Goal: Task Accomplishment & Management: Use online tool/utility

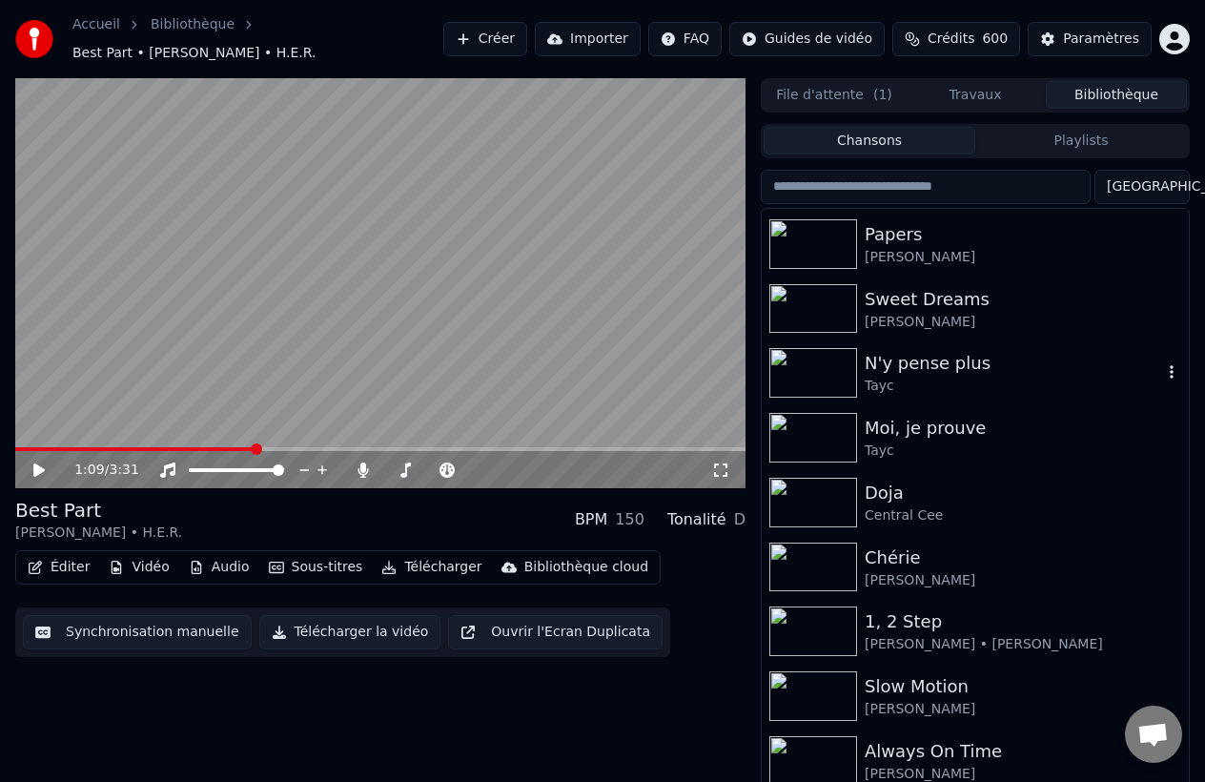
scroll to position [2735, 0]
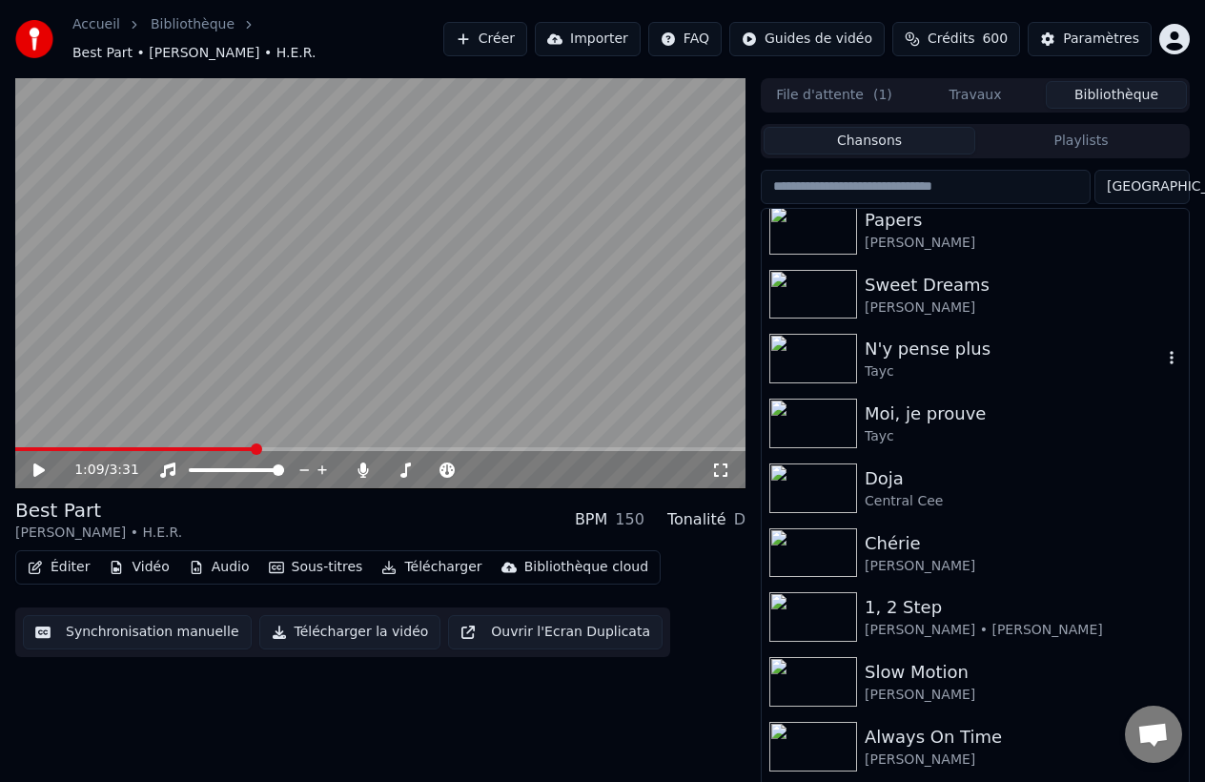
click at [940, 358] on div "N'y pense plus" at bounding box center [1014, 349] width 298 height 27
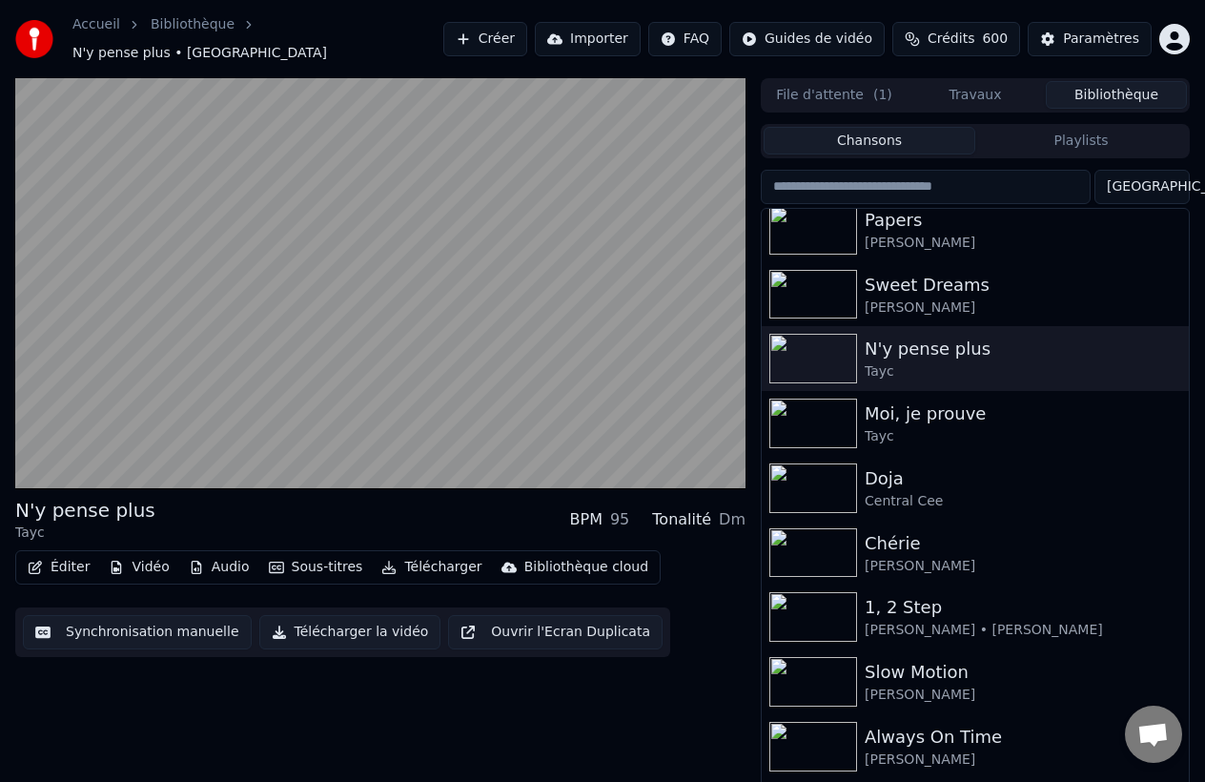
click at [896, 177] on input "search" at bounding box center [926, 187] width 330 height 34
type input "*"
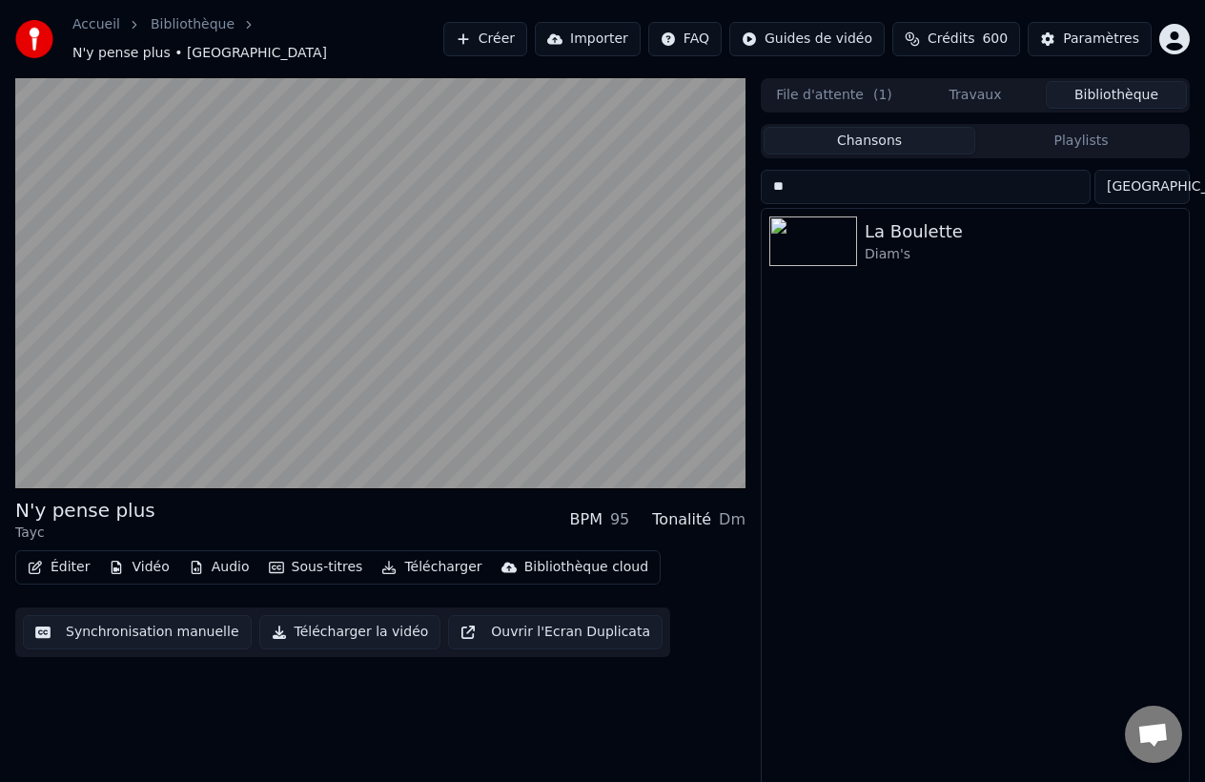
type input "*"
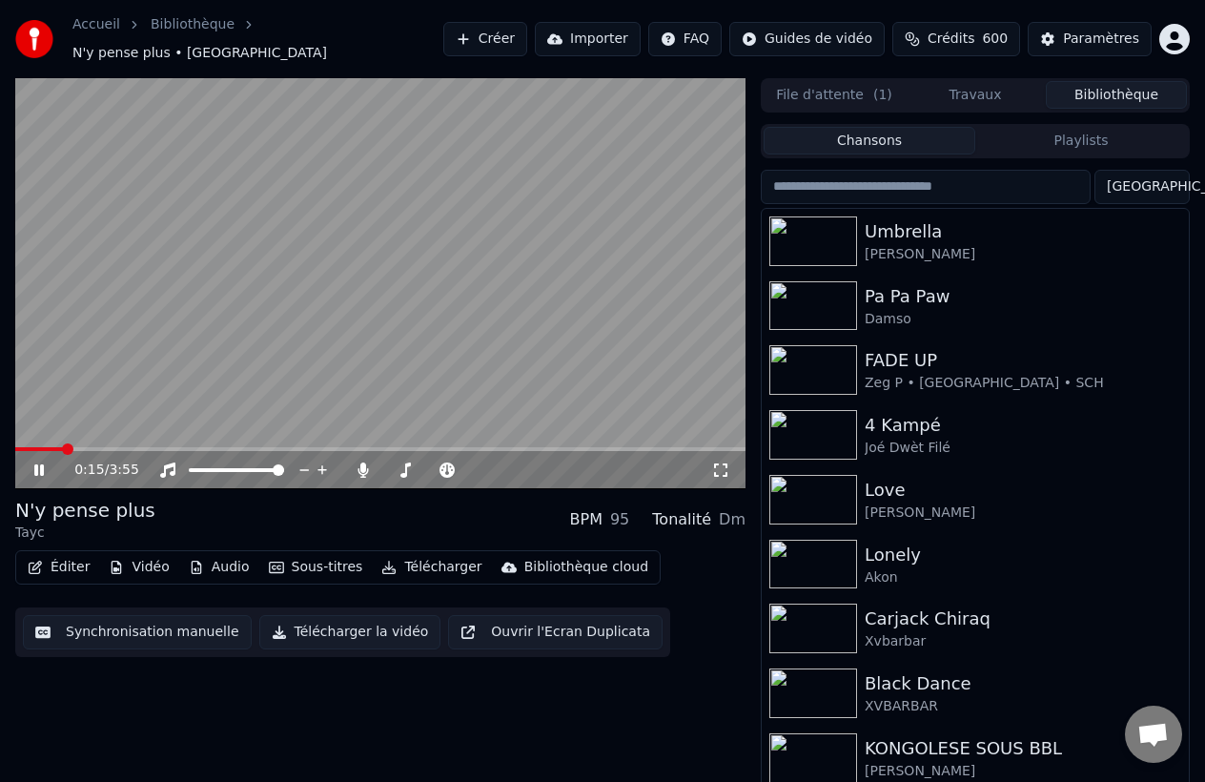
click at [390, 413] on video at bounding box center [380, 283] width 730 height 411
click at [955, 174] on input "search" at bounding box center [926, 187] width 330 height 34
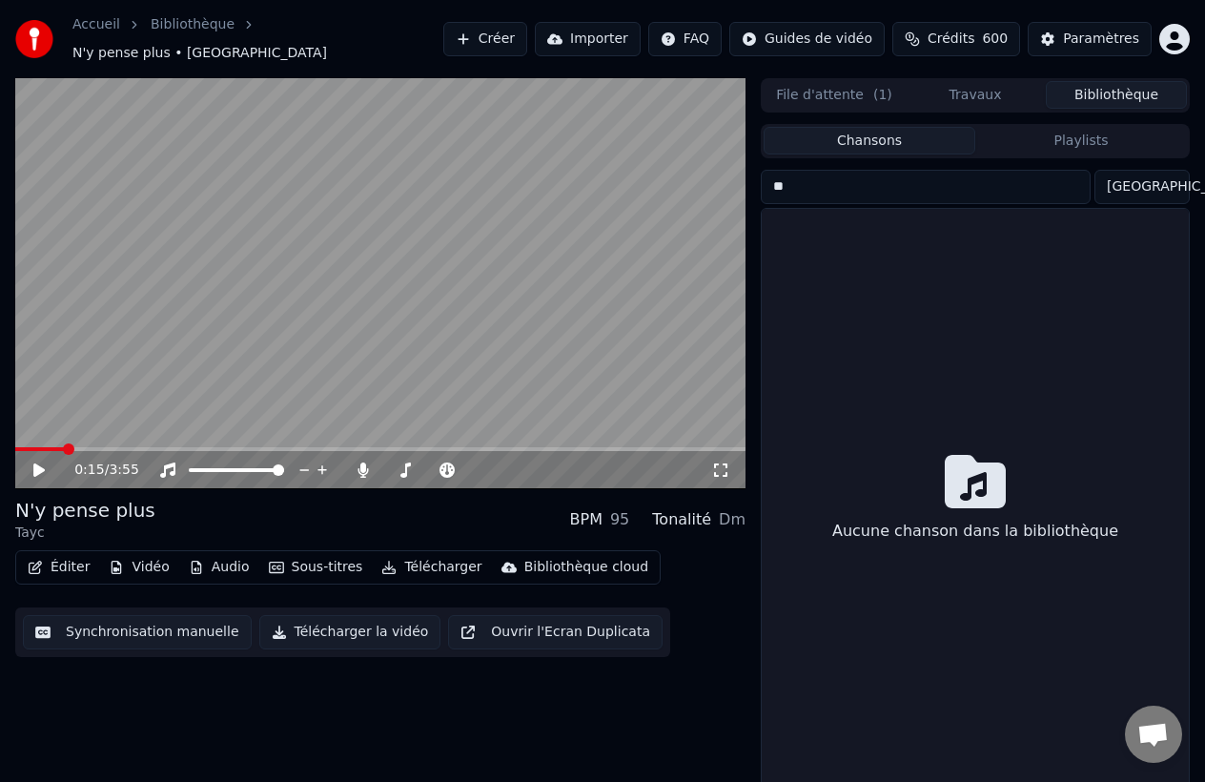
type input "*"
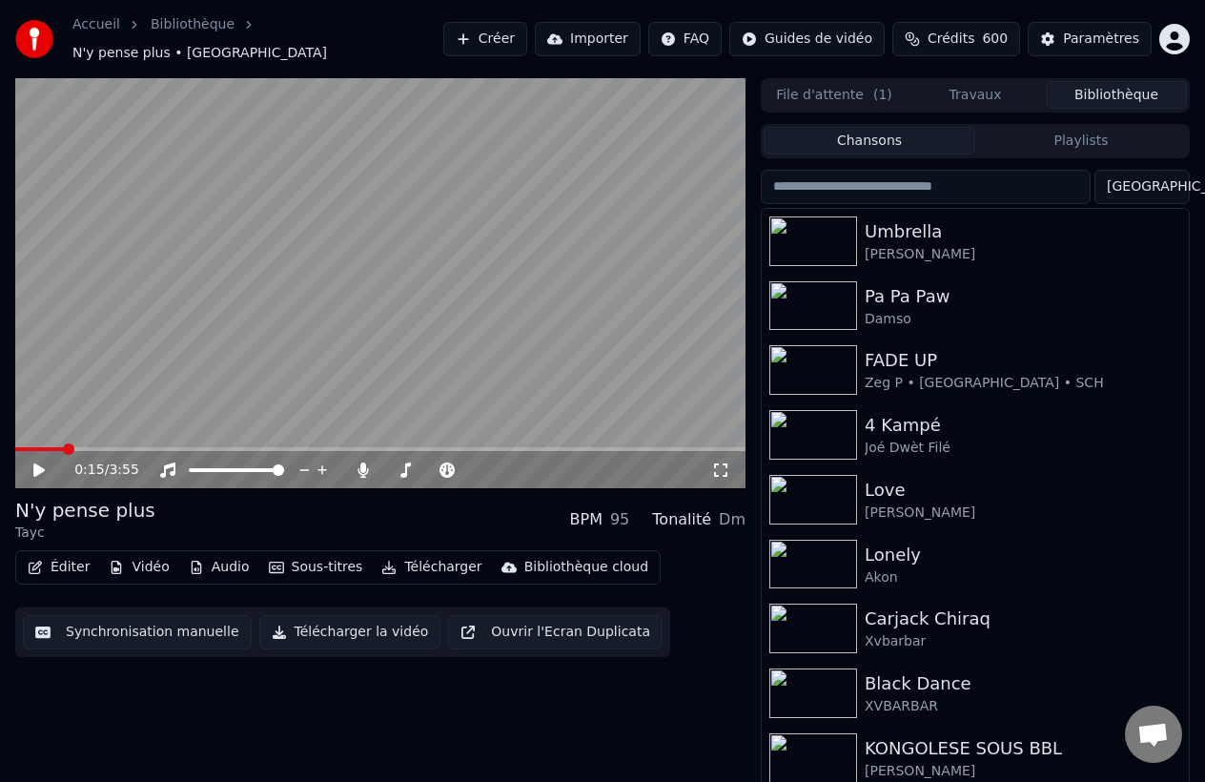
click at [524, 35] on button "Créer" at bounding box center [485, 39] width 84 height 34
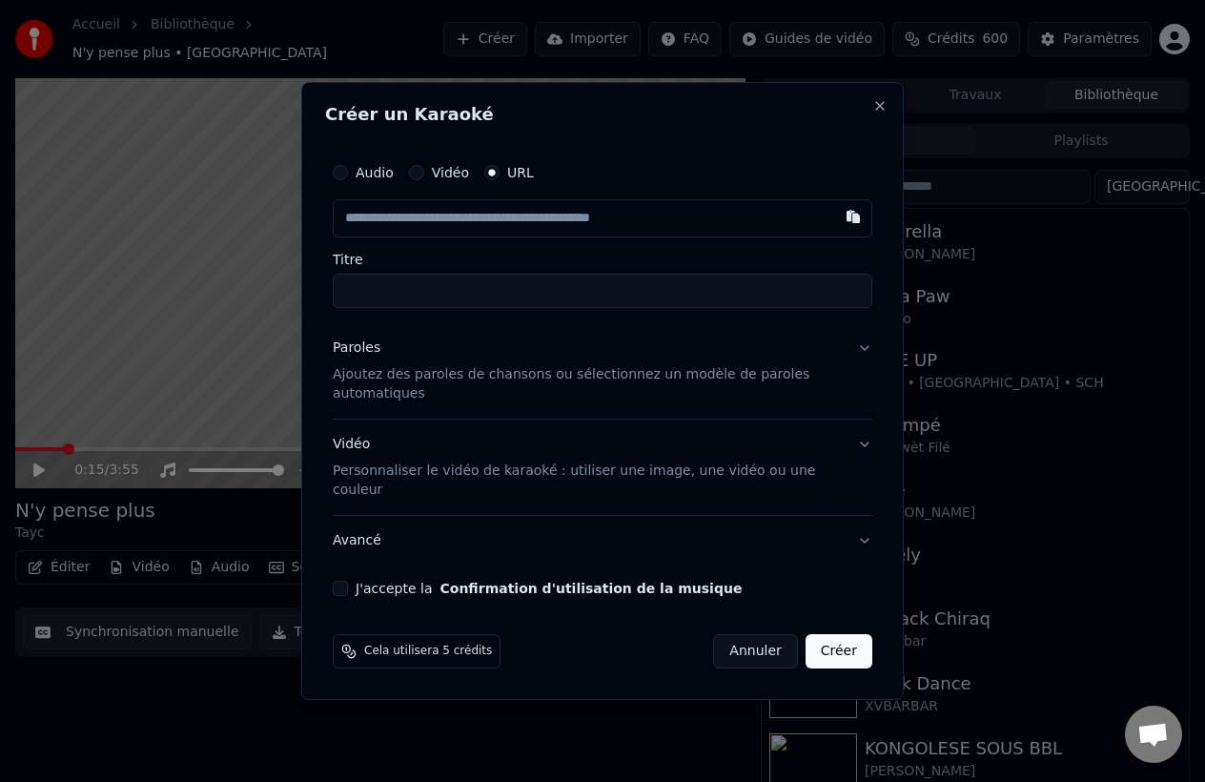
click at [484, 308] on input "Titre" at bounding box center [603, 291] width 540 height 34
click at [456, 216] on input "text" at bounding box center [603, 218] width 540 height 38
paste input "**********"
type input "**********"
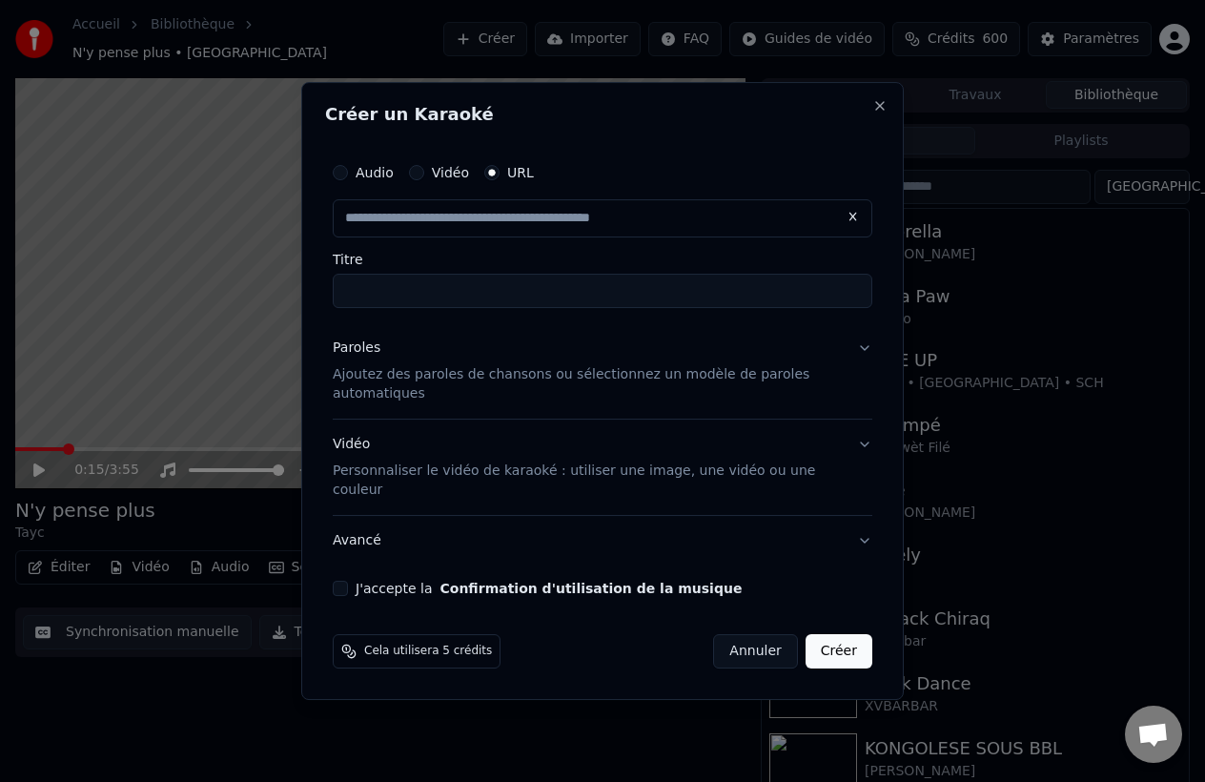
scroll to position [0, 0]
click at [469, 261] on div "Audio Vidéo URL Titre" at bounding box center [603, 231] width 540 height 154
type input "**********"
click at [560, 389] on p "Ajoutez des paroles de chansons ou sélectionnez un modèle de paroles automatiqu…" at bounding box center [587, 384] width 509 height 38
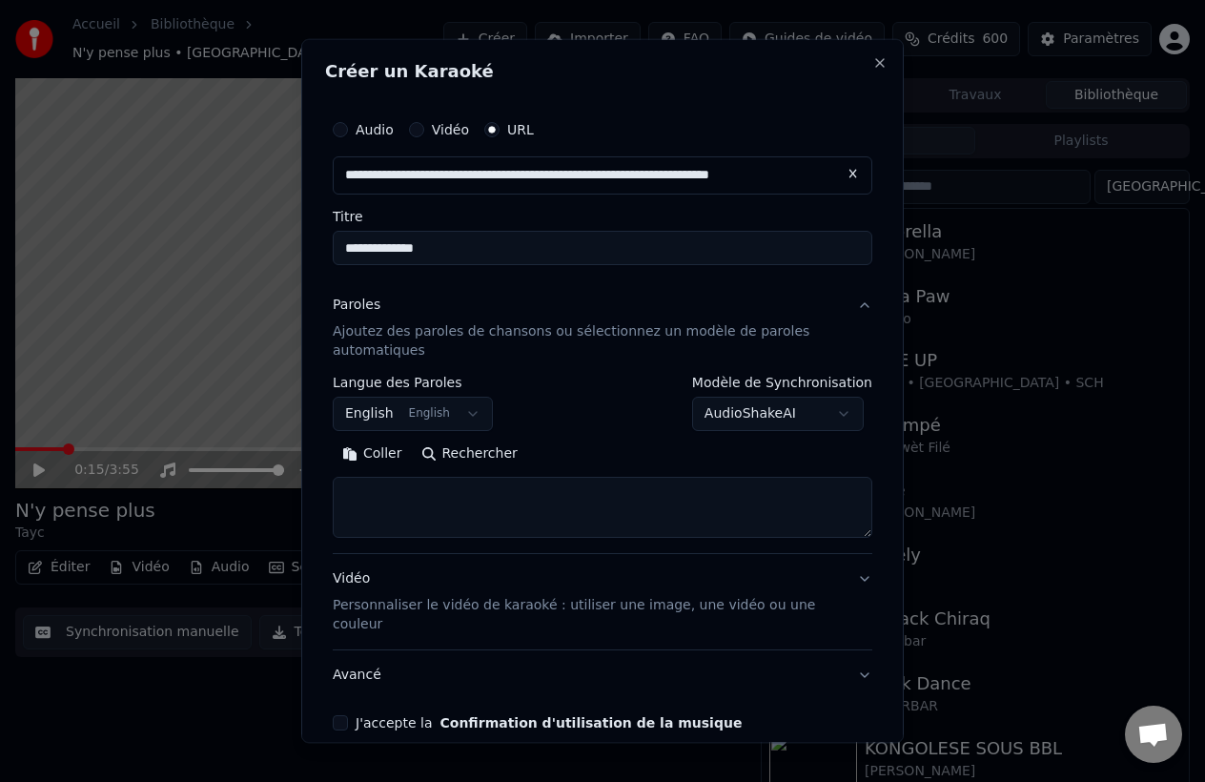
click at [443, 452] on button "Rechercher" at bounding box center [469, 454] width 115 height 31
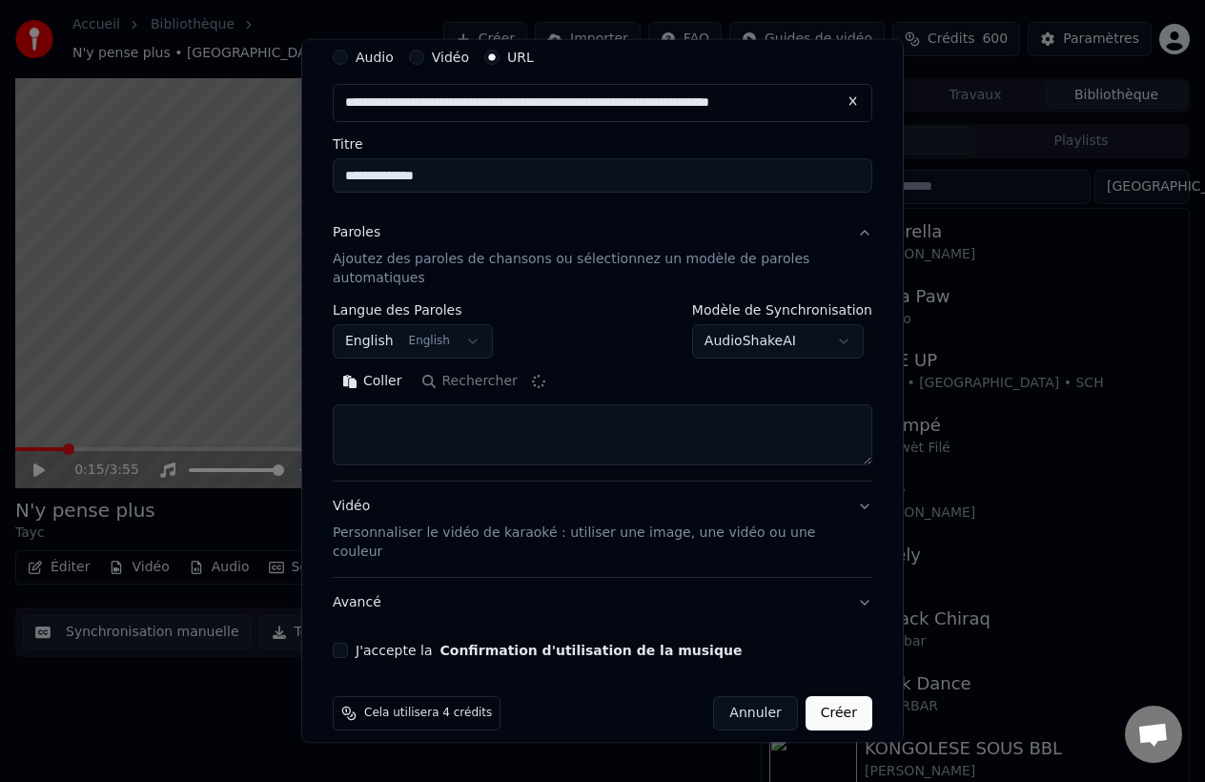
type textarea "**********"
click at [348, 639] on div "**********" at bounding box center [602, 348] width 555 height 635
click at [345, 643] on button "J'accepte la Confirmation d'utilisation de la musique" at bounding box center [340, 650] width 15 height 15
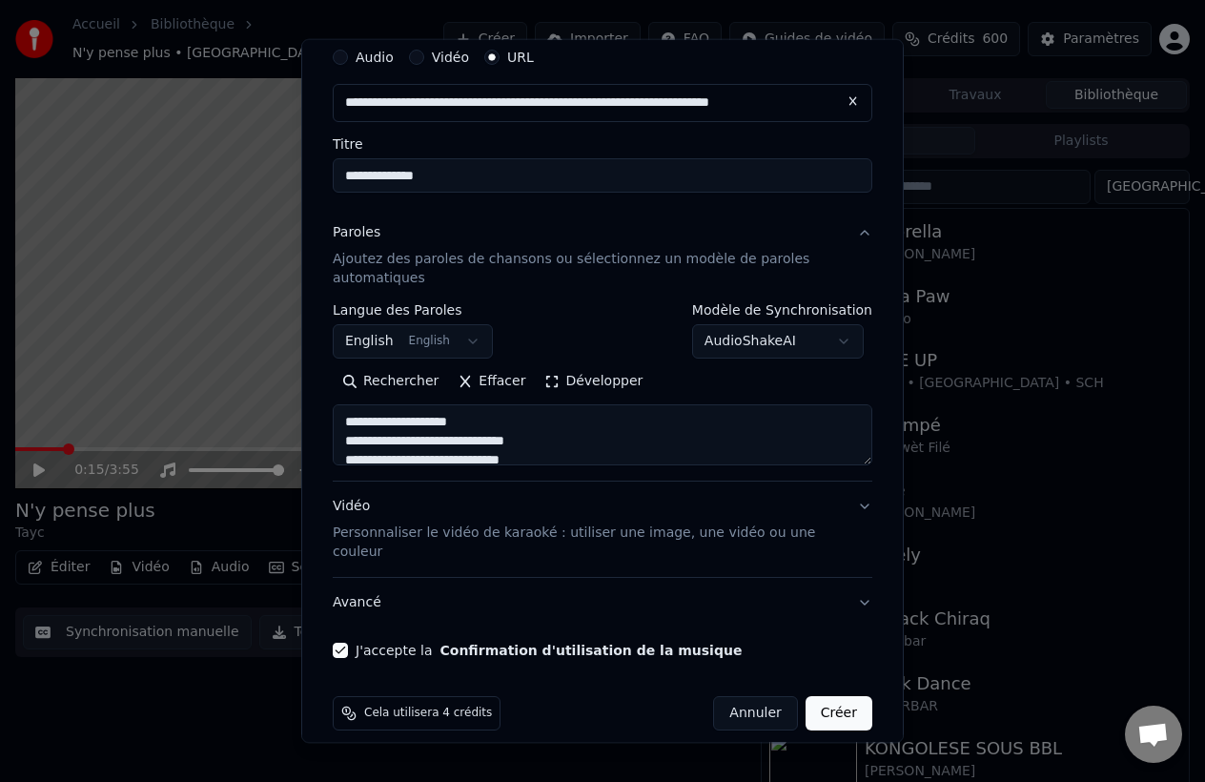
click at [833, 696] on button "Créer" at bounding box center [839, 713] width 67 height 34
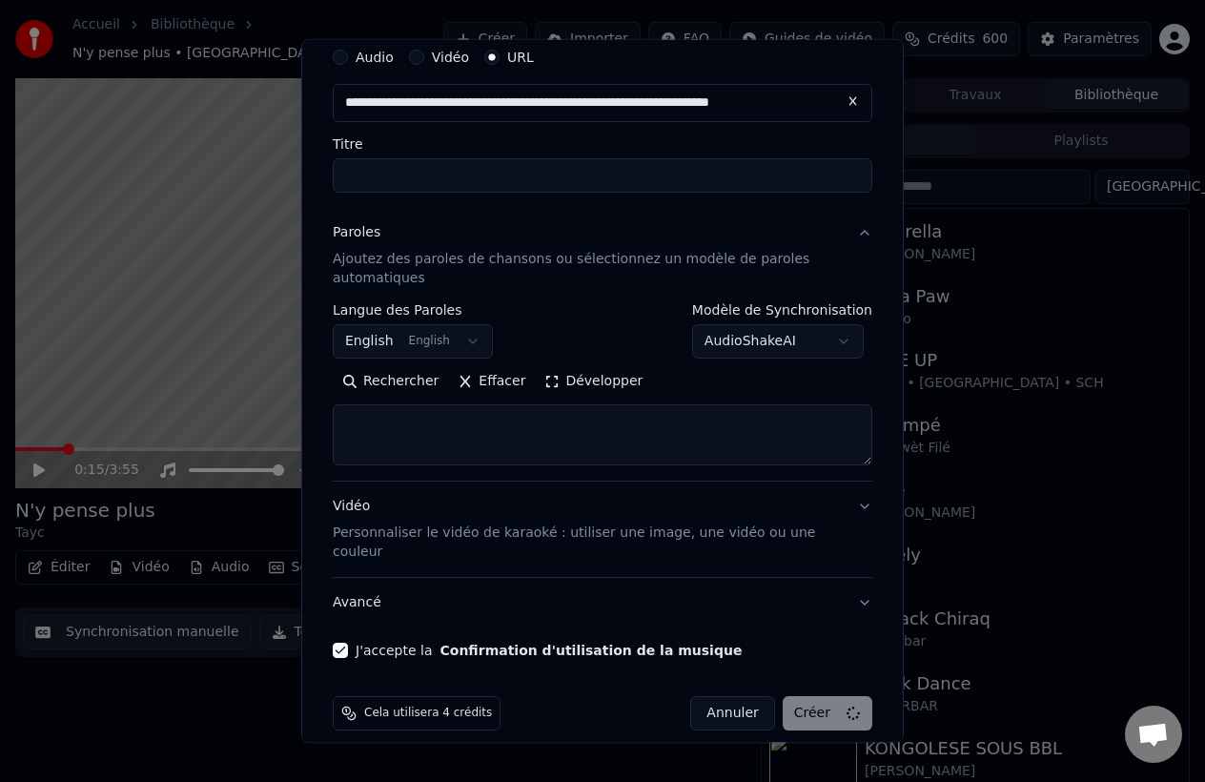
select select
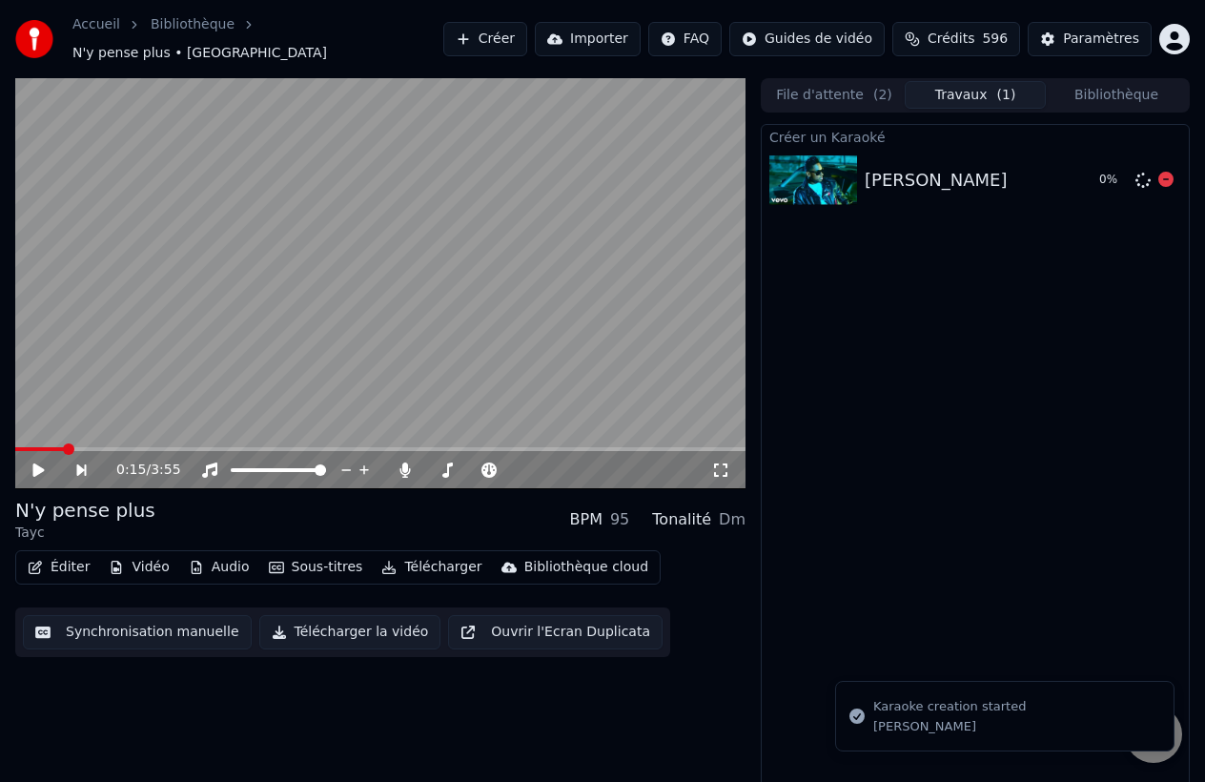
click at [907, 174] on div "[PERSON_NAME]" at bounding box center [936, 180] width 143 height 27
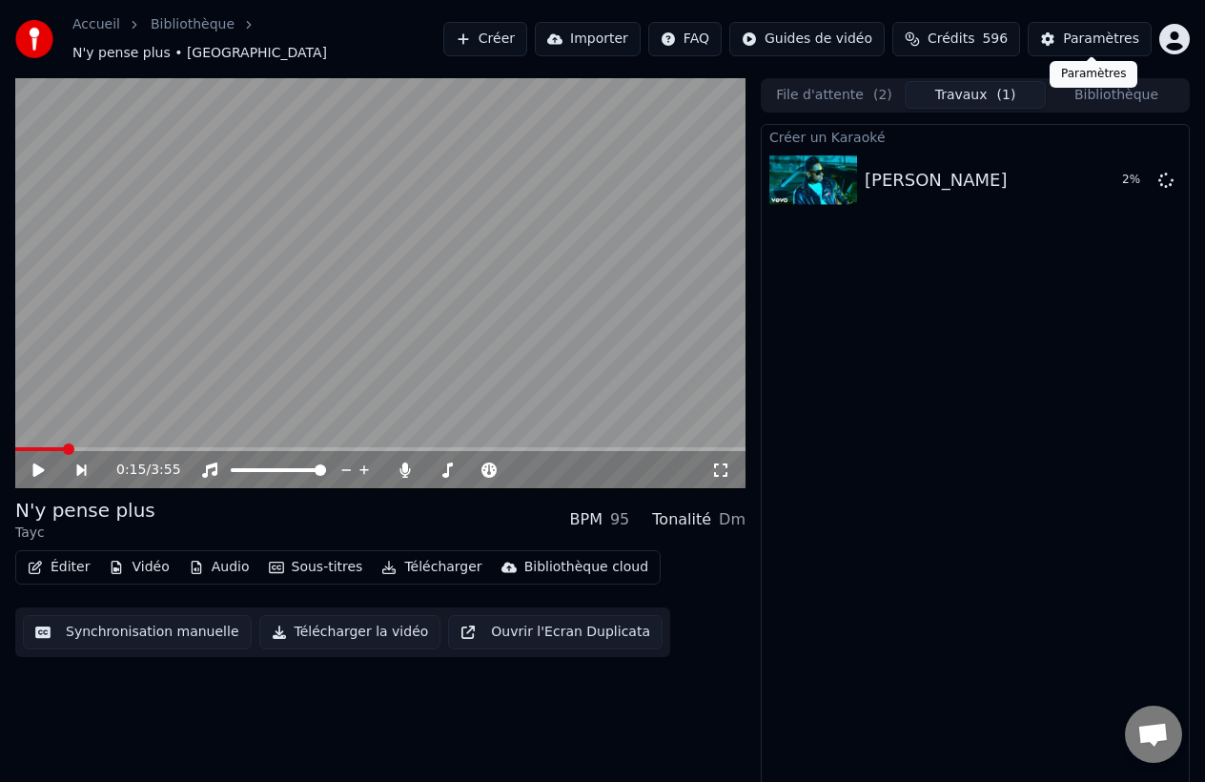
click at [1051, 41] on button "Paramètres" at bounding box center [1090, 39] width 124 height 34
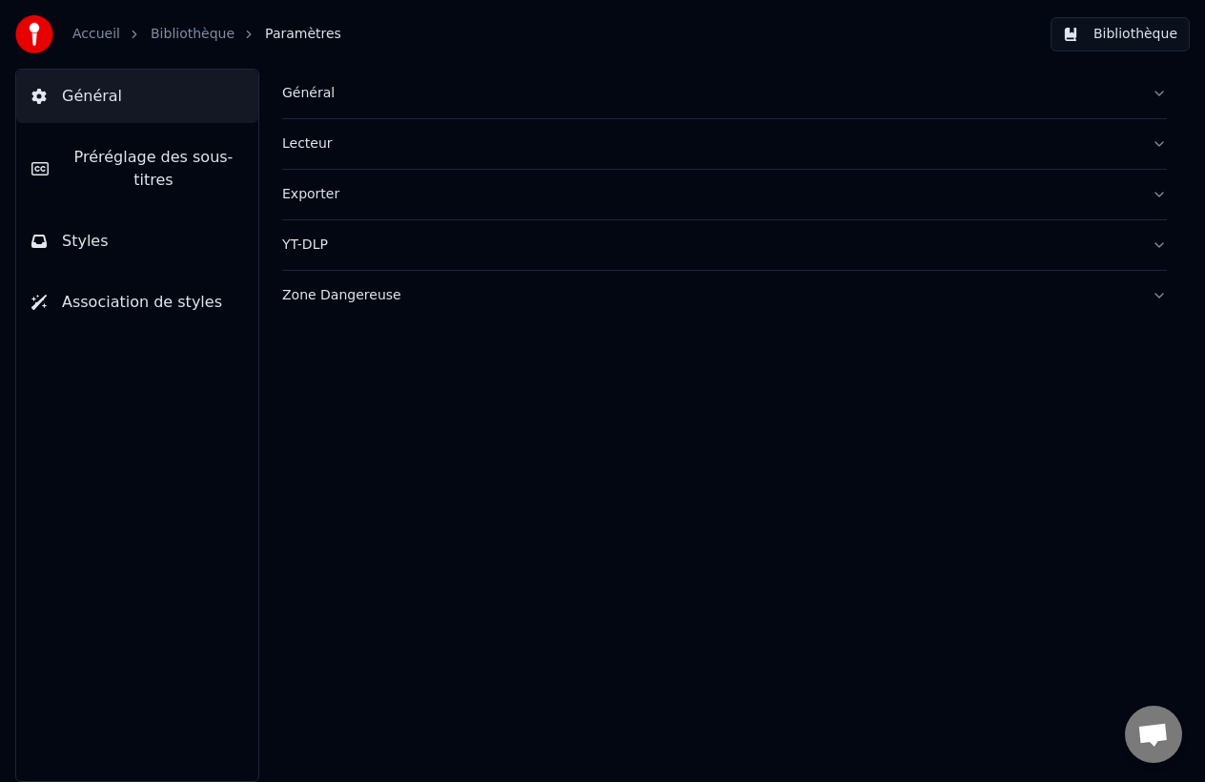
click at [140, 193] on button "Préréglage des sous-titres" at bounding box center [137, 169] width 242 height 76
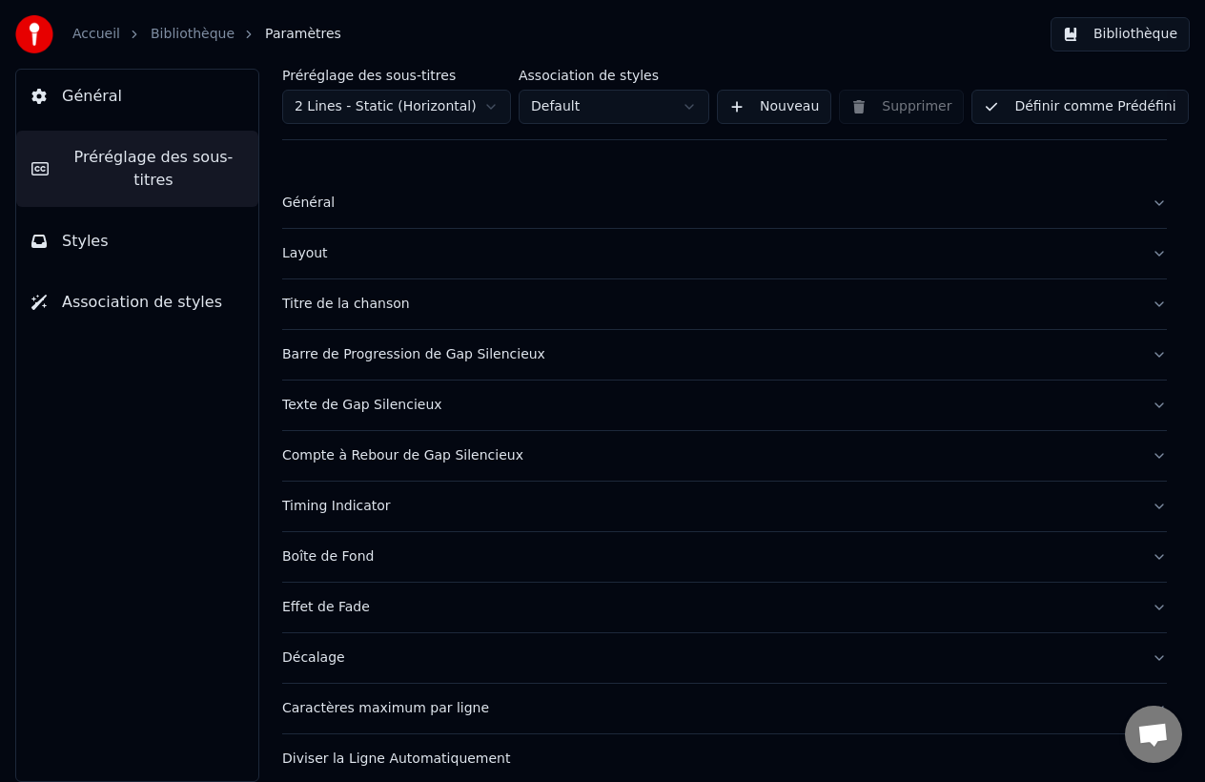
click at [152, 241] on button "Styles" at bounding box center [137, 241] width 242 height 53
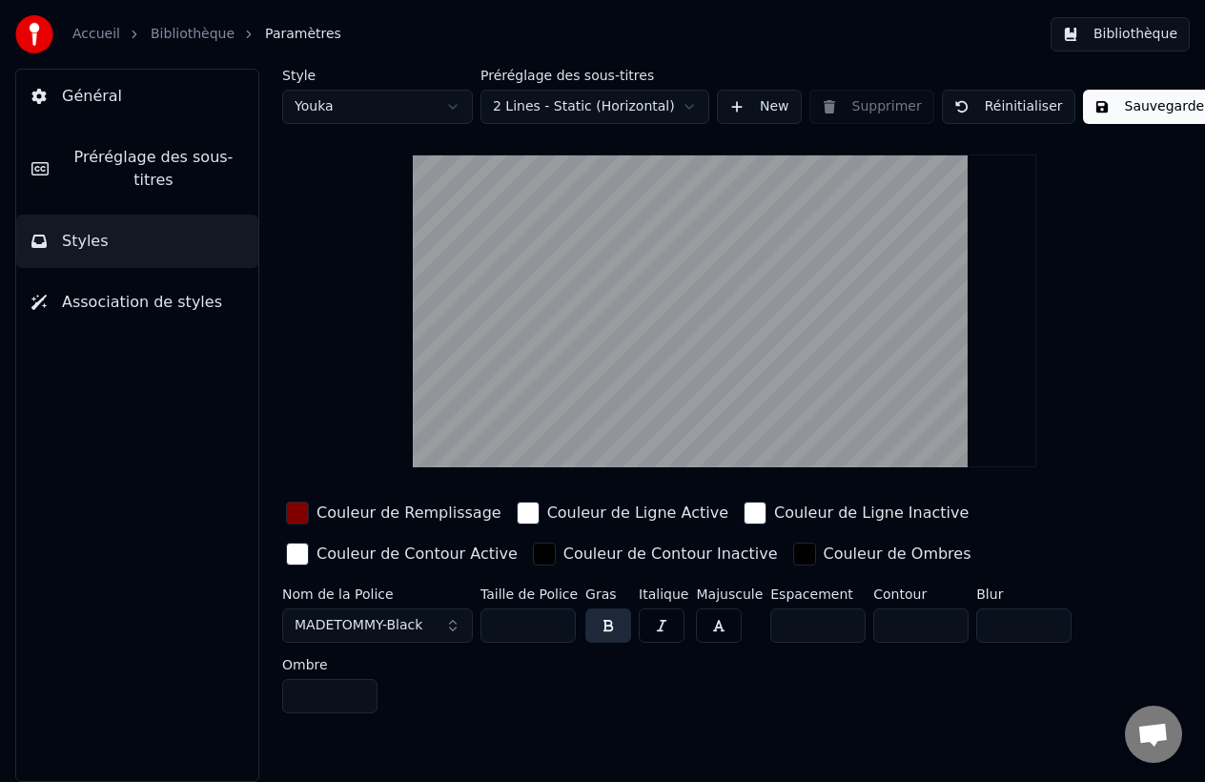
click at [371, 644] on div "Nom de la Police MADETOMMY-Black" at bounding box center [377, 618] width 191 height 63
click at [371, 626] on span "MADETOMMY-Black" at bounding box center [359, 625] width 128 height 19
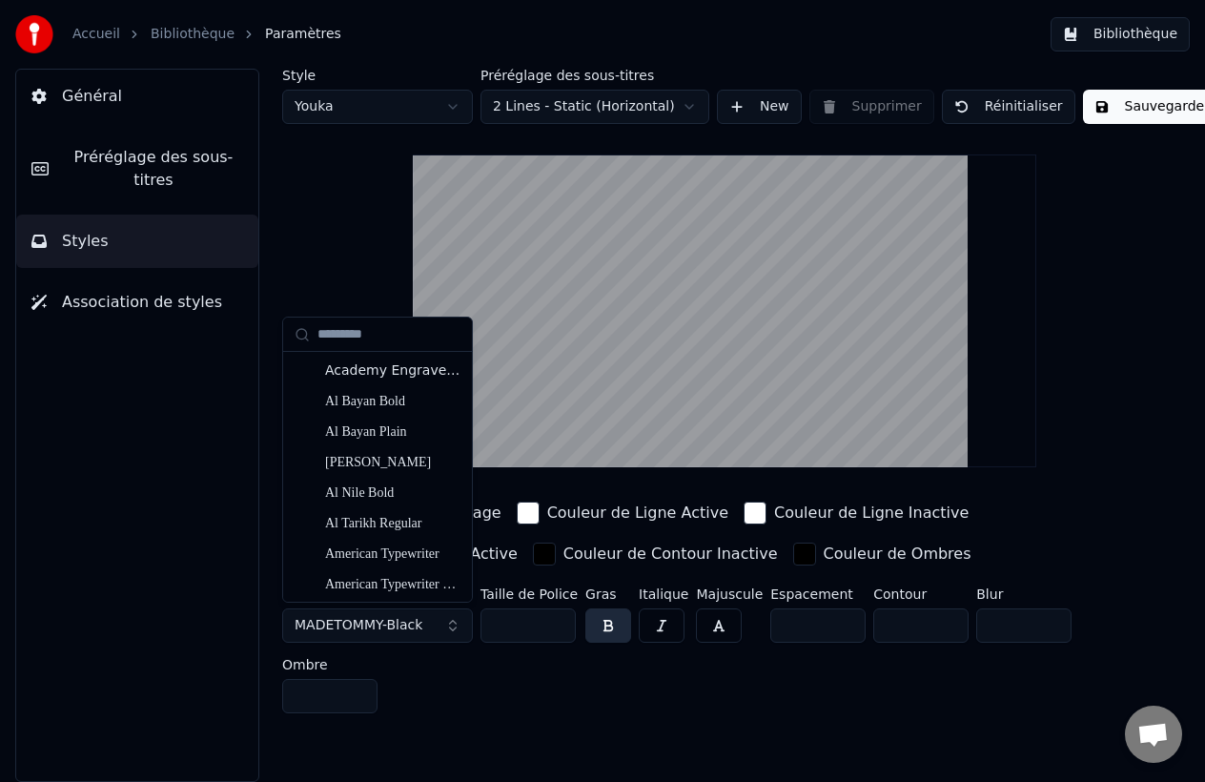
click at [450, 626] on button "MADETOMMY-Black" at bounding box center [377, 625] width 191 height 34
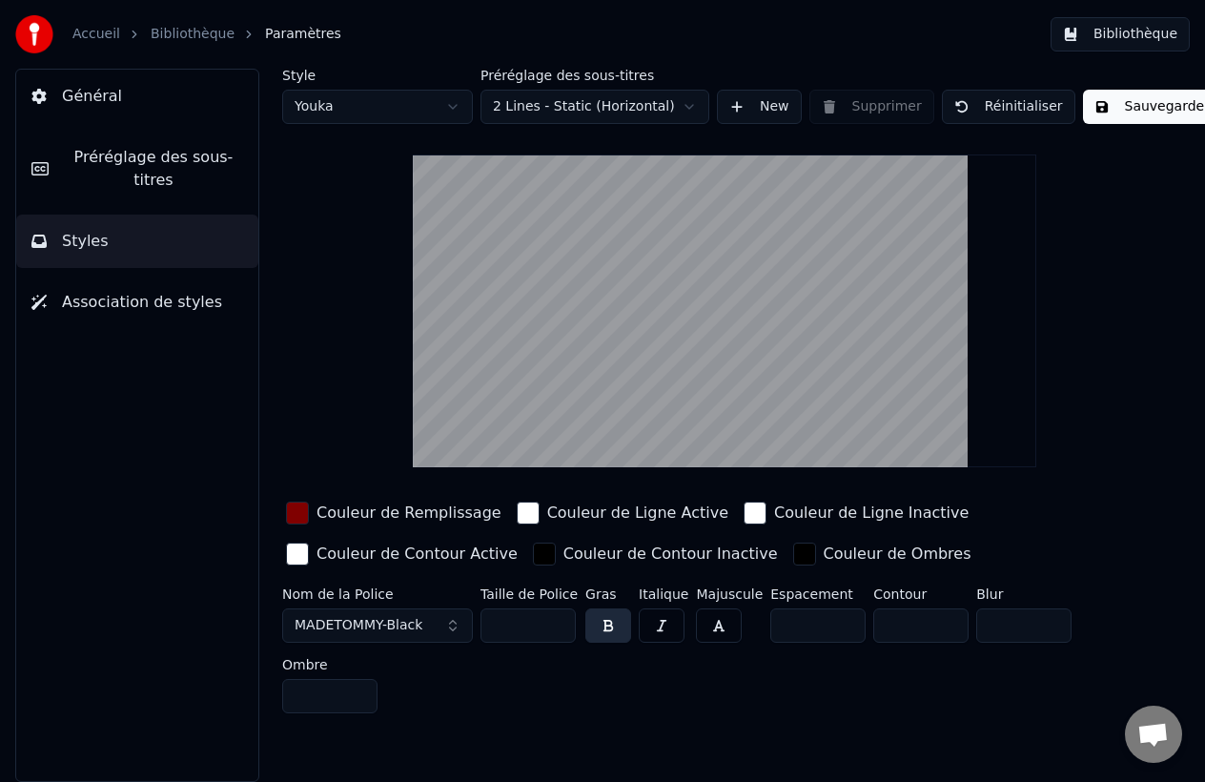
click at [449, 619] on button "MADETOMMY-Black" at bounding box center [377, 625] width 191 height 34
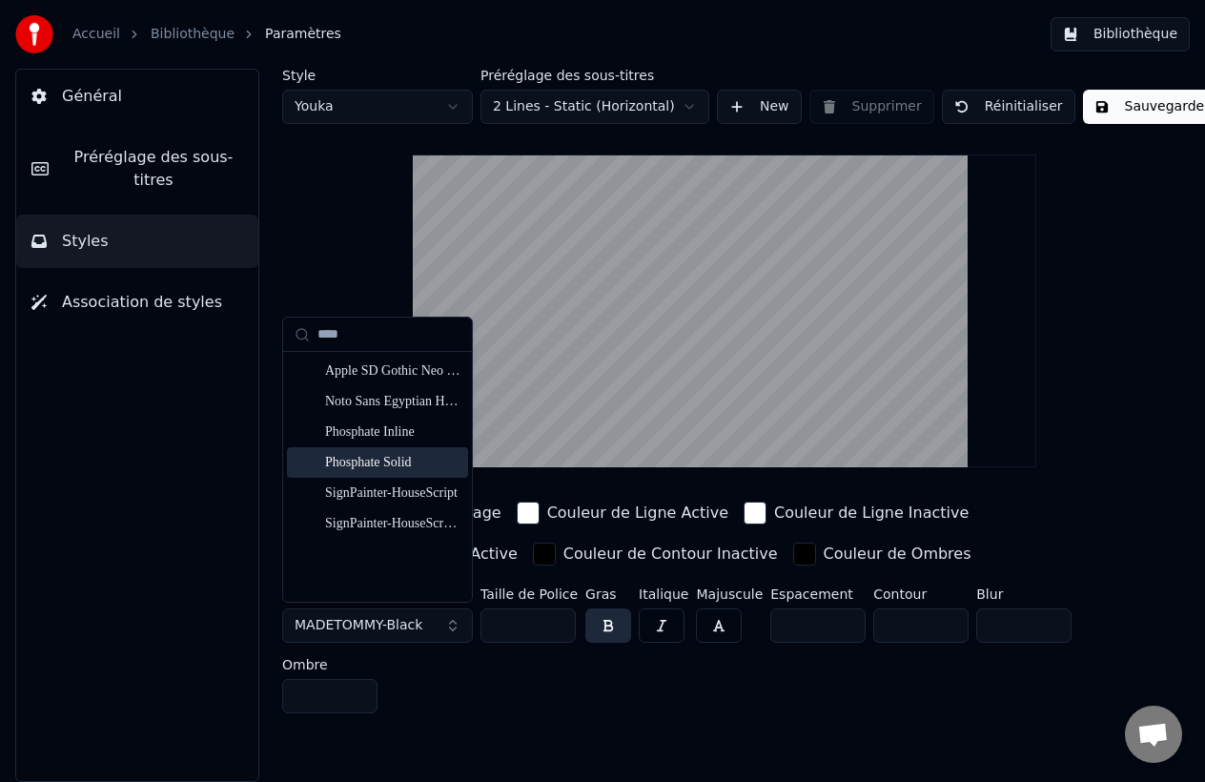
type input "****"
click at [367, 462] on div "Phosphate Solid" at bounding box center [392, 462] width 135 height 19
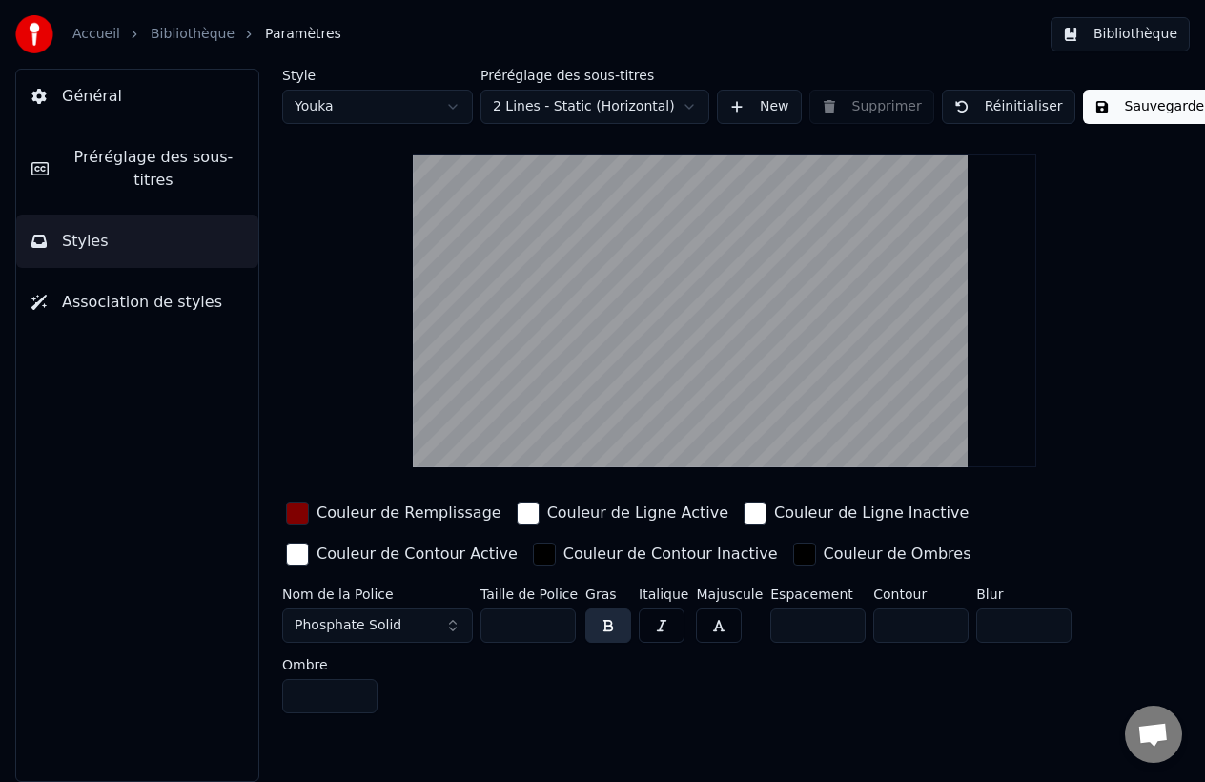
click at [290, 508] on div "button" at bounding box center [297, 513] width 23 height 23
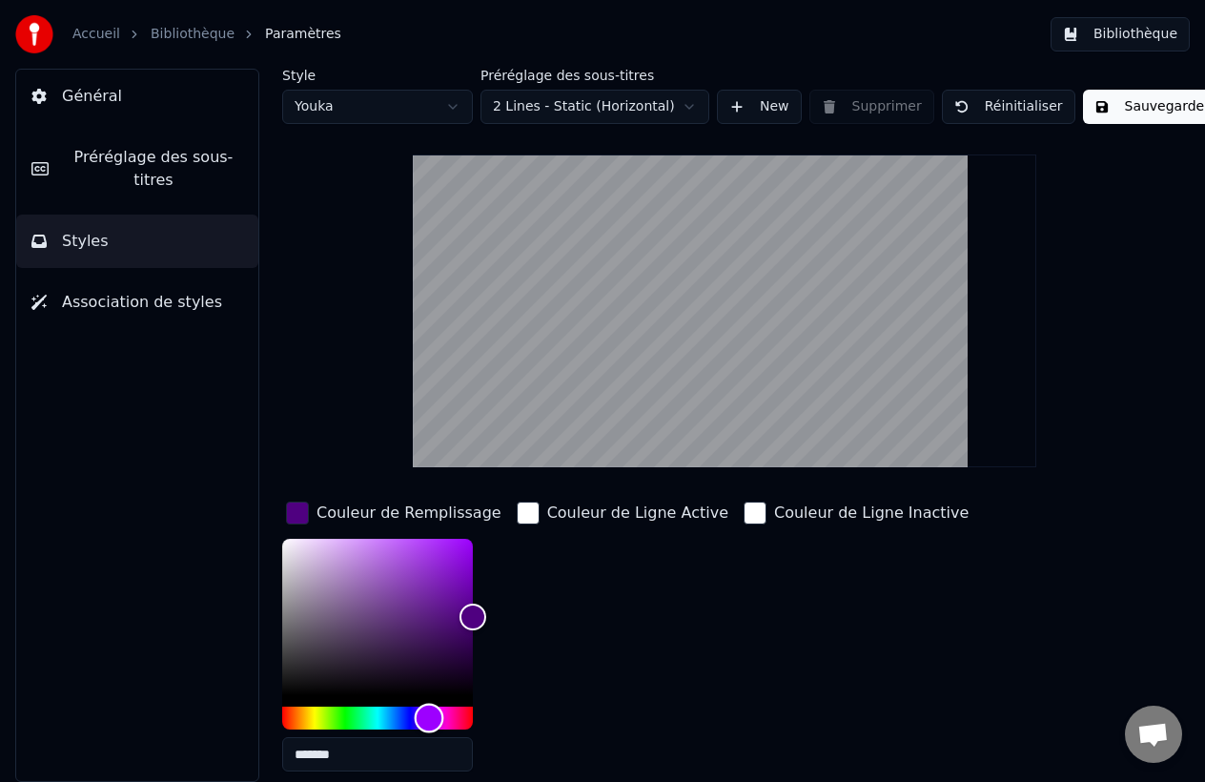
click at [429, 717] on div "Hue" at bounding box center [377, 718] width 191 height 23
click at [433, 717] on div "Hue" at bounding box center [434, 719] width 30 height 30
click at [466, 557] on div "*******" at bounding box center [393, 659] width 223 height 240
type input "*******"
drag, startPoint x: 466, startPoint y: 556, endPoint x: 358, endPoint y: 553, distance: 108.7
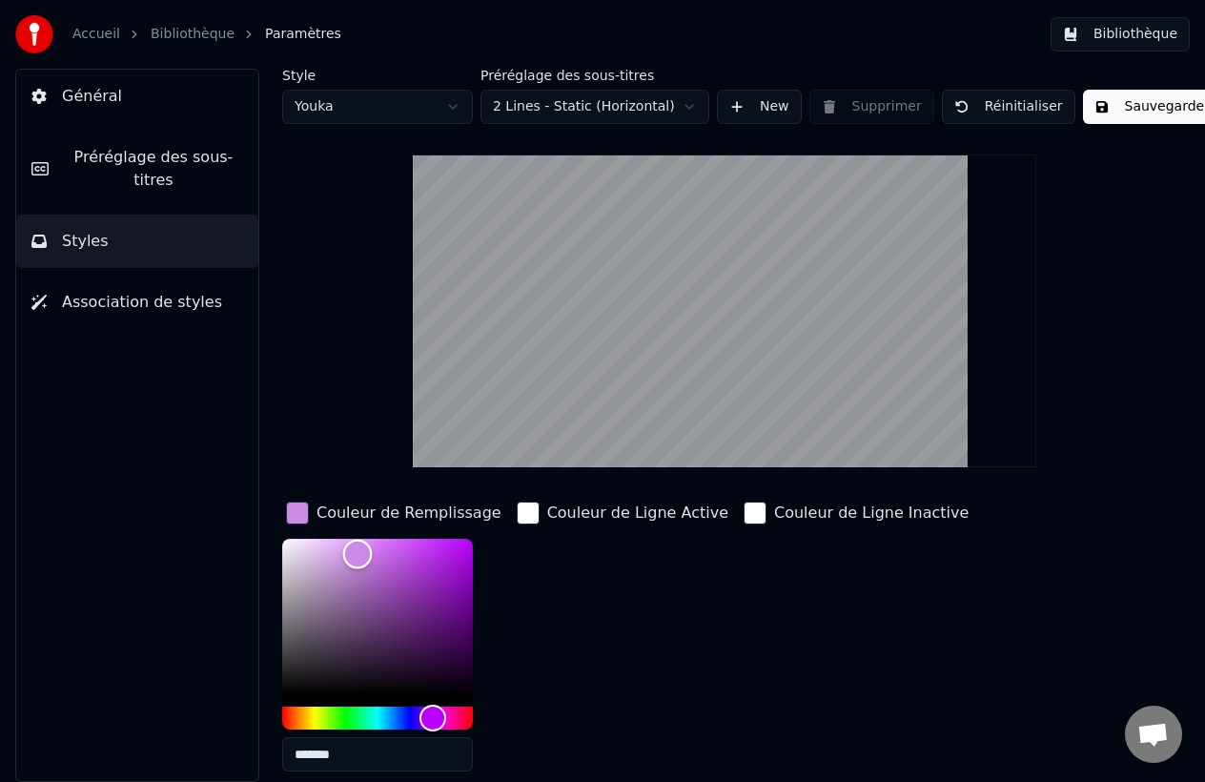
click at [358, 553] on div "Color" at bounding box center [377, 617] width 191 height 156
click at [693, 531] on div "Couleur de Ligne Active" at bounding box center [622, 642] width 219 height 289
click at [303, 504] on div "button" at bounding box center [297, 513] width 23 height 23
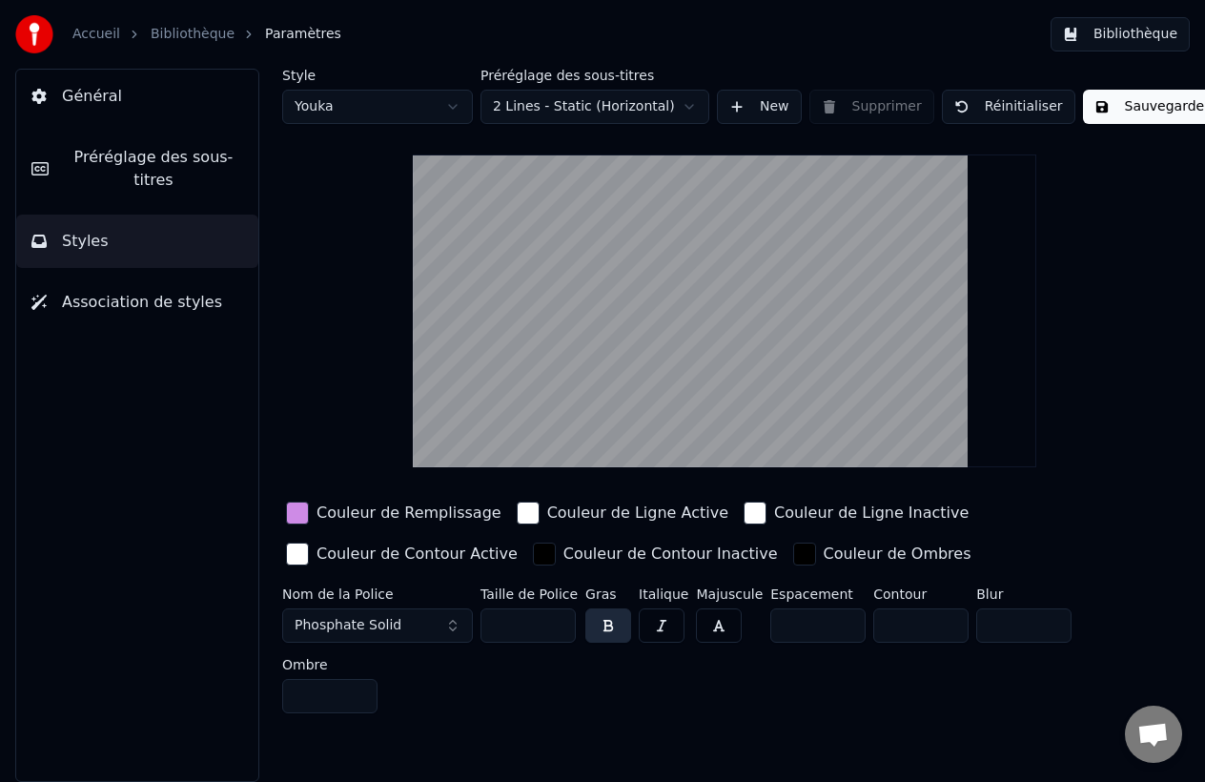
click at [300, 549] on div "button" at bounding box center [297, 554] width 23 height 23
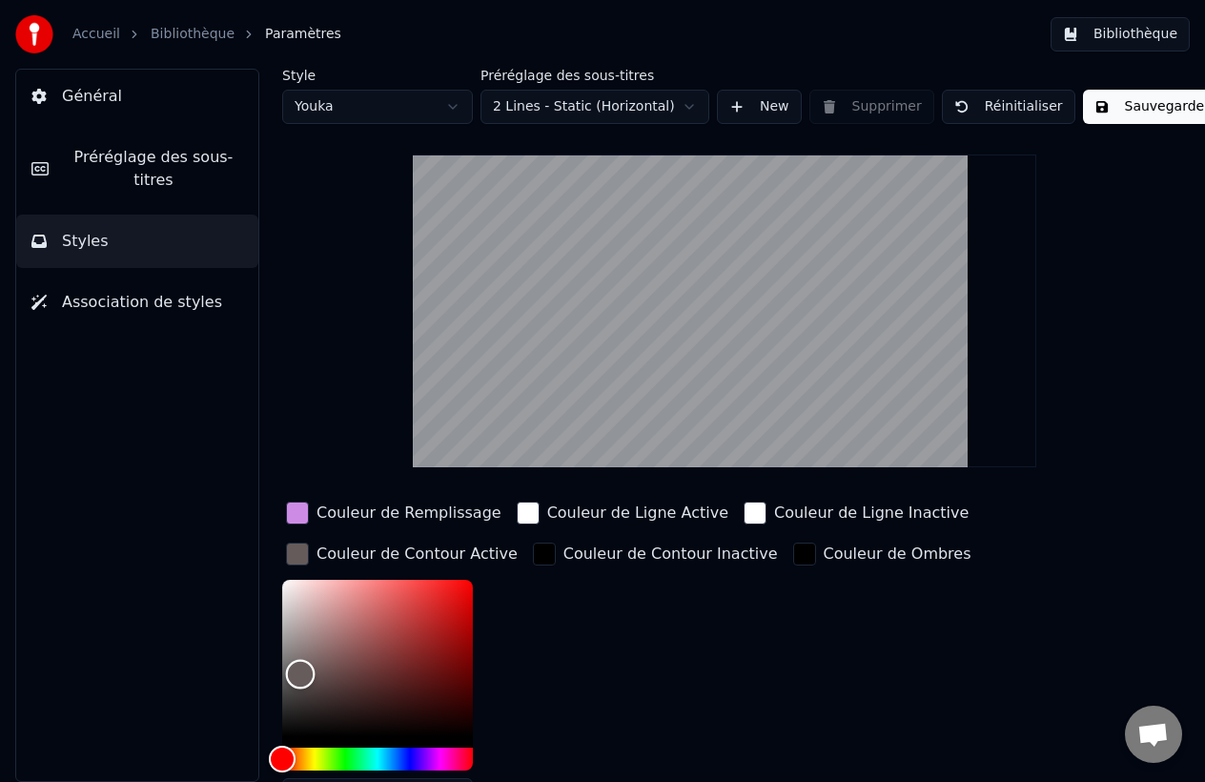
type input "*******"
drag, startPoint x: 300, startPoint y: 659, endPoint x: 312, endPoint y: 750, distance: 91.3
click at [312, 750] on div at bounding box center [377, 675] width 191 height 191
click at [298, 553] on div "button" at bounding box center [297, 554] width 23 height 23
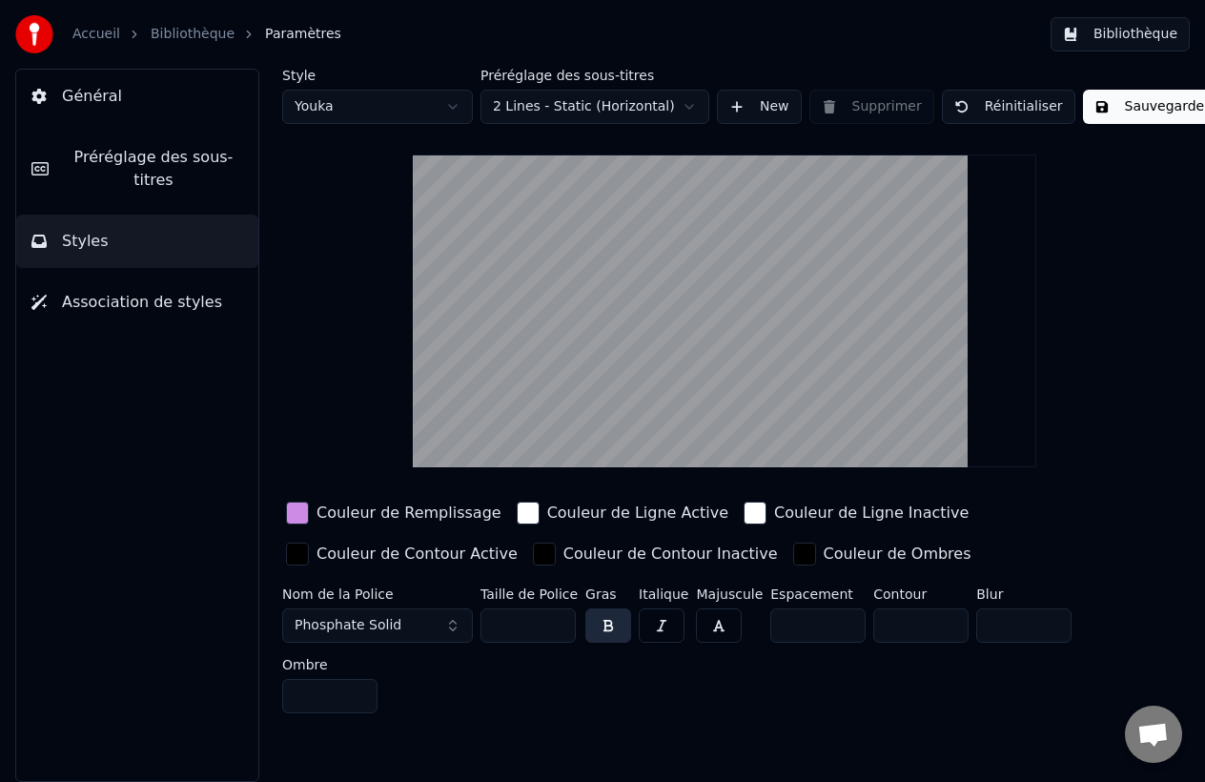
click at [606, 628] on button "button" at bounding box center [609, 625] width 46 height 34
click at [840, 620] on input "*" at bounding box center [817, 625] width 95 height 34
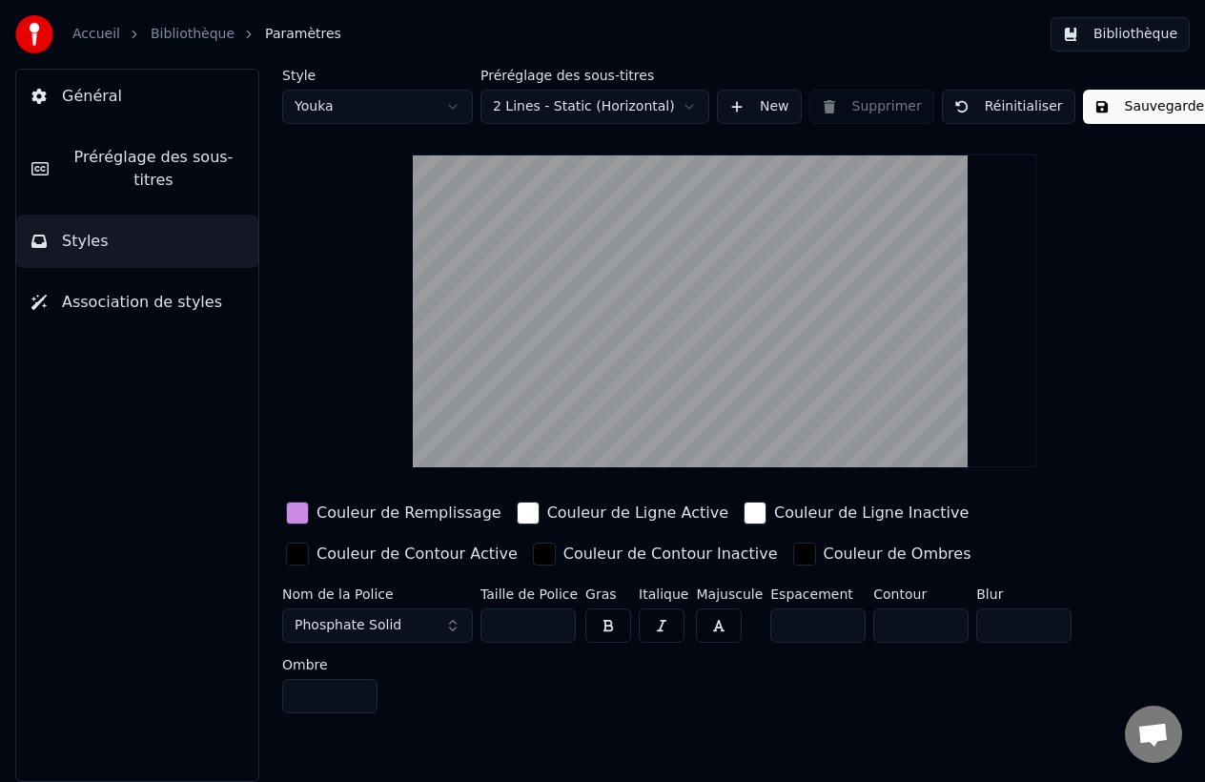
click at [840, 620] on input "*" at bounding box center [817, 625] width 95 height 34
click at [837, 628] on input "*" at bounding box center [817, 625] width 95 height 34
type input "*"
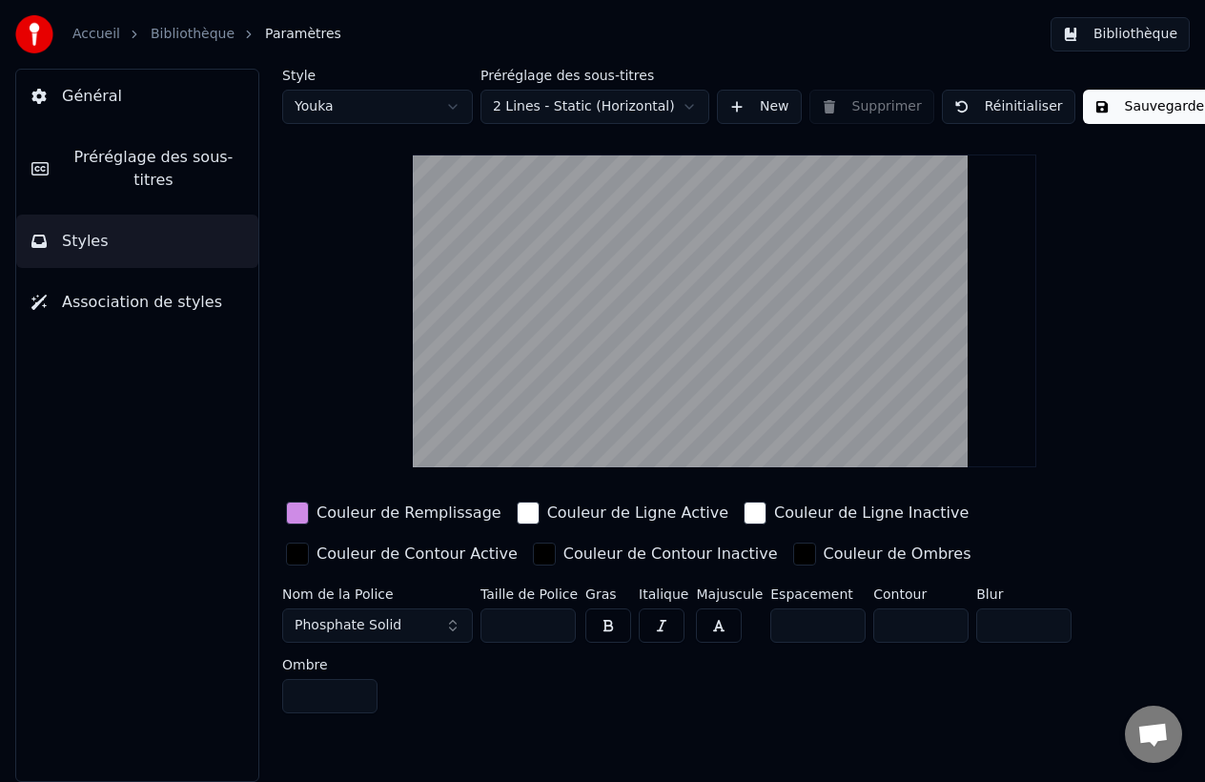
click at [837, 628] on input "*" at bounding box center [817, 625] width 95 height 34
type input "*"
click at [945, 629] on input "*" at bounding box center [920, 625] width 95 height 34
click at [355, 691] on input "*" at bounding box center [329, 696] width 95 height 34
type input "*"
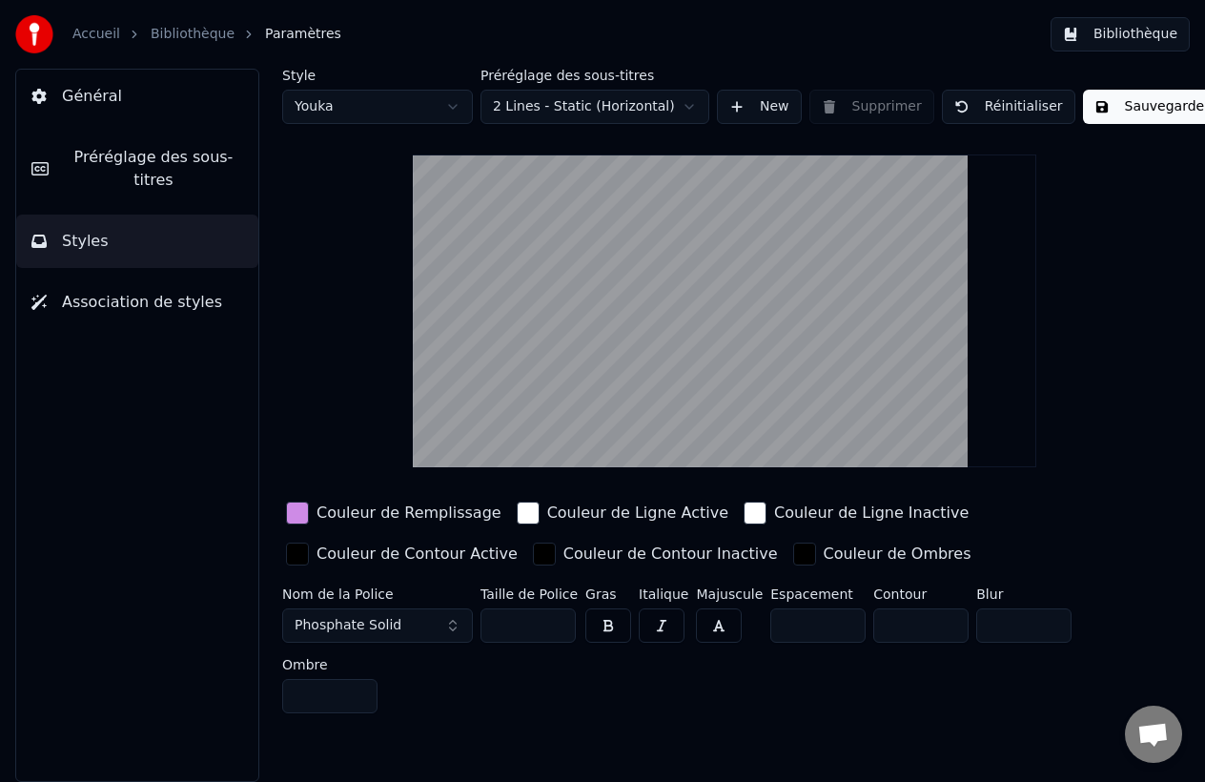
click at [355, 691] on input "*" at bounding box center [329, 696] width 95 height 34
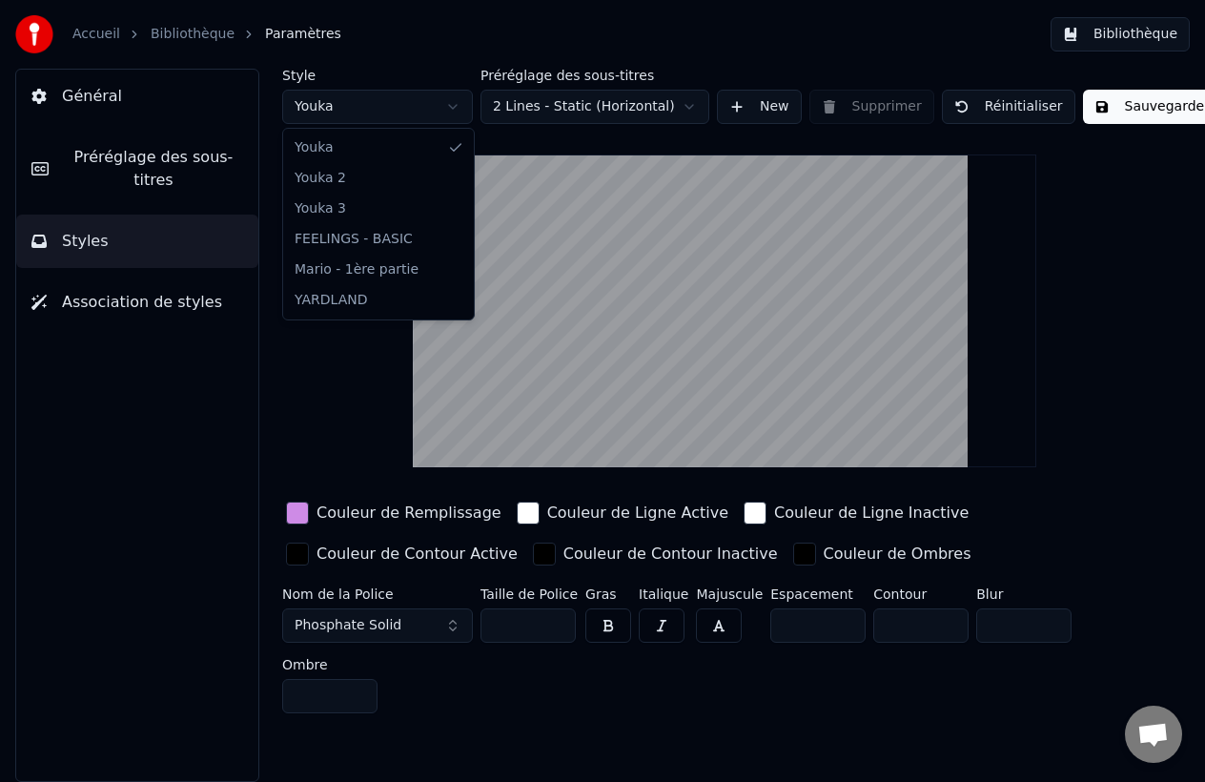
click at [357, 111] on html "Accueil Bibliothèque Paramètres Bibliothèque Général Préréglage des sous-titres…" at bounding box center [602, 391] width 1205 height 782
click at [756, 108] on html "Accueil Bibliothèque Paramètres Bibliothèque Général Préréglage des sous-titres…" at bounding box center [602, 391] width 1205 height 782
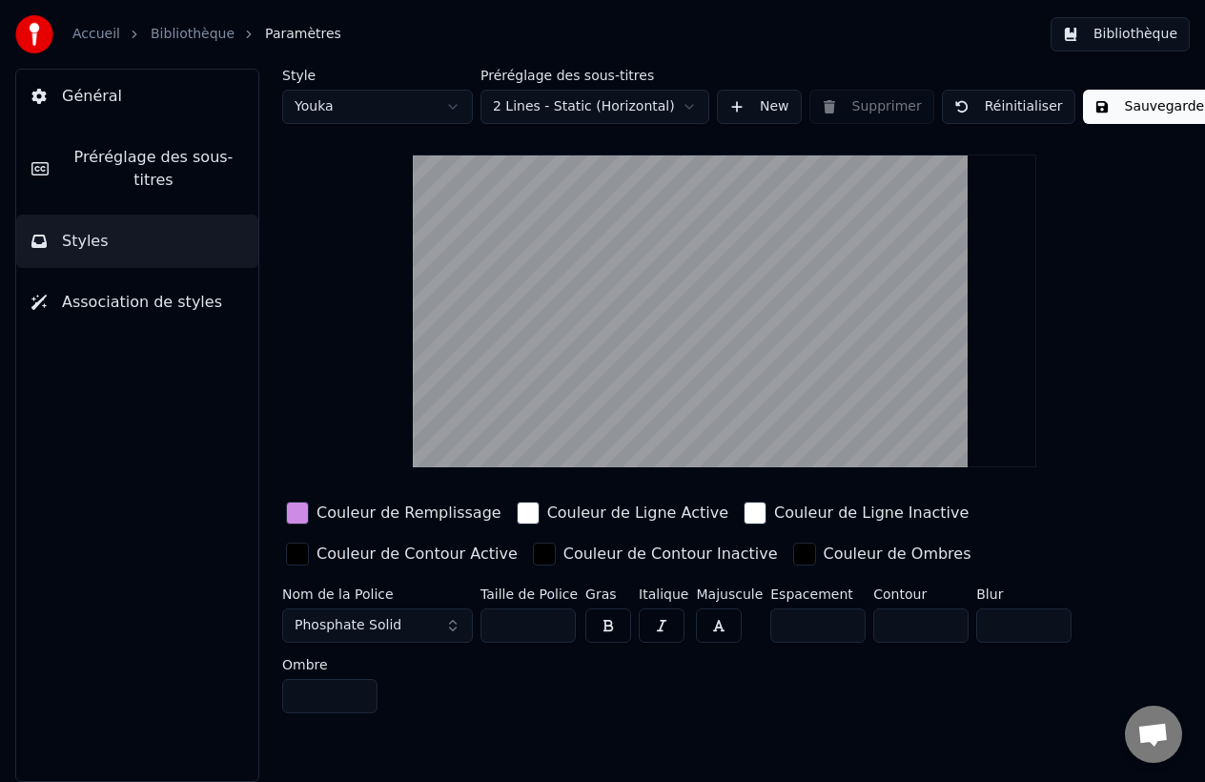
click at [749, 116] on button "New" at bounding box center [759, 107] width 85 height 34
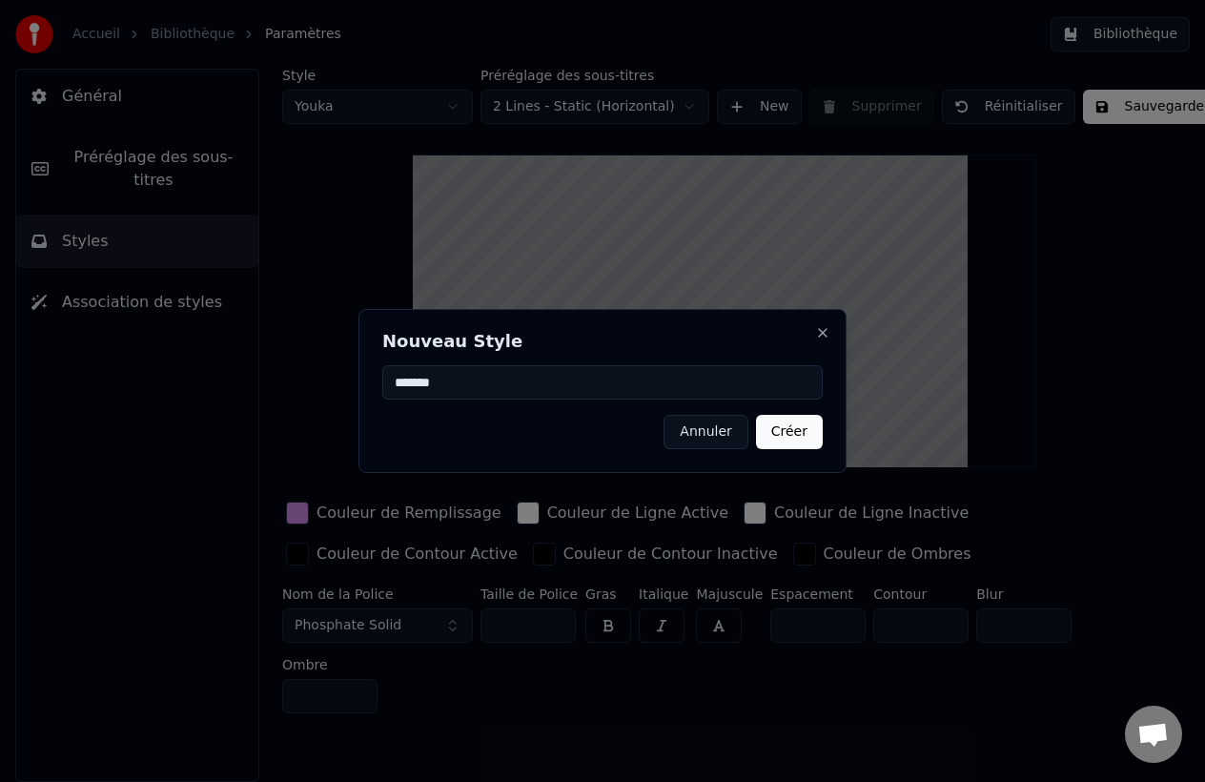
type input "*******"
click at [783, 438] on button "Créer" at bounding box center [789, 432] width 67 height 34
type input "*"
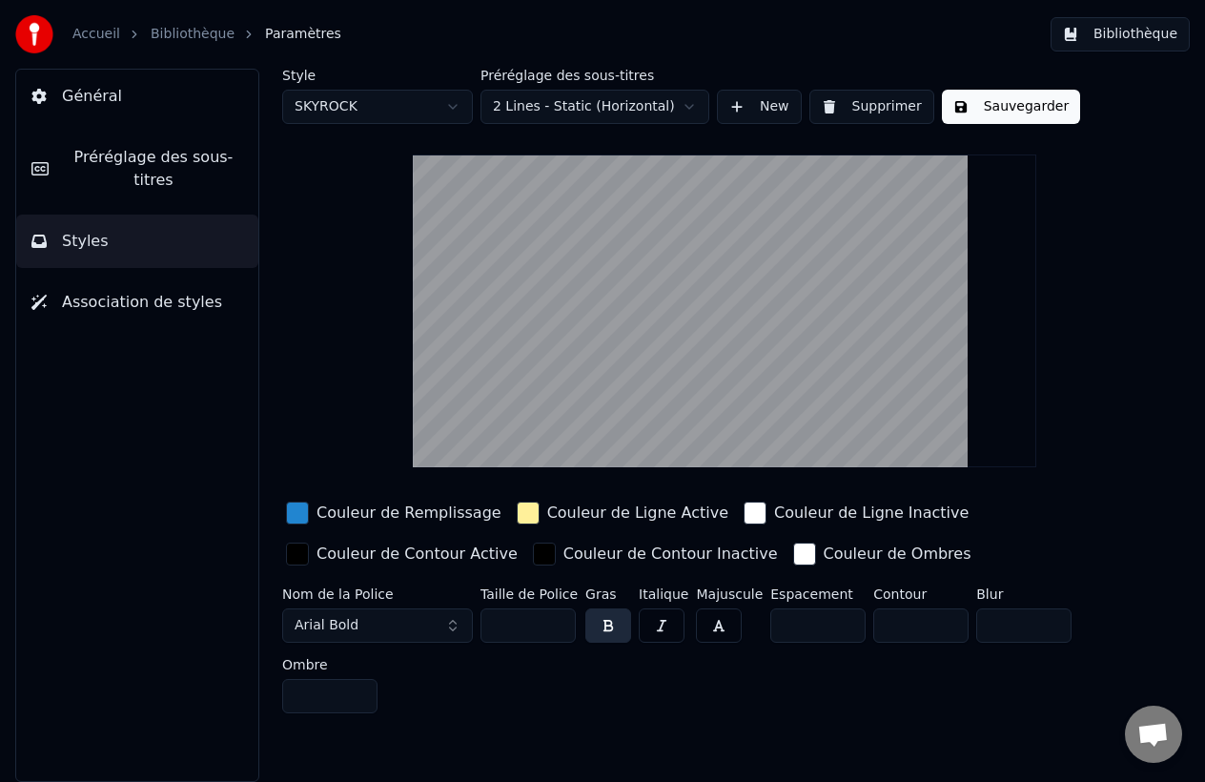
click at [303, 516] on div "button" at bounding box center [297, 513] width 23 height 23
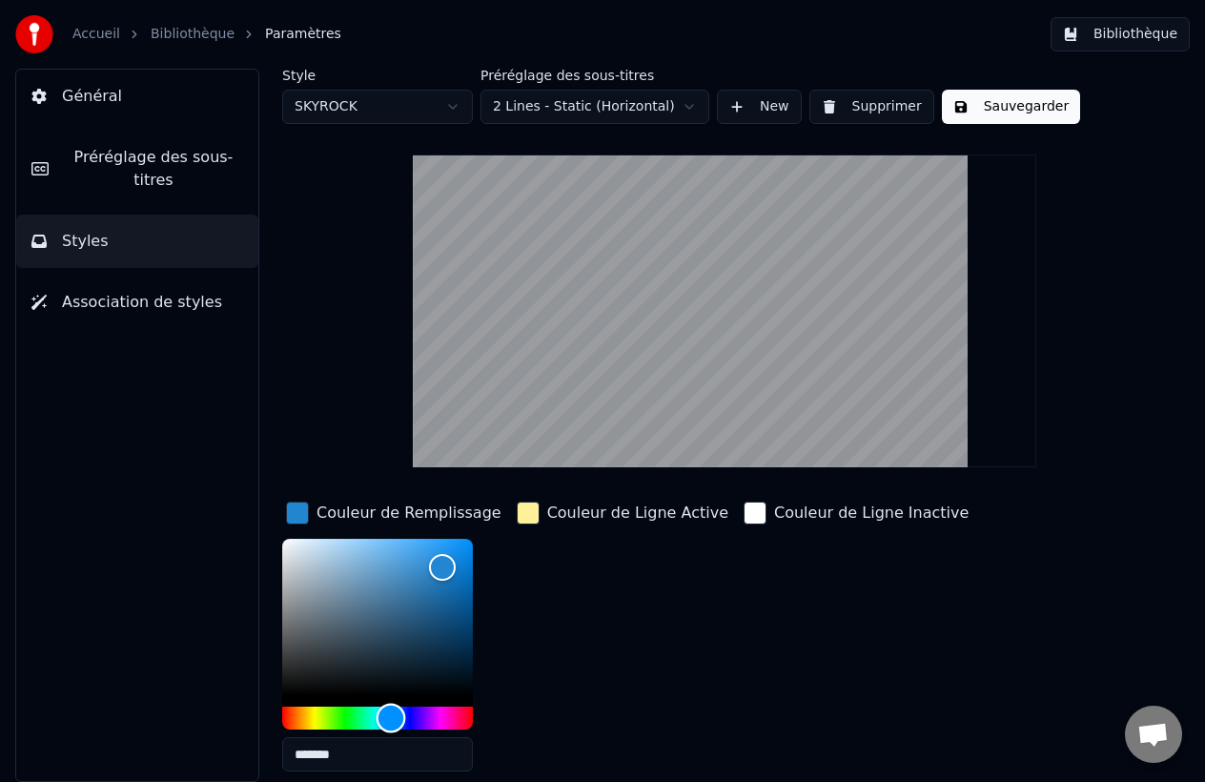
click at [428, 716] on div "Hue" at bounding box center [377, 718] width 191 height 23
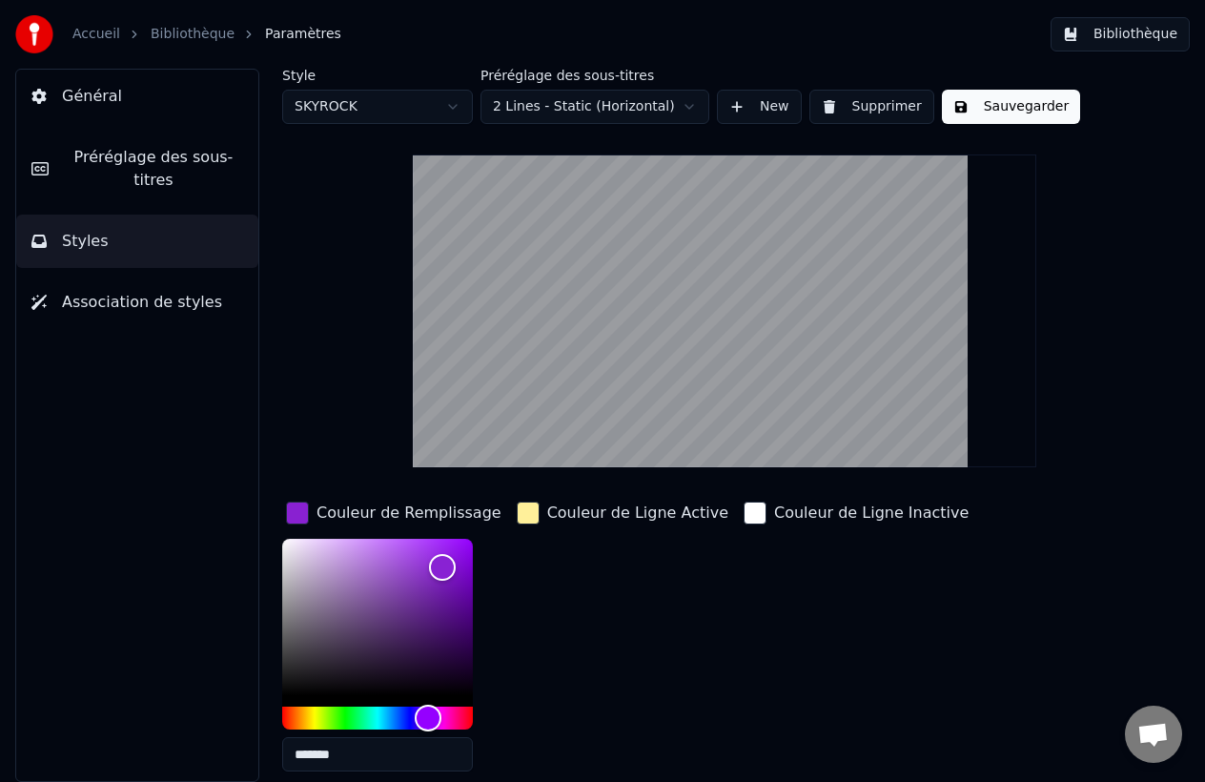
click at [424, 536] on div "Couleur de Remplissage *******" at bounding box center [393, 642] width 223 height 289
click at [414, 551] on div "Color" at bounding box center [377, 617] width 191 height 156
click at [397, 544] on div "Color" at bounding box center [377, 617] width 191 height 156
click at [383, 540] on div "Color" at bounding box center [384, 541] width 30 height 30
type input "*******"
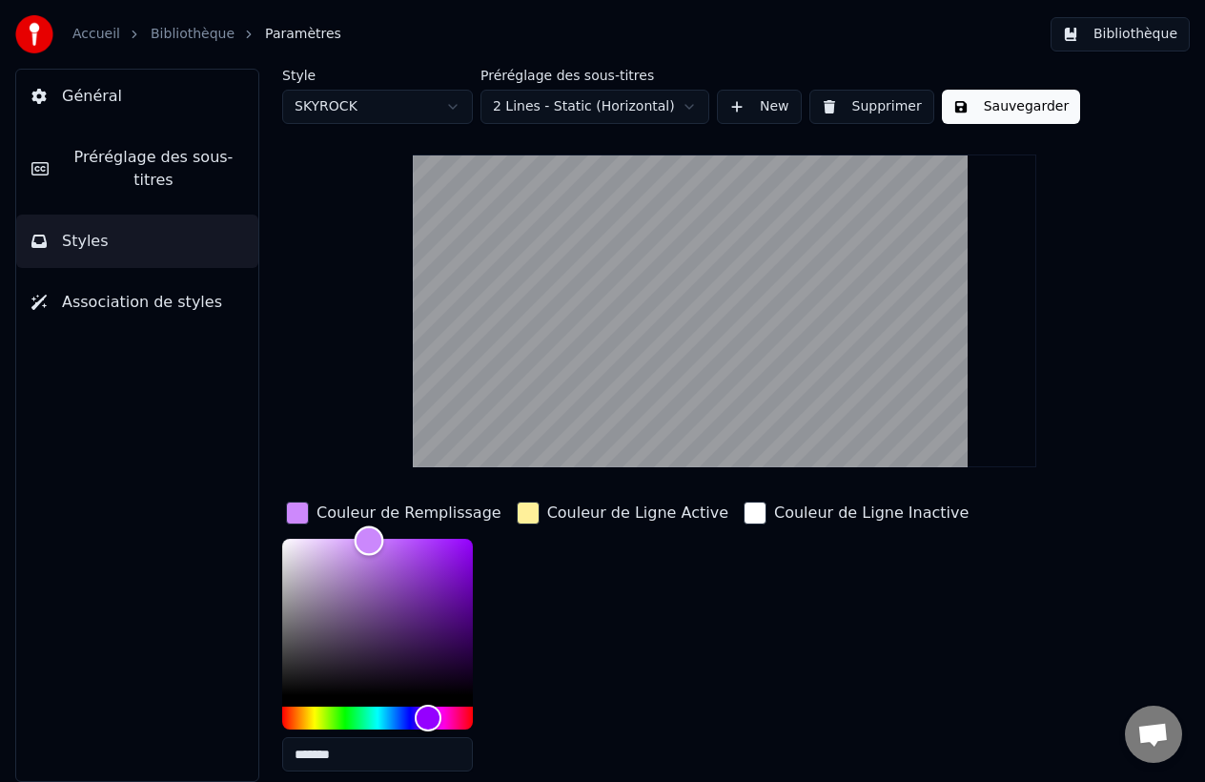
click at [369, 540] on div "Color" at bounding box center [370, 541] width 30 height 30
click at [441, 475] on div "Style SKYROCK Préréglage des sous-titres 2 Lines - Static (Horizontal) New Supp…" at bounding box center [724, 523] width 885 height 908
click at [525, 514] on div "button" at bounding box center [528, 513] width 23 height 23
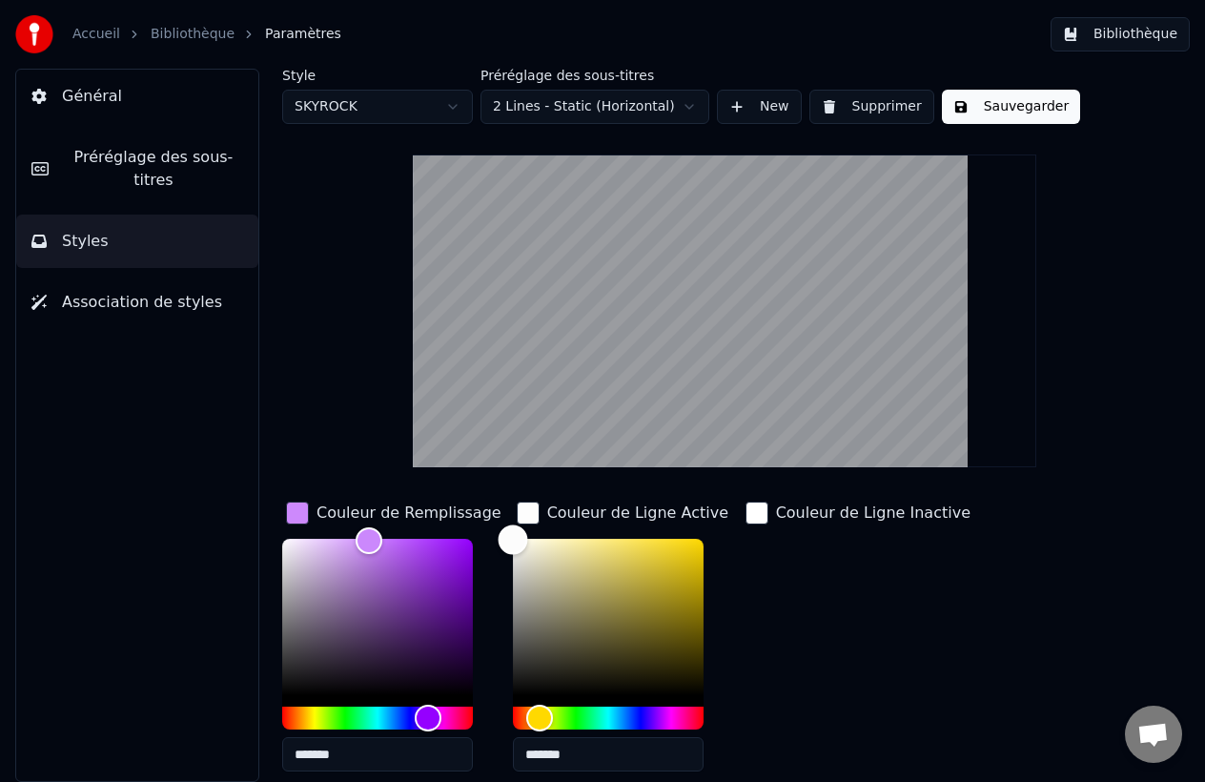
drag, startPoint x: 524, startPoint y: 561, endPoint x: 467, endPoint y: 539, distance: 61.3
click at [467, 539] on div "Couleur de Remplissage ******* Couleur de Ligne Active ******* Couleur de Ligne…" at bounding box center [704, 663] width 844 height 330
type input "*******"
drag, startPoint x: 519, startPoint y: 540, endPoint x: 490, endPoint y: 511, distance: 40.5
click at [490, 512] on div "Couleur de Remplissage ******* Couleur de Ligne Active ******* Couleur de Ligne…" at bounding box center [704, 663] width 844 height 330
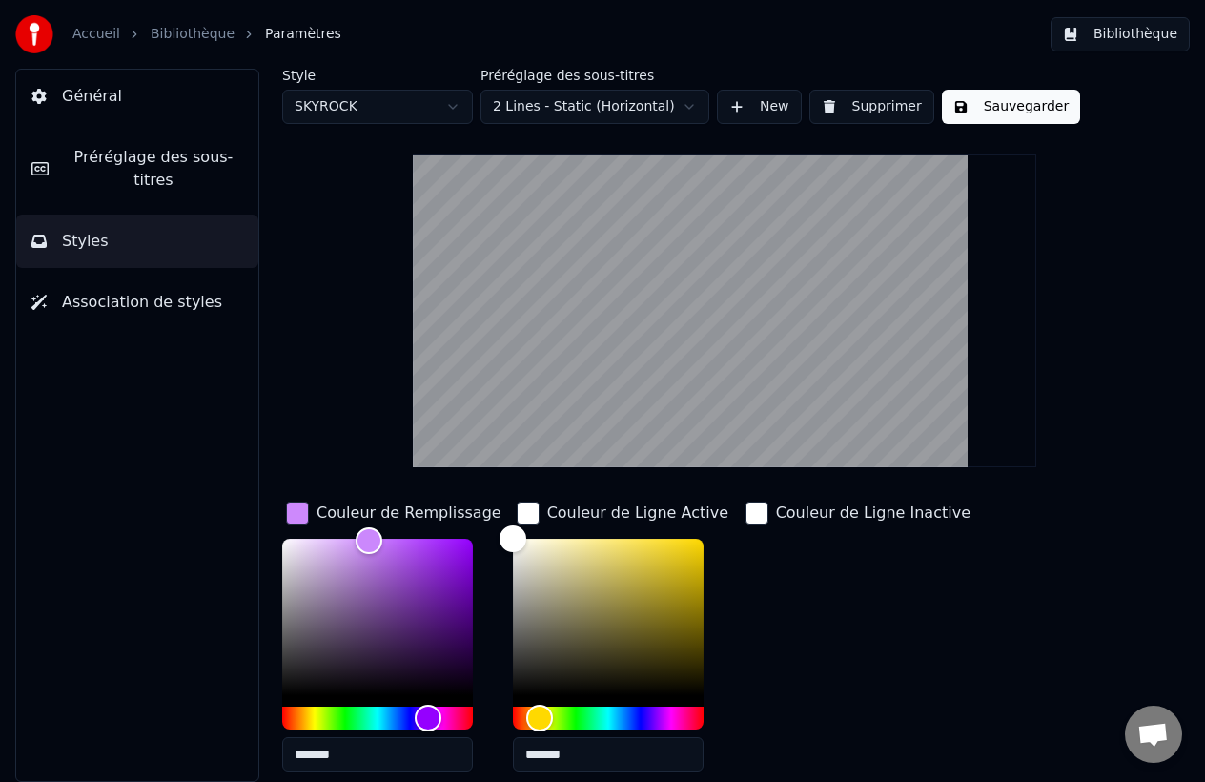
click at [813, 494] on div "Style SKYROCK Préréglage des sous-titres 2 Lines - Static (Horizontal) New Supp…" at bounding box center [724, 523] width 885 height 908
click at [534, 506] on div "button" at bounding box center [528, 513] width 23 height 23
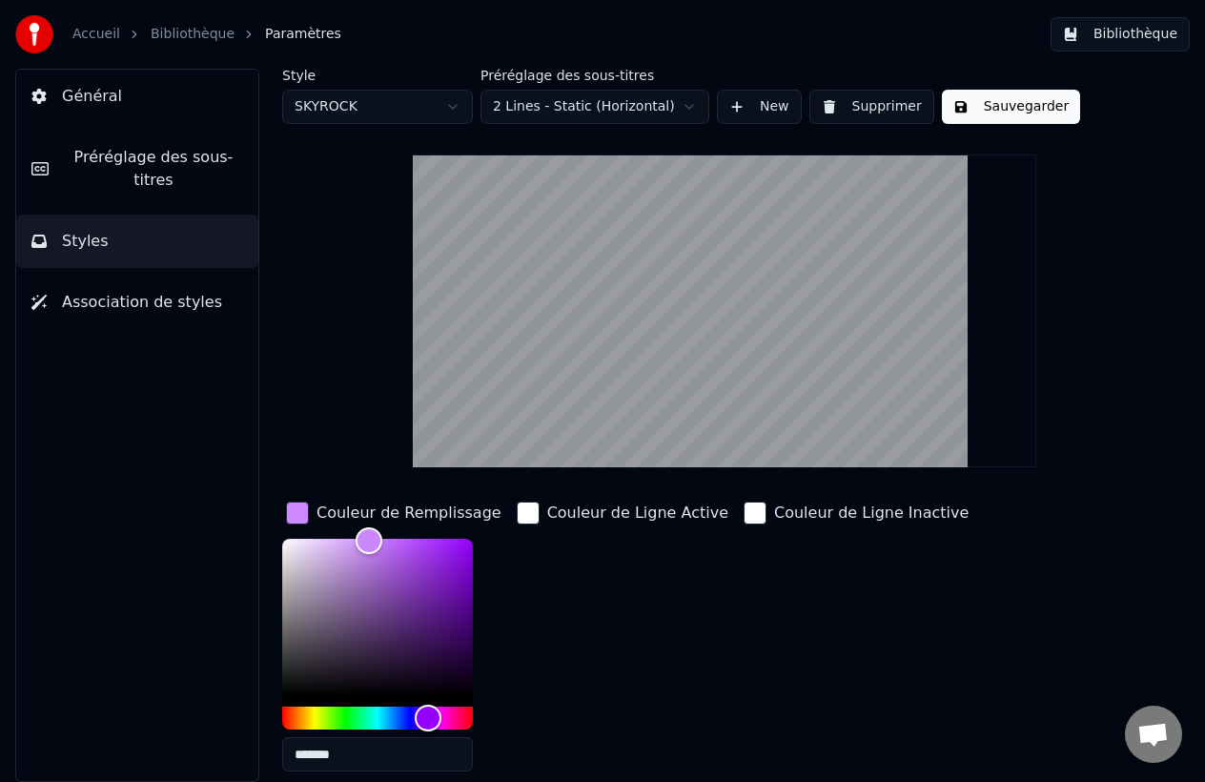
click at [277, 515] on div "Style SKYROCK Préréglage des sous-titres 2 Lines - Static (Horizontal) New Supp…" at bounding box center [724, 425] width 961 height 713
click at [298, 515] on div "button" at bounding box center [297, 513] width 23 height 23
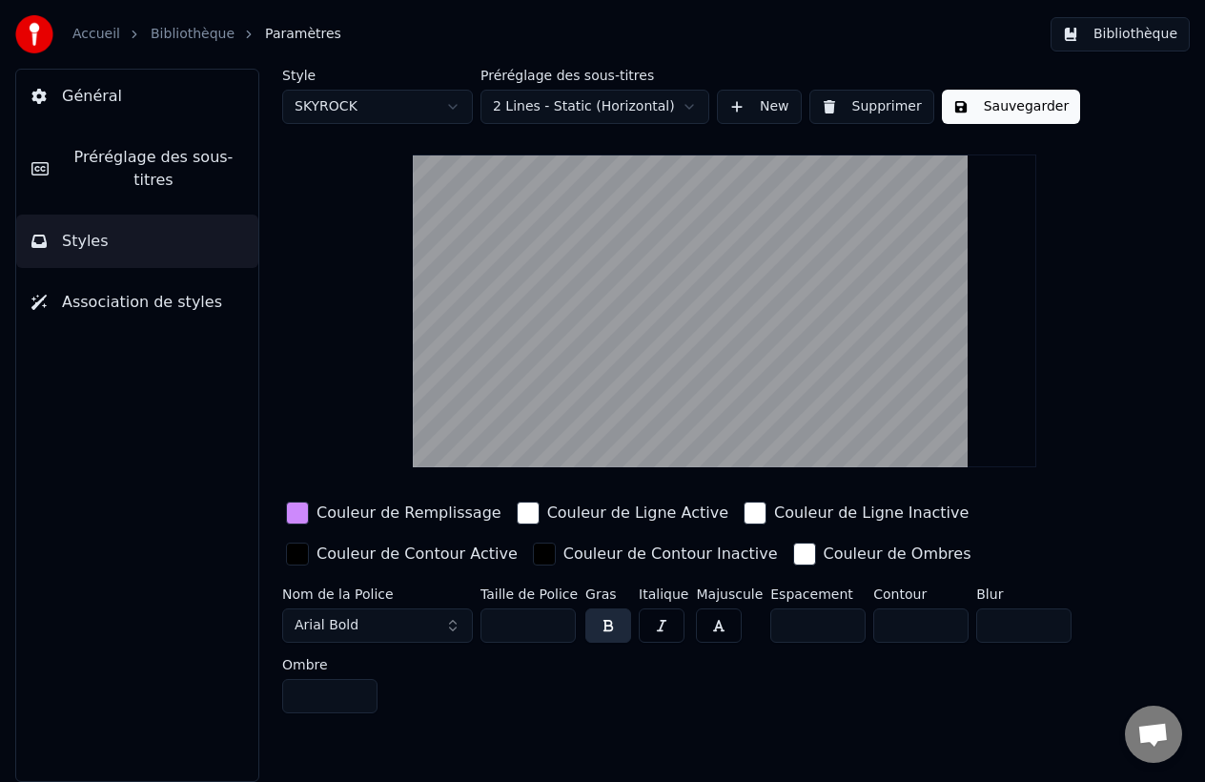
click at [326, 625] on span "Arial Bold" at bounding box center [327, 625] width 64 height 19
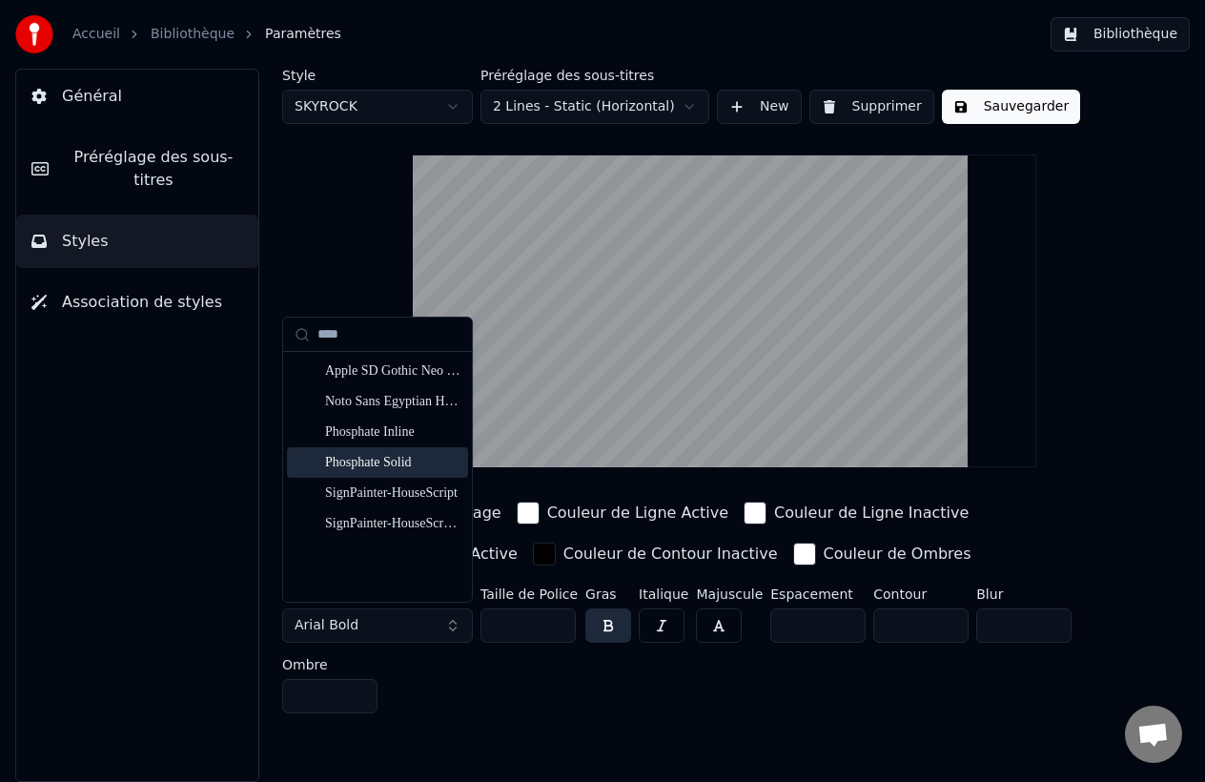
type input "****"
click at [395, 454] on div "Phosphate Solid" at bounding box center [392, 462] width 135 height 19
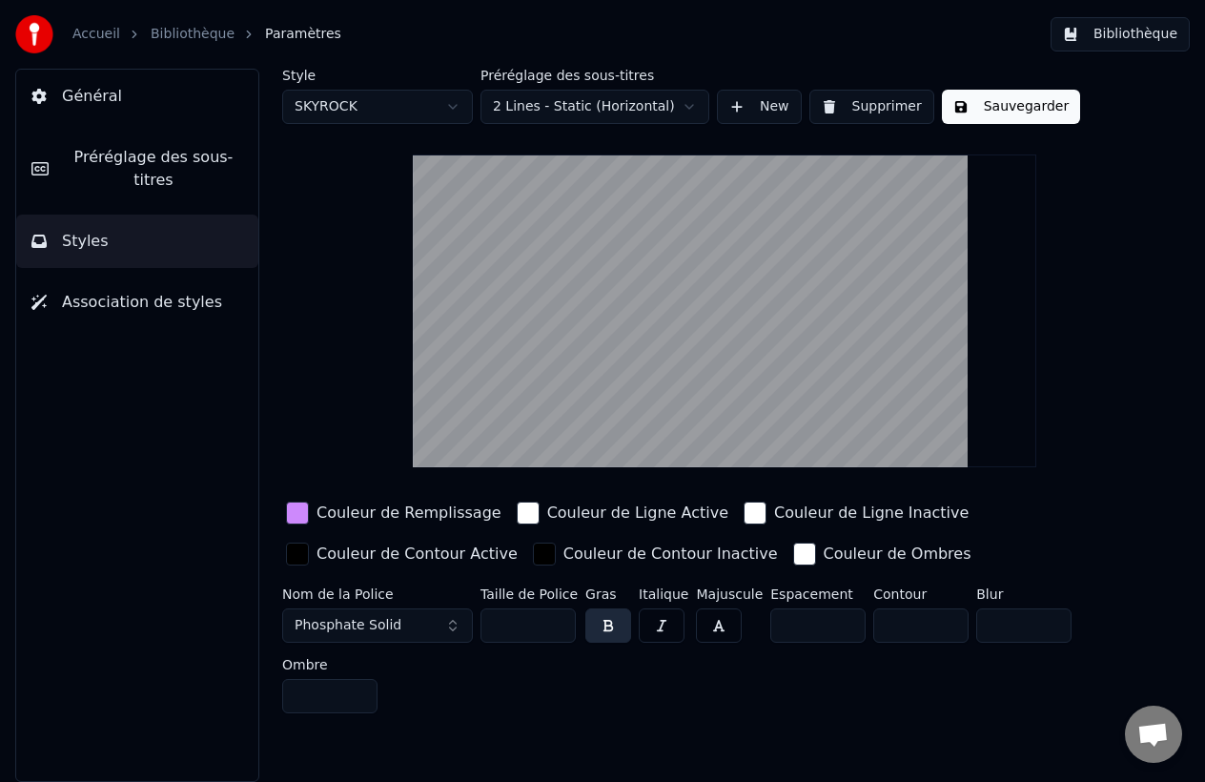
click at [844, 615] on input "*" at bounding box center [817, 625] width 95 height 34
type input "*"
click at [844, 615] on input "*" at bounding box center [817, 625] width 95 height 34
click at [942, 630] on input "*" at bounding box center [920, 625] width 95 height 34
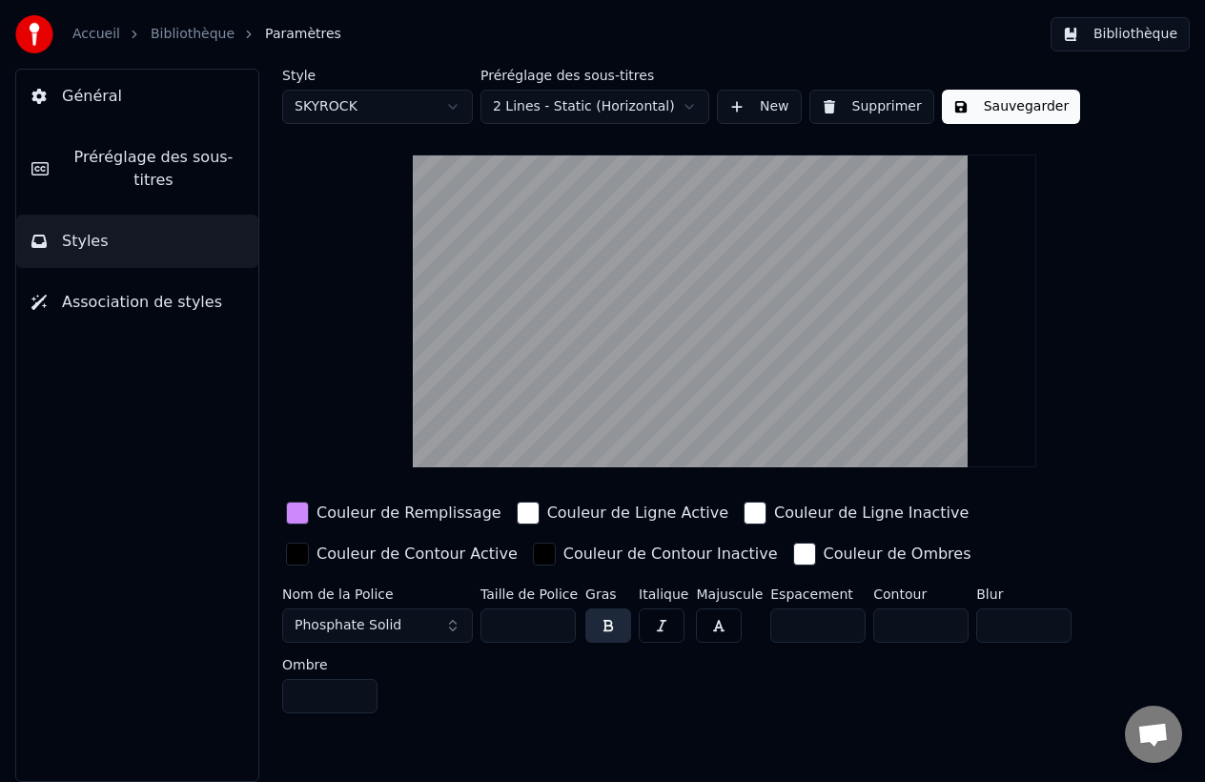
click at [942, 630] on input "*" at bounding box center [920, 625] width 95 height 34
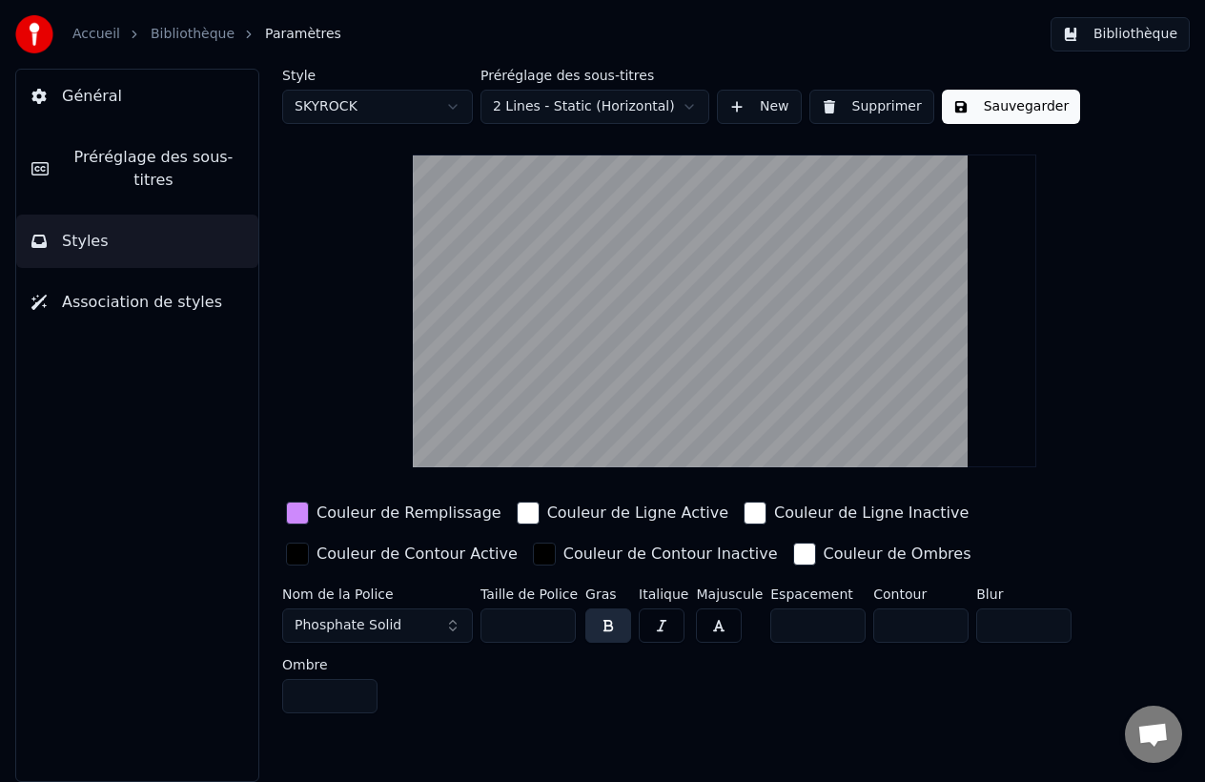
type input "*"
click at [942, 629] on input "*" at bounding box center [920, 625] width 95 height 34
click at [360, 692] on input "*" at bounding box center [329, 696] width 95 height 34
type input "*"
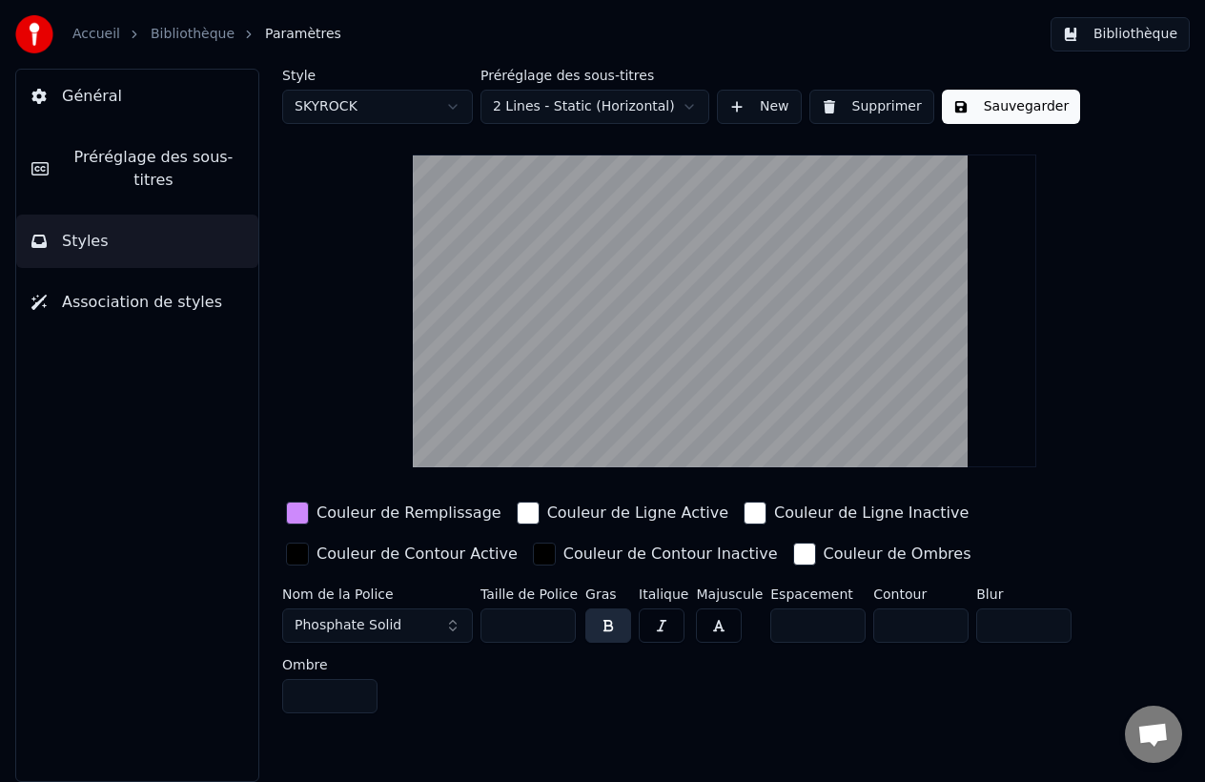
click at [360, 692] on input "*" at bounding box center [329, 696] width 95 height 34
click at [793, 551] on div "button" at bounding box center [804, 554] width 23 height 23
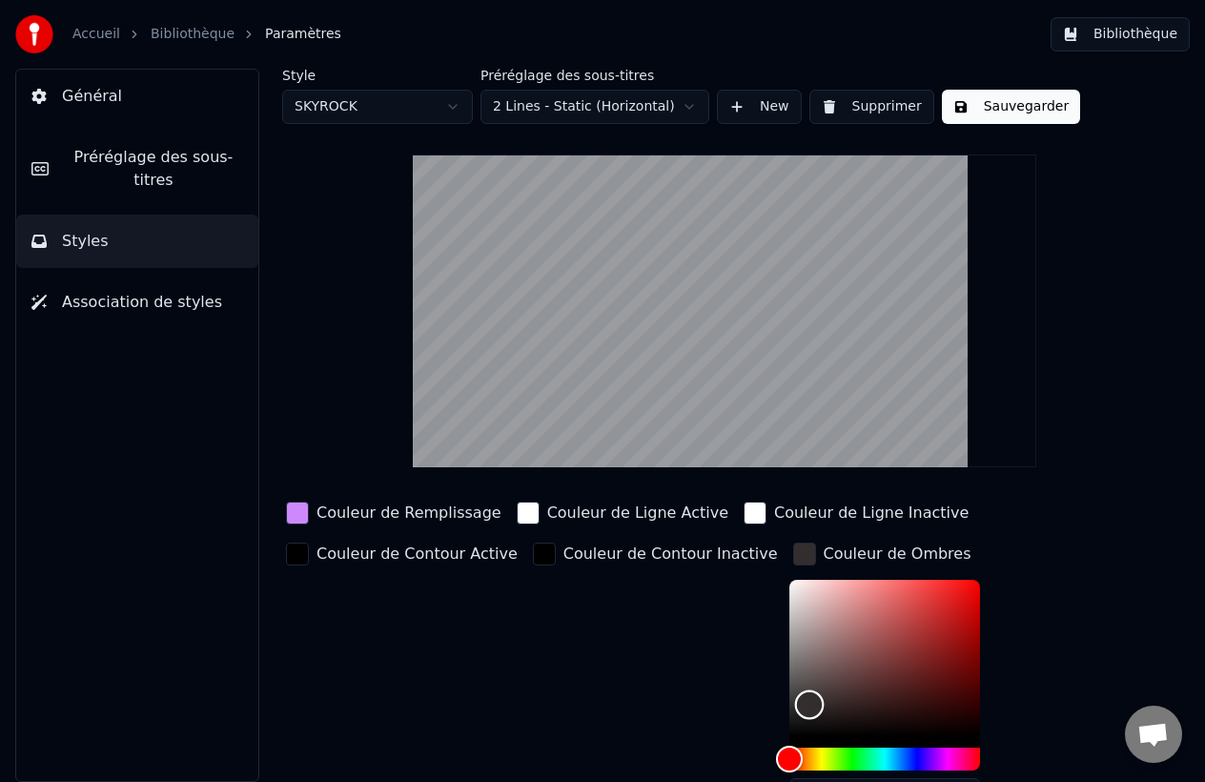
type input "*******"
drag, startPoint x: 771, startPoint y: 697, endPoint x: 715, endPoint y: 759, distance: 83.7
click at [715, 759] on div "Couleur de Remplissage Couleur de Ligne Active Couleur de Ligne Inactive Couleu…" at bounding box center [704, 663] width 844 height 330
click at [651, 671] on div "Couleur de Contour Inactive" at bounding box center [655, 683] width 253 height 289
click at [637, 643] on div "Couleur de Contour Inactive" at bounding box center [655, 683] width 253 height 289
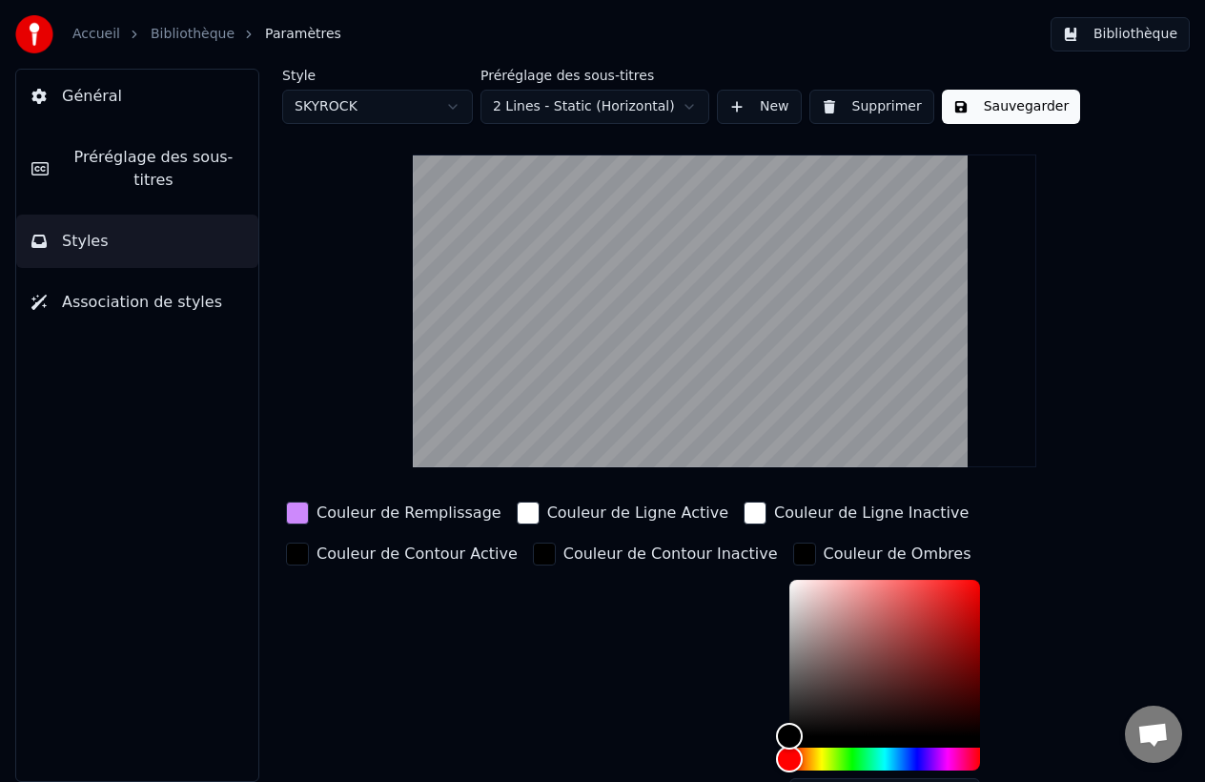
click at [793, 545] on div "button" at bounding box center [804, 554] width 23 height 23
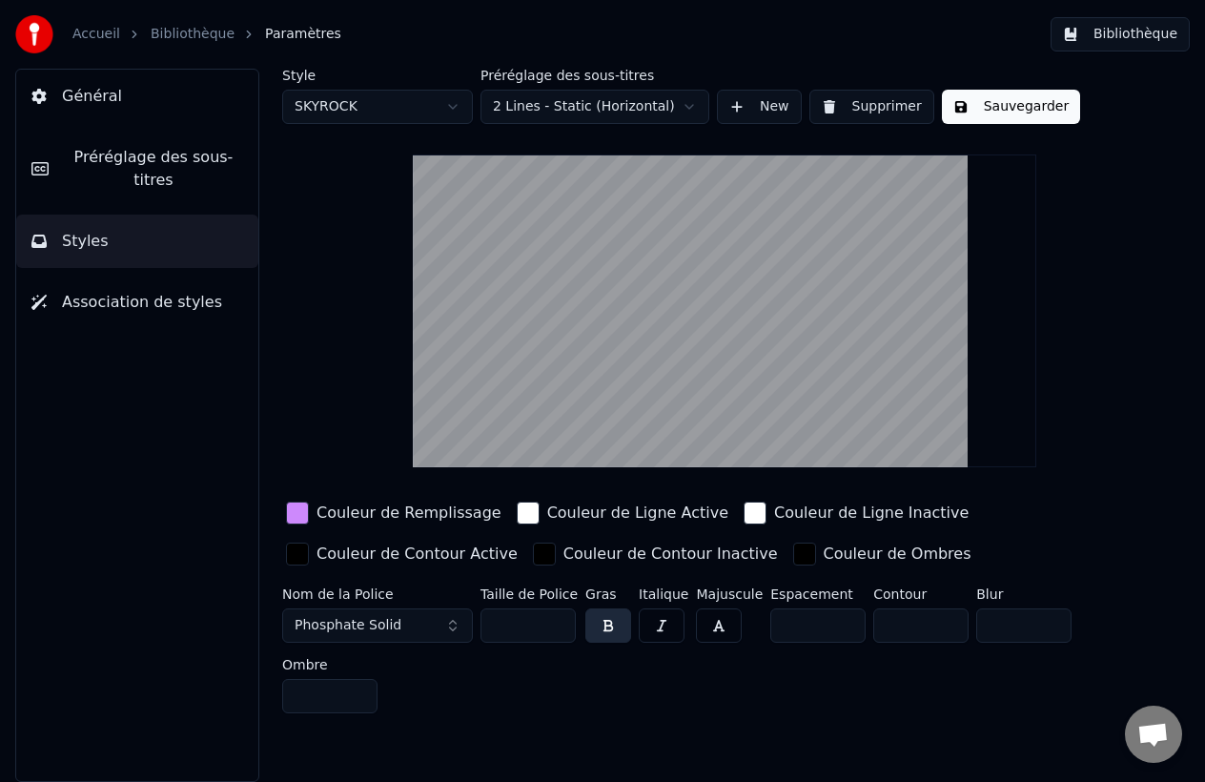
click at [672, 624] on button "button" at bounding box center [662, 625] width 46 height 34
click at [664, 625] on button "button" at bounding box center [662, 625] width 46 height 34
click at [707, 623] on button "button" at bounding box center [719, 625] width 46 height 34
click at [718, 630] on button "button" at bounding box center [719, 625] width 46 height 34
click at [991, 118] on button "Sauvegarder" at bounding box center [1011, 107] width 138 height 34
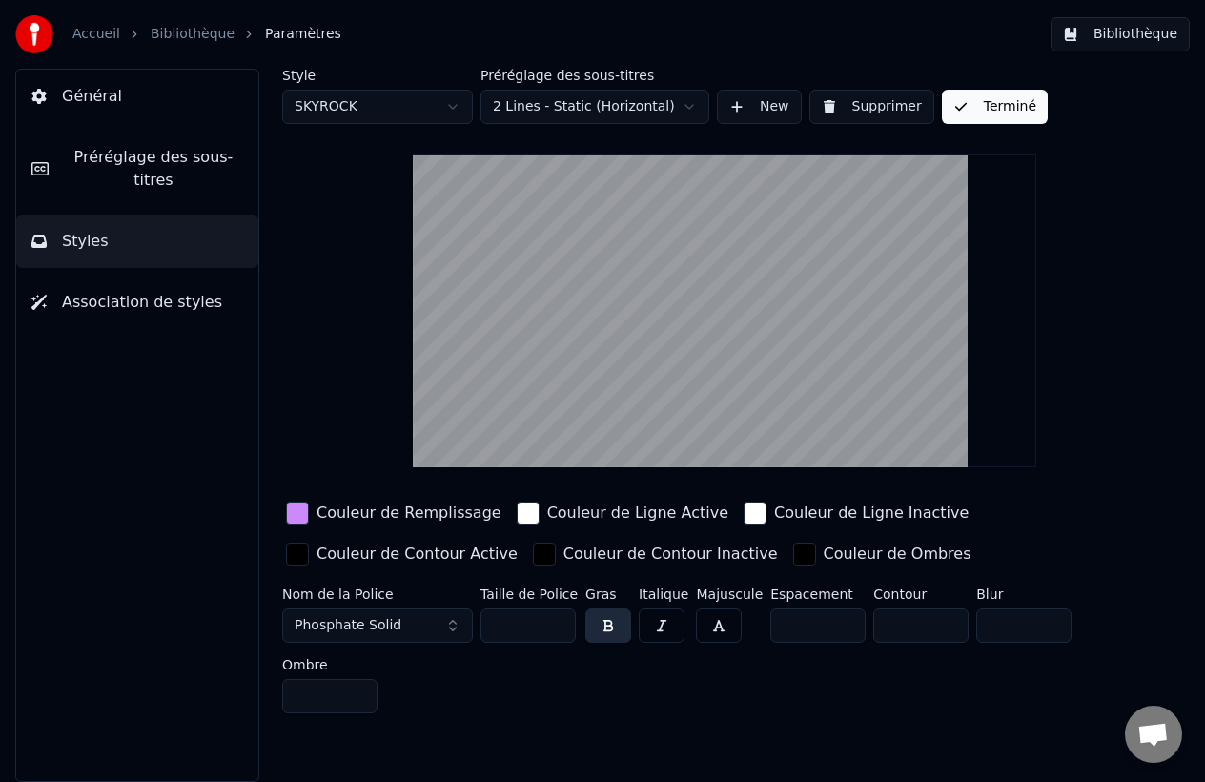
click at [1000, 105] on button "Terminé" at bounding box center [995, 107] width 106 height 34
click at [1113, 41] on button "Bibliothèque" at bounding box center [1120, 34] width 139 height 34
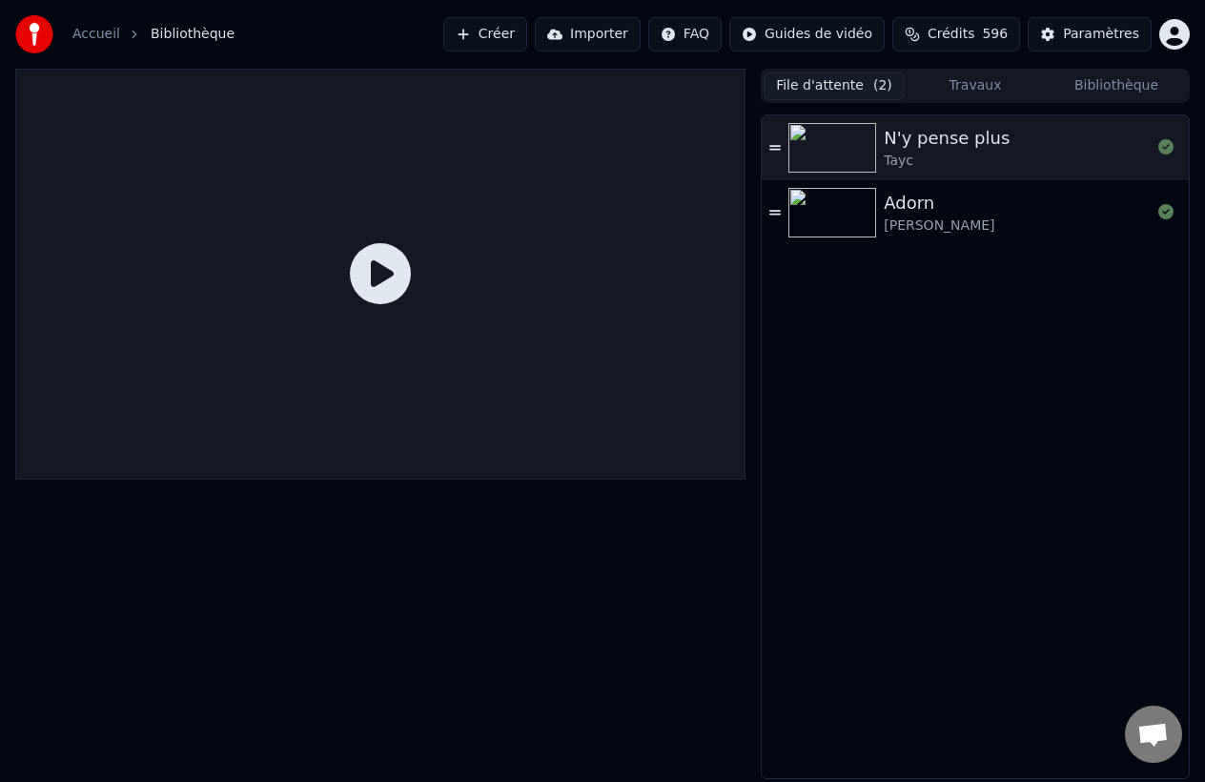
click at [853, 98] on button "File d'attente ( 2 )" at bounding box center [834, 86] width 141 height 28
click at [846, 215] on img at bounding box center [833, 213] width 88 height 50
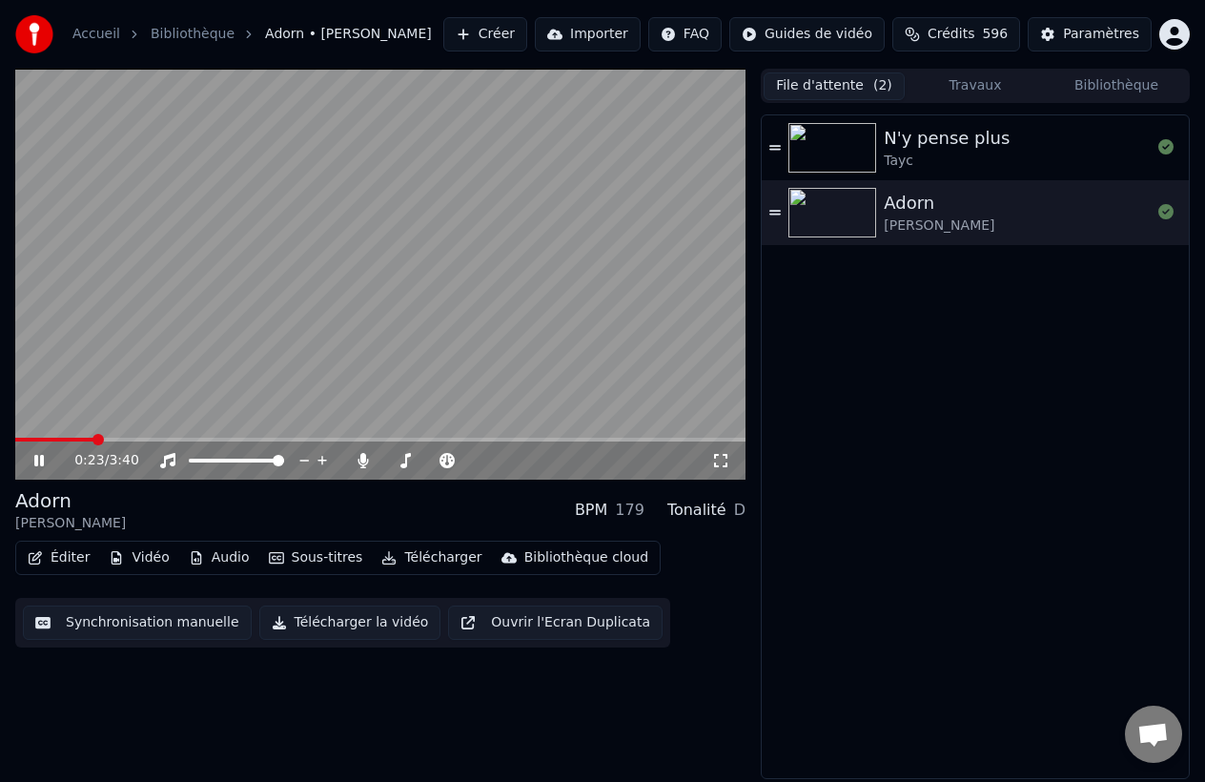
click at [622, 307] on video at bounding box center [380, 274] width 730 height 411
click at [569, 33] on button "Importer" at bounding box center [588, 34] width 106 height 34
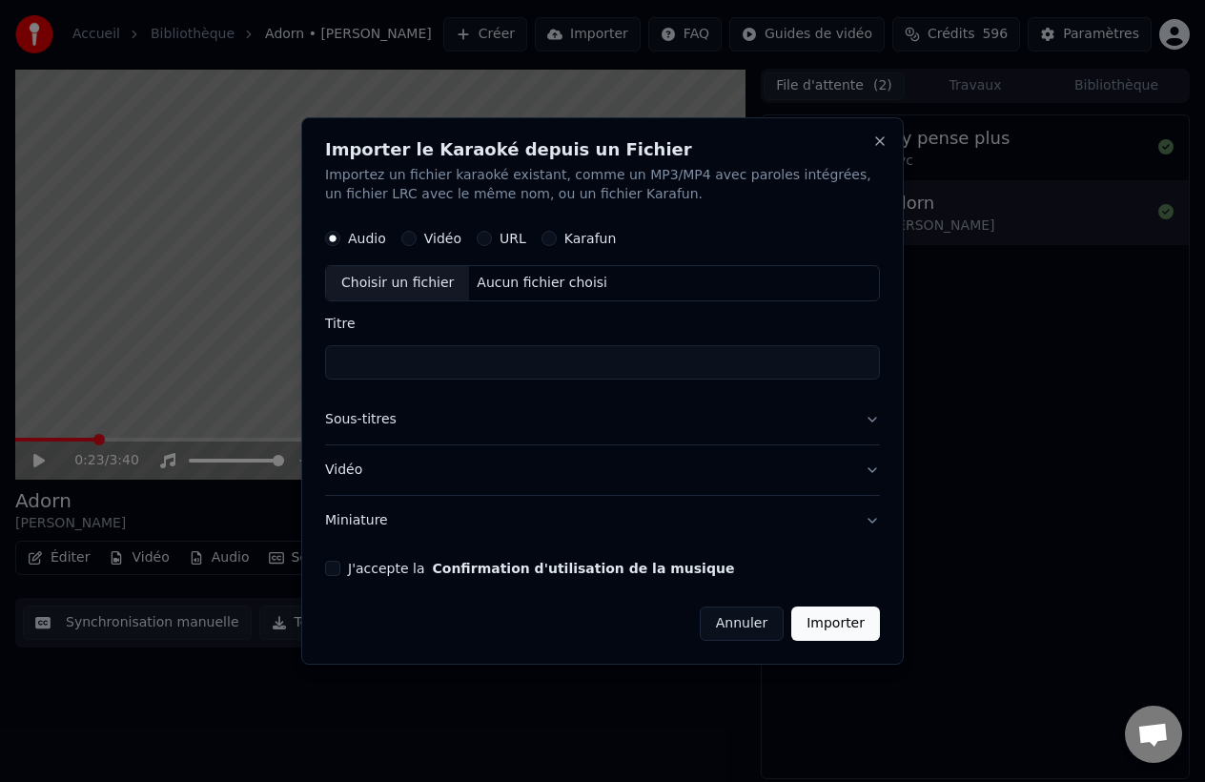
click at [503, 229] on div "Audio Vidéo URL Karafun" at bounding box center [602, 238] width 555 height 38
click at [503, 237] on label "URL" at bounding box center [513, 238] width 27 height 13
click at [492, 237] on button "URL" at bounding box center [484, 238] width 15 height 15
click at [890, 149] on div "Importer le Karaoké depuis un Fichier Importez un fichier karaoké existant, com…" at bounding box center [602, 390] width 603 height 549
click at [879, 139] on button "Close" at bounding box center [880, 140] width 15 height 15
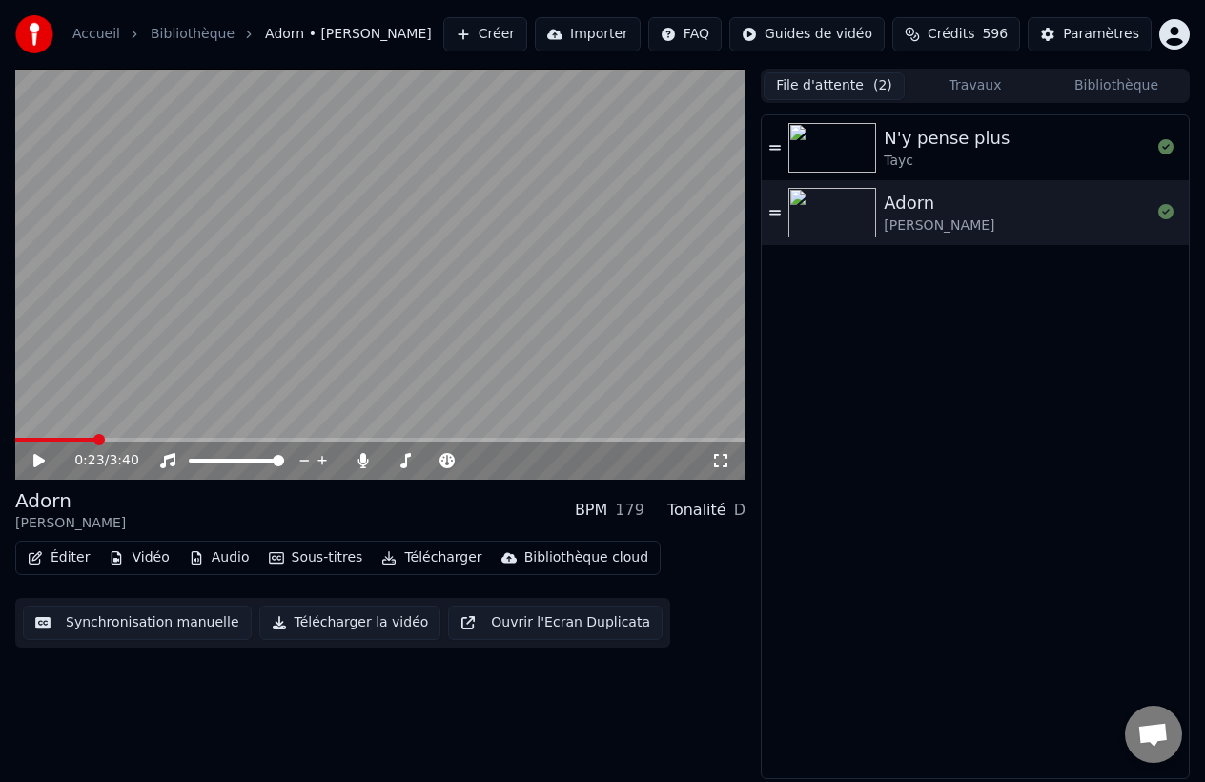
click at [516, 49] on button "Créer" at bounding box center [485, 34] width 84 height 34
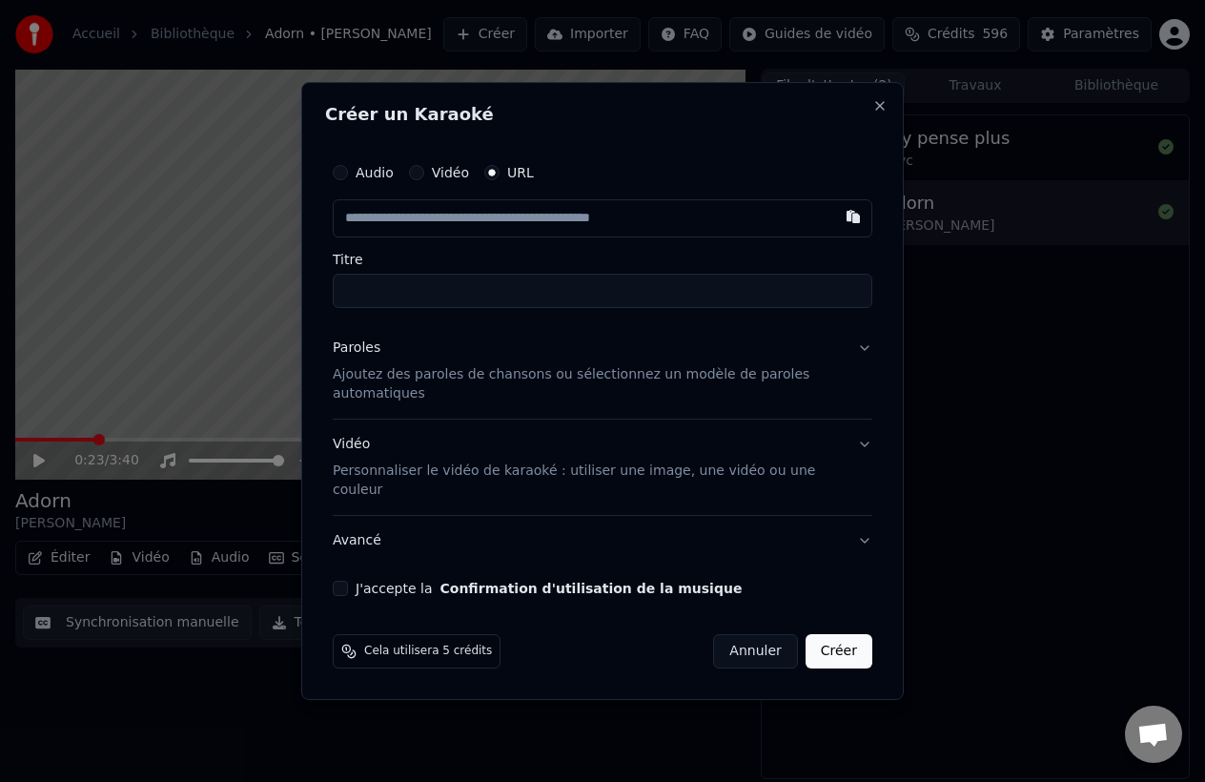
click at [499, 236] on input "text" at bounding box center [603, 218] width 540 height 38
type input "**********"
click at [495, 299] on input "Titre" at bounding box center [603, 291] width 540 height 34
type input "**********"
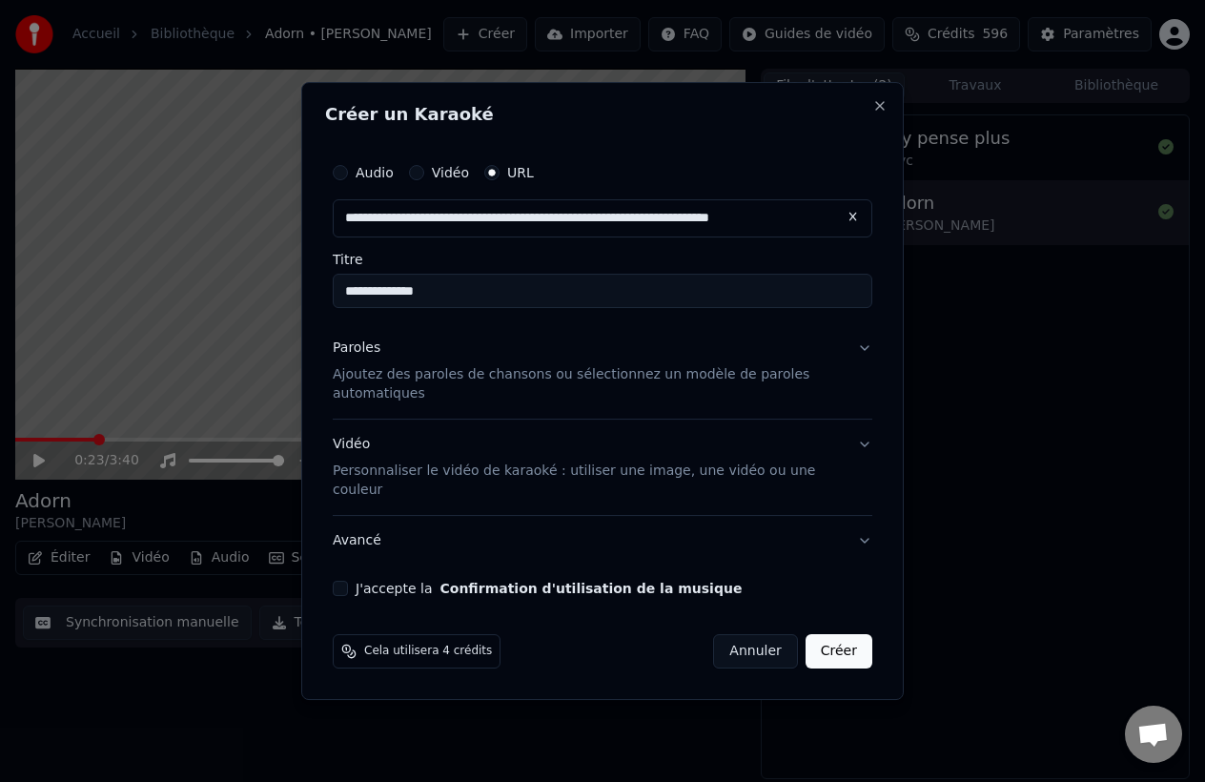
click at [524, 380] on p "Ajoutez des paroles de chansons ou sélectionnez un modèle de paroles automatiqu…" at bounding box center [587, 384] width 509 height 38
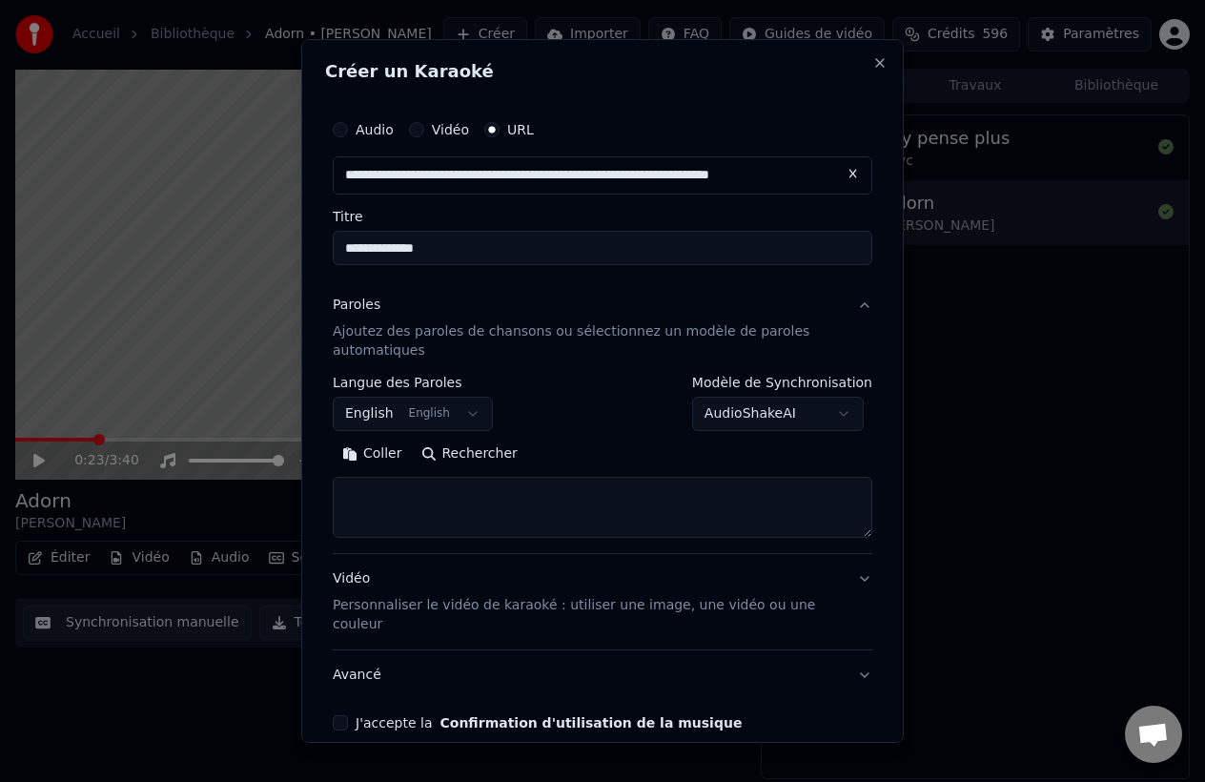
click at [475, 462] on button "Rechercher" at bounding box center [469, 454] width 115 height 31
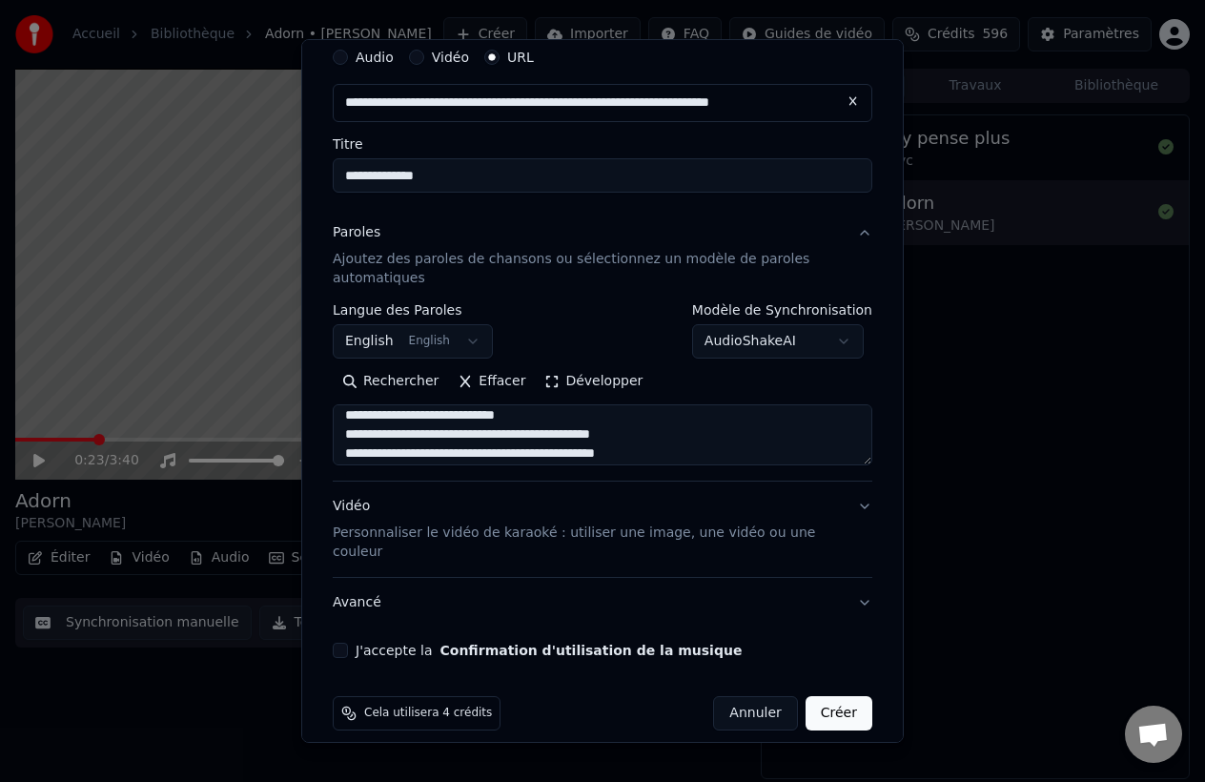
scroll to position [95, 0]
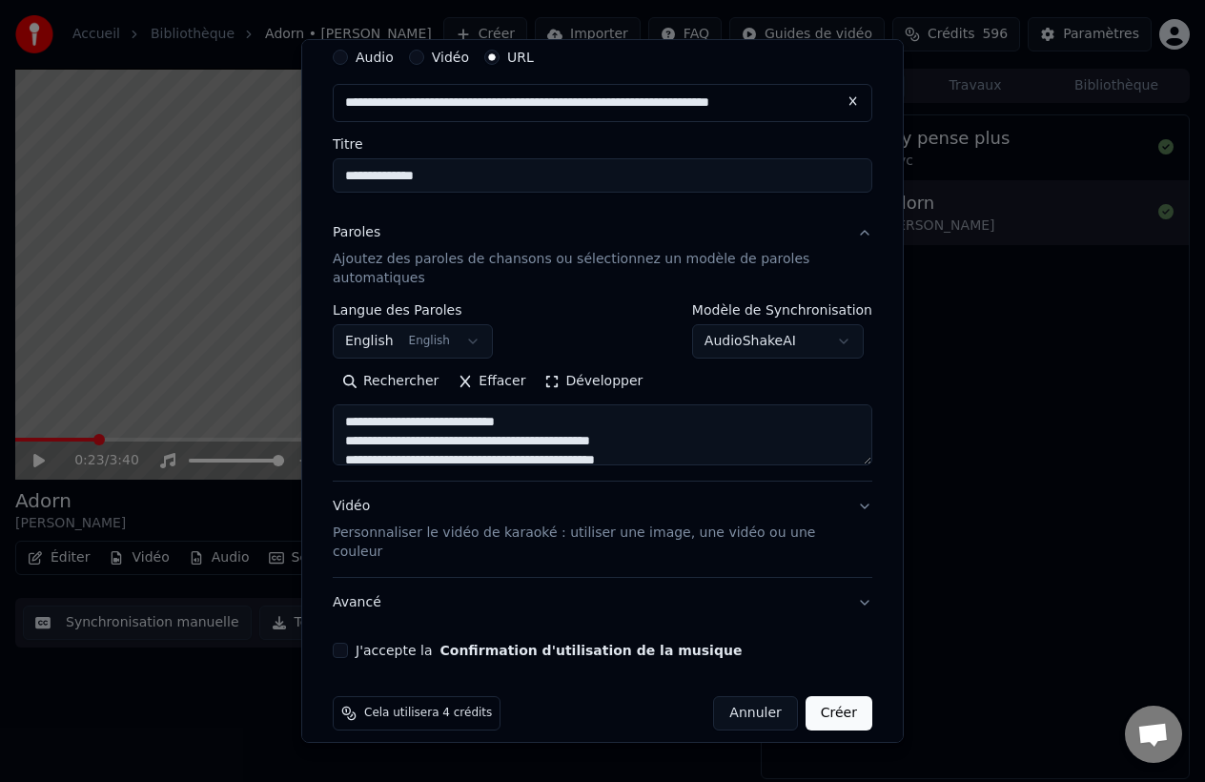
drag, startPoint x: 560, startPoint y: 418, endPoint x: 412, endPoint y: 421, distance: 147.8
click at [412, 421] on textarea at bounding box center [603, 434] width 540 height 61
drag, startPoint x: 682, startPoint y: 438, endPoint x: 521, endPoint y: 440, distance: 161.2
click at [521, 440] on textarea at bounding box center [603, 434] width 540 height 61
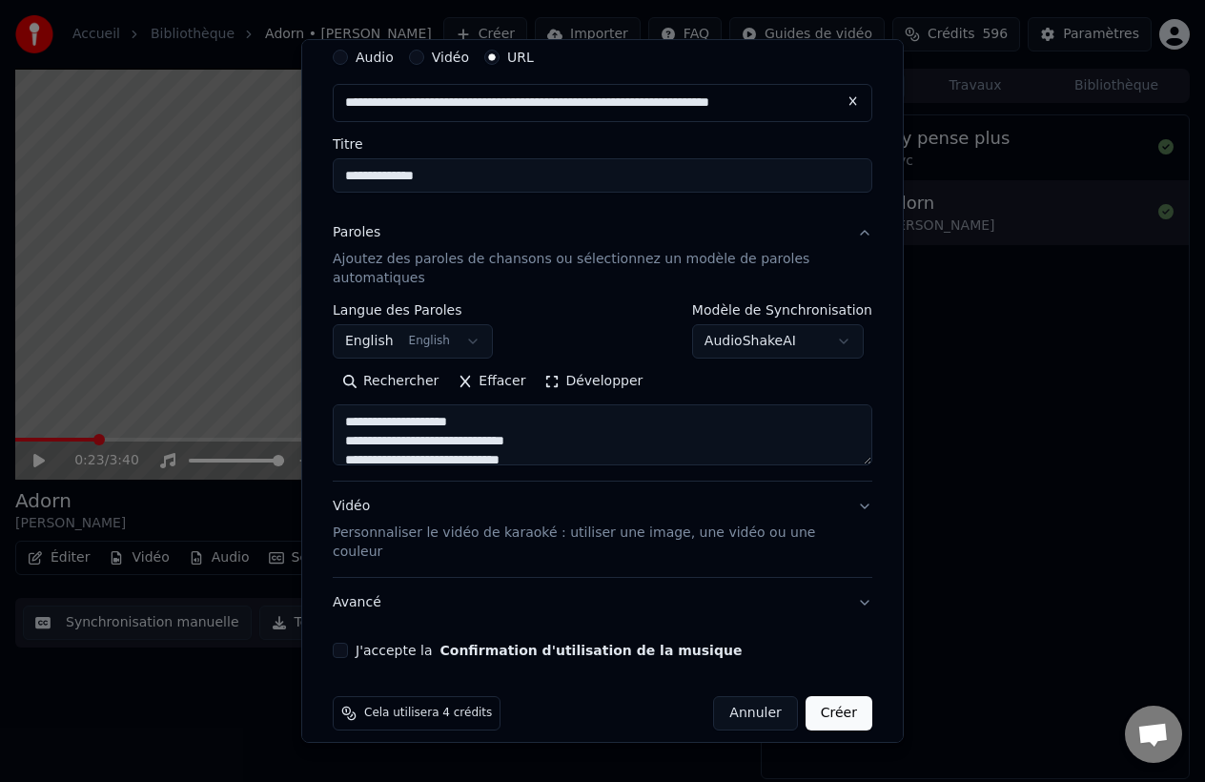
drag, startPoint x: 346, startPoint y: 452, endPoint x: 324, endPoint y: 388, distance: 67.6
click at [324, 388] on div "**********" at bounding box center [602, 391] width 603 height 704
drag, startPoint x: 692, startPoint y: 438, endPoint x: 448, endPoint y: 432, distance: 244.2
click at [448, 432] on textarea at bounding box center [603, 434] width 540 height 61
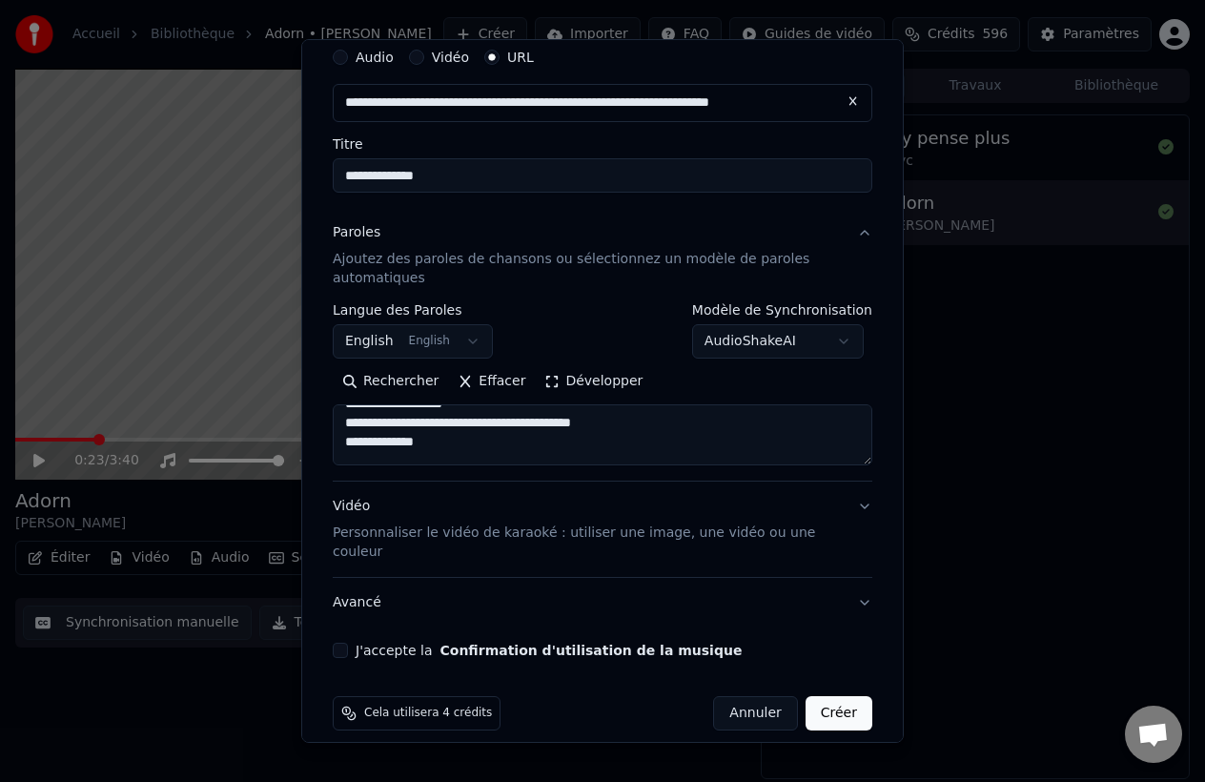
scroll to position [76, 0]
drag, startPoint x: 616, startPoint y: 424, endPoint x: 518, endPoint y: 420, distance: 98.3
click at [519, 421] on textarea at bounding box center [603, 434] width 540 height 61
drag, startPoint x: 663, startPoint y: 415, endPoint x: 516, endPoint y: 415, distance: 146.9
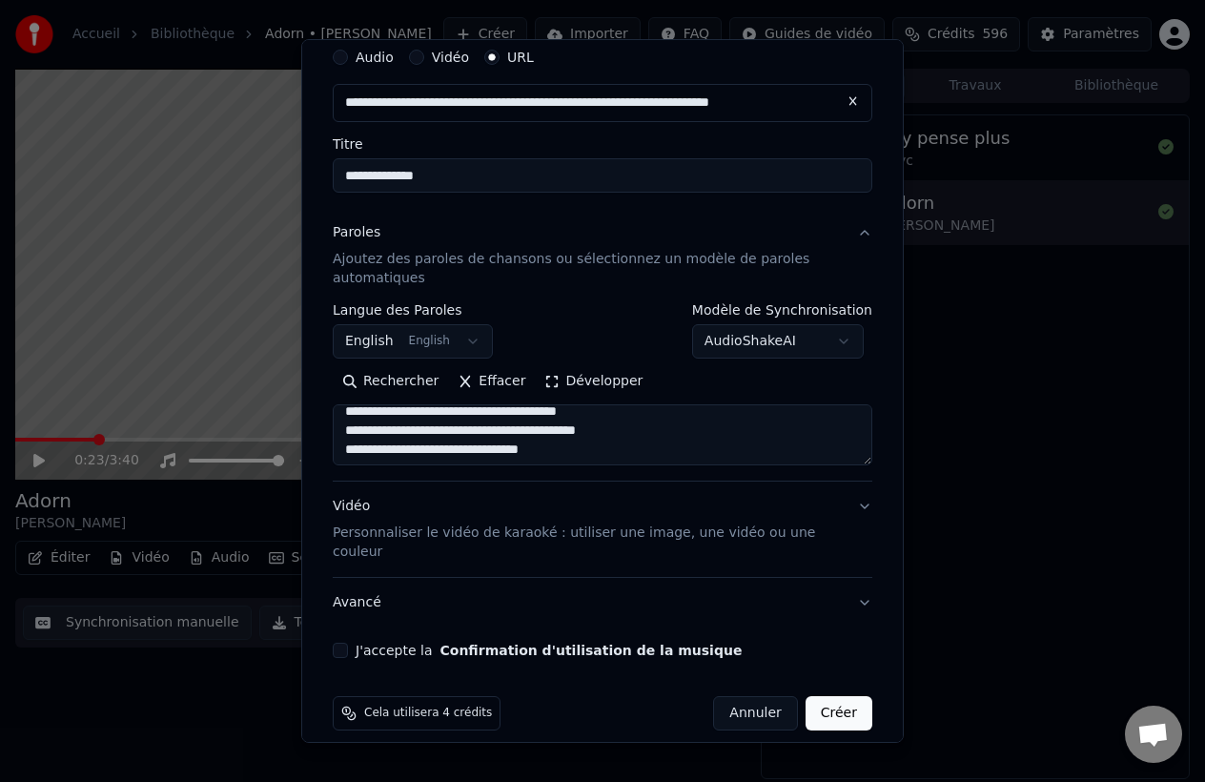
click at [516, 415] on textarea at bounding box center [603, 434] width 540 height 61
drag, startPoint x: 687, startPoint y: 432, endPoint x: 427, endPoint y: 428, distance: 259.4
click at [427, 429] on textarea at bounding box center [603, 434] width 540 height 61
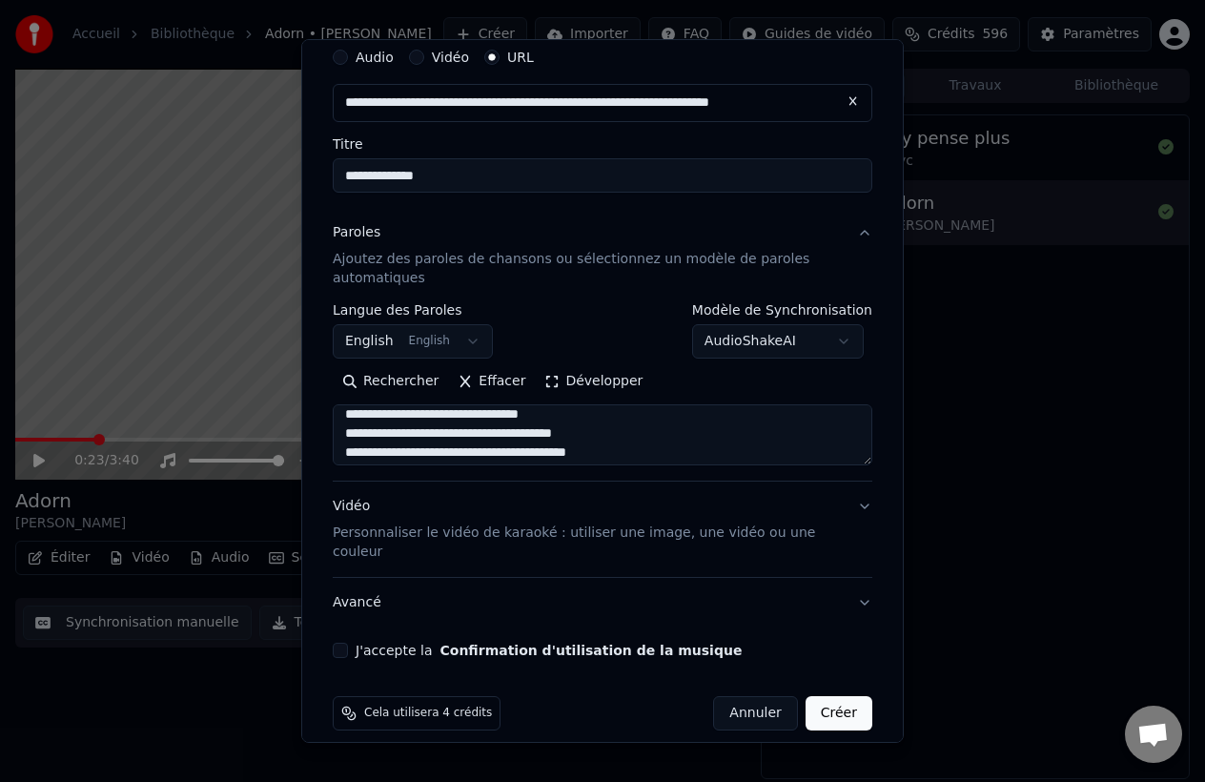
drag, startPoint x: 639, startPoint y: 436, endPoint x: 509, endPoint y: 433, distance: 129.7
click at [509, 434] on textarea at bounding box center [603, 434] width 540 height 61
drag, startPoint x: 671, startPoint y: 432, endPoint x: 422, endPoint y: 432, distance: 248.9
click at [422, 434] on textarea at bounding box center [603, 434] width 540 height 61
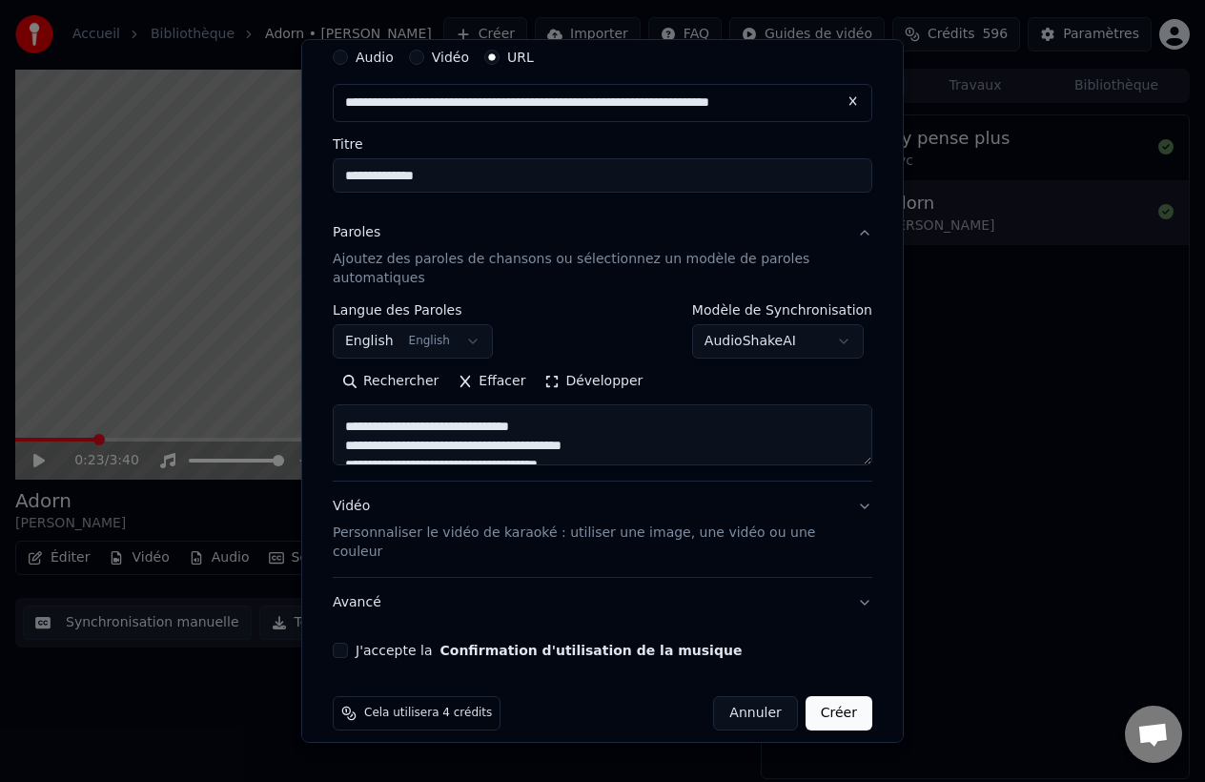
scroll to position [269, 0]
drag, startPoint x: 578, startPoint y: 419, endPoint x: 447, endPoint y: 413, distance: 130.8
click at [447, 414] on textarea at bounding box center [603, 434] width 540 height 61
drag, startPoint x: 652, startPoint y: 443, endPoint x: 491, endPoint y: 441, distance: 161.2
click at [491, 441] on textarea at bounding box center [603, 434] width 540 height 61
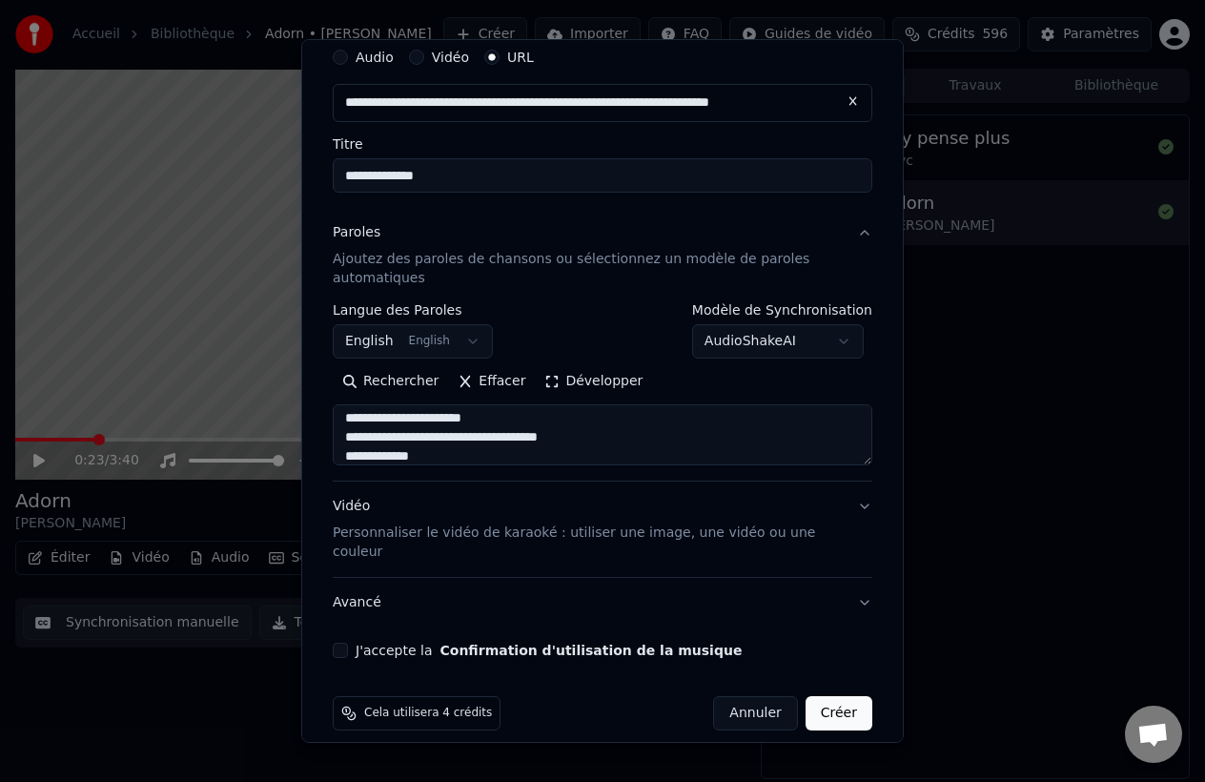
scroll to position [302, 0]
drag, startPoint x: 627, startPoint y: 429, endPoint x: 376, endPoint y: 424, distance: 251.8
click at [376, 424] on textarea at bounding box center [603, 434] width 540 height 61
drag, startPoint x: 612, startPoint y: 438, endPoint x: 485, endPoint y: 434, distance: 126.9
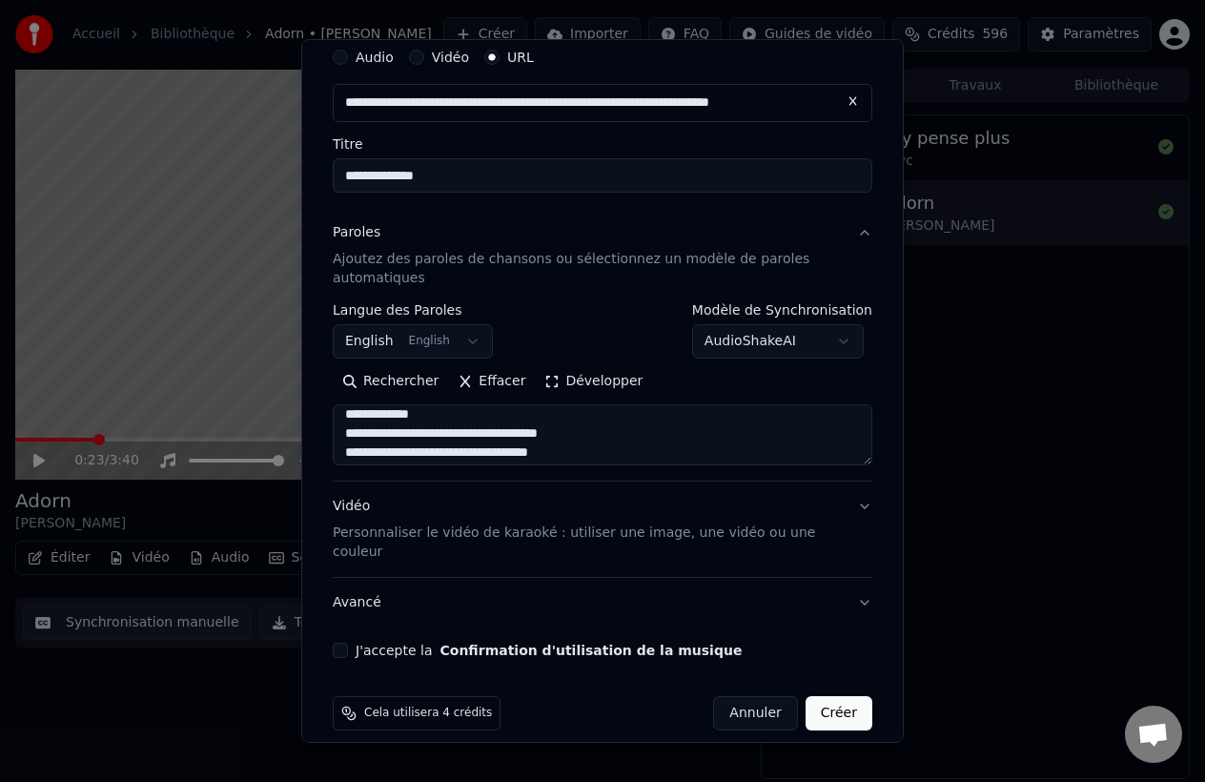
click at [485, 435] on textarea at bounding box center [603, 434] width 540 height 61
drag, startPoint x: 534, startPoint y: 438, endPoint x: 423, endPoint y: 436, distance: 110.6
click at [423, 436] on textarea at bounding box center [603, 434] width 540 height 61
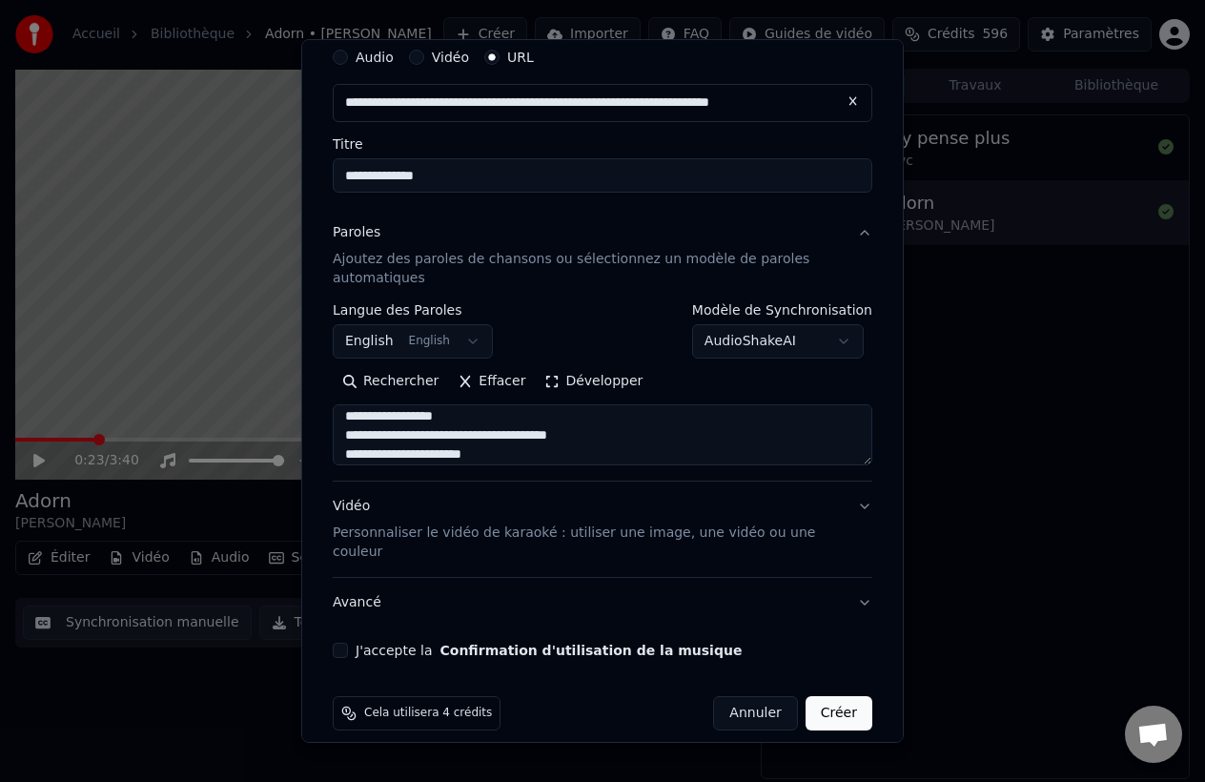
drag, startPoint x: 641, startPoint y: 436, endPoint x: 544, endPoint y: 433, distance: 97.3
click at [544, 435] on textarea at bounding box center [603, 434] width 540 height 61
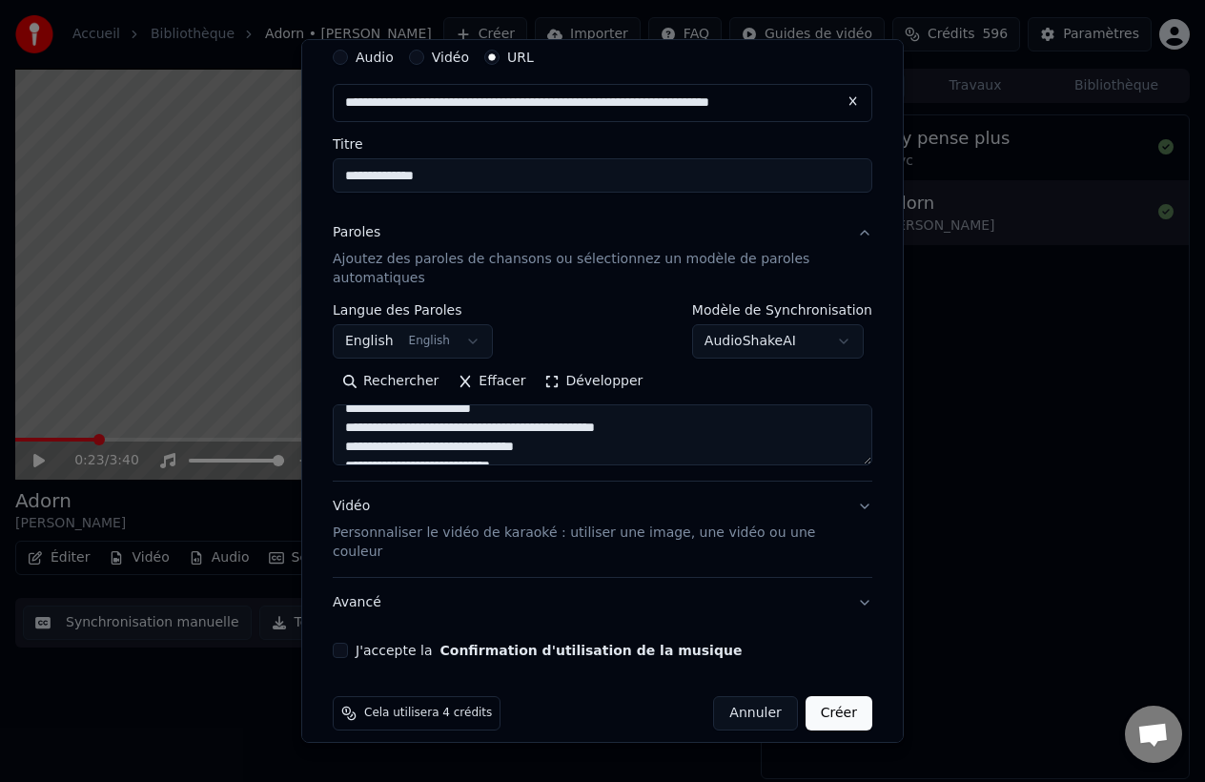
scroll to position [454, 0]
drag, startPoint x: 691, startPoint y: 425, endPoint x: 561, endPoint y: 421, distance: 130.7
click at [561, 421] on textarea at bounding box center [603, 434] width 540 height 61
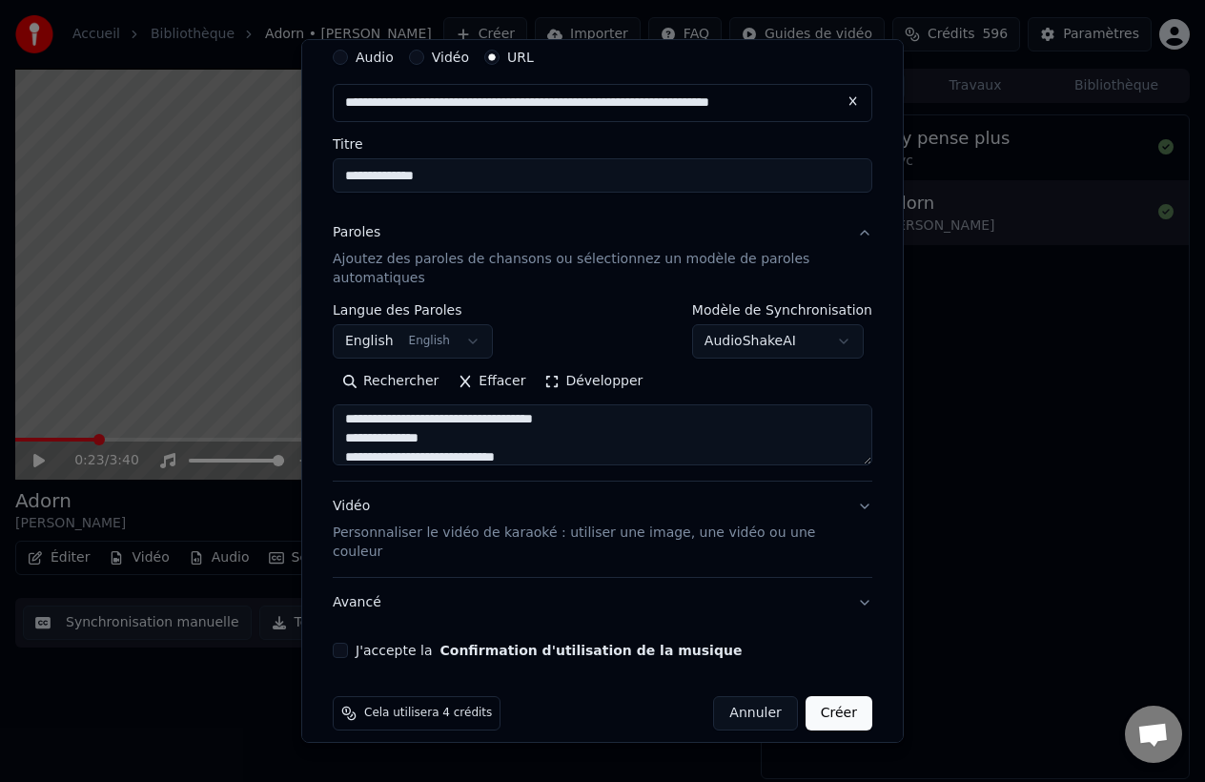
scroll to position [514, 0]
drag, startPoint x: 603, startPoint y: 423, endPoint x: 493, endPoint y: 421, distance: 109.7
click at [493, 421] on textarea at bounding box center [603, 434] width 540 height 61
drag, startPoint x: 585, startPoint y: 431, endPoint x: 371, endPoint y: 430, distance: 213.6
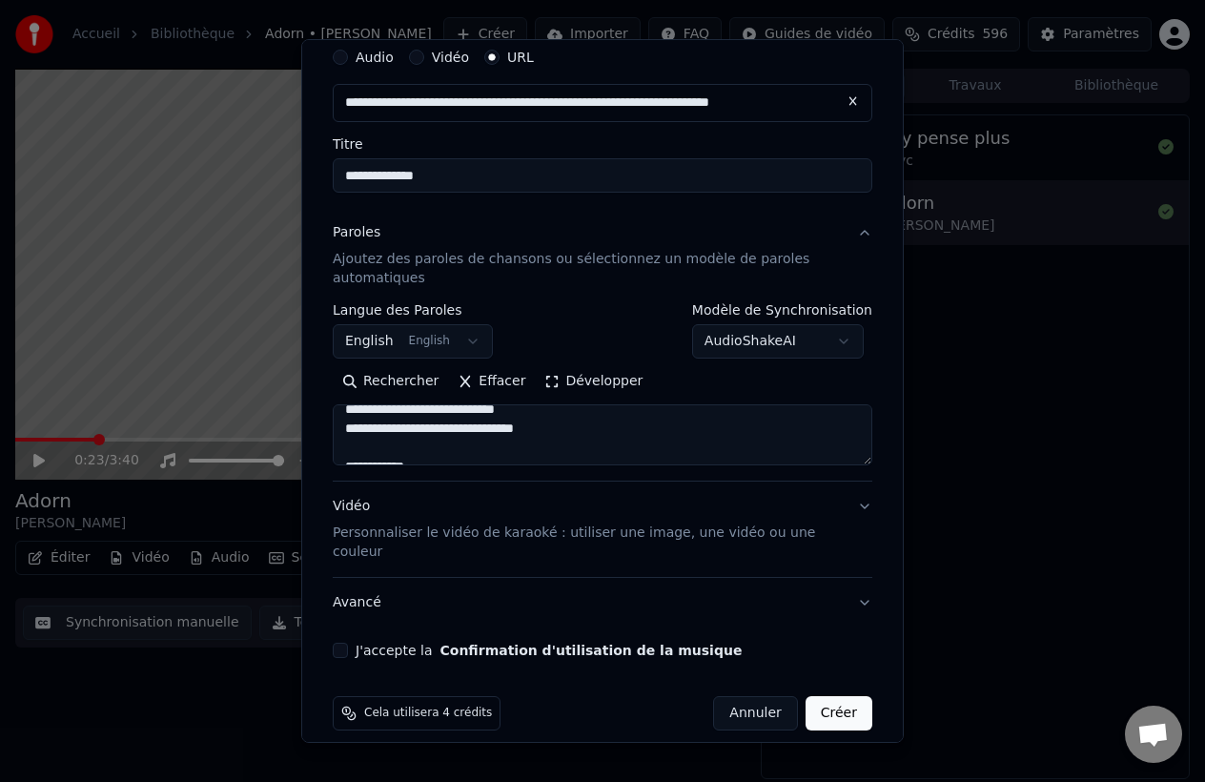
click at [371, 430] on textarea at bounding box center [603, 434] width 540 height 61
drag, startPoint x: 491, startPoint y: 433, endPoint x: 347, endPoint y: 432, distance: 144.0
click at [347, 432] on textarea at bounding box center [603, 434] width 540 height 61
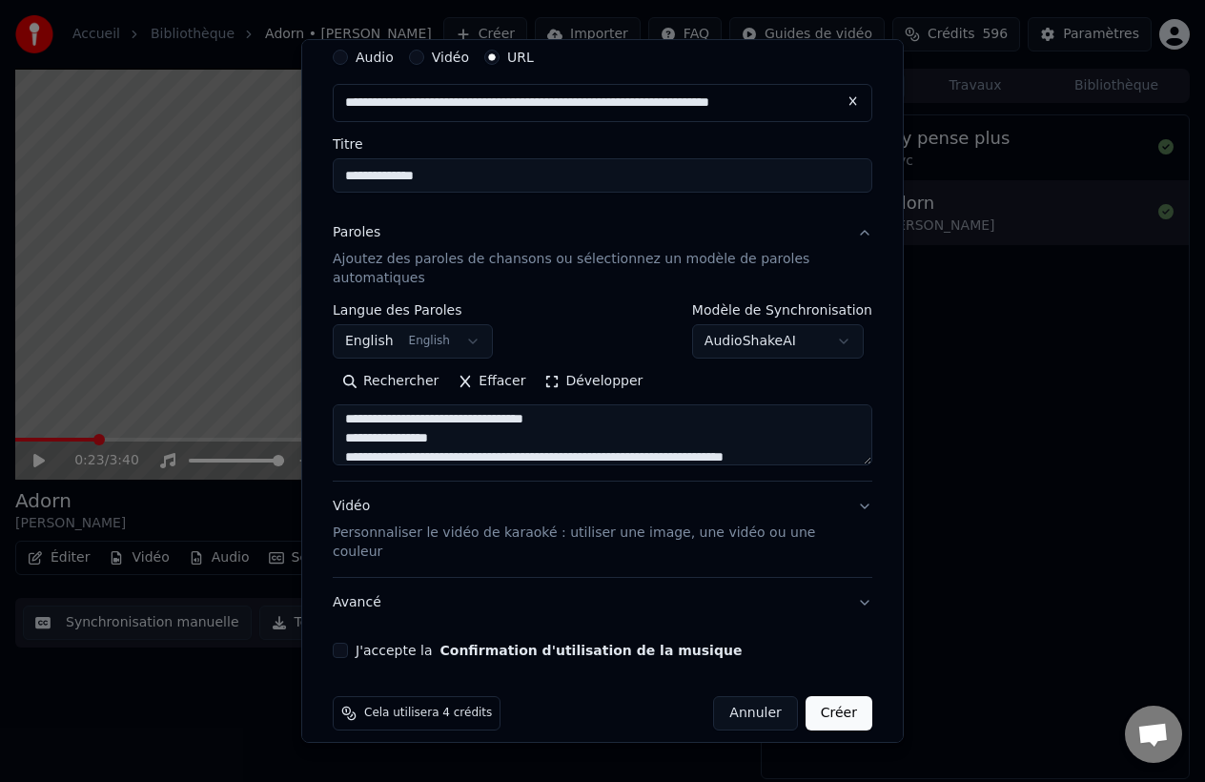
drag, startPoint x: 600, startPoint y: 421, endPoint x: 461, endPoint y: 421, distance: 139.2
click at [461, 421] on textarea at bounding box center [603, 434] width 540 height 61
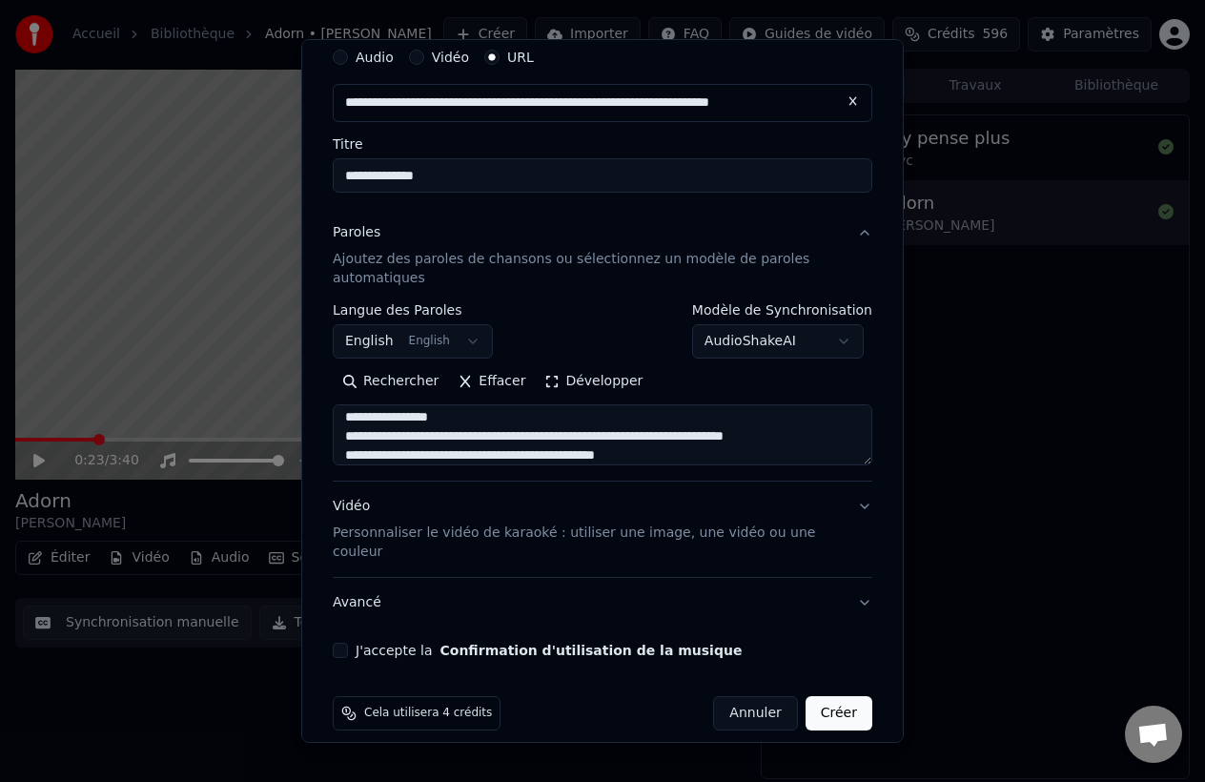
drag, startPoint x: 853, startPoint y: 439, endPoint x: 654, endPoint y: 436, distance: 198.4
click at [654, 437] on textarea at bounding box center [603, 434] width 540 height 61
click at [656, 436] on textarea at bounding box center [603, 434] width 540 height 61
drag, startPoint x: 694, startPoint y: 452, endPoint x: 483, endPoint y: 453, distance: 210.7
click at [484, 454] on textarea at bounding box center [603, 434] width 540 height 61
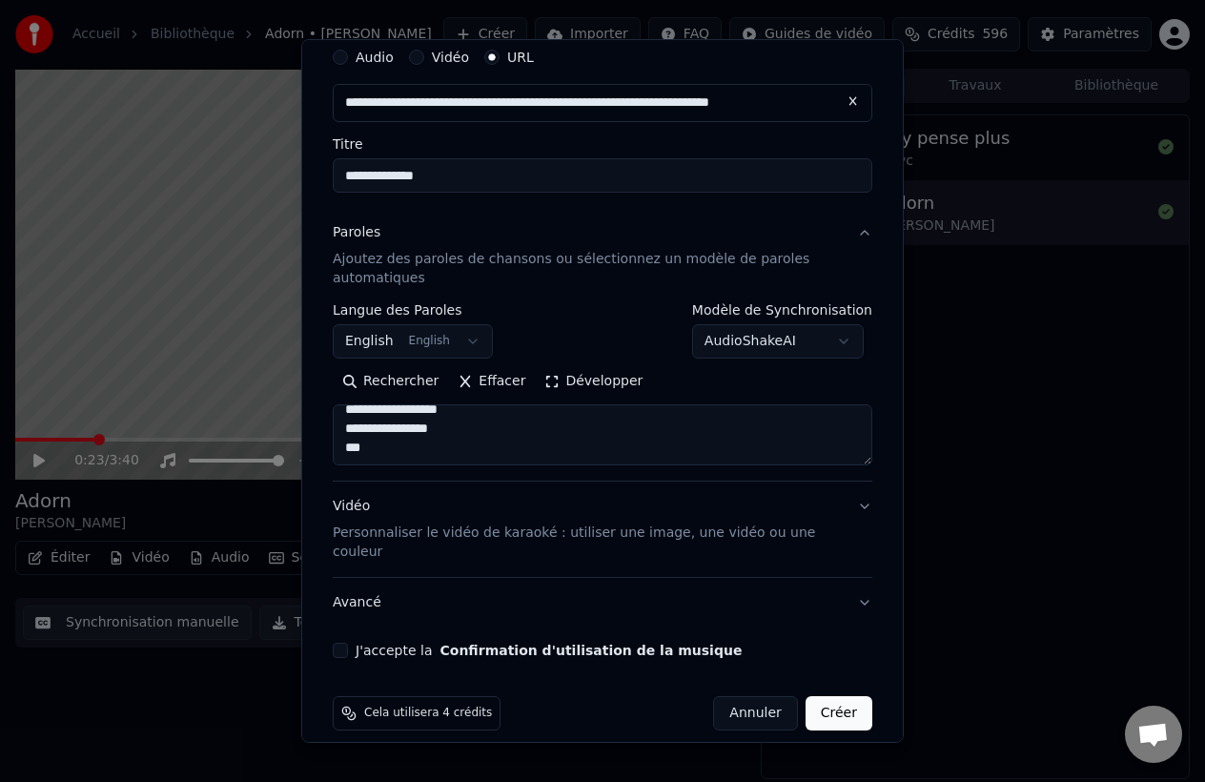
scroll to position [928, 0]
type textarea "**********"
click at [346, 643] on button "J'accepte la Confirmation d'utilisation de la musique" at bounding box center [340, 650] width 15 height 15
click at [646, 578] on button "Avancé" at bounding box center [603, 603] width 540 height 50
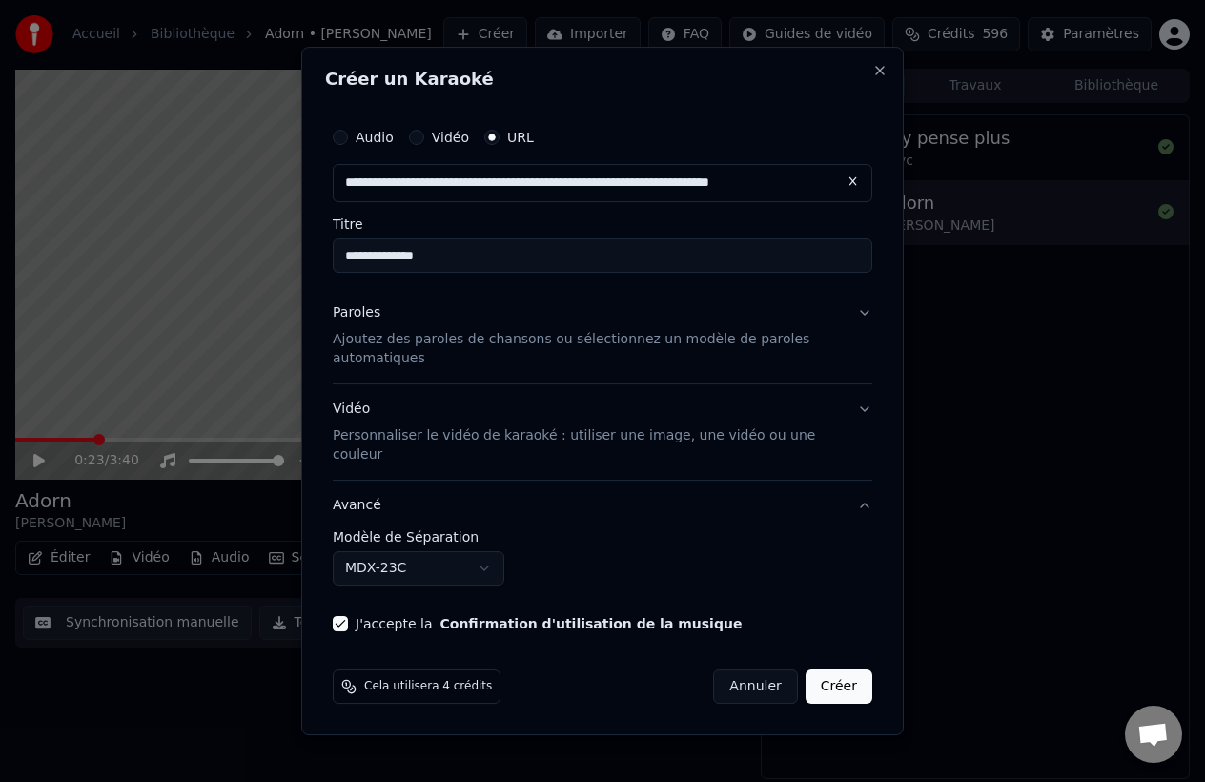
click at [834, 669] on button "Créer" at bounding box center [839, 686] width 67 height 34
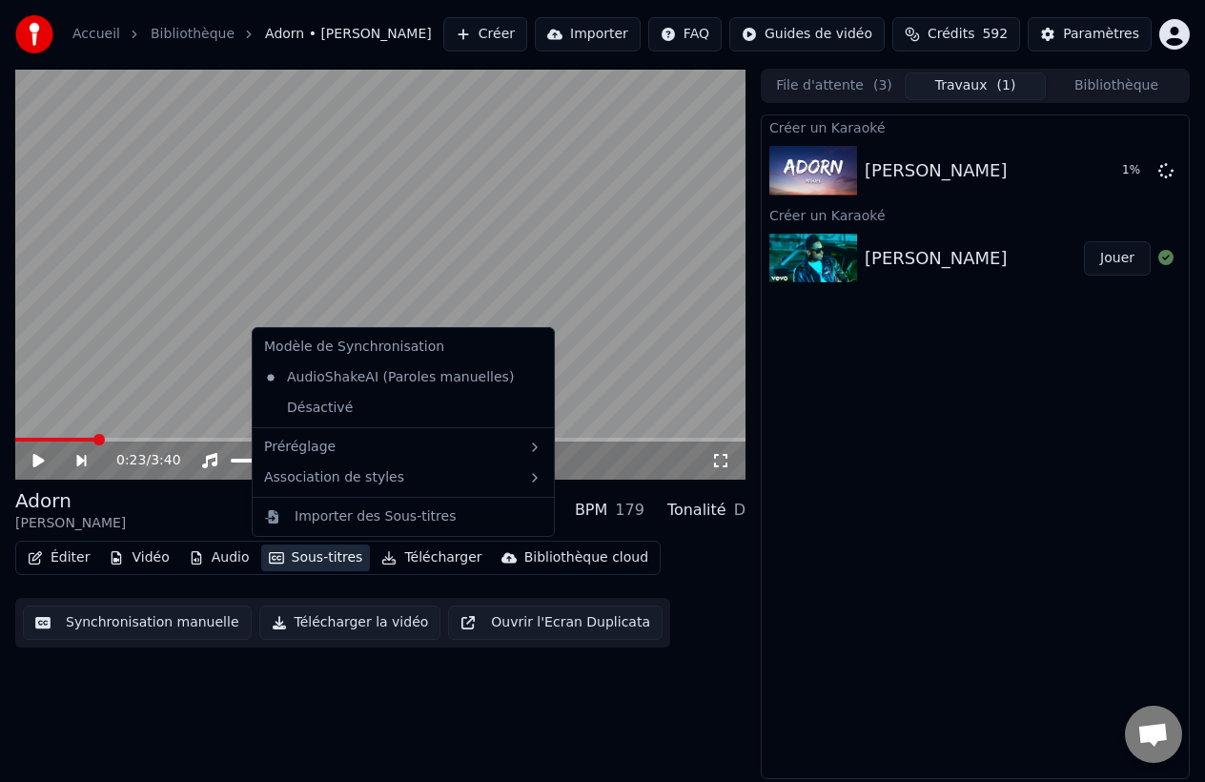
click at [292, 557] on button "Sous-titres" at bounding box center [316, 557] width 110 height 27
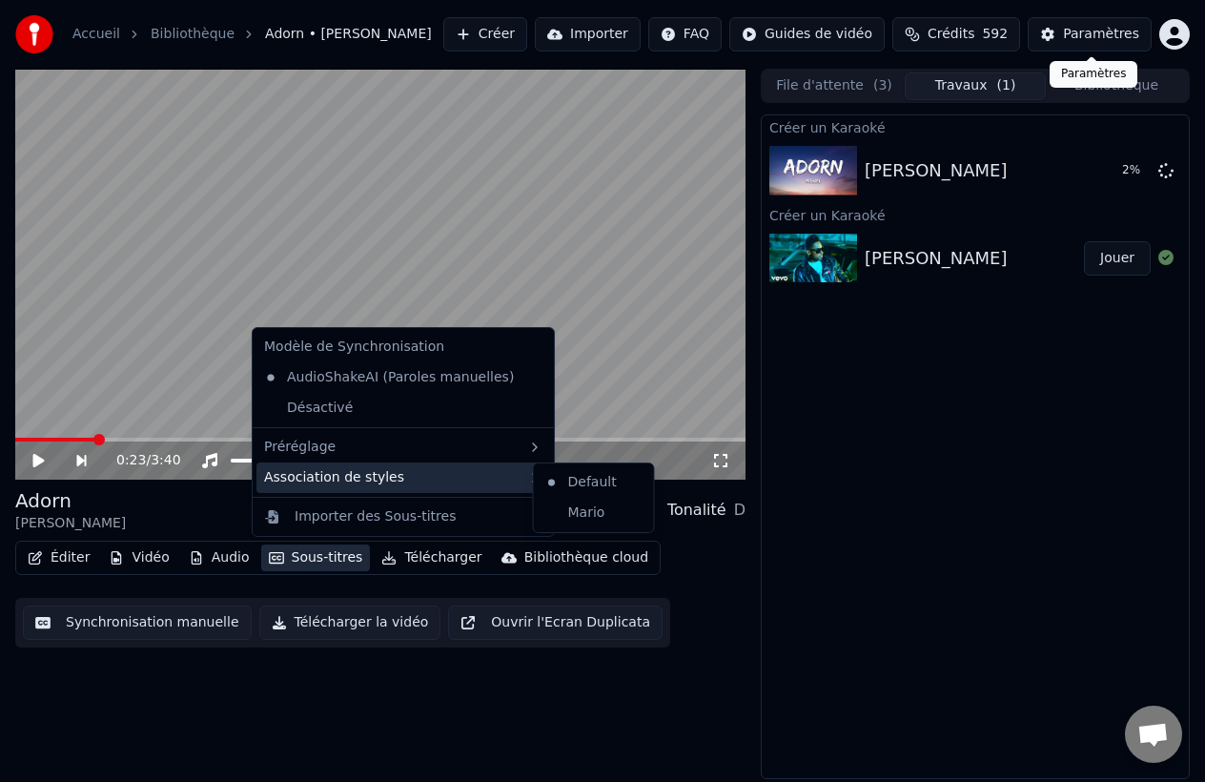
click at [1050, 33] on button "Paramètres" at bounding box center [1090, 34] width 124 height 34
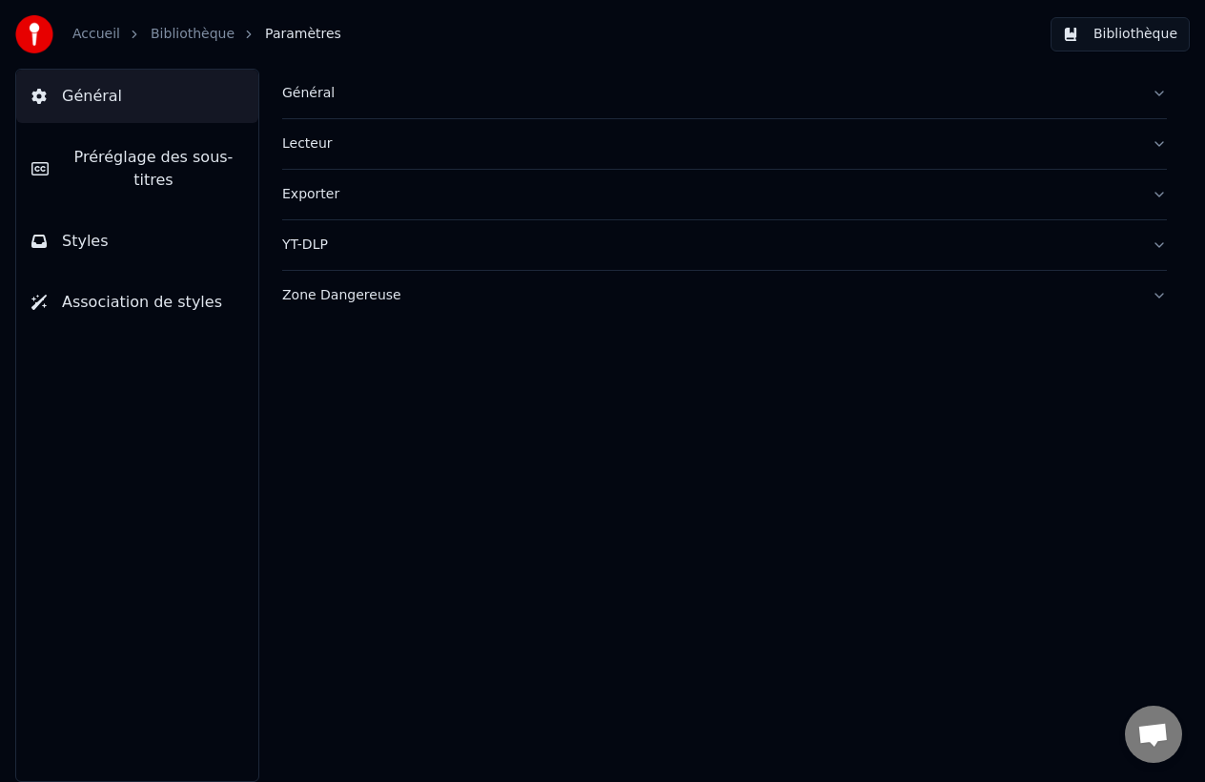
click at [218, 171] on span "Préréglage des sous-titres" at bounding box center [153, 169] width 179 height 46
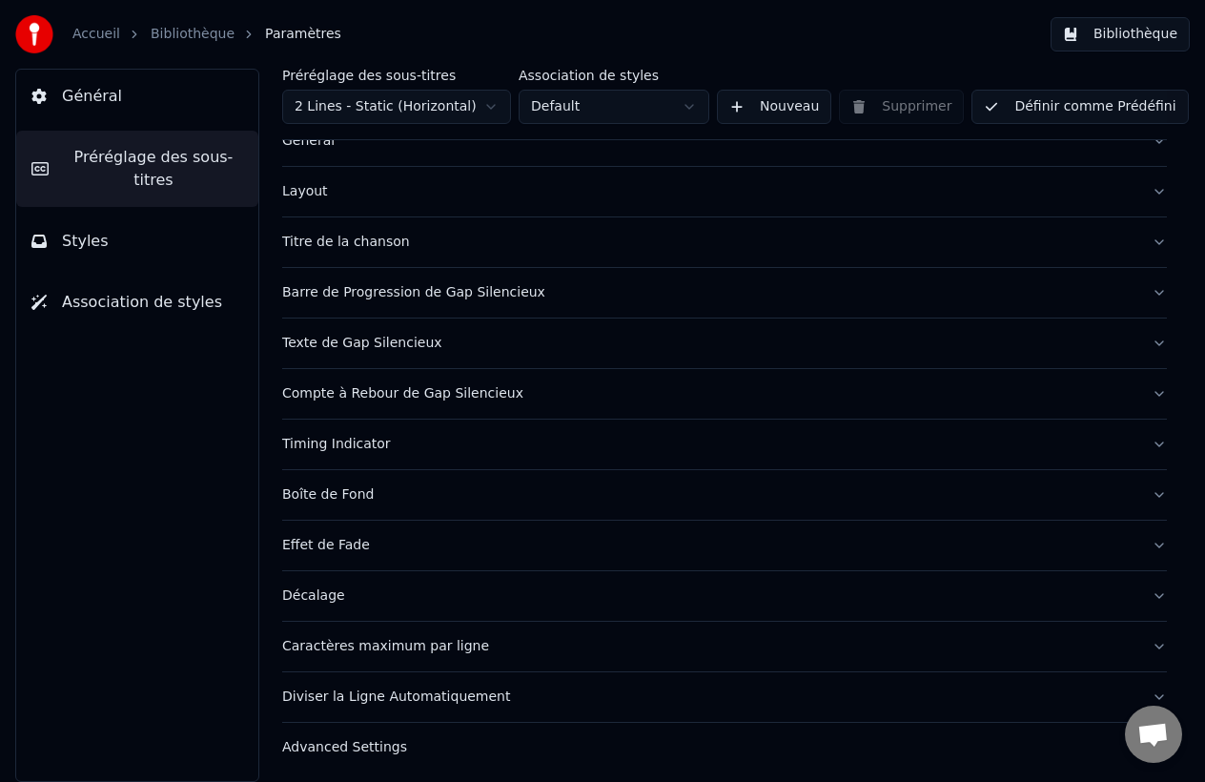
scroll to position [68, 0]
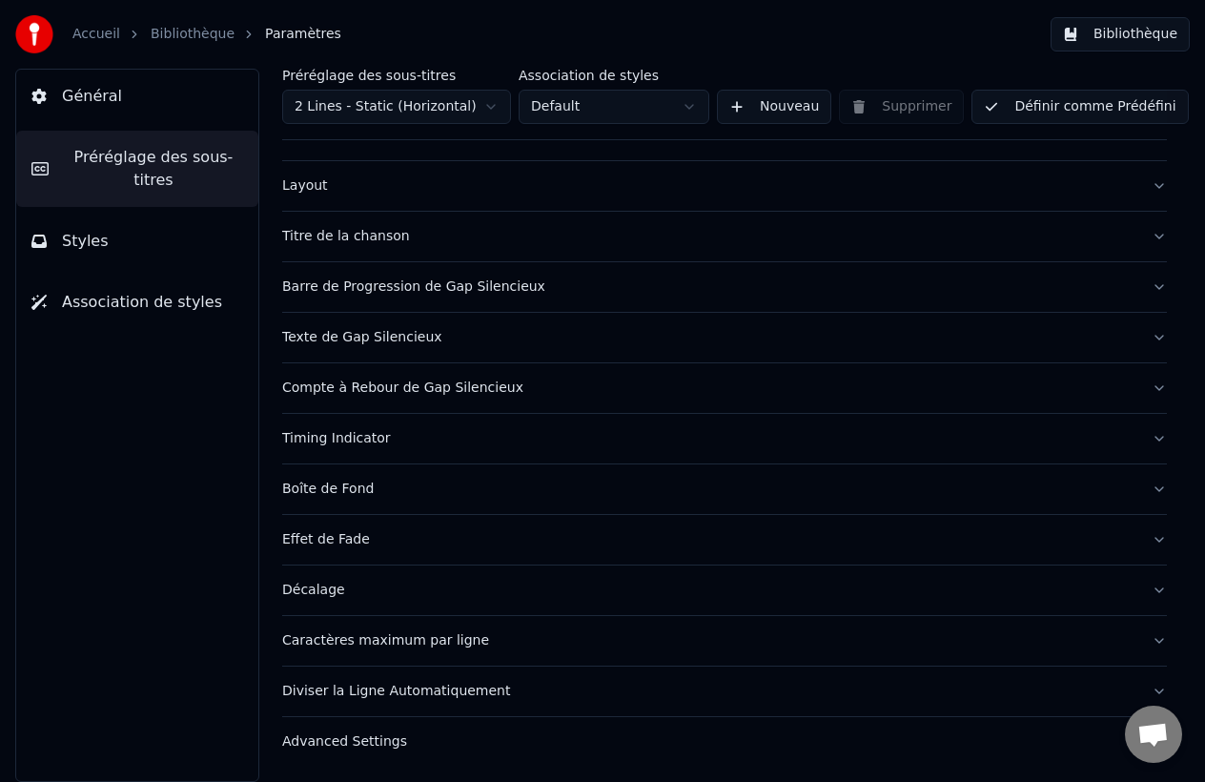
click at [153, 240] on button "Styles" at bounding box center [137, 241] width 242 height 53
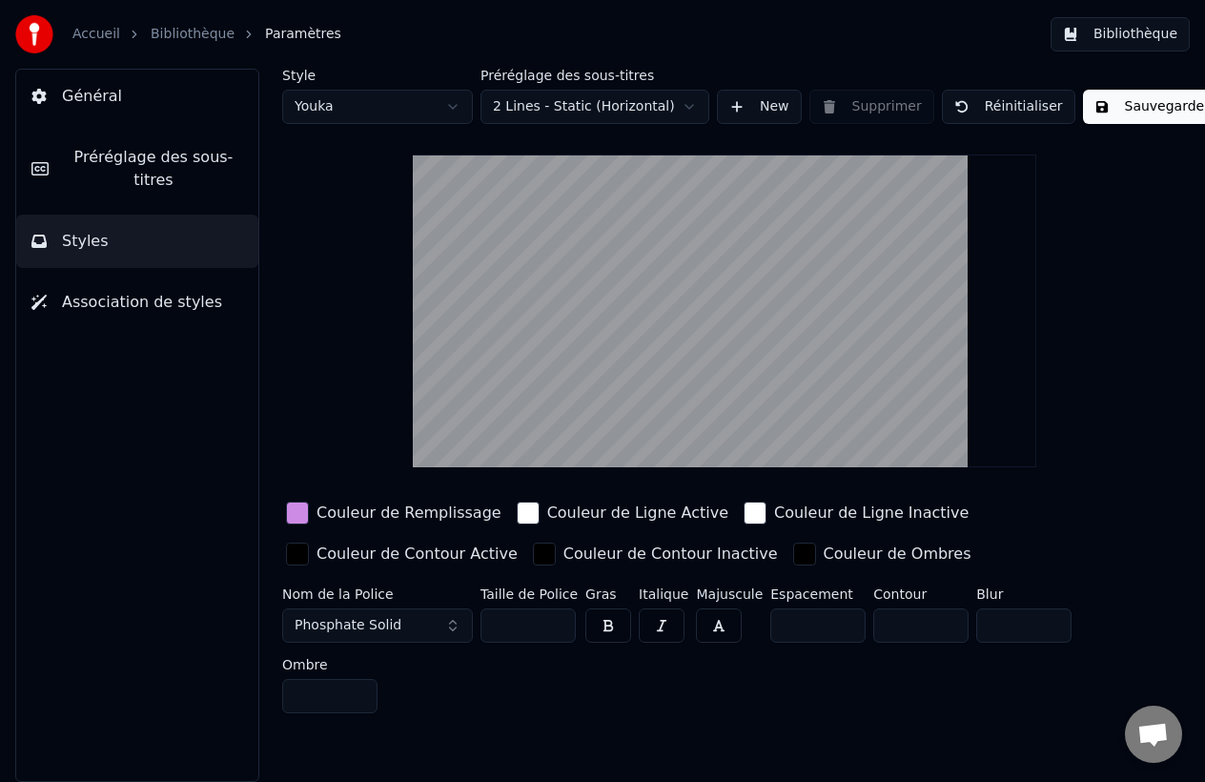
scroll to position [0, 0]
click at [386, 122] on html "Accueil Bibliothèque Paramètres Bibliothèque Général Préréglage des sous-titres…" at bounding box center [602, 391] width 1205 height 782
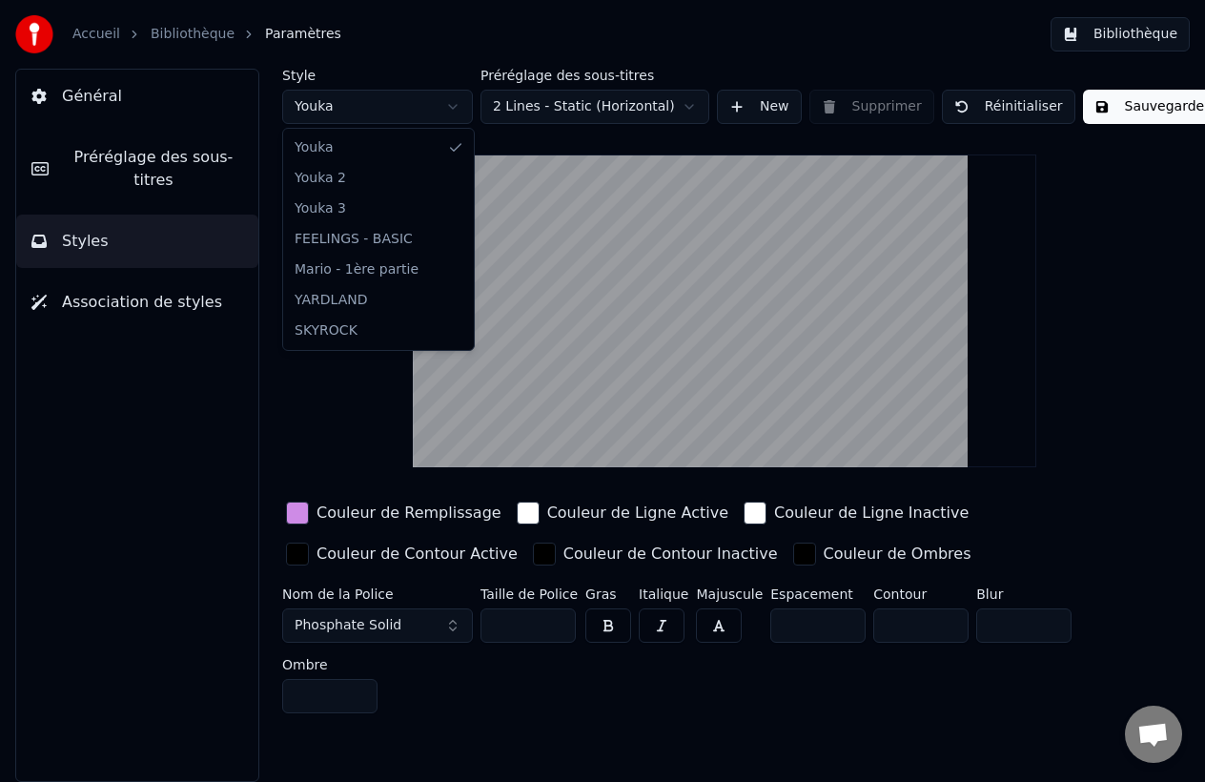
type input "*"
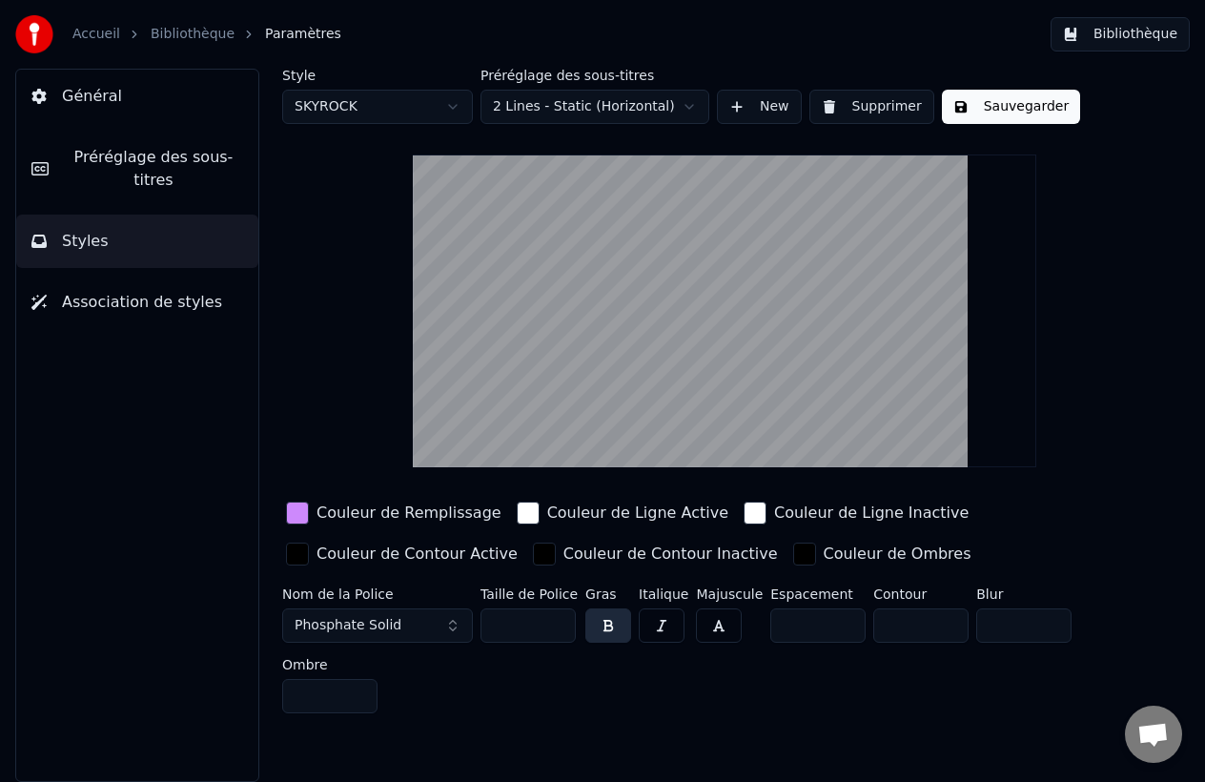
click at [135, 314] on button "Association de styles" at bounding box center [137, 302] width 242 height 53
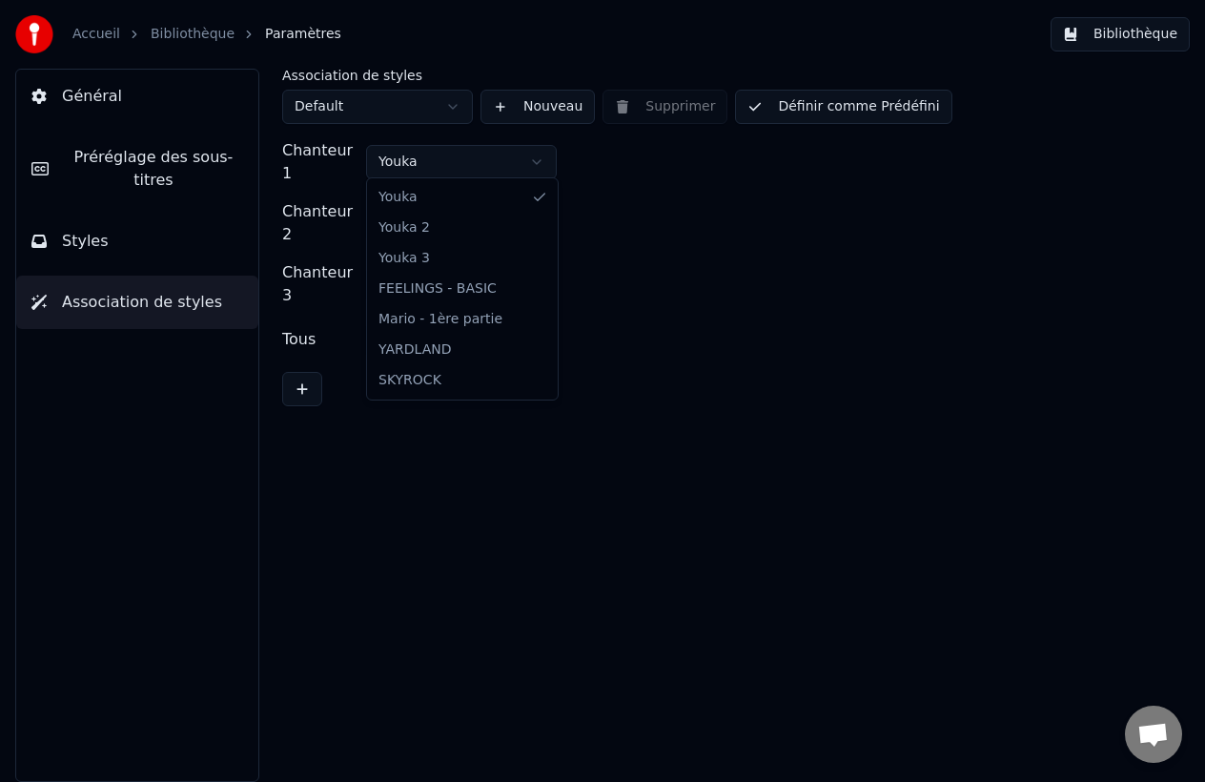
click at [450, 152] on html "Accueil Bibliothèque Paramètres Bibliothèque Général Préréglage des sous-titres…" at bounding box center [602, 391] width 1205 height 782
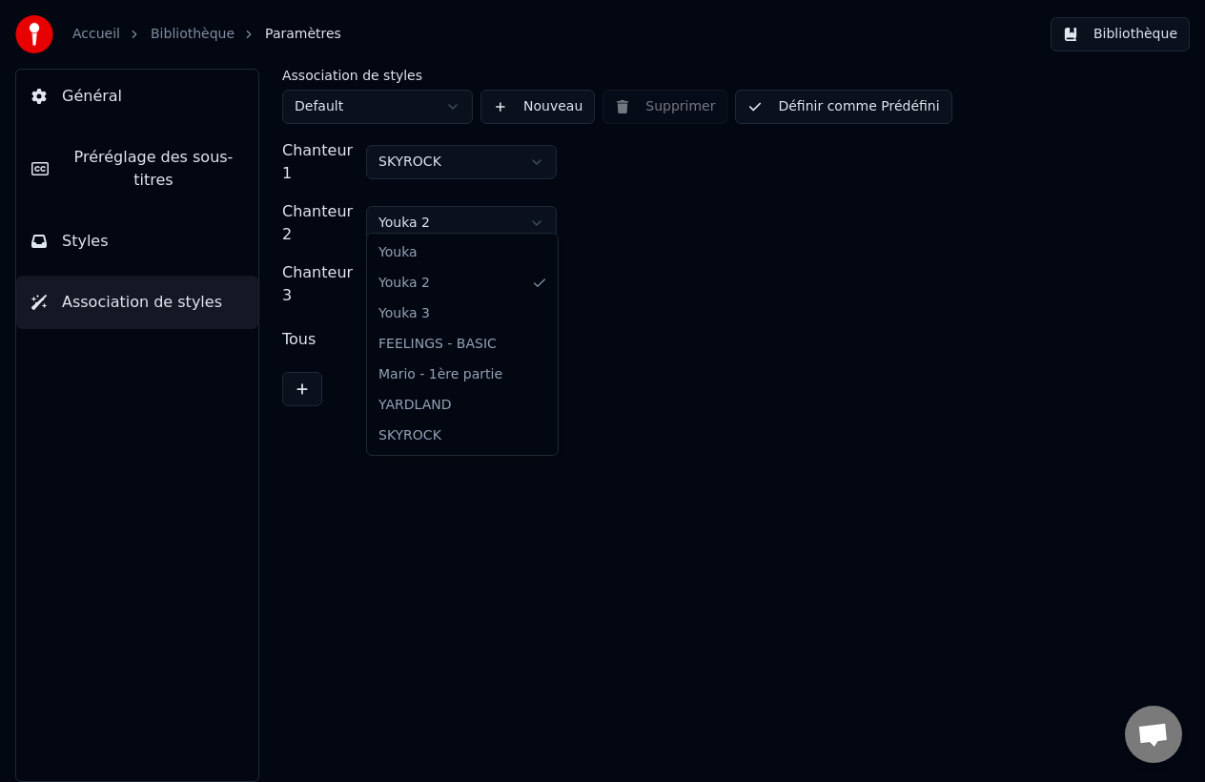
click at [427, 224] on html "Accueil Bibliothèque Paramètres Bibliothèque Général Préréglage des sous-titres…" at bounding box center [602, 391] width 1205 height 782
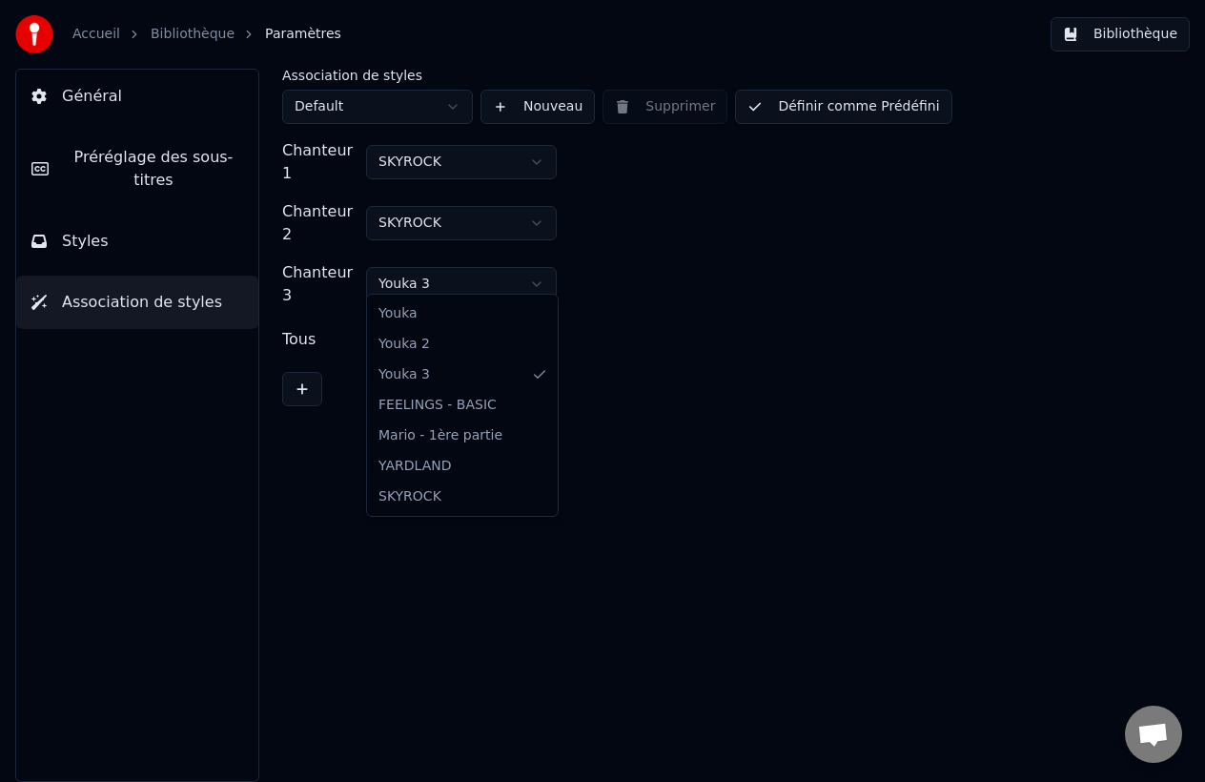
click at [427, 276] on html "Accueil Bibliothèque Paramètres Bibliothèque Général Préréglage des sous-titres…" at bounding box center [602, 391] width 1205 height 782
click at [553, 110] on html "Accueil Bibliothèque Paramètres Bibliothèque Général Préréglage des sous-titres…" at bounding box center [602, 391] width 1205 height 782
click at [466, 267] on html "Accueil Bibliothèque Paramètres Bibliothèque Général Préréglage des sous-titres…" at bounding box center [602, 391] width 1205 height 782
click at [423, 348] on div "Chanteur 1 SKYROCK Chanteur 2 SKYROCK Chanteur 3 SKYROCK Tous Youka 3" at bounding box center [724, 272] width 885 height 267
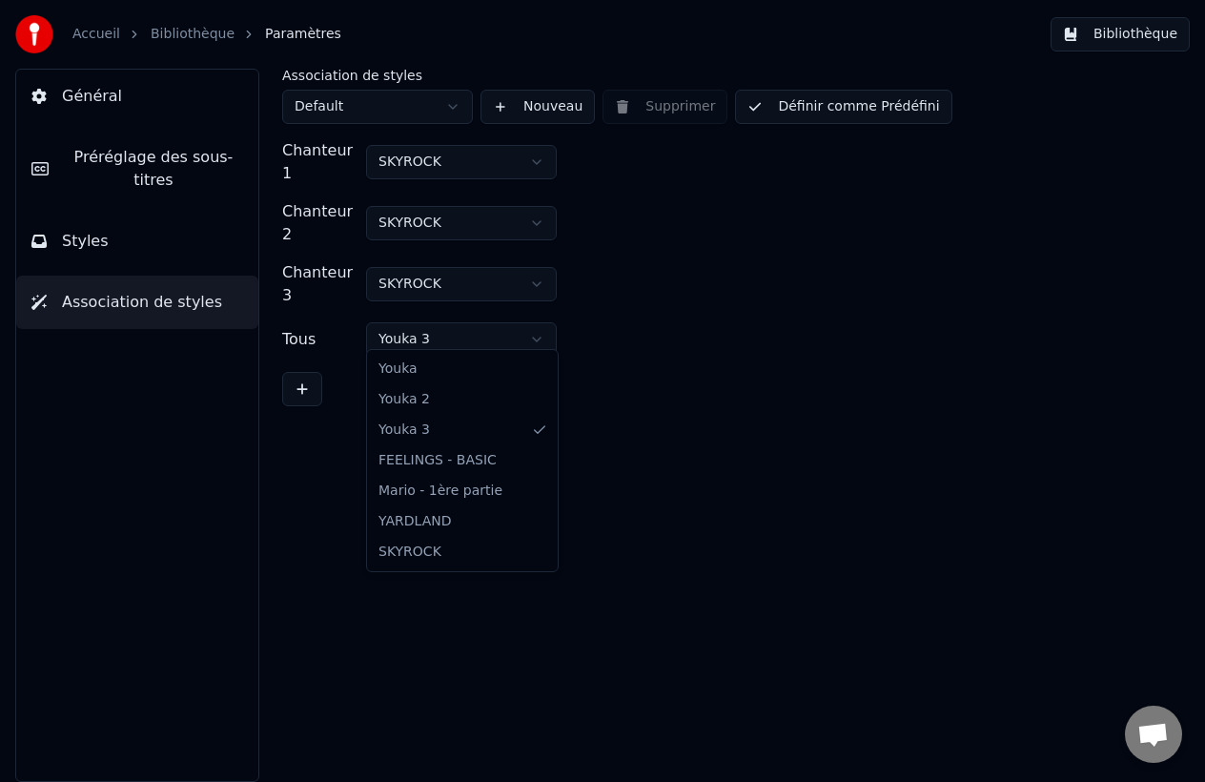
click at [416, 339] on html "Accueil Bibliothèque Paramètres Bibliothèque Général Préréglage des sous-titres…" at bounding box center [602, 391] width 1205 height 782
click at [519, 118] on button "Nouveau" at bounding box center [538, 107] width 114 height 34
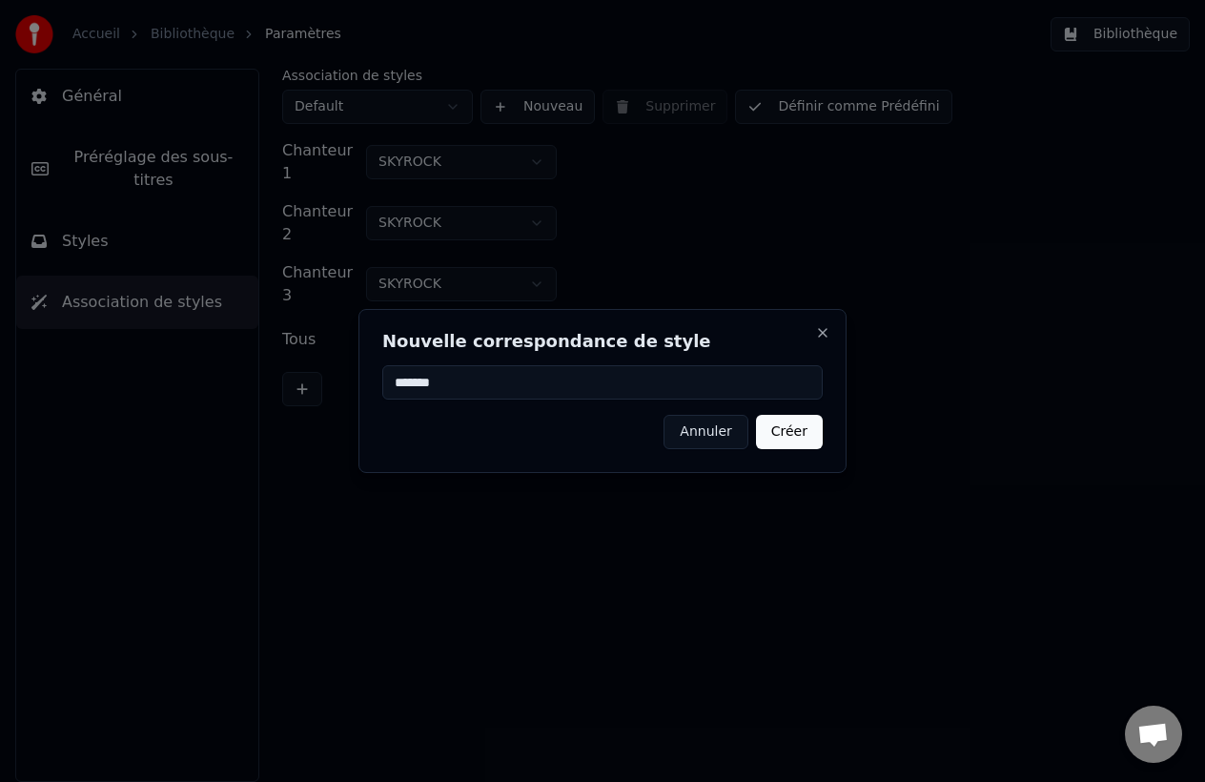
type input "*******"
click at [806, 422] on button "Créer" at bounding box center [789, 432] width 67 height 34
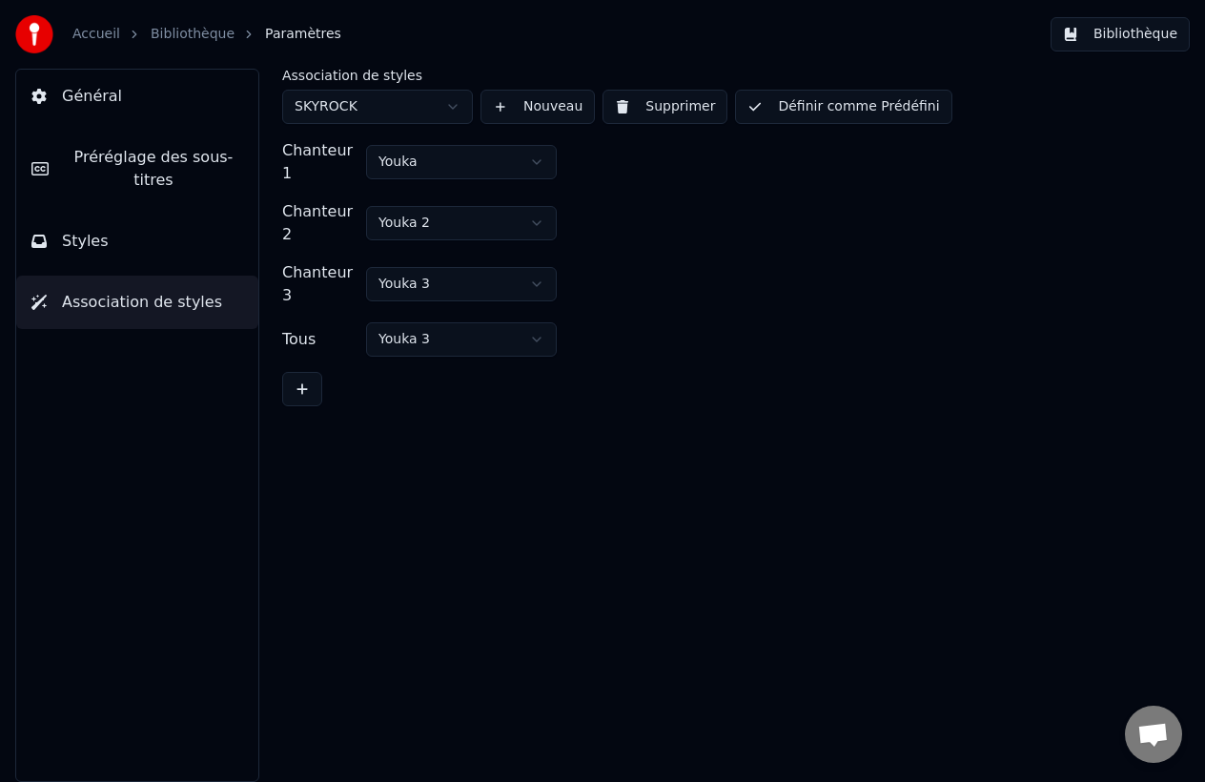
click at [1071, 48] on button "Bibliothèque" at bounding box center [1120, 34] width 139 height 34
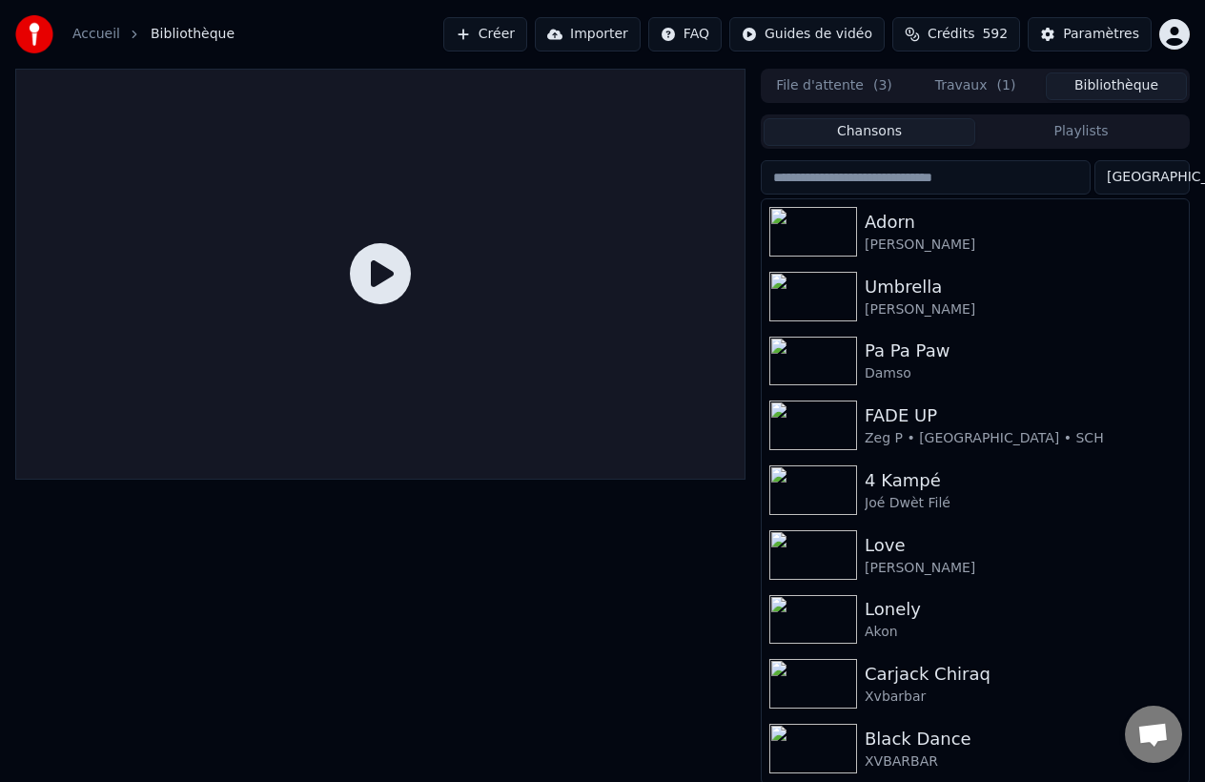
click at [873, 95] on button "File d'attente ( 3 )" at bounding box center [834, 86] width 141 height 28
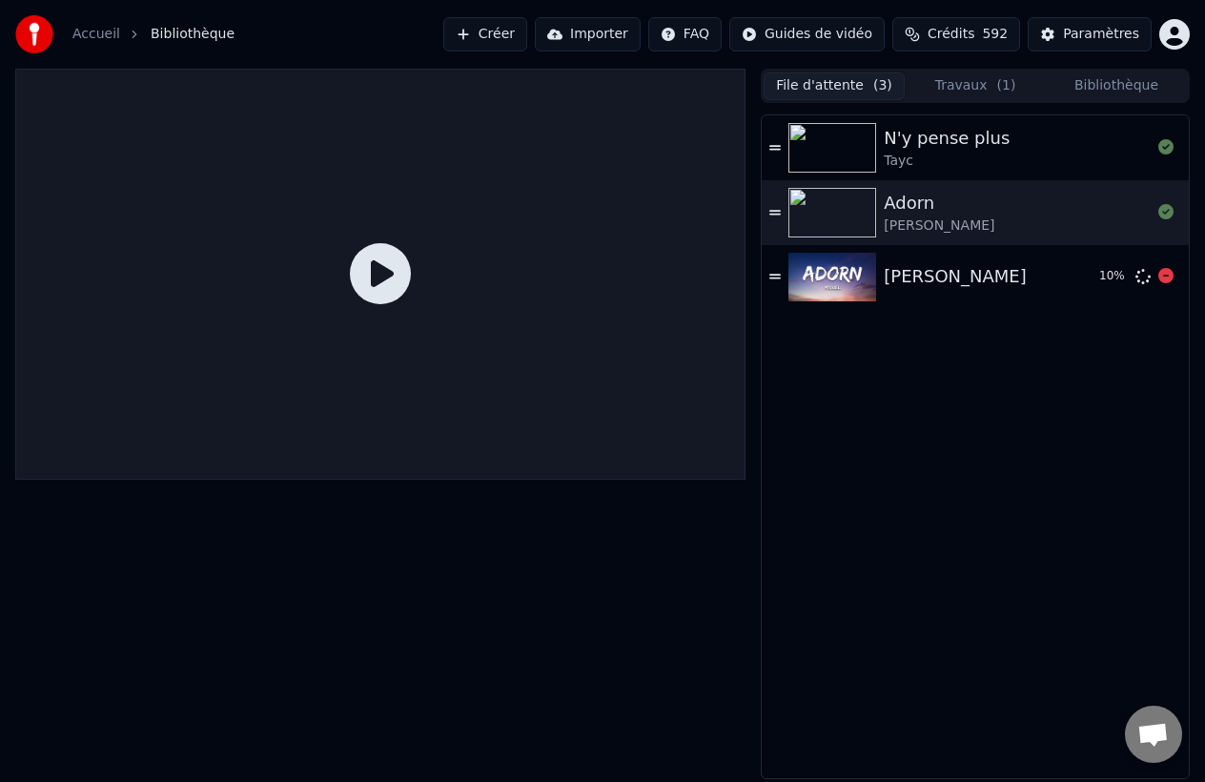
click at [948, 273] on div "[PERSON_NAME]" at bounding box center [955, 276] width 143 height 27
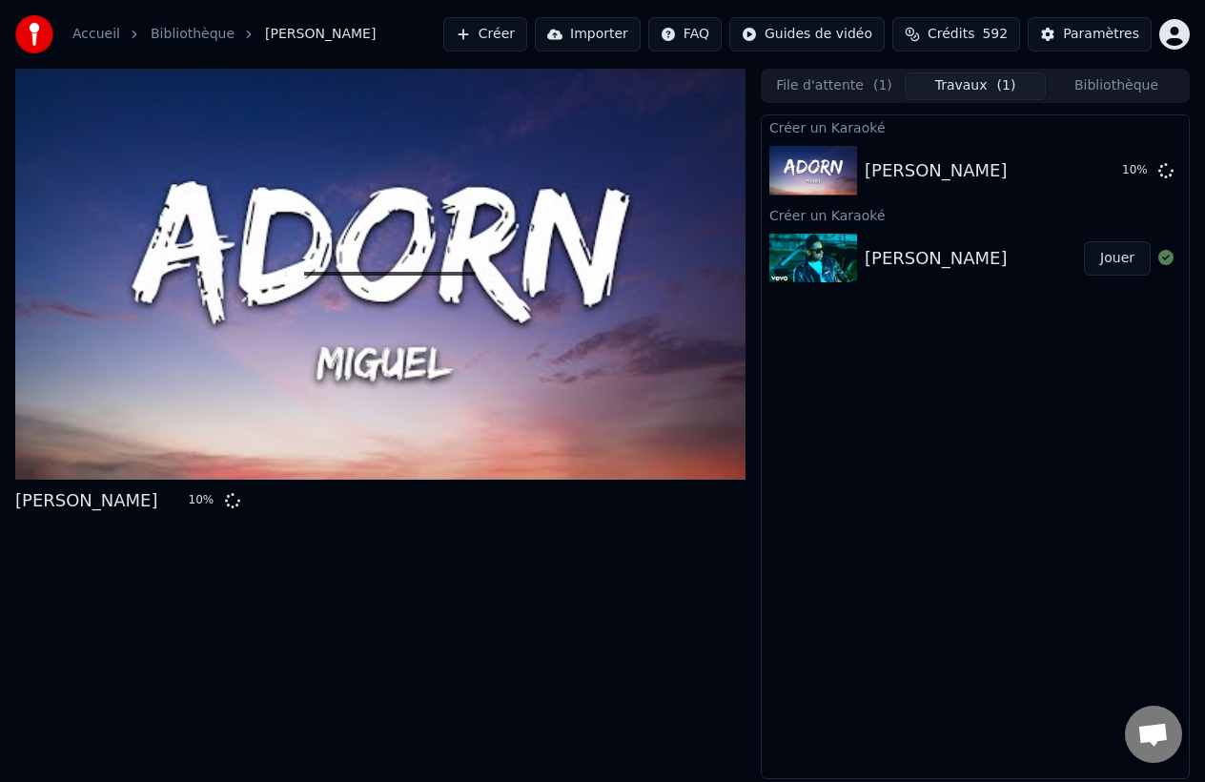
click at [940, 90] on button "Travaux ( 1 )" at bounding box center [975, 86] width 141 height 28
click at [905, 252] on div "[PERSON_NAME]" at bounding box center [936, 258] width 143 height 27
click at [1087, 255] on button "Jouer" at bounding box center [1117, 258] width 67 height 34
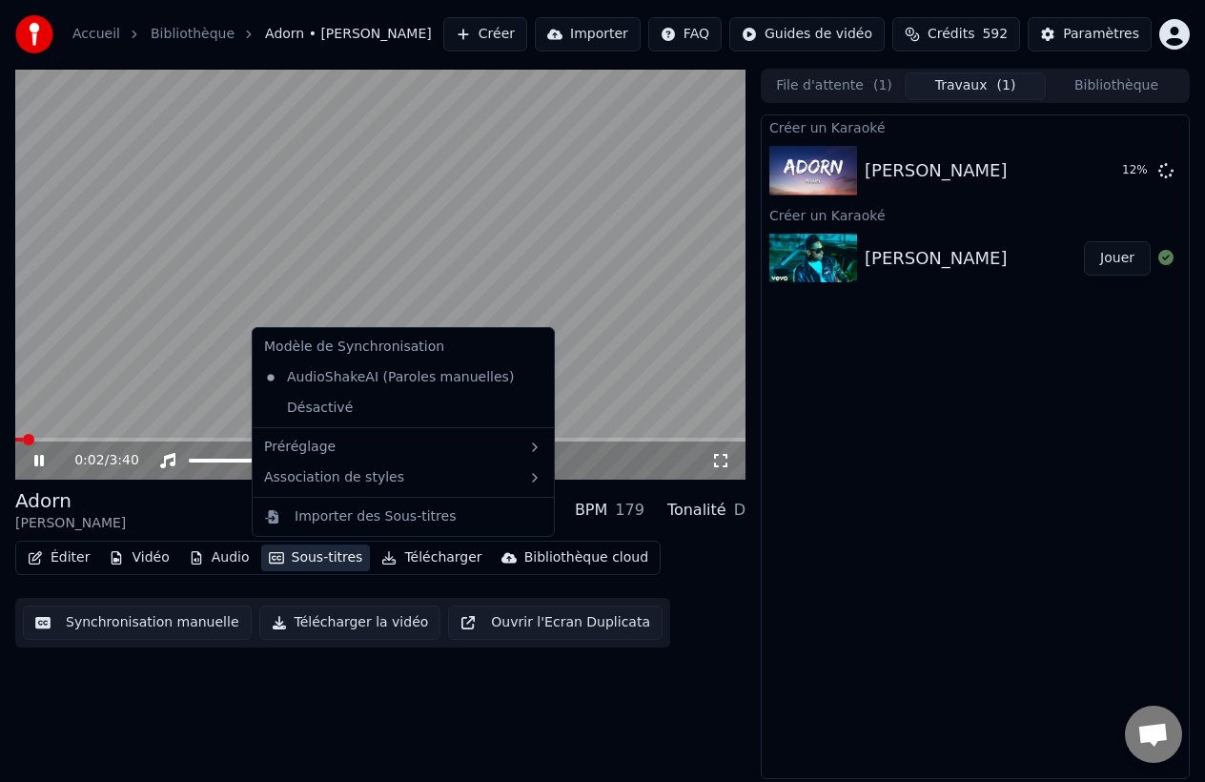
click at [307, 553] on button "Sous-titres" at bounding box center [316, 557] width 110 height 27
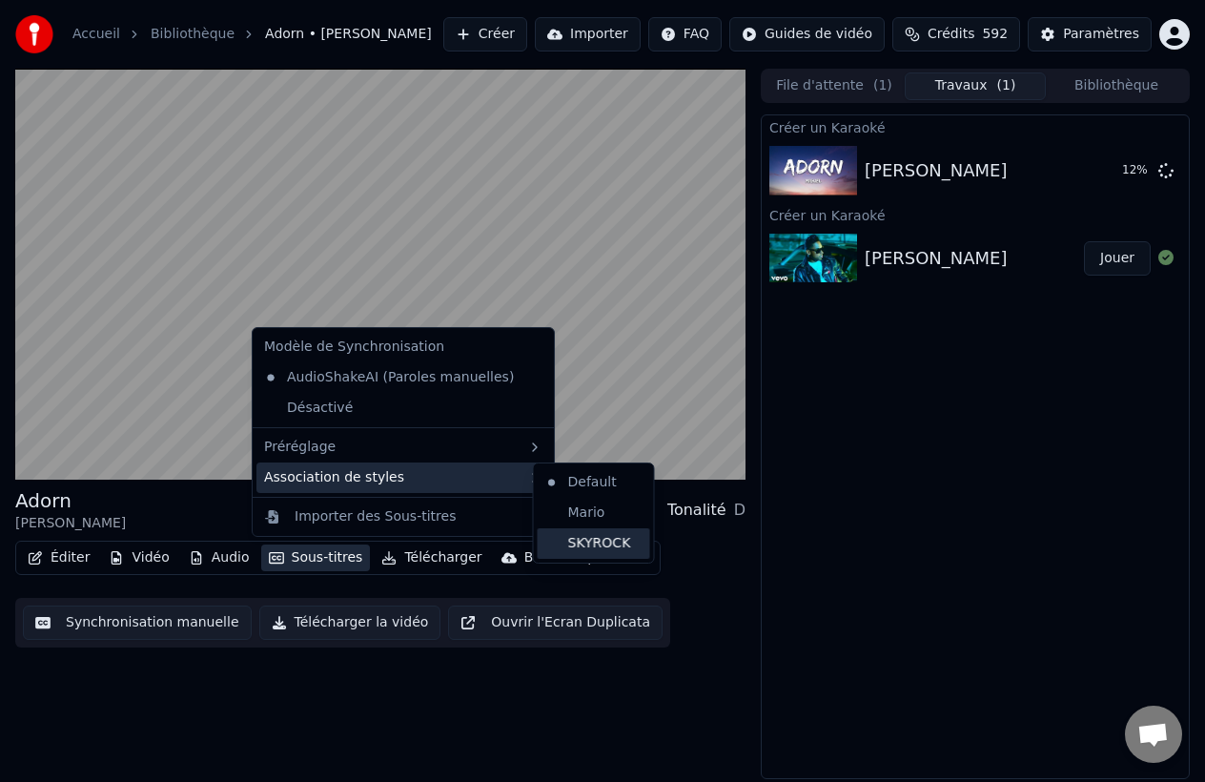
click at [592, 538] on div "SKYROCK" at bounding box center [594, 543] width 113 height 31
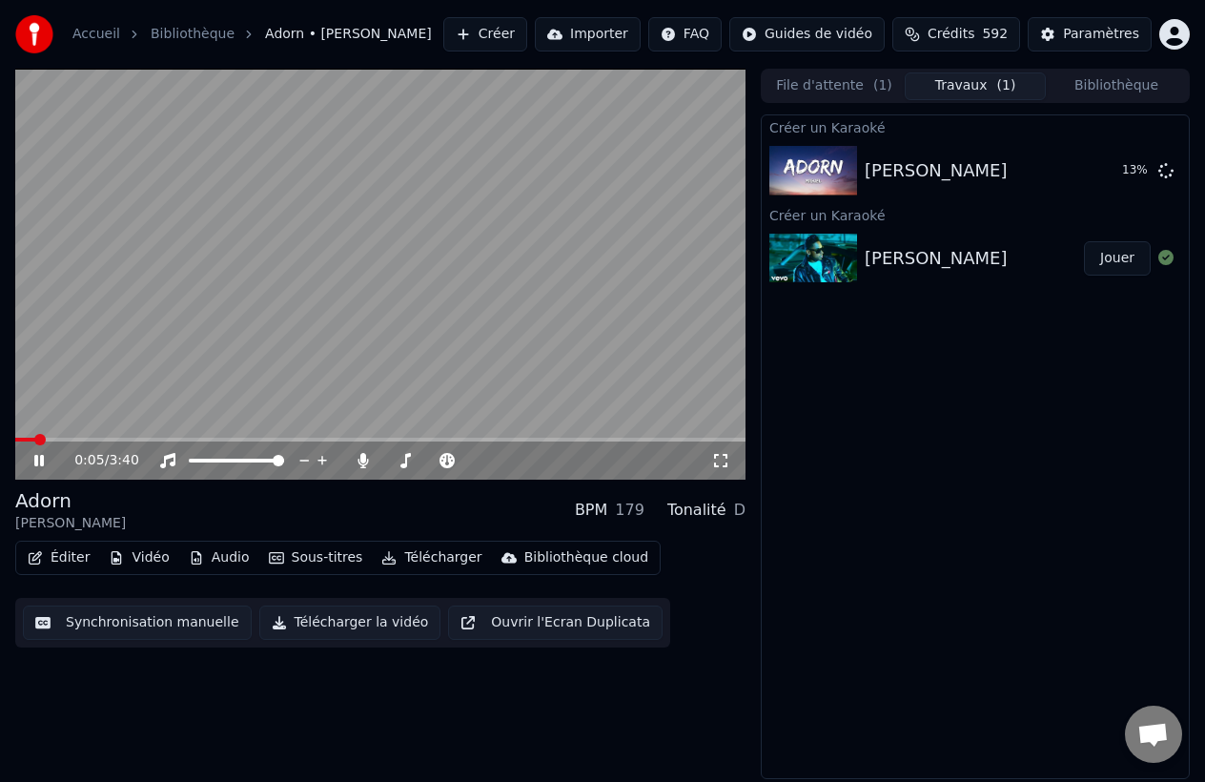
click at [159, 442] on div "0:05 / 3:40" at bounding box center [380, 461] width 730 height 38
click at [181, 438] on span at bounding box center [380, 440] width 730 height 4
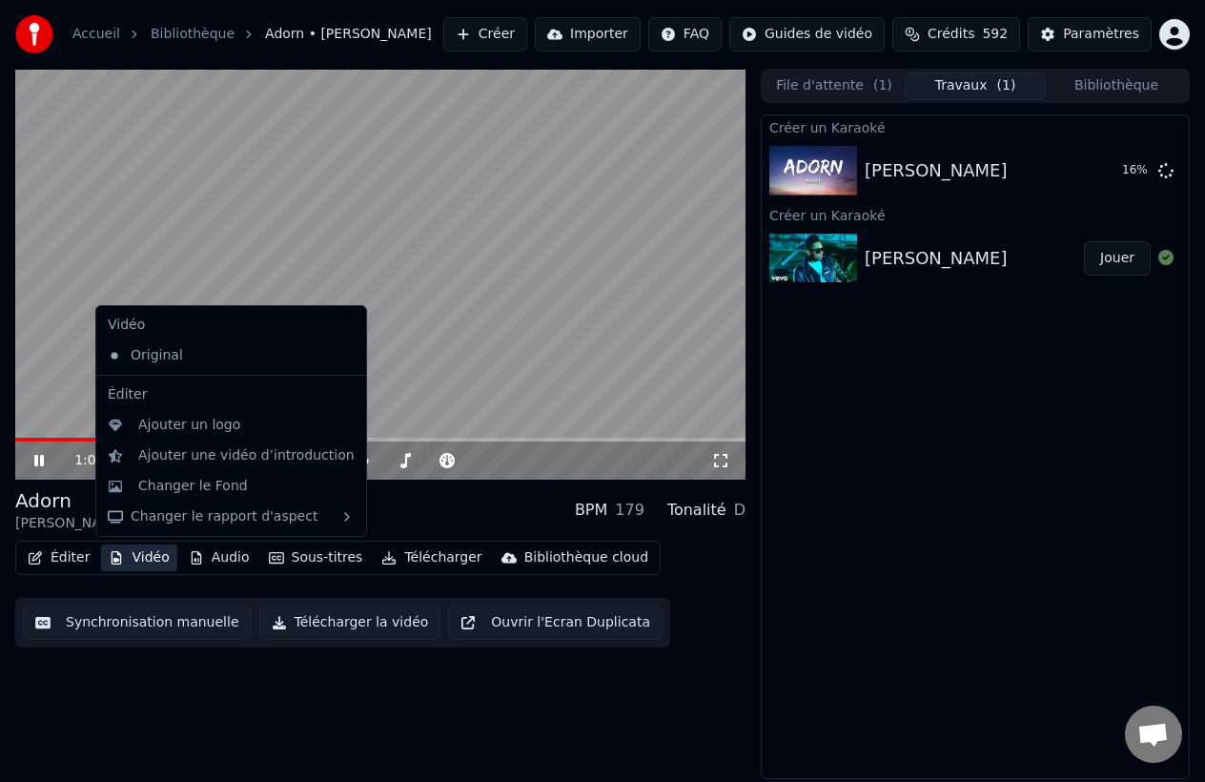
click at [150, 557] on button "Vidéo" at bounding box center [138, 557] width 75 height 27
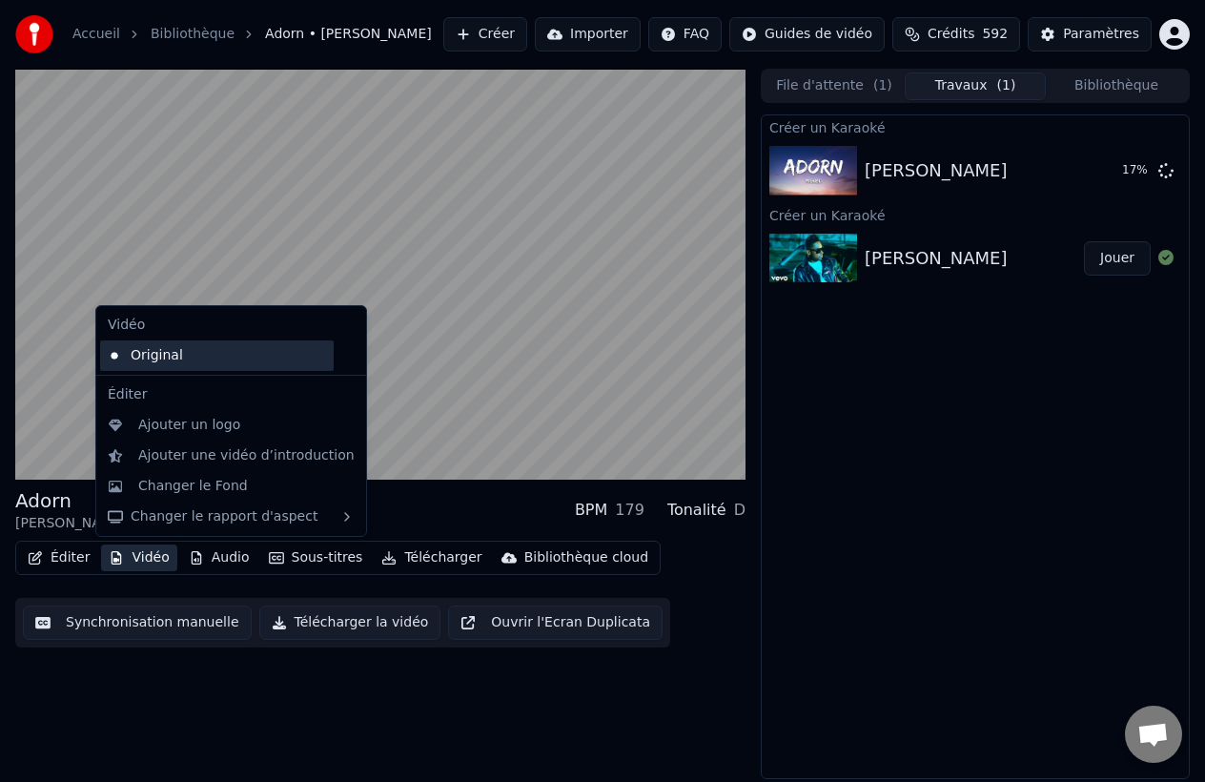
click at [198, 363] on div "Original" at bounding box center [217, 355] width 234 height 31
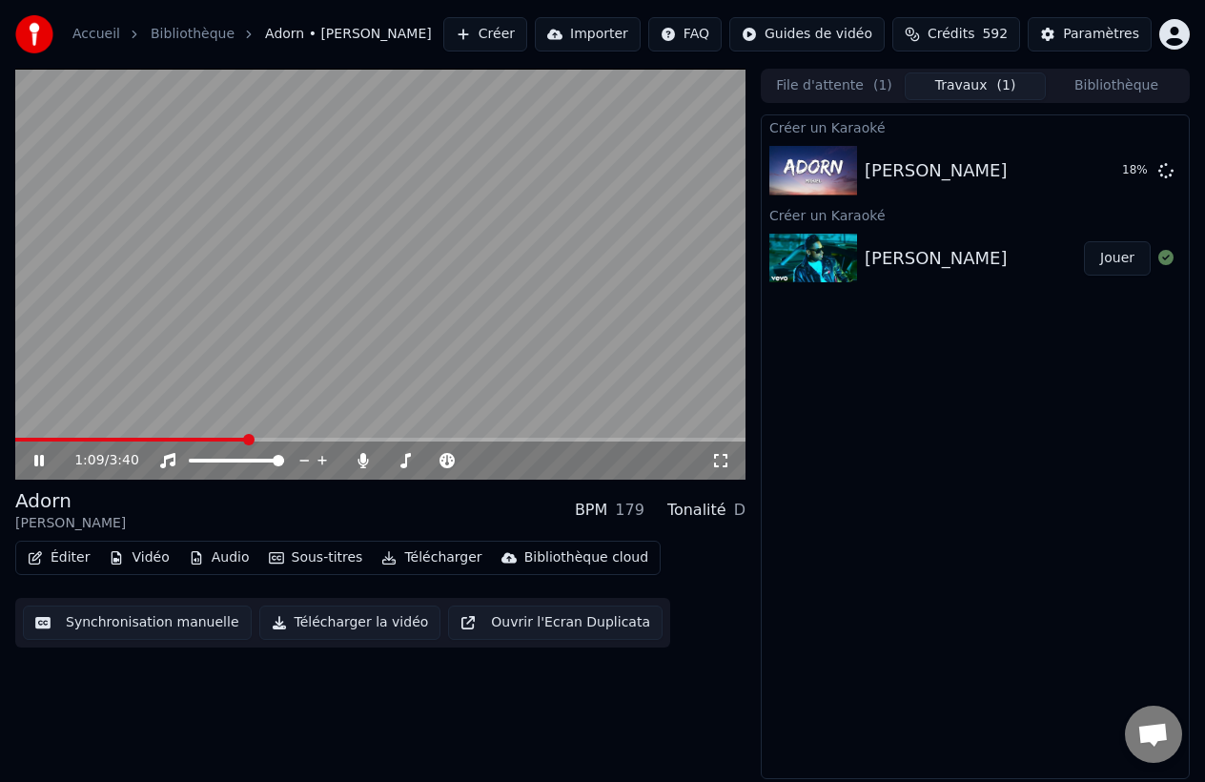
click at [149, 563] on button "Vidéo" at bounding box center [138, 557] width 75 height 27
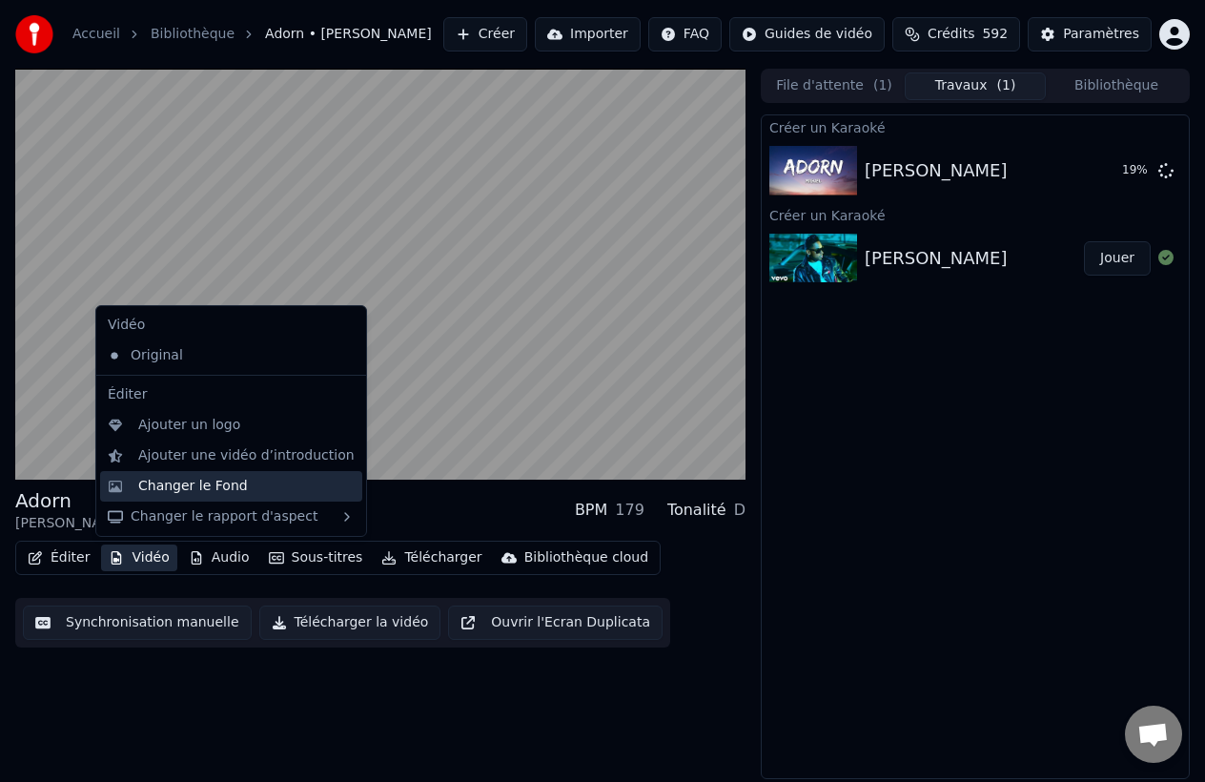
click at [233, 483] on div "Changer le Fond" at bounding box center [193, 486] width 110 height 19
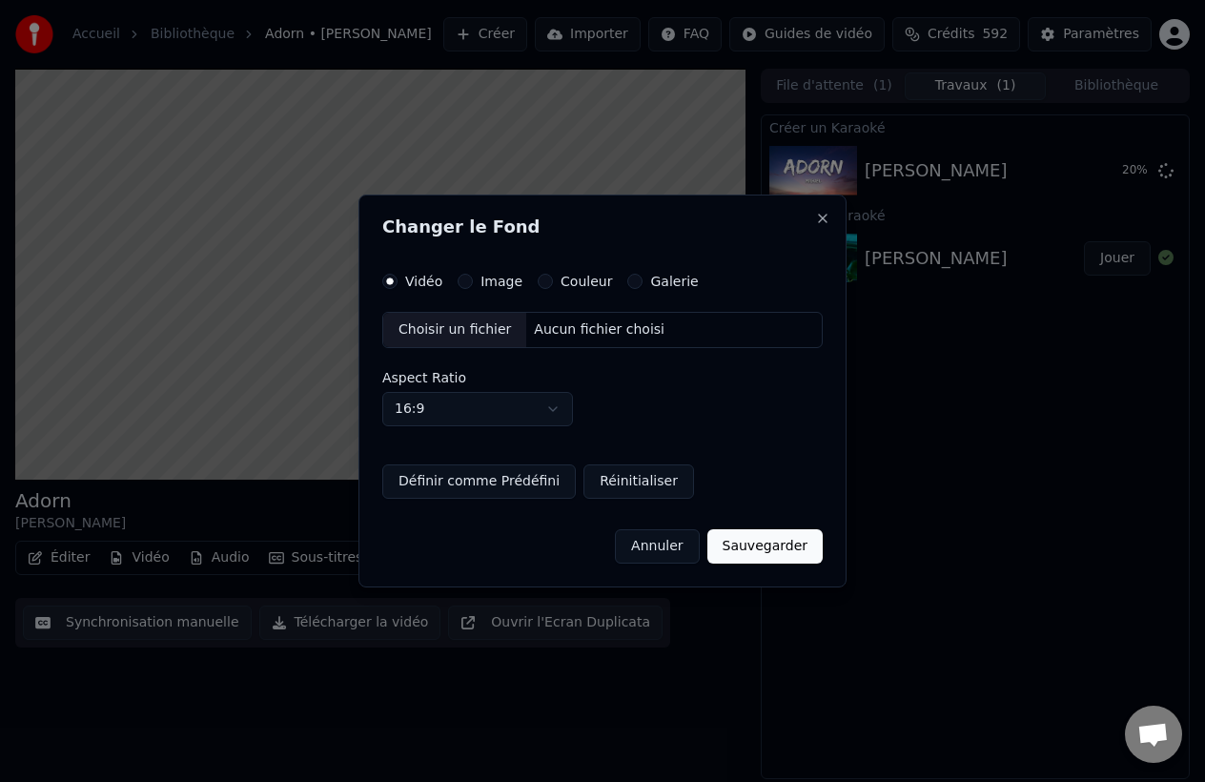
click at [411, 286] on label "Vidéo" at bounding box center [423, 281] width 37 height 13
click at [398, 286] on button "Vidéo" at bounding box center [389, 281] width 15 height 15
click at [832, 221] on div "Changer le Fond Vidéo Image Couleur Galerie Choisir un fichier Aucun fichier ch…" at bounding box center [603, 391] width 488 height 393
click at [820, 221] on button "Close" at bounding box center [822, 218] width 15 height 15
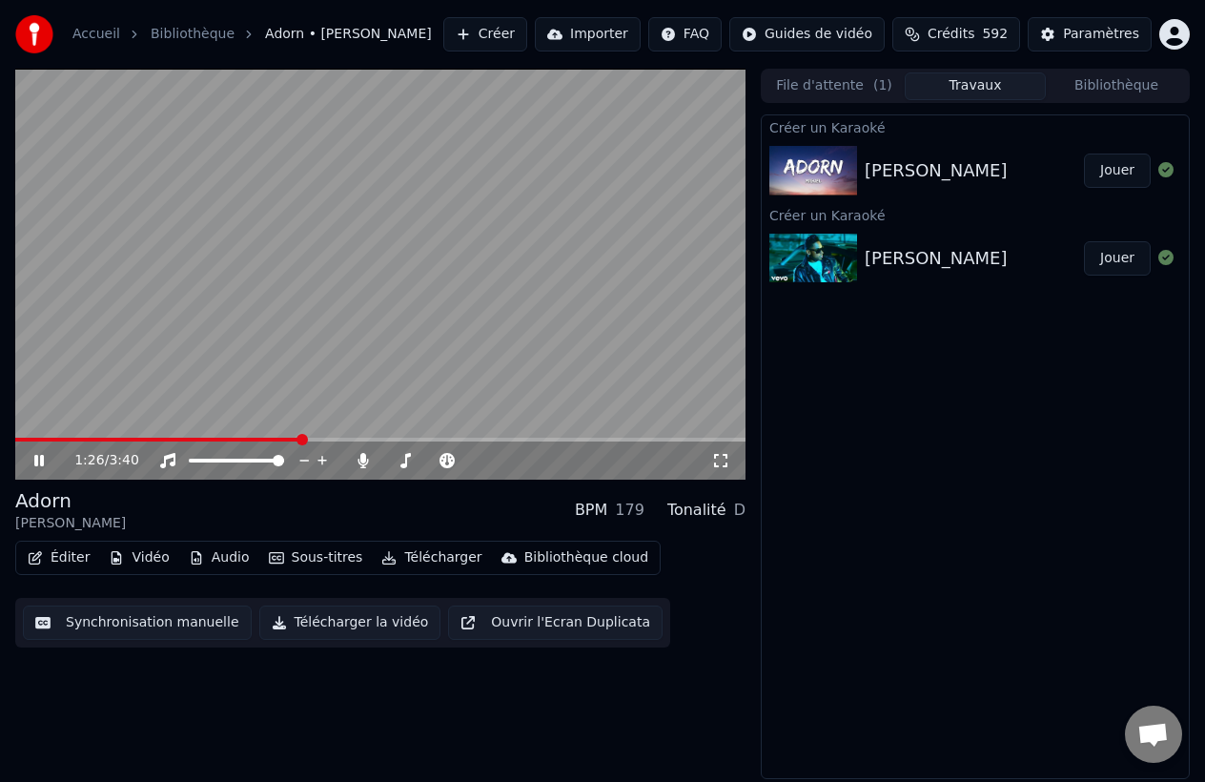
click at [306, 617] on button "Télécharger la vidéo" at bounding box center [350, 623] width 182 height 34
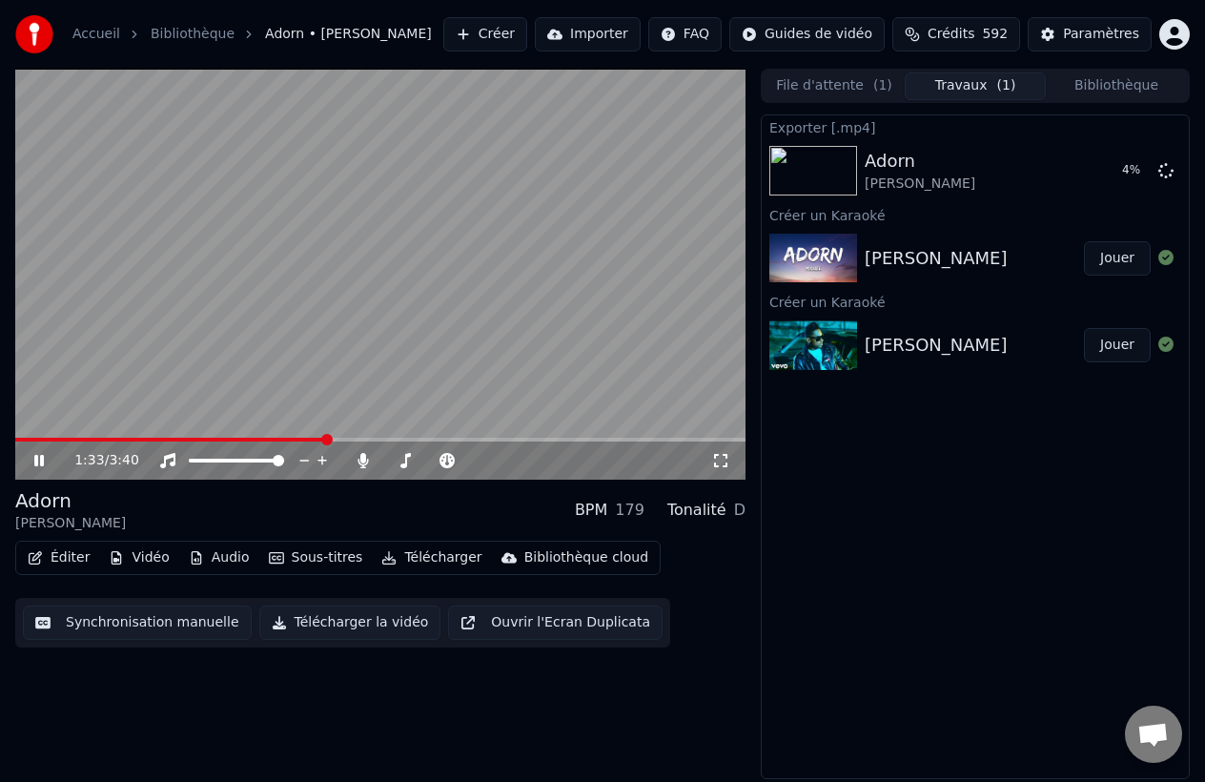
click at [118, 557] on icon "button" at bounding box center [117, 557] width 10 height 13
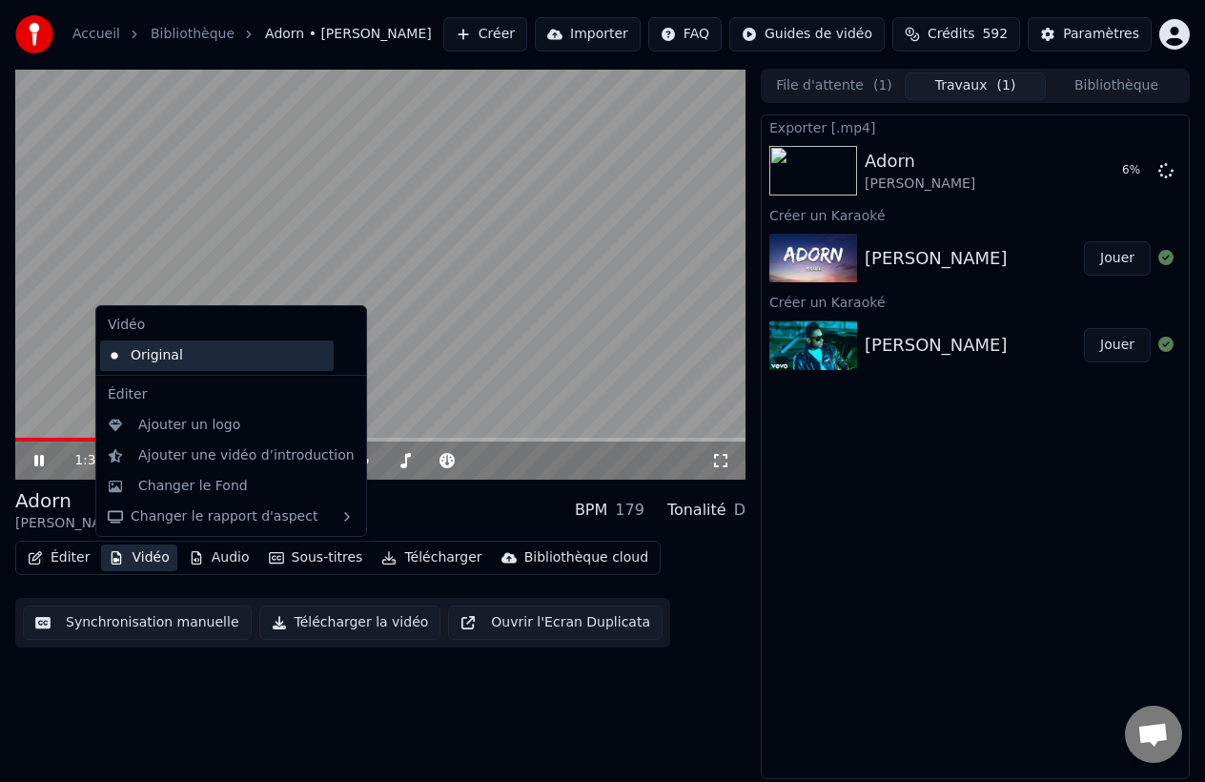
click at [209, 360] on div "Original" at bounding box center [217, 355] width 234 height 31
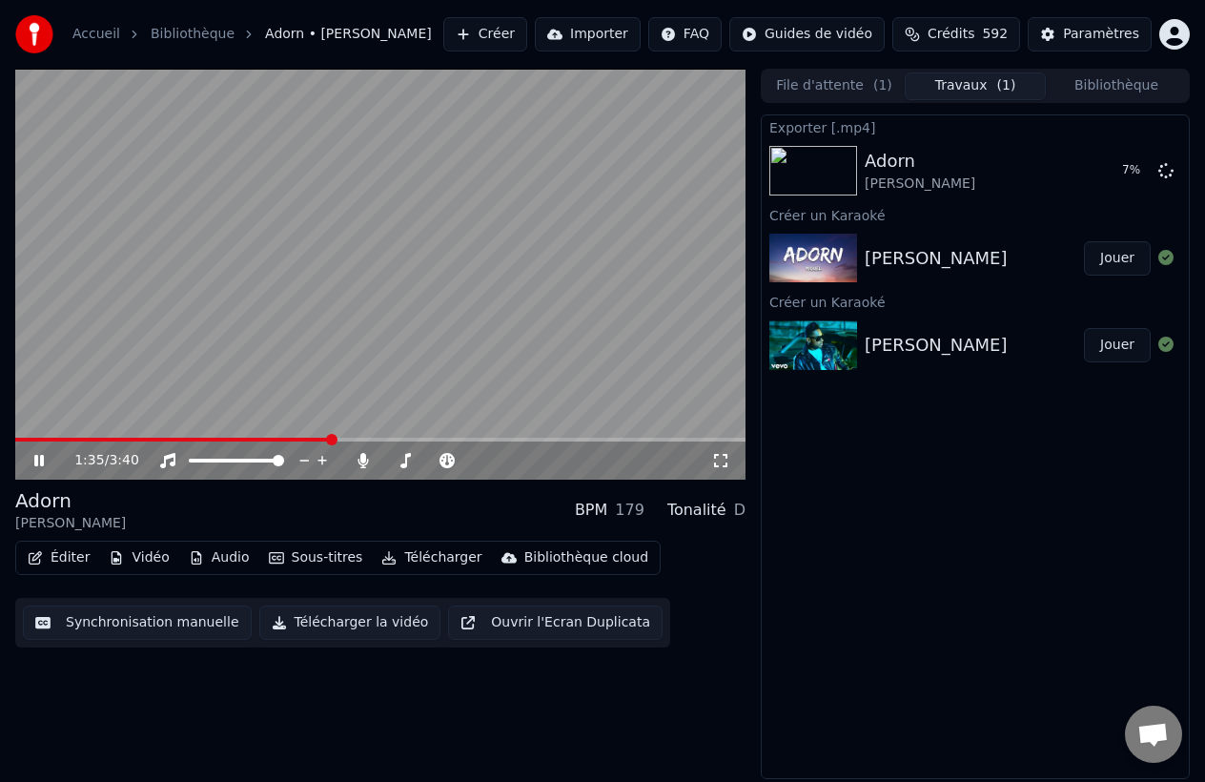
click at [151, 553] on button "Vidéo" at bounding box center [138, 557] width 75 height 27
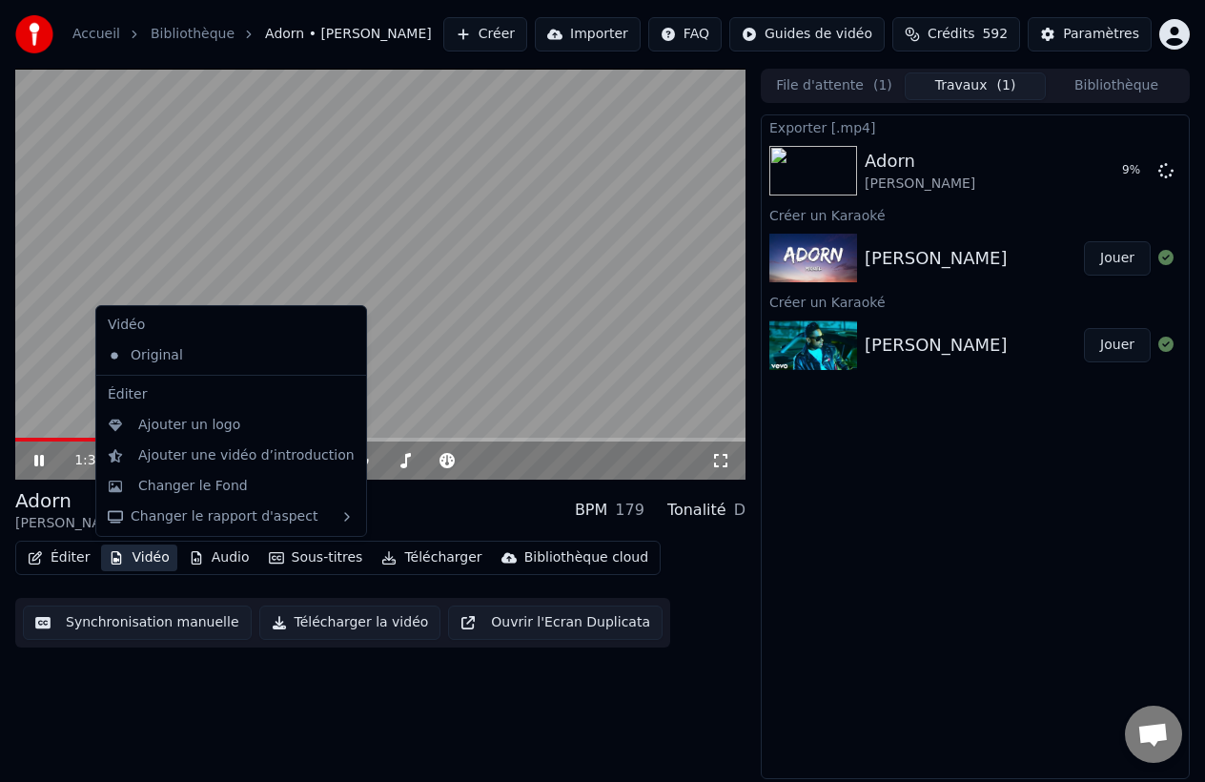
click at [341, 357] on icon at bounding box center [351, 355] width 21 height 15
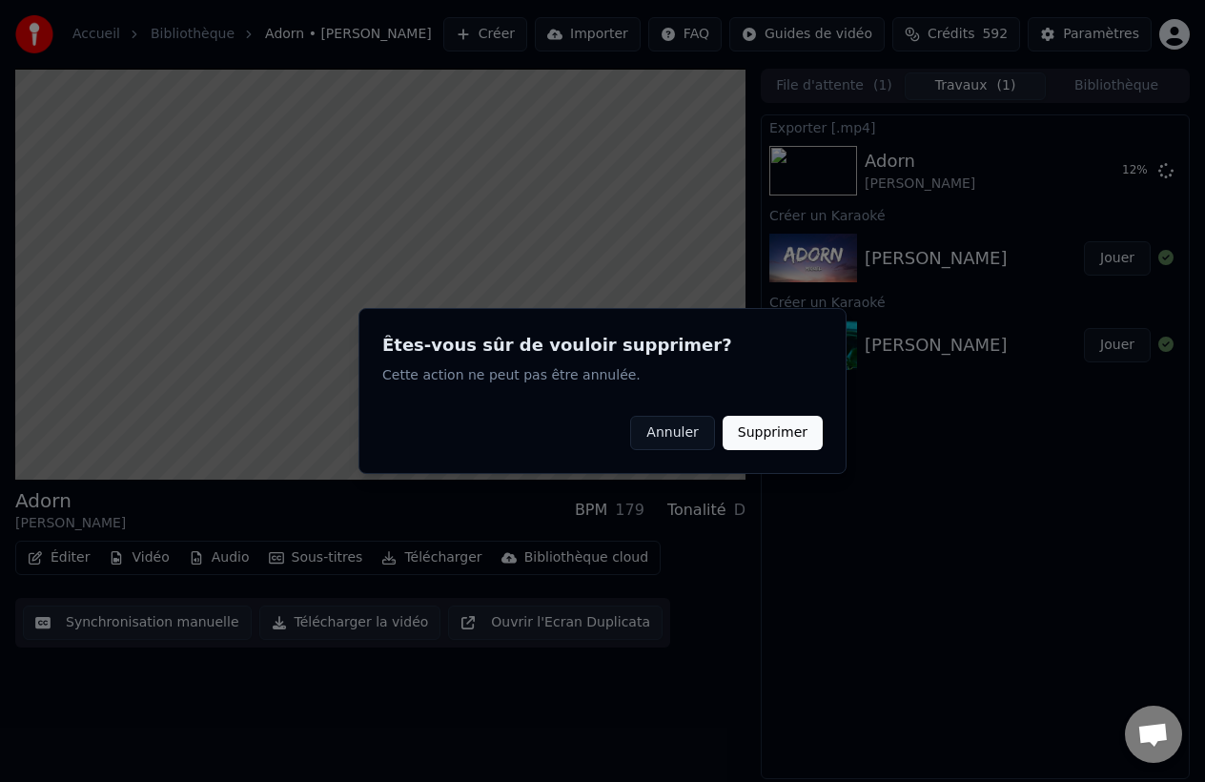
click at [659, 435] on button "Annuler" at bounding box center [672, 433] width 84 height 34
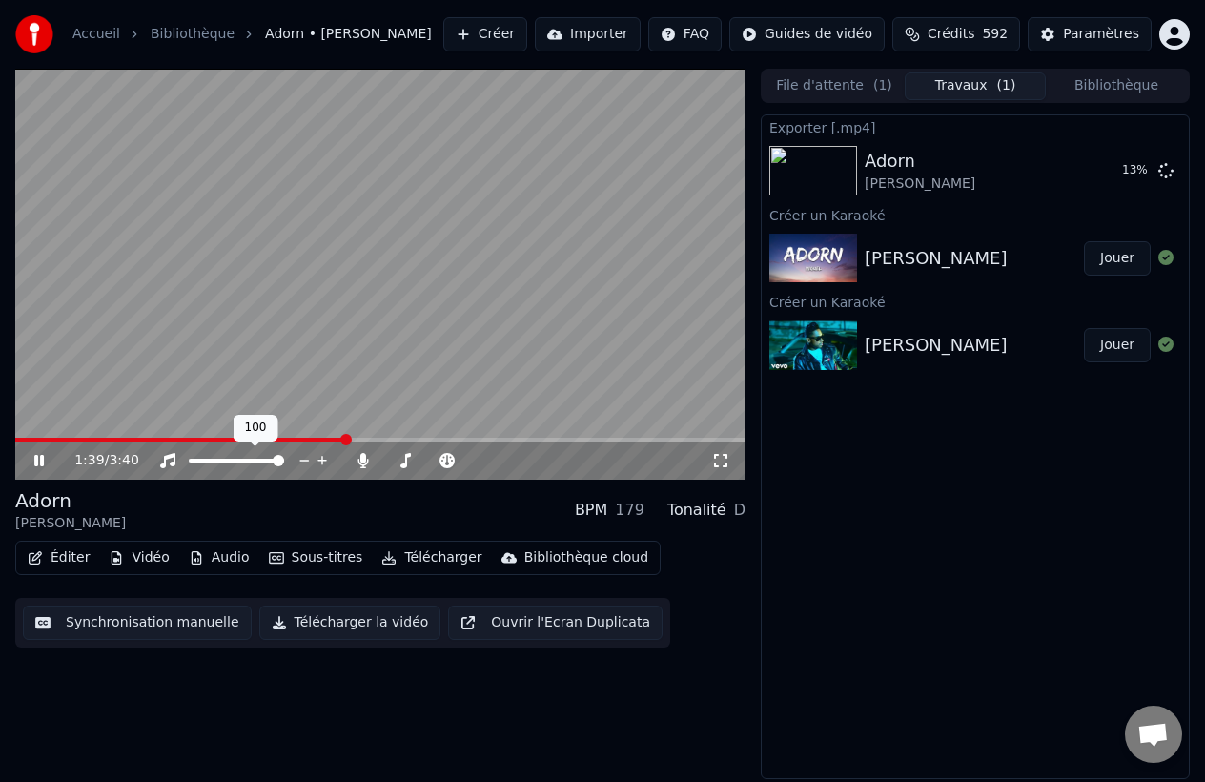
click at [114, 571] on div "Éditer Vidéo Audio Sous-titres Télécharger Bibliothèque cloud" at bounding box center [338, 558] width 646 height 34
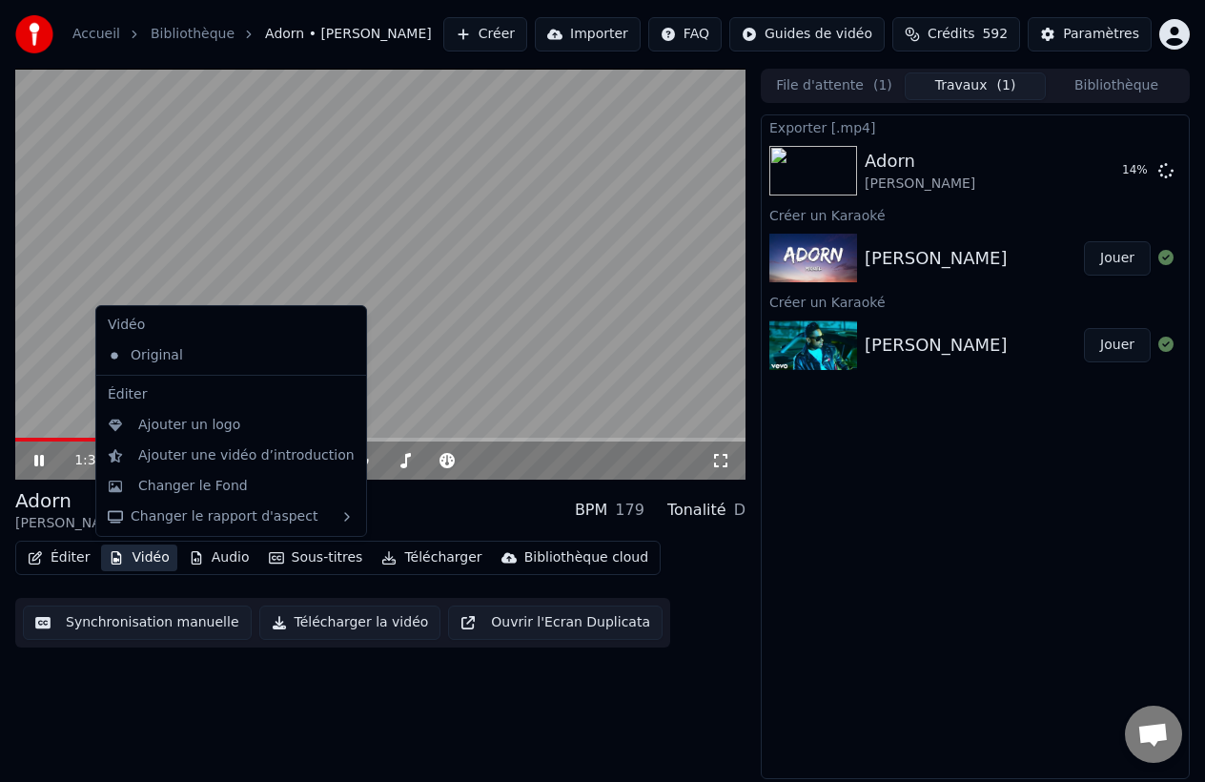
click at [114, 556] on icon "button" at bounding box center [116, 557] width 15 height 13
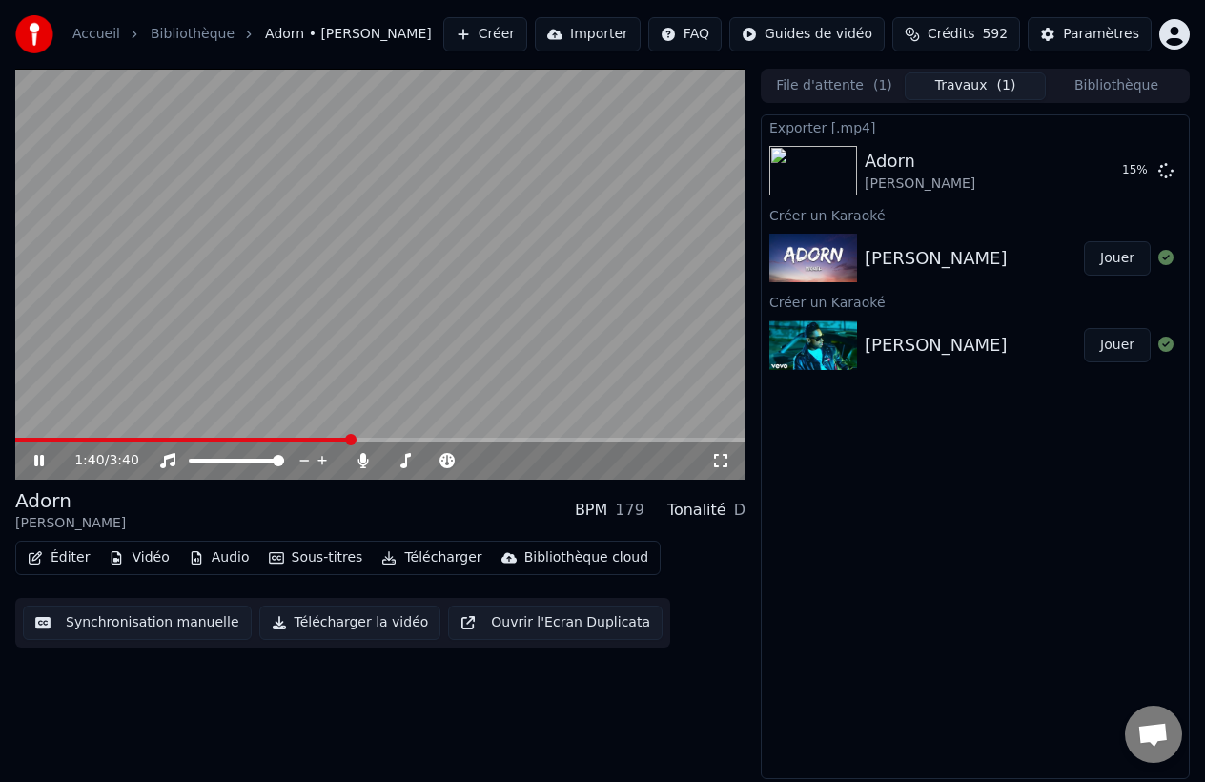
click at [42, 472] on div "1:40 / 3:40" at bounding box center [380, 461] width 730 height 38
click at [43, 468] on div "1:41 / 3:40" at bounding box center [380, 460] width 715 height 19
click at [1109, 359] on button "Jouer" at bounding box center [1117, 345] width 67 height 34
click at [1099, 263] on button "Jouer" at bounding box center [1117, 258] width 67 height 34
click at [380, 360] on video at bounding box center [380, 274] width 730 height 411
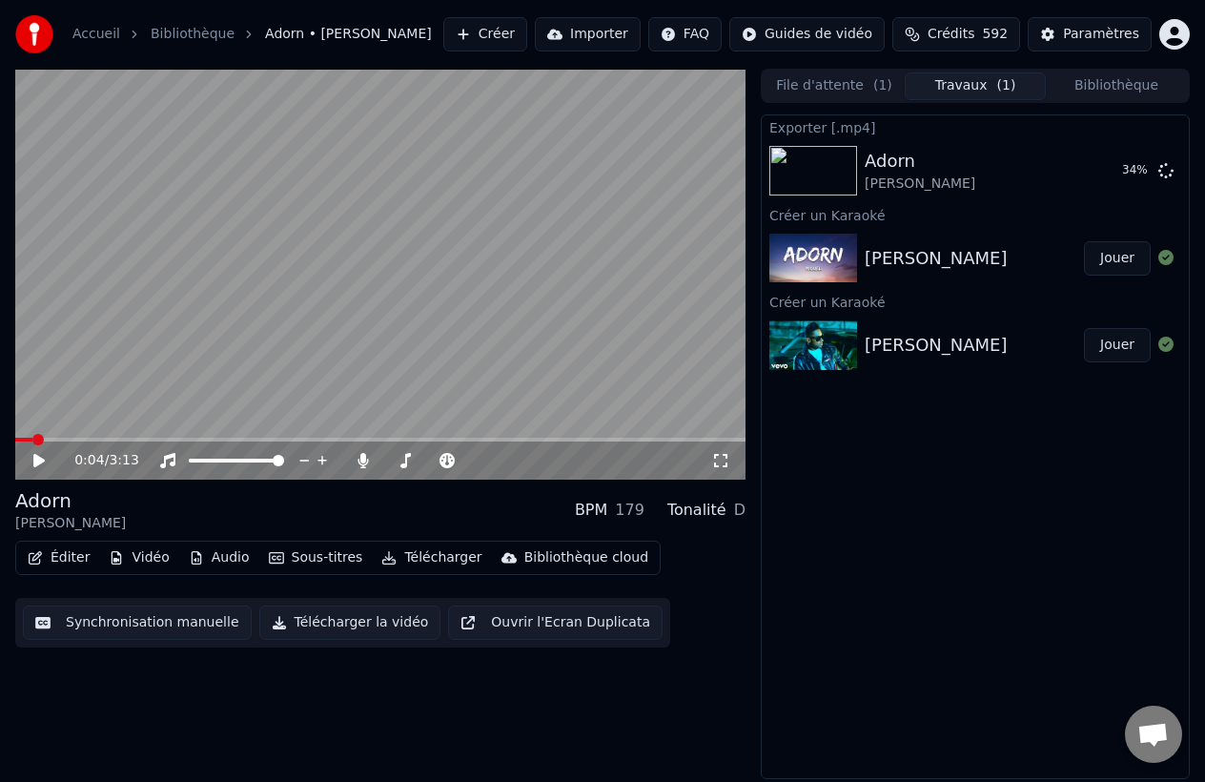
click at [479, 35] on button "Créer" at bounding box center [485, 34] width 84 height 34
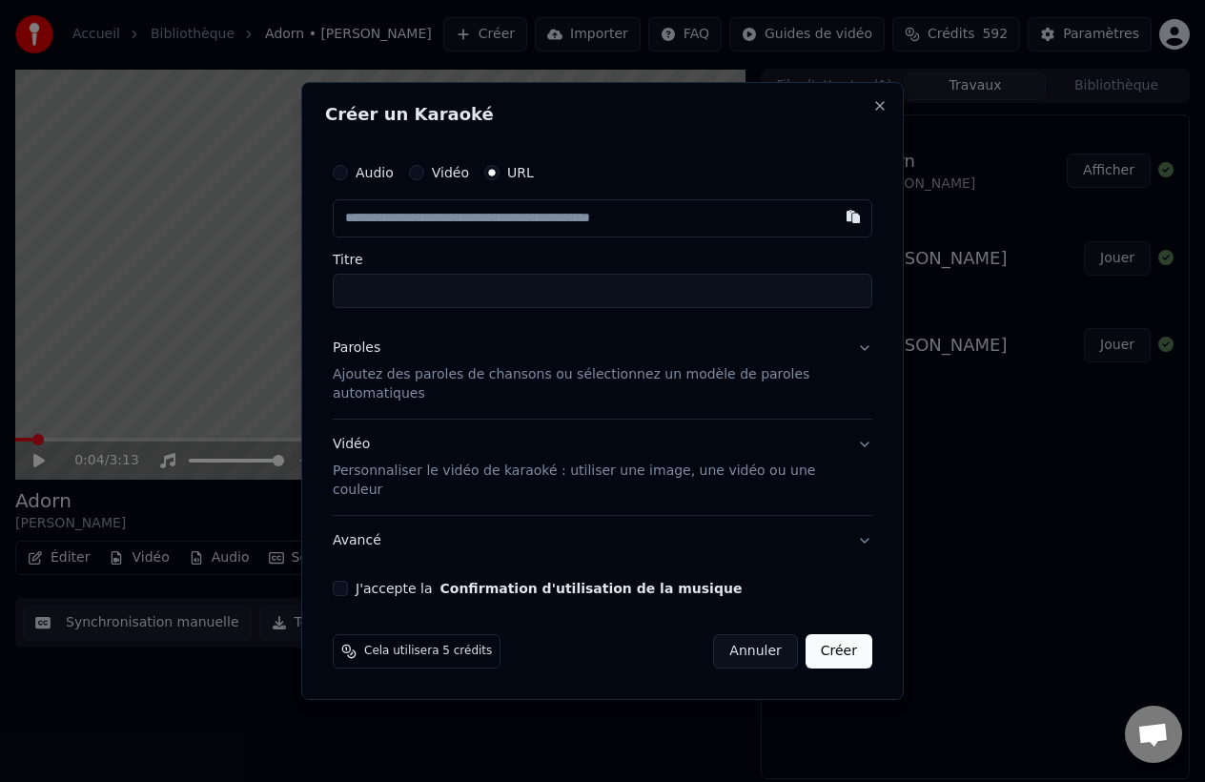
paste input "**********"
type input "**********"
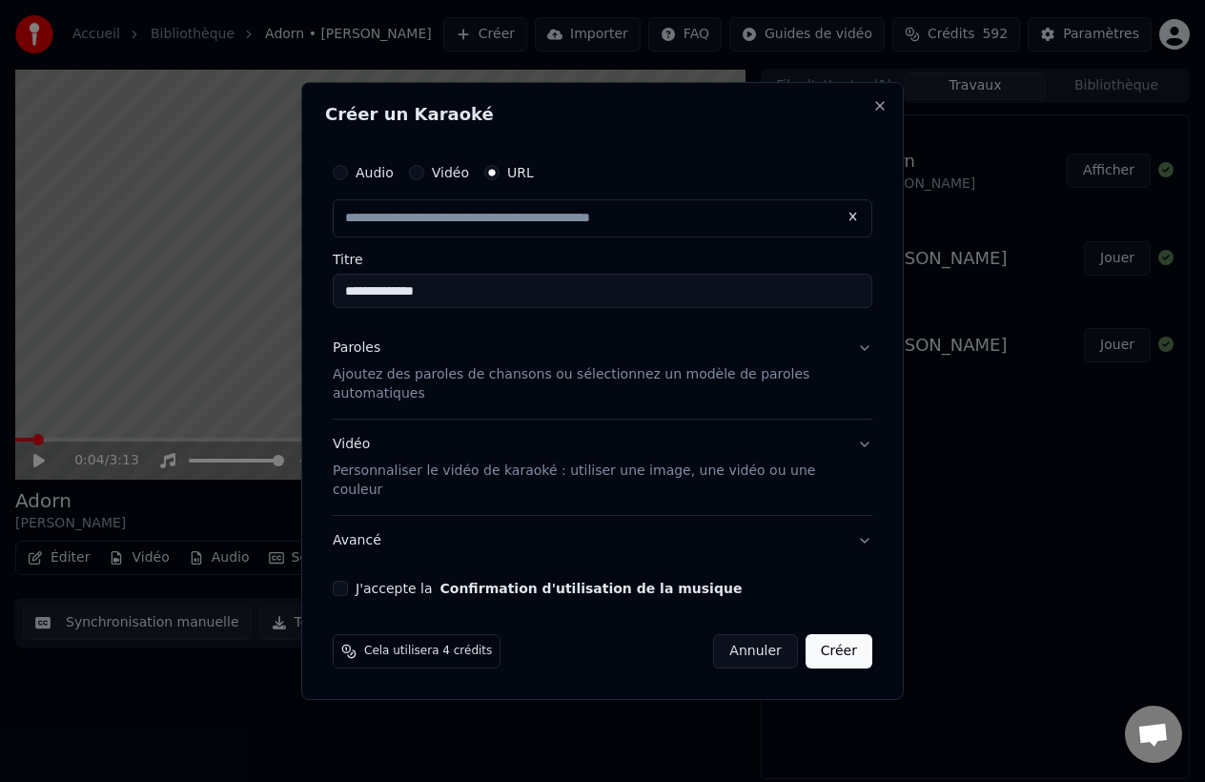
scroll to position [0, 0]
click at [657, 282] on input "**********" at bounding box center [603, 291] width 540 height 34
click at [552, 466] on div "Vidéo Personnaliser le vidéo de karaoké : utiliser une image, une vidéo ou une …" at bounding box center [587, 467] width 509 height 65
type input "**********"
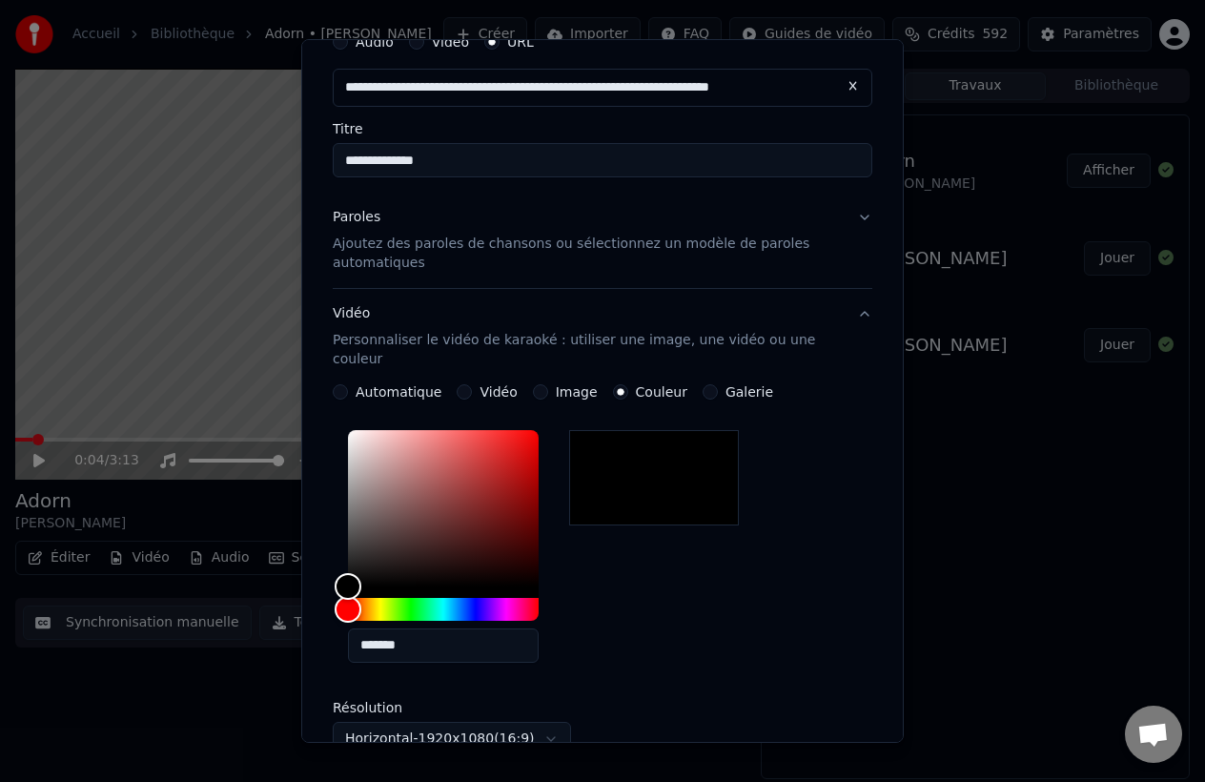
scroll to position [91, 0]
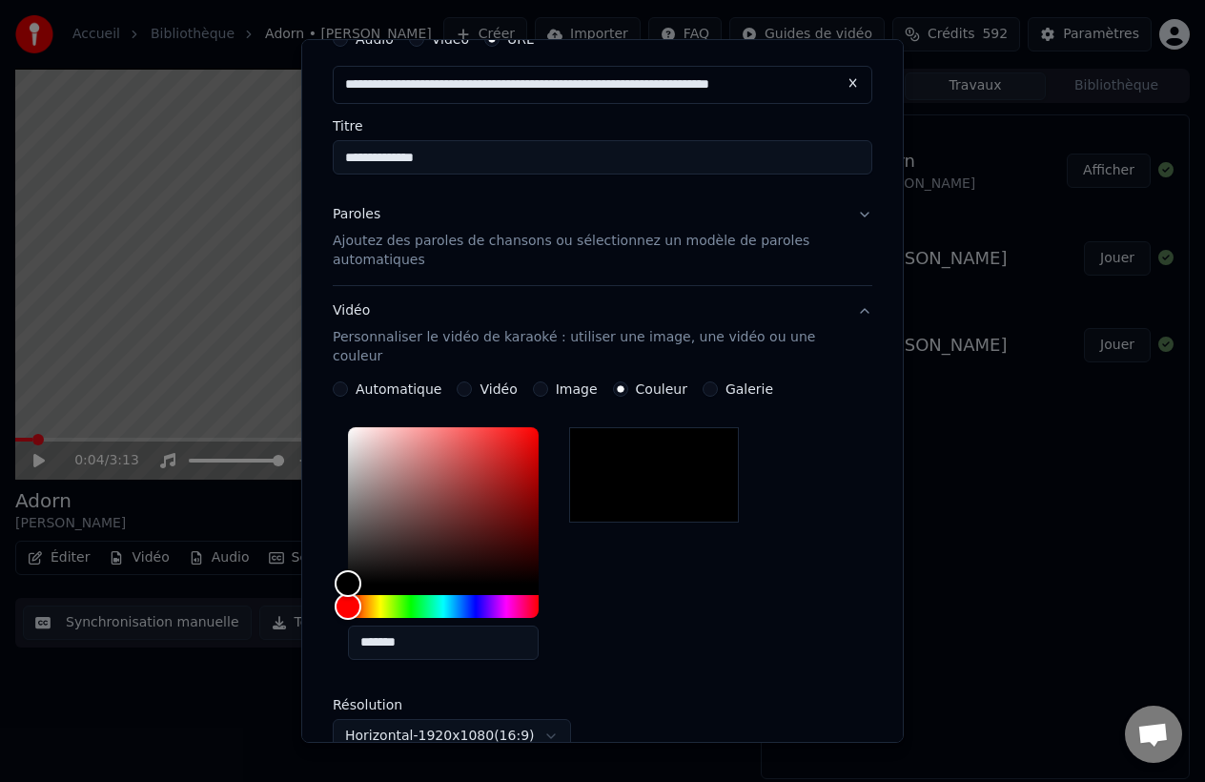
click at [480, 382] on label "Vidéo" at bounding box center [498, 388] width 37 height 13
click at [472, 381] on button "Vidéo" at bounding box center [464, 388] width 15 height 15
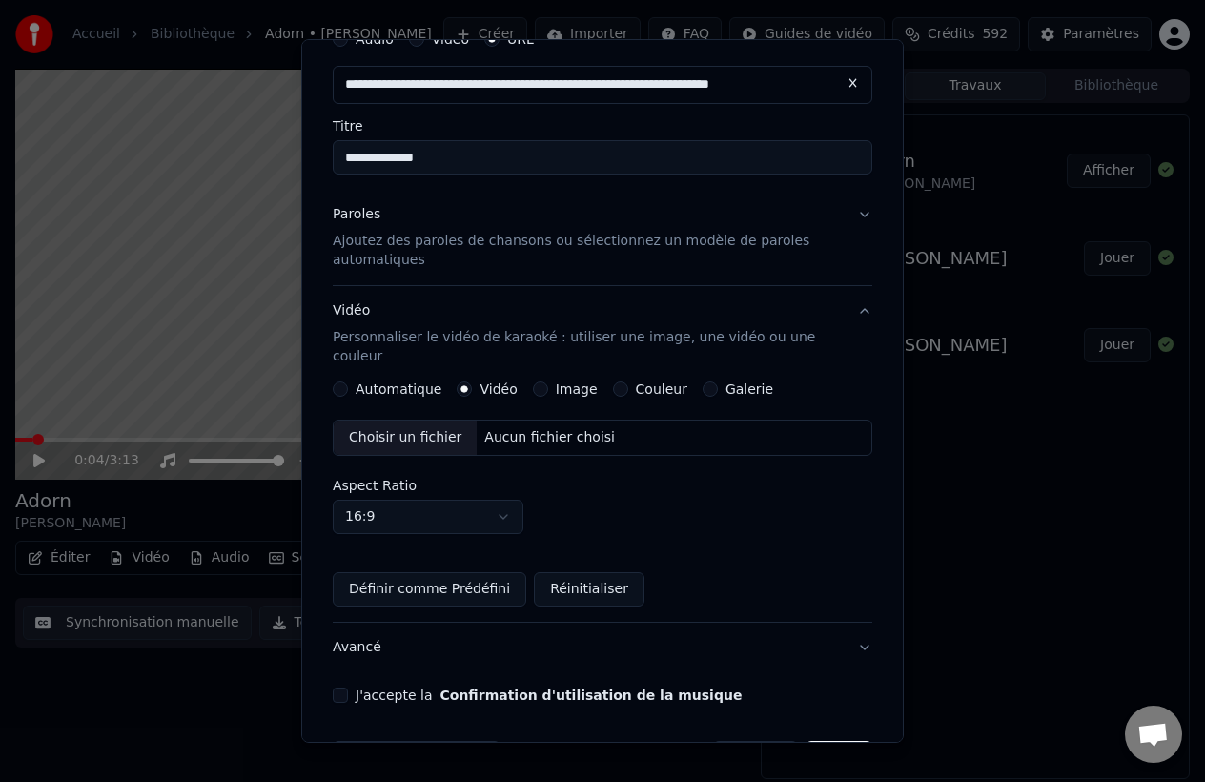
click at [421, 382] on label "Automatique" at bounding box center [399, 388] width 86 height 13
click at [348, 381] on button "Automatique" at bounding box center [340, 388] width 15 height 15
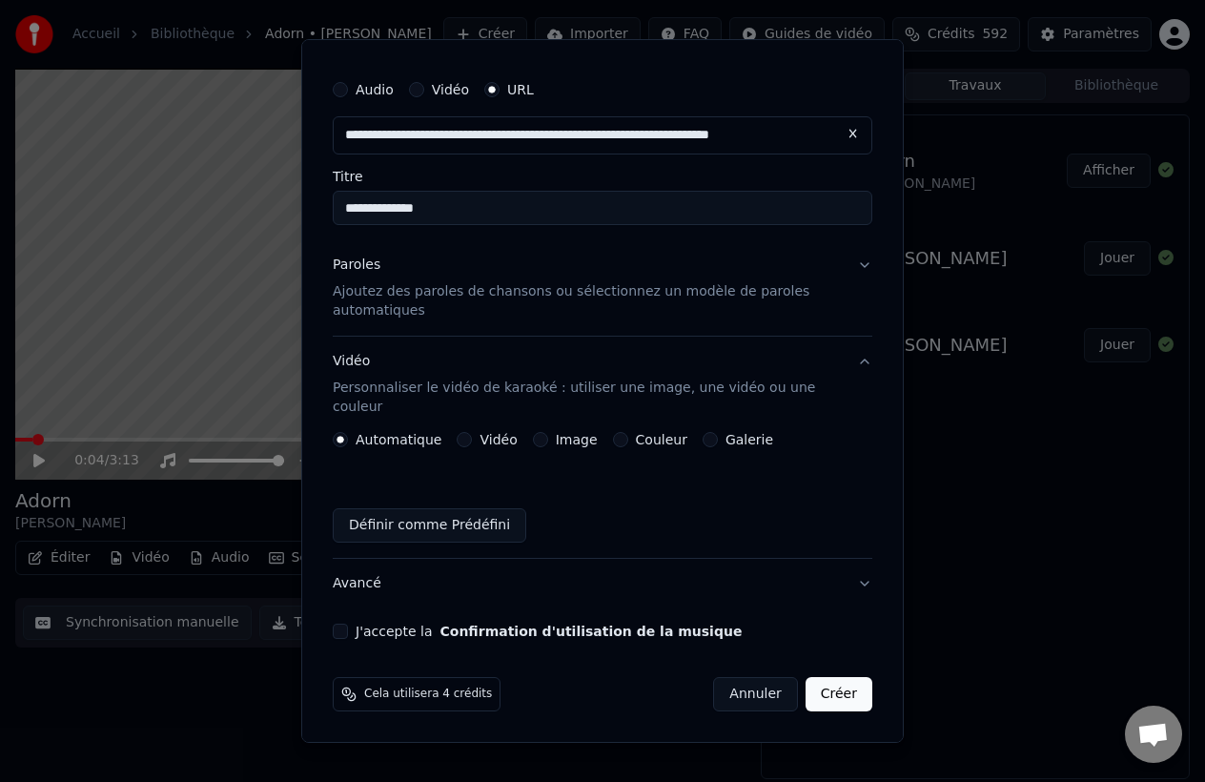
scroll to position [21, 0]
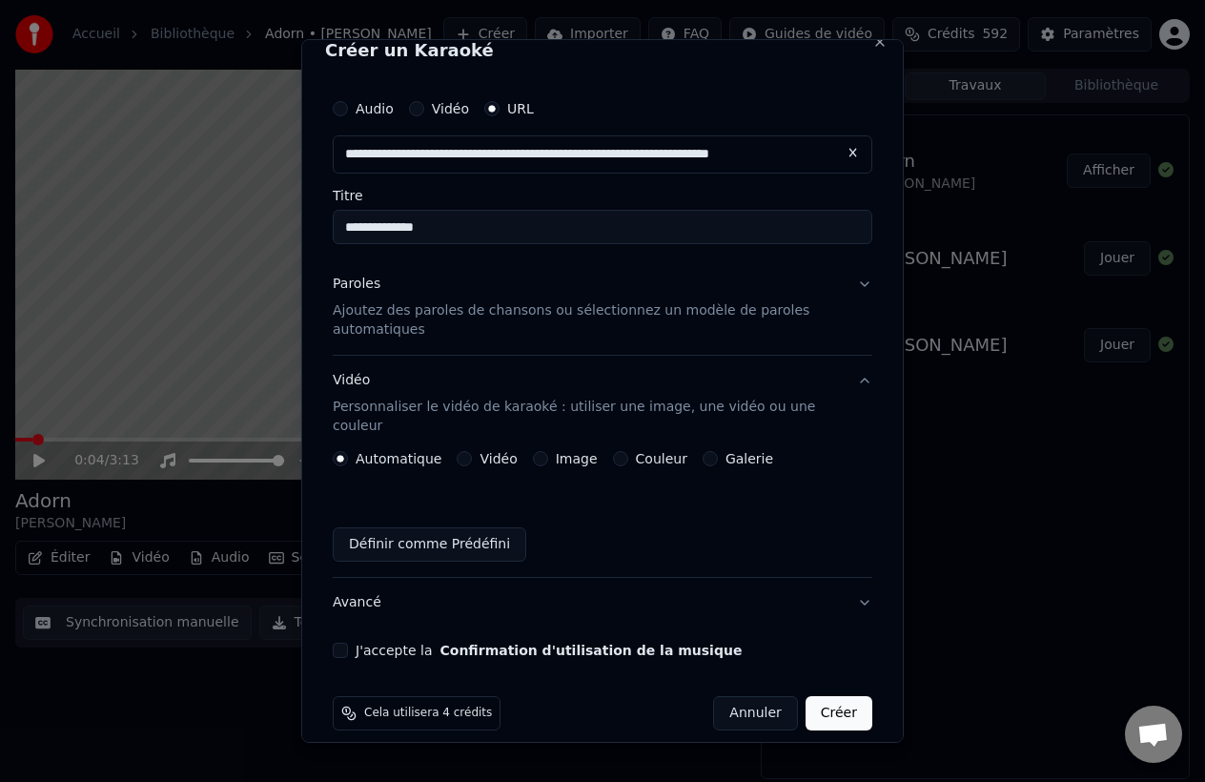
click at [488, 307] on p "Ajoutez des paroles de chansons ou sélectionnez un modèle de paroles automatiqu…" at bounding box center [587, 320] width 509 height 38
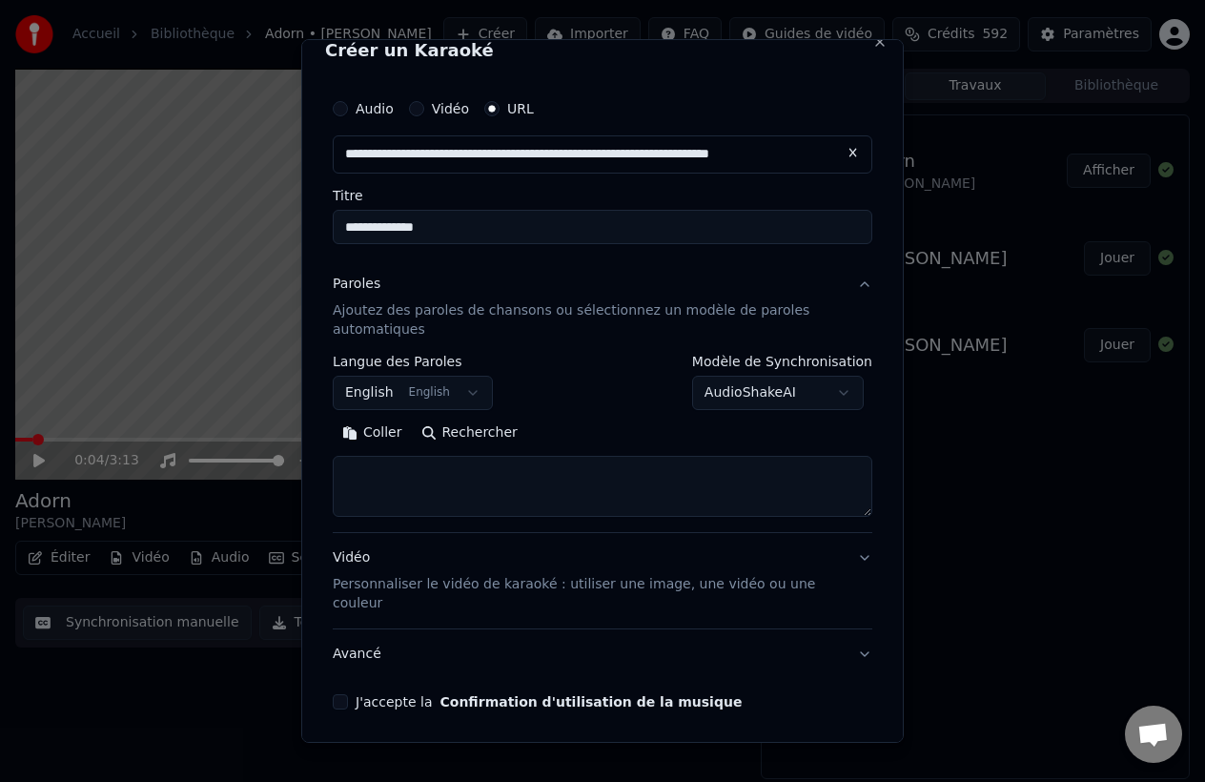
click at [462, 437] on button "Rechercher" at bounding box center [469, 433] width 115 height 31
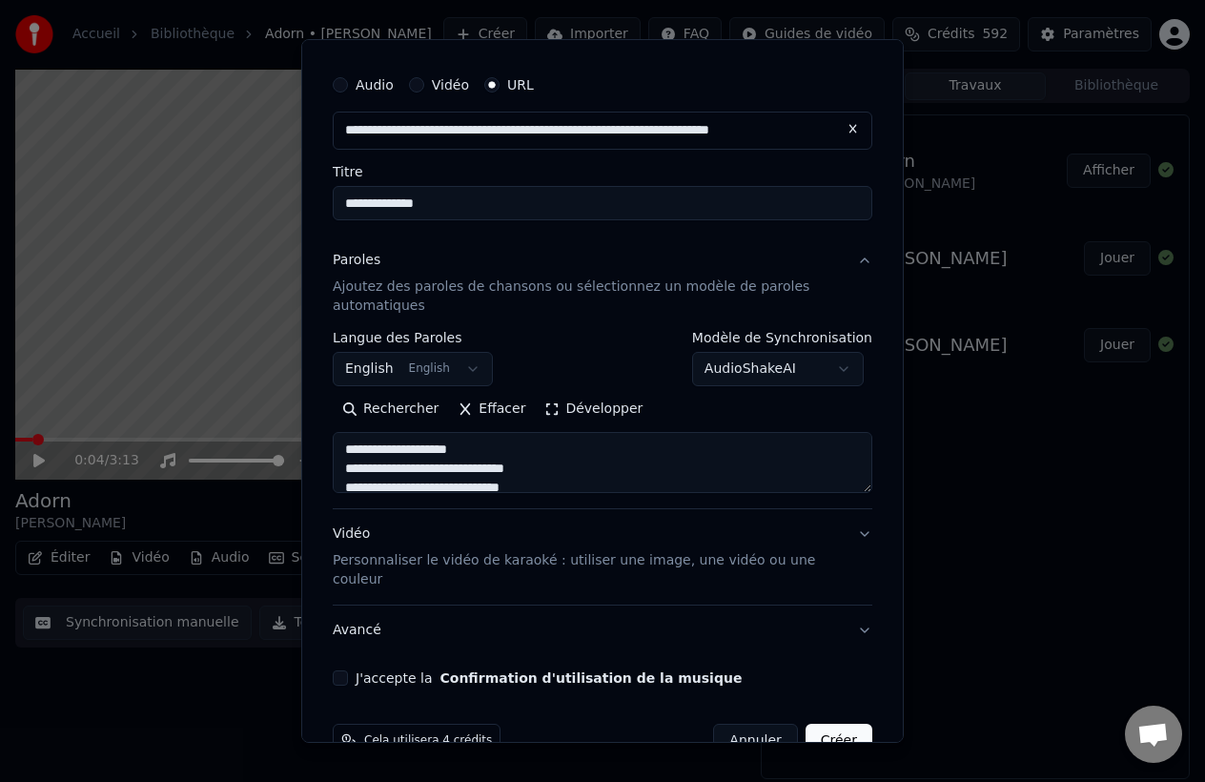
scroll to position [72, 0]
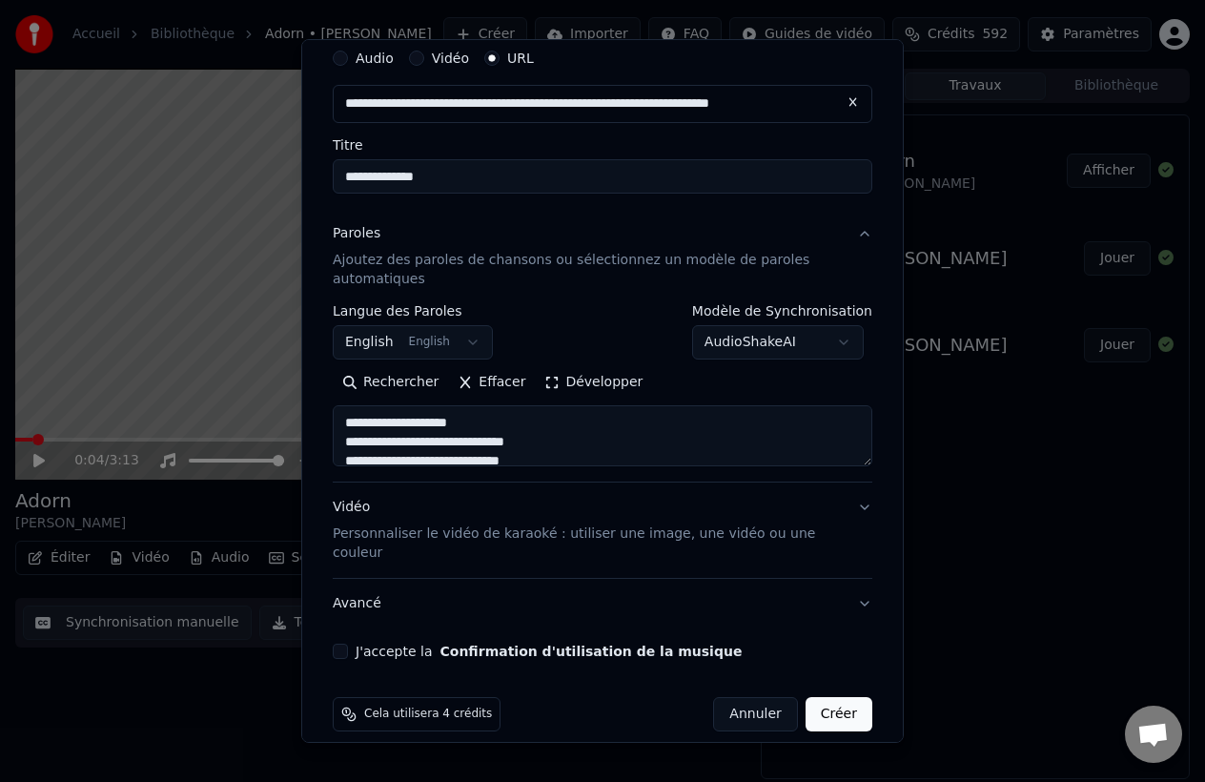
drag, startPoint x: 494, startPoint y: 420, endPoint x: 347, endPoint y: 418, distance: 146.9
click at [347, 418] on textarea at bounding box center [603, 435] width 540 height 61
drag, startPoint x: 569, startPoint y: 444, endPoint x: 341, endPoint y: 398, distance: 232.6
click at [341, 401] on div "Rechercher Effacer Développer" at bounding box center [603, 416] width 540 height 99
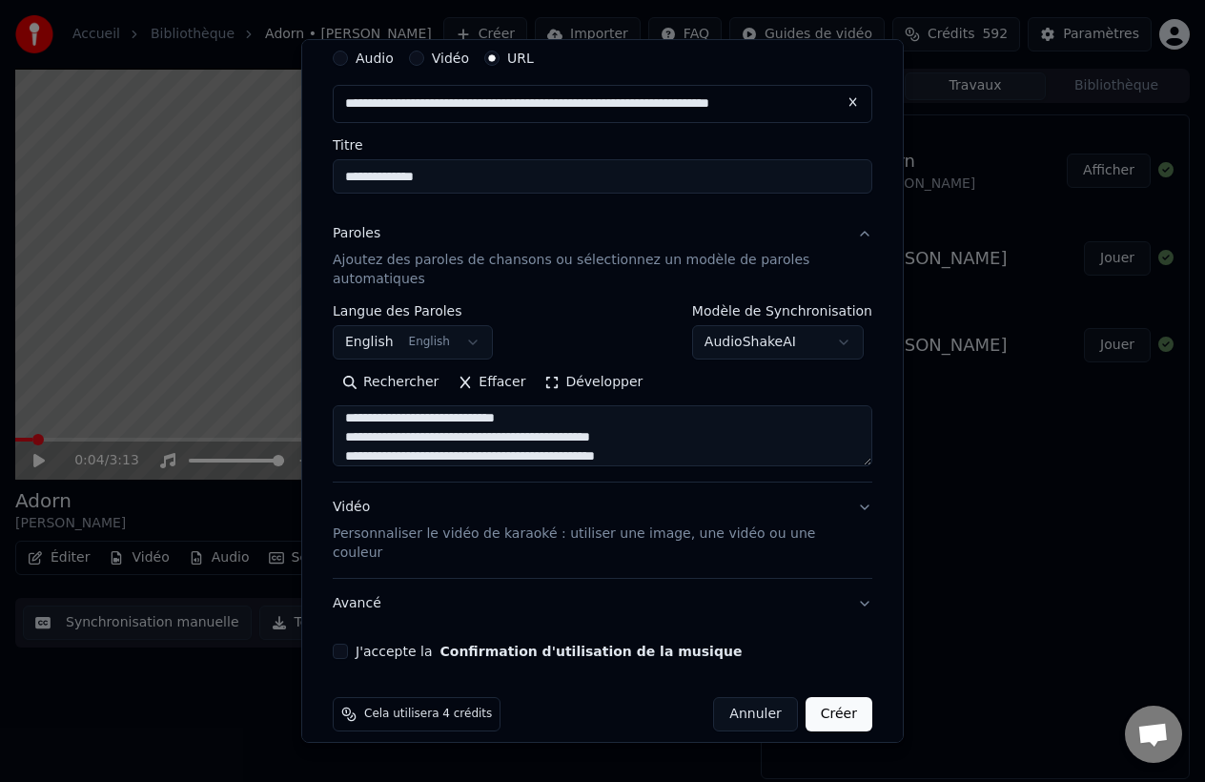
scroll to position [1, 0]
drag, startPoint x: 578, startPoint y: 421, endPoint x: 415, endPoint y: 414, distance: 163.2
click at [415, 416] on textarea at bounding box center [603, 435] width 540 height 61
drag, startPoint x: 666, startPoint y: 438, endPoint x: 524, endPoint y: 439, distance: 141.1
click at [524, 441] on textarea at bounding box center [603, 435] width 540 height 61
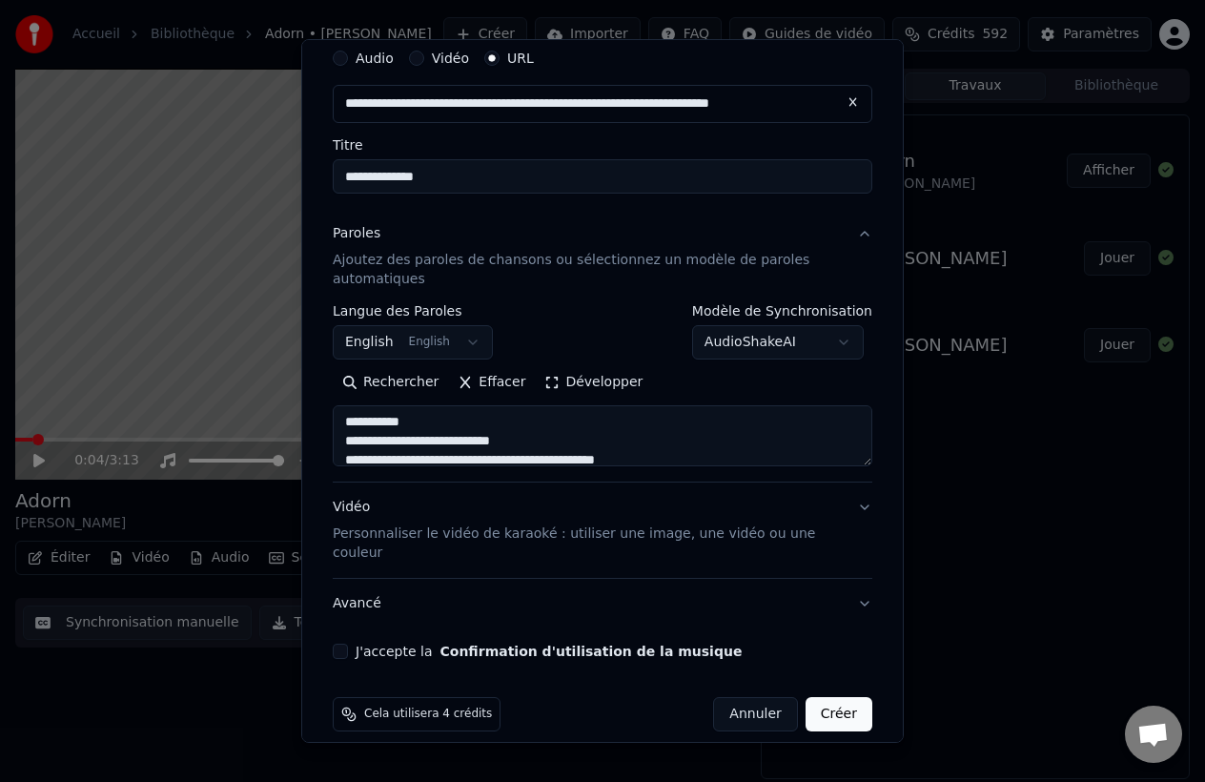
scroll to position [36, 0]
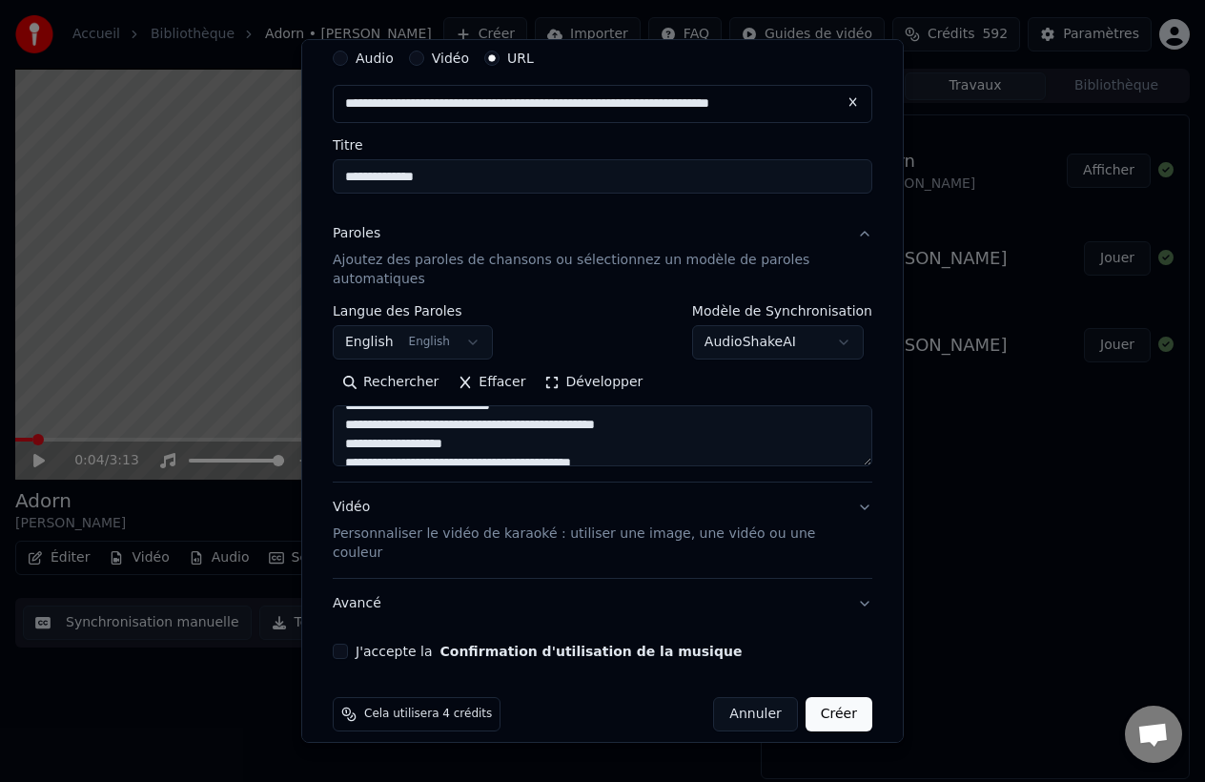
drag, startPoint x: 709, startPoint y: 429, endPoint x: 462, endPoint y: 423, distance: 246.1
click at [462, 424] on textarea at bounding box center [603, 435] width 540 height 61
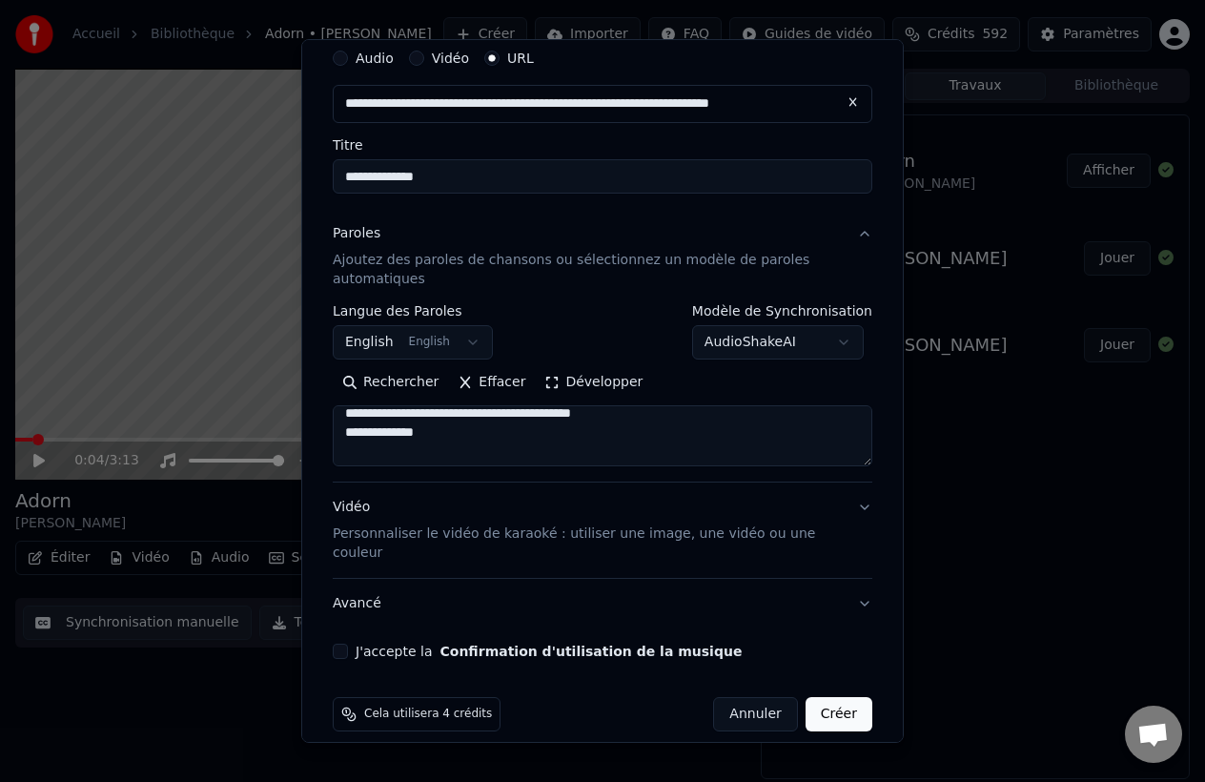
scroll to position [0, 0]
drag, startPoint x: 647, startPoint y: 406, endPoint x: 551, endPoint y: 481, distance: 120.9
click at [552, 483] on div "**********" at bounding box center [603, 419] width 540 height 420
click at [604, 417] on textarea at bounding box center [603, 435] width 540 height 61
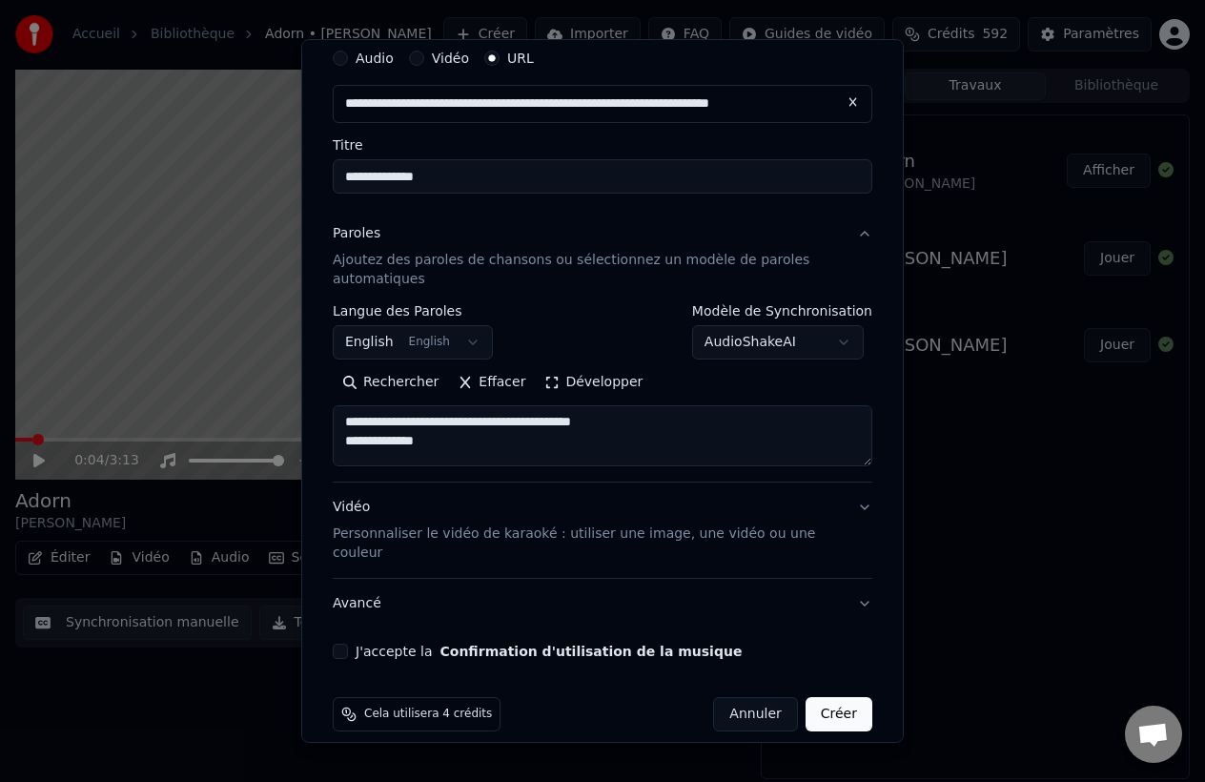
scroll to position [73, 0]
drag, startPoint x: 633, startPoint y: 413, endPoint x: 519, endPoint y: 429, distance: 115.6
click at [519, 429] on textarea at bounding box center [603, 435] width 540 height 61
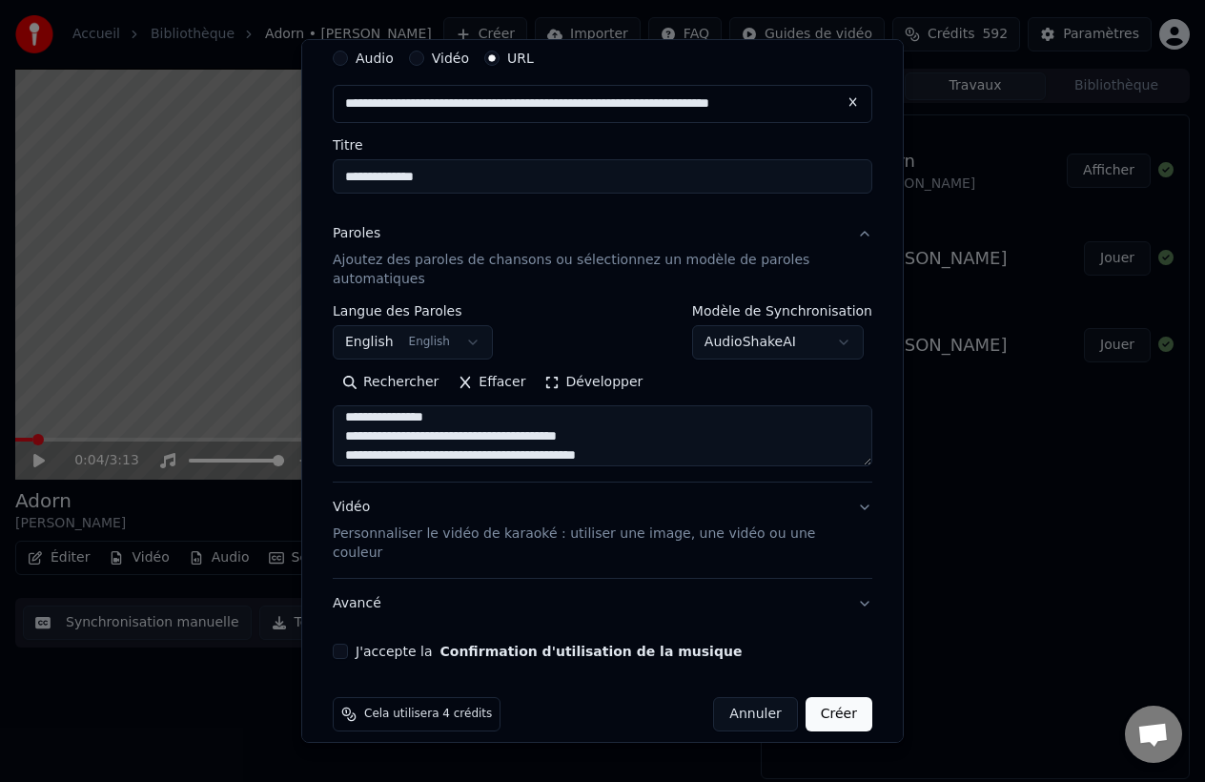
scroll to position [142, 0]
drag, startPoint x: 632, startPoint y: 428, endPoint x: 509, endPoint y: 428, distance: 123.0
click at [509, 429] on textarea at bounding box center [603, 435] width 540 height 61
drag, startPoint x: 672, startPoint y: 449, endPoint x: 421, endPoint y: 444, distance: 250.8
click at [422, 445] on textarea at bounding box center [603, 435] width 540 height 61
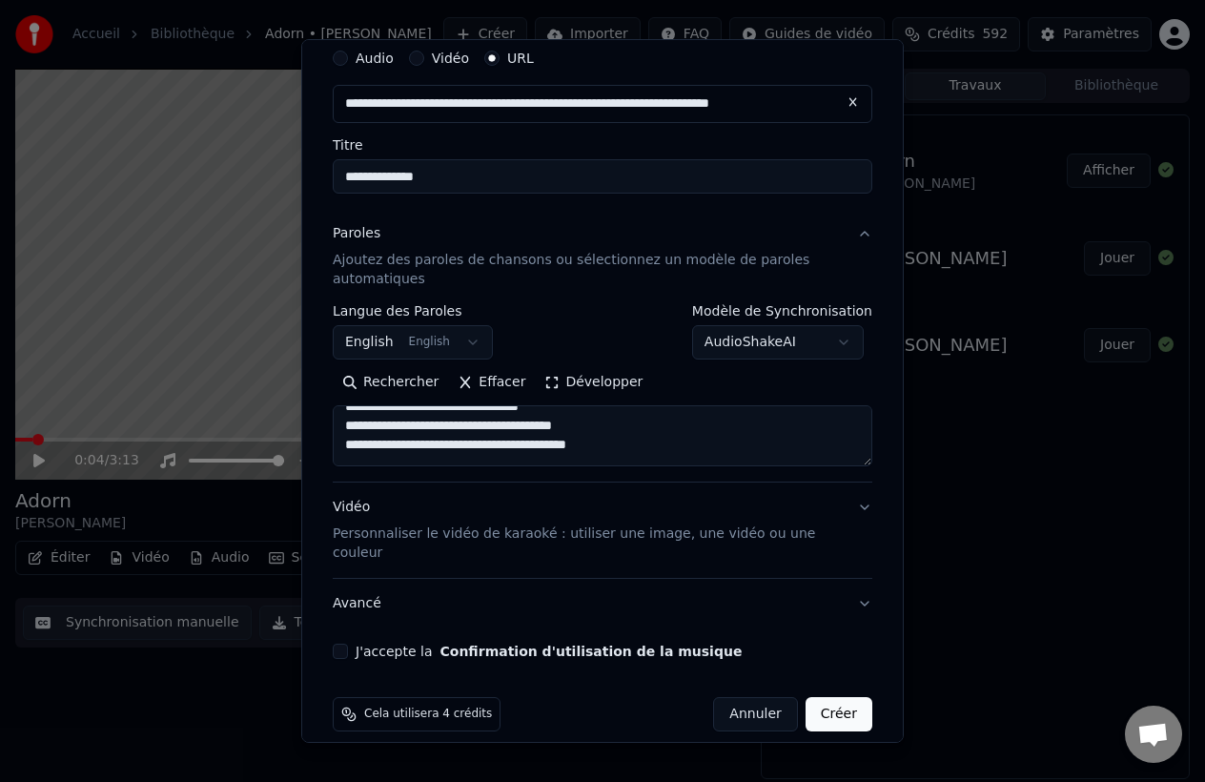
scroll to position [209, 0]
drag, startPoint x: 610, startPoint y: 425, endPoint x: 513, endPoint y: 424, distance: 97.3
click at [513, 425] on textarea at bounding box center [603, 435] width 540 height 61
drag, startPoint x: 665, startPoint y: 440, endPoint x: 413, endPoint y: 441, distance: 251.7
click at [413, 442] on textarea at bounding box center [603, 435] width 540 height 61
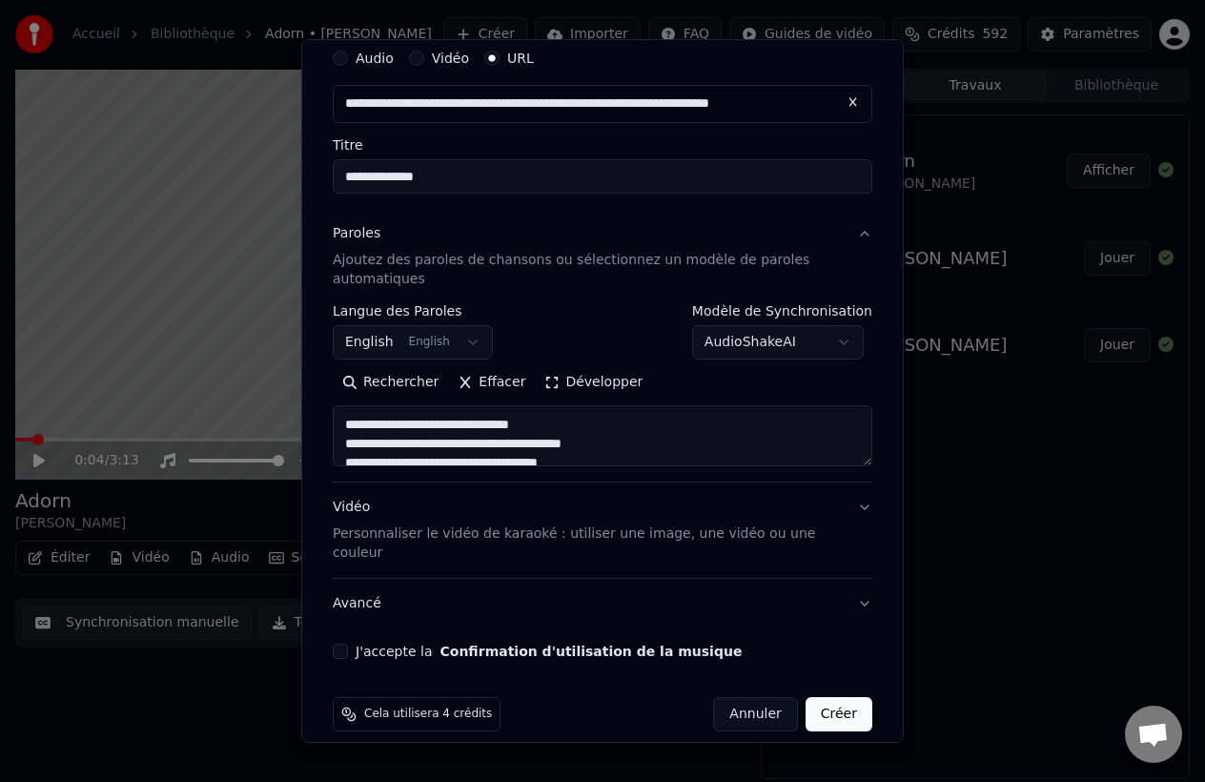
scroll to position [273, 0]
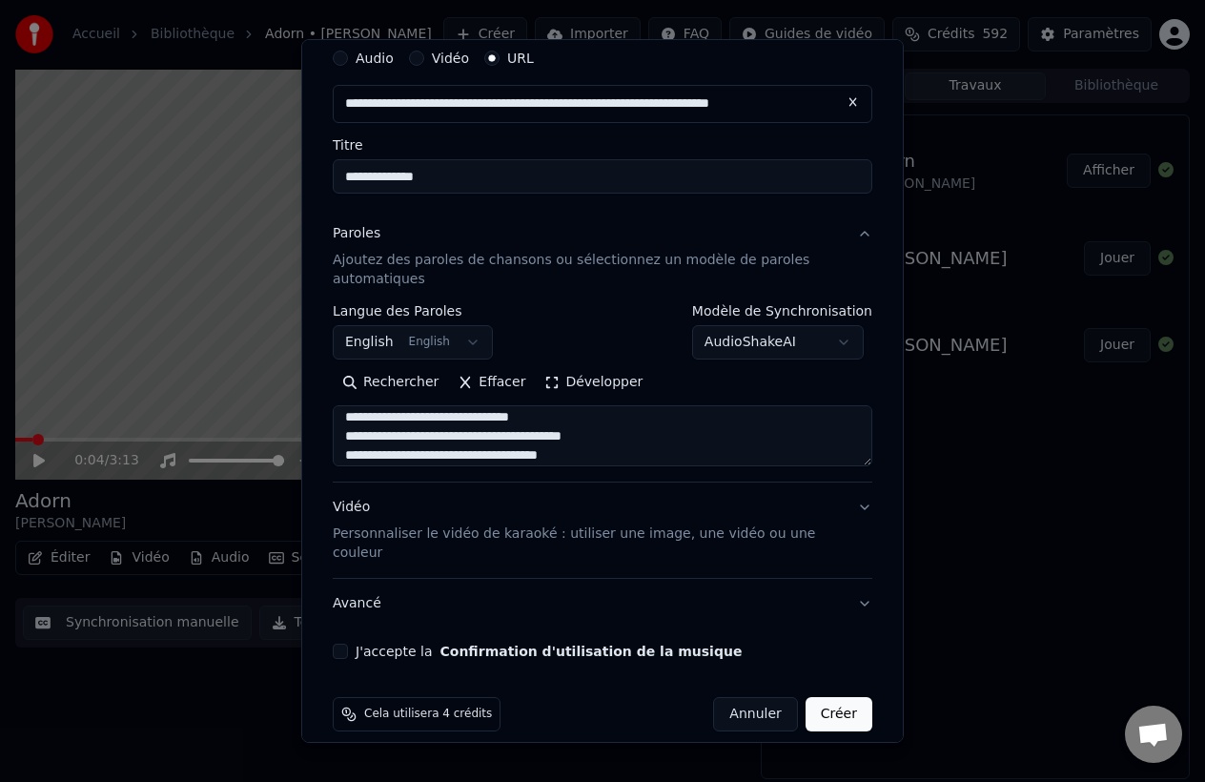
drag, startPoint x: 552, startPoint y: 418, endPoint x: 455, endPoint y: 412, distance: 97.4
click at [455, 414] on textarea at bounding box center [603, 435] width 540 height 61
drag, startPoint x: 647, startPoint y: 431, endPoint x: 505, endPoint y: 433, distance: 142.1
click at [505, 433] on textarea at bounding box center [603, 435] width 540 height 61
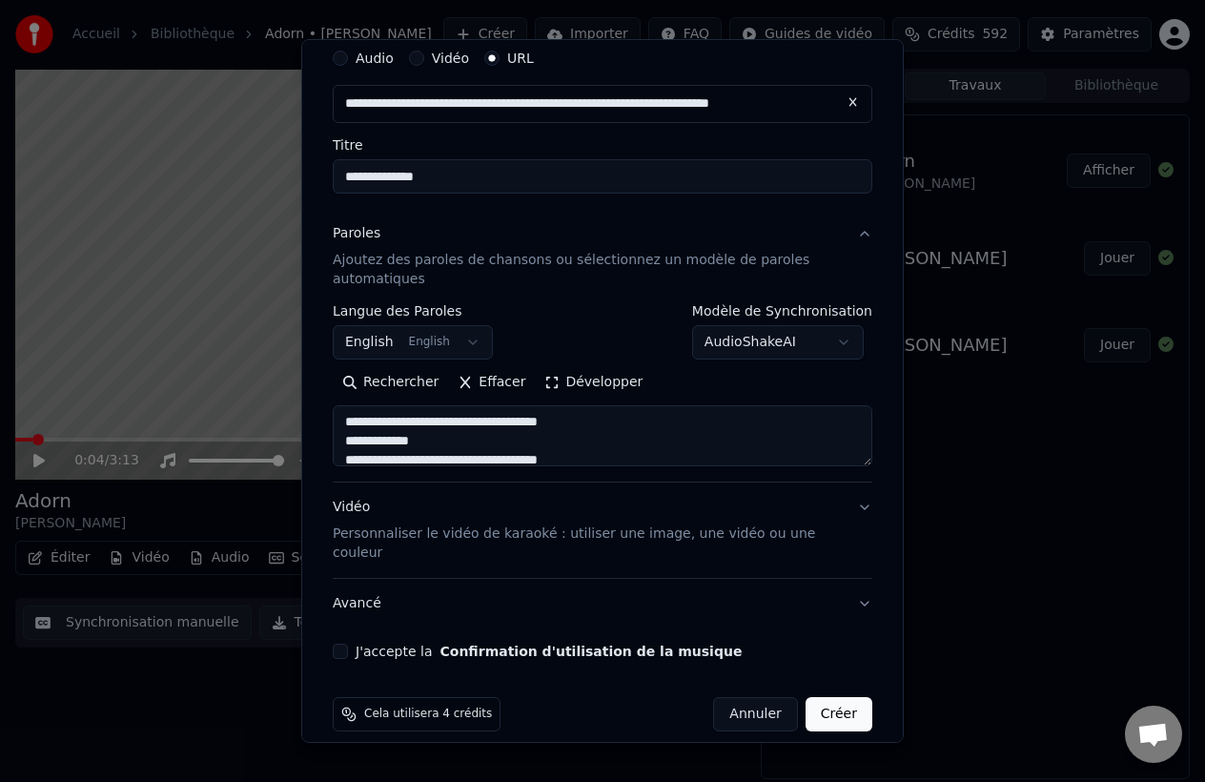
scroll to position [308, 0]
drag, startPoint x: 637, startPoint y: 426, endPoint x: 386, endPoint y: 418, distance: 250.9
click at [386, 418] on textarea at bounding box center [603, 435] width 540 height 61
drag, startPoint x: 602, startPoint y: 454, endPoint x: 490, endPoint y: 451, distance: 111.6
click at [490, 451] on textarea at bounding box center [603, 435] width 540 height 61
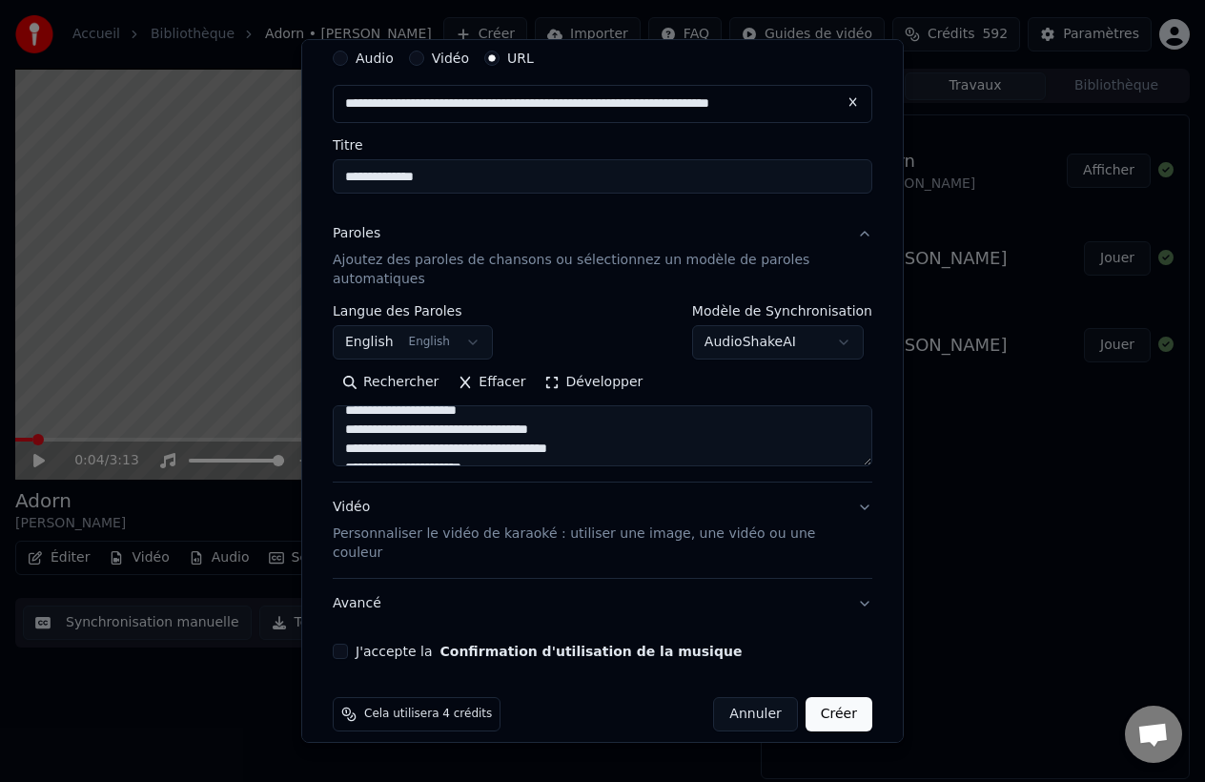
scroll to position [358, 0]
drag, startPoint x: 535, startPoint y: 427, endPoint x: 414, endPoint y: 428, distance: 121.1
click at [414, 428] on textarea at bounding box center [603, 435] width 540 height 61
drag, startPoint x: 630, startPoint y: 445, endPoint x: 549, endPoint y: 444, distance: 81.1
click at [549, 446] on textarea at bounding box center [603, 435] width 540 height 61
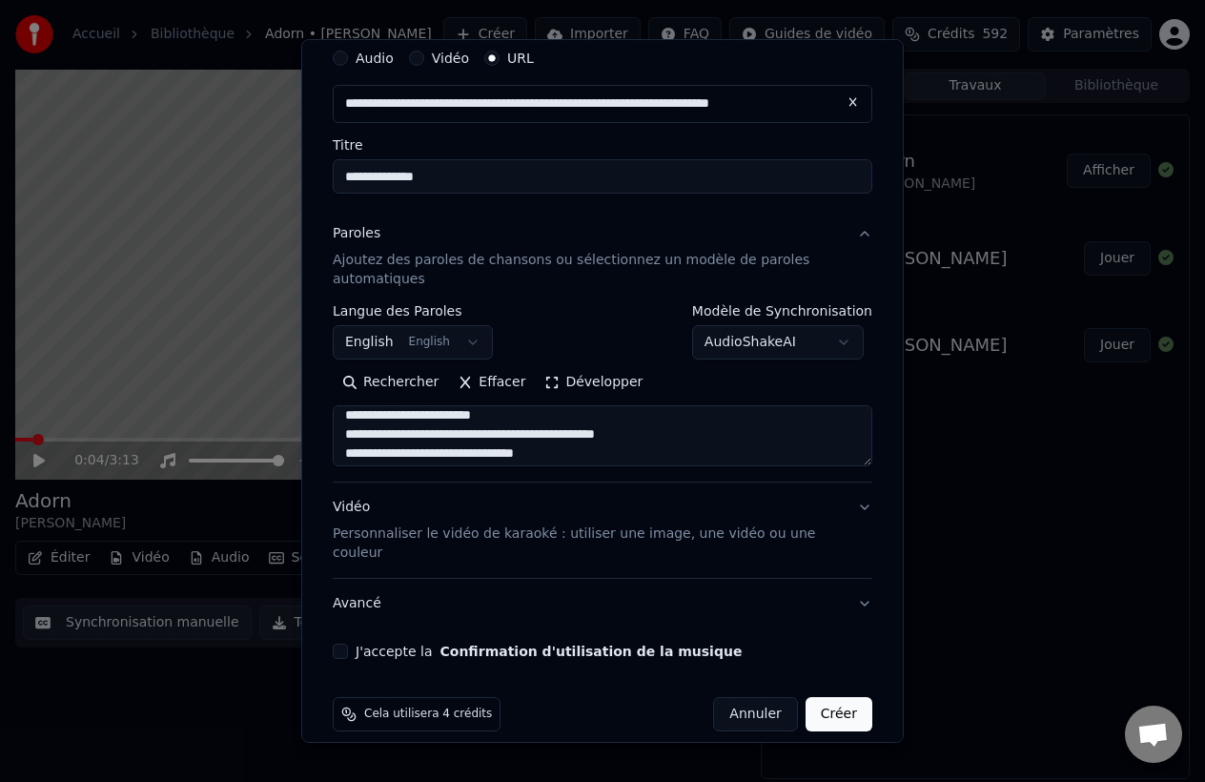
scroll to position [449, 0]
drag, startPoint x: 697, startPoint y: 434, endPoint x: 581, endPoint y: 431, distance: 116.4
click at [581, 432] on textarea at bounding box center [603, 435] width 540 height 61
drag, startPoint x: 592, startPoint y: 423, endPoint x: 488, endPoint y: 415, distance: 104.3
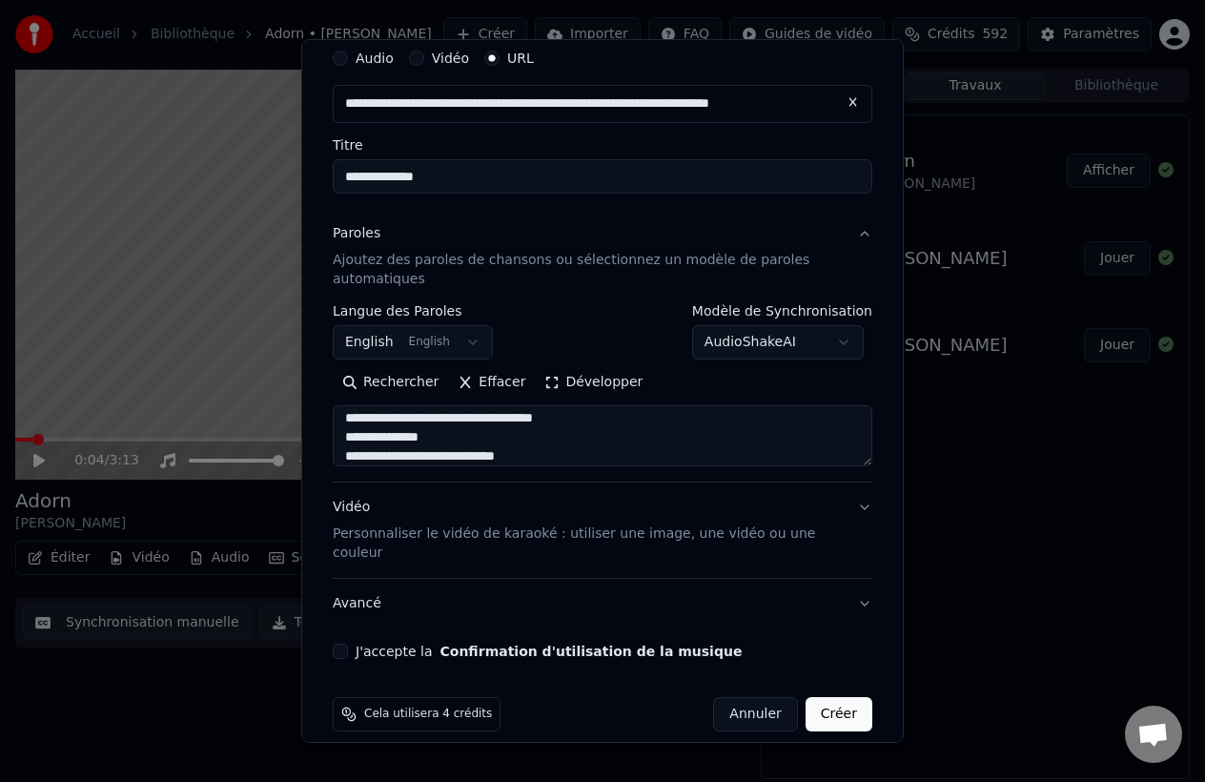
click at [488, 418] on textarea at bounding box center [603, 435] width 540 height 61
drag, startPoint x: 589, startPoint y: 420, endPoint x: 369, endPoint y: 422, distance: 220.3
click at [369, 422] on textarea at bounding box center [603, 435] width 540 height 61
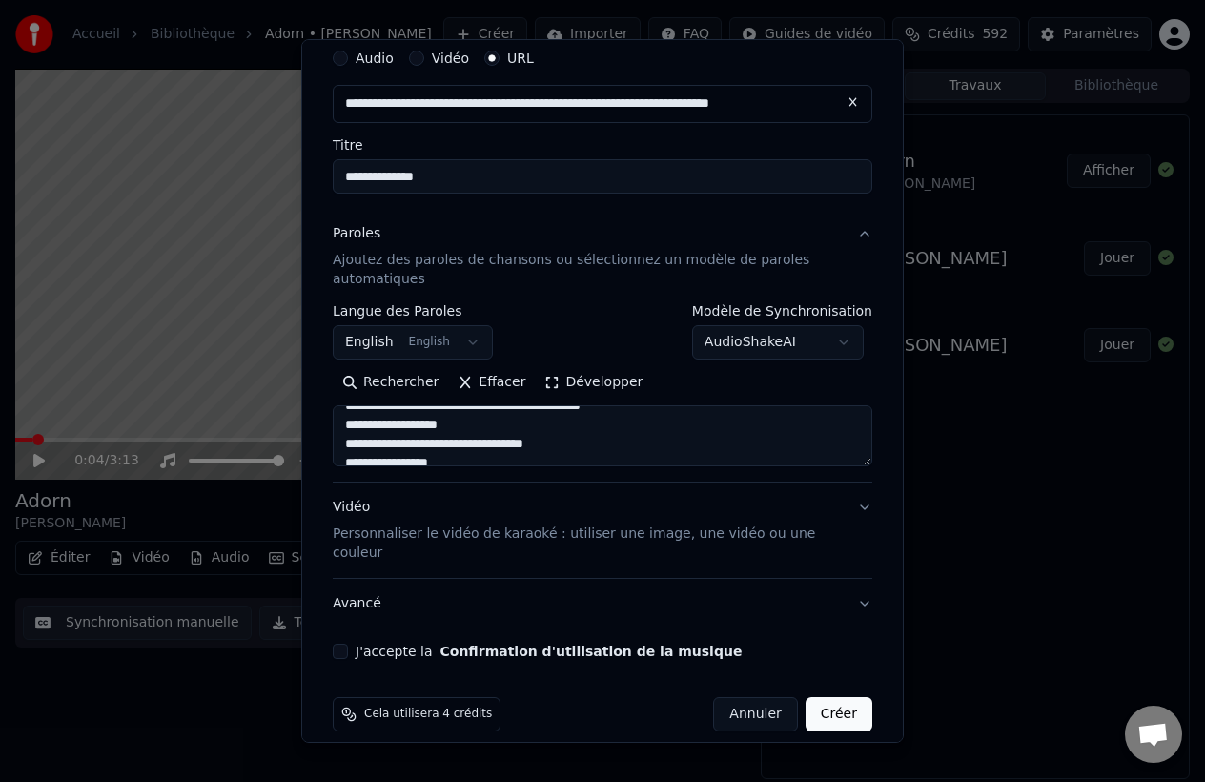
drag, startPoint x: 472, startPoint y: 424, endPoint x: 370, endPoint y: 423, distance: 102.0
click at [370, 424] on textarea at bounding box center [603, 435] width 540 height 61
drag, startPoint x: 600, startPoint y: 439, endPoint x: 467, endPoint y: 431, distance: 132.8
click at [468, 433] on textarea at bounding box center [603, 435] width 540 height 61
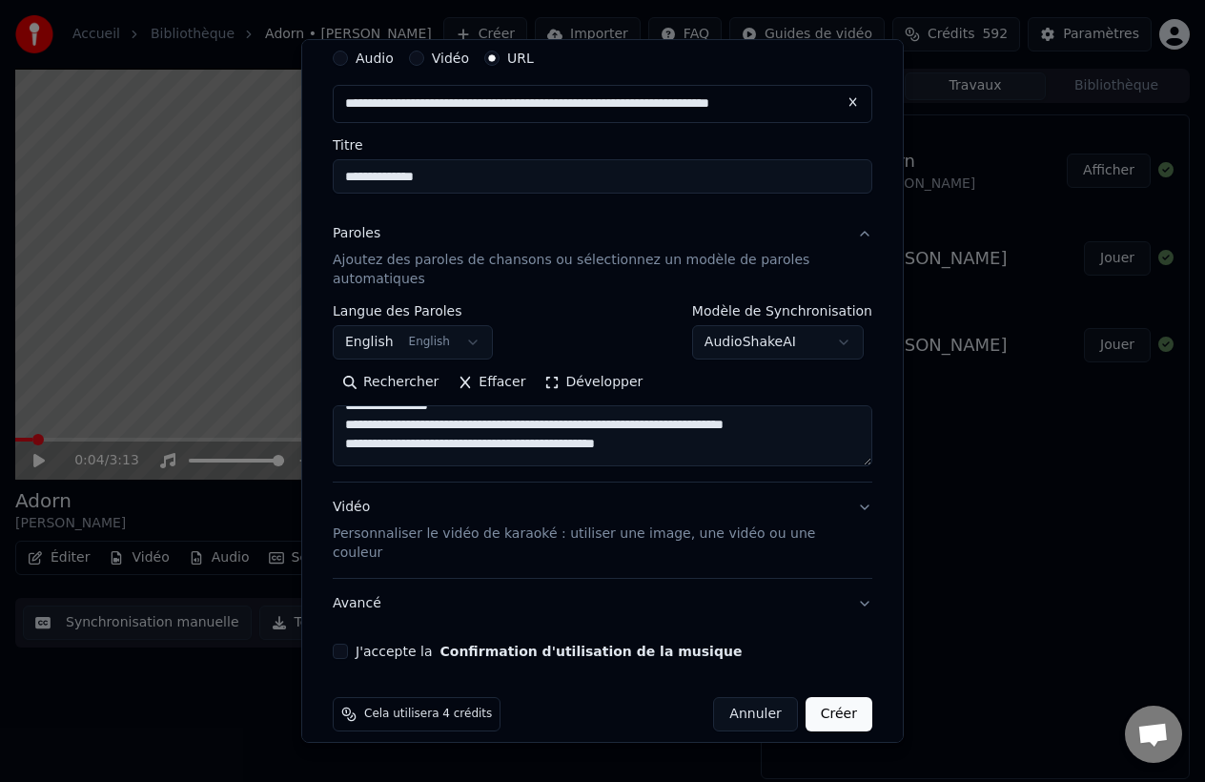
scroll to position [766, 0]
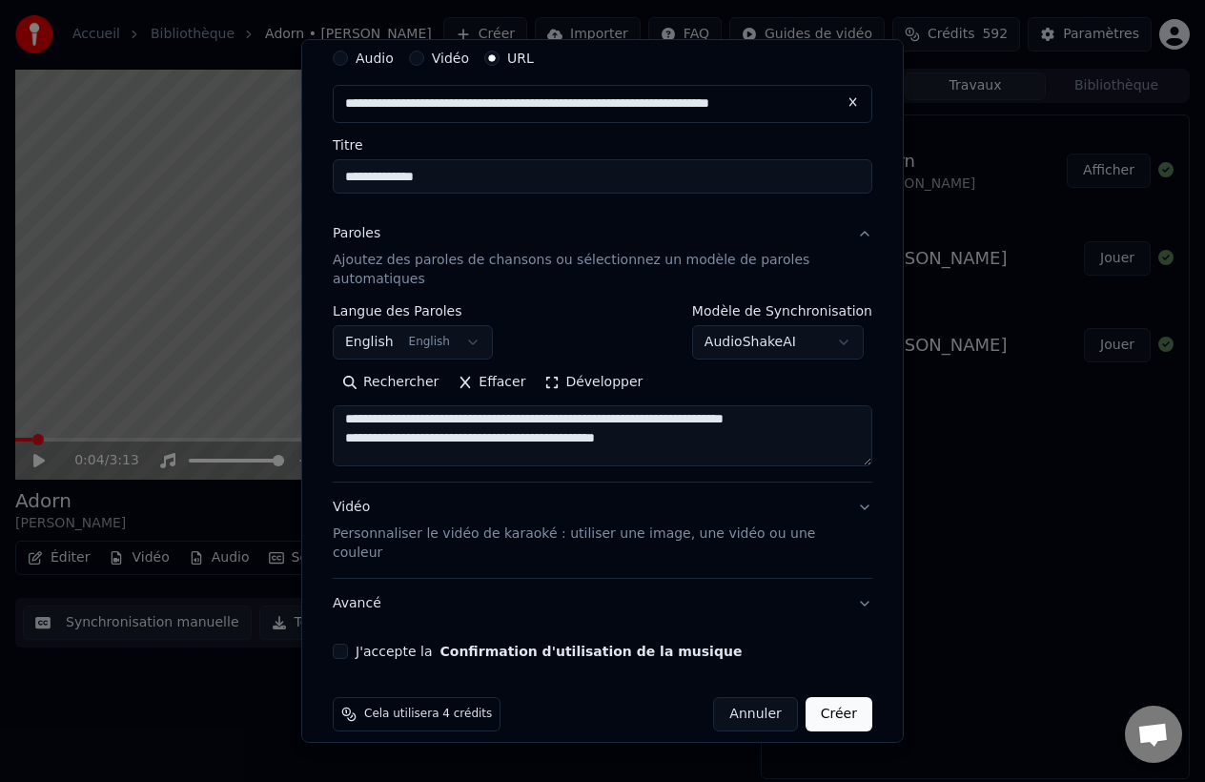
drag, startPoint x: 850, startPoint y: 424, endPoint x: 665, endPoint y: 425, distance: 185.0
click at [666, 425] on textarea at bounding box center [603, 435] width 540 height 61
drag, startPoint x: 699, startPoint y: 441, endPoint x: 487, endPoint y: 441, distance: 211.7
click at [487, 441] on textarea at bounding box center [603, 435] width 540 height 61
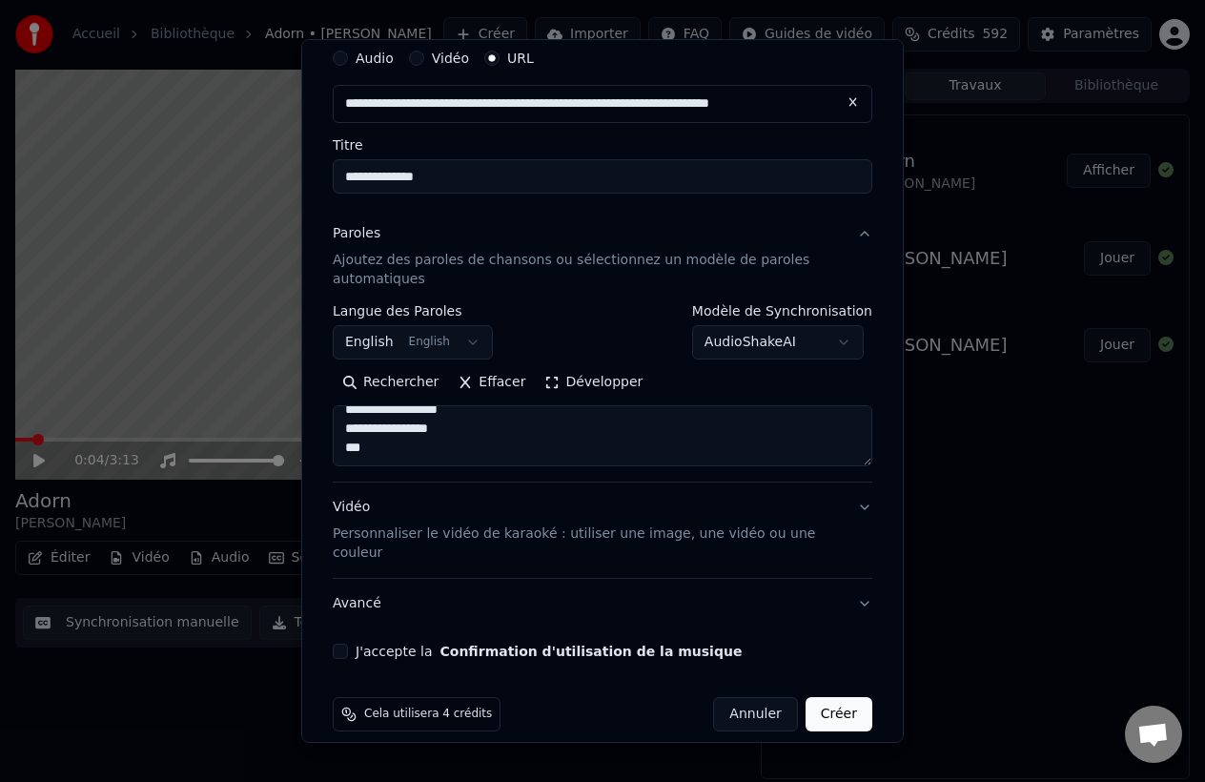
scroll to position [72, 0]
type textarea "**********"
click at [367, 644] on label "J'accepte la Confirmation d'utilisation de la musique" at bounding box center [549, 650] width 386 height 13
click at [348, 643] on button "J'accepte la Confirmation d'utilisation de la musique" at bounding box center [340, 650] width 15 height 15
click at [841, 696] on button "Créer" at bounding box center [839, 713] width 67 height 34
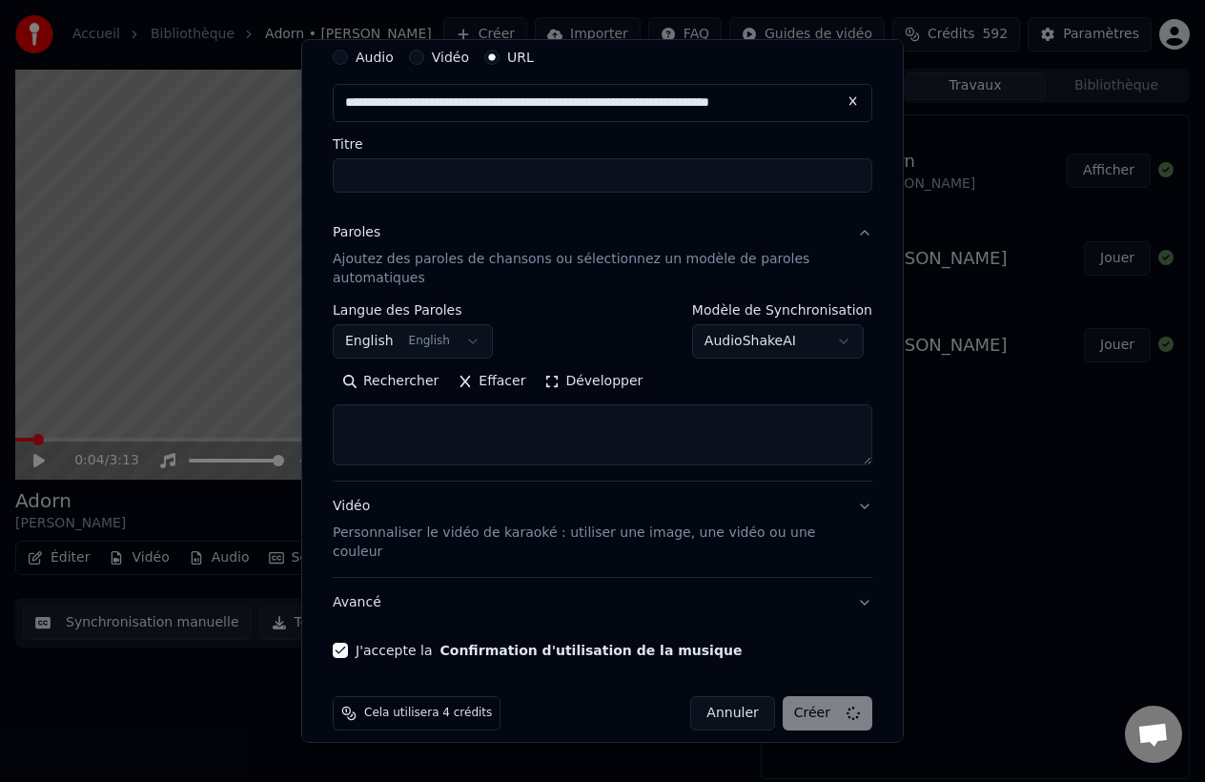
scroll to position [0, 0]
select select
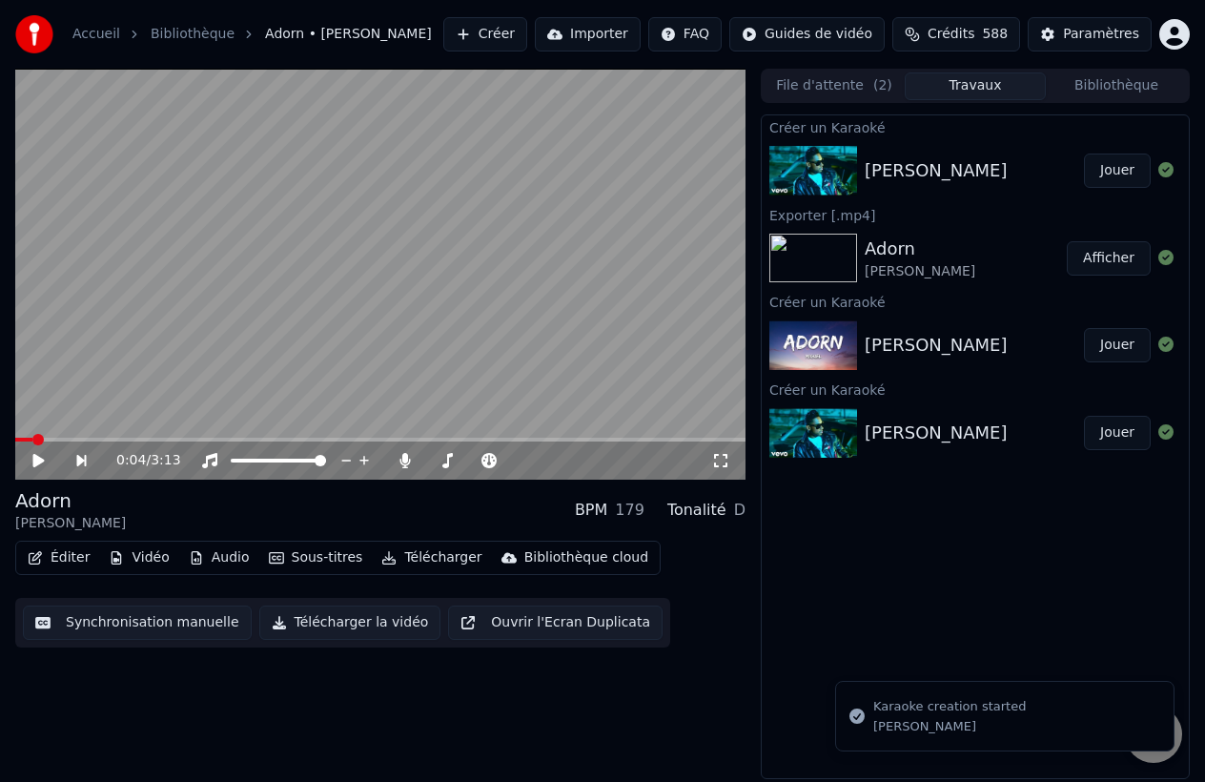
click at [1095, 156] on button "Jouer" at bounding box center [1117, 171] width 67 height 34
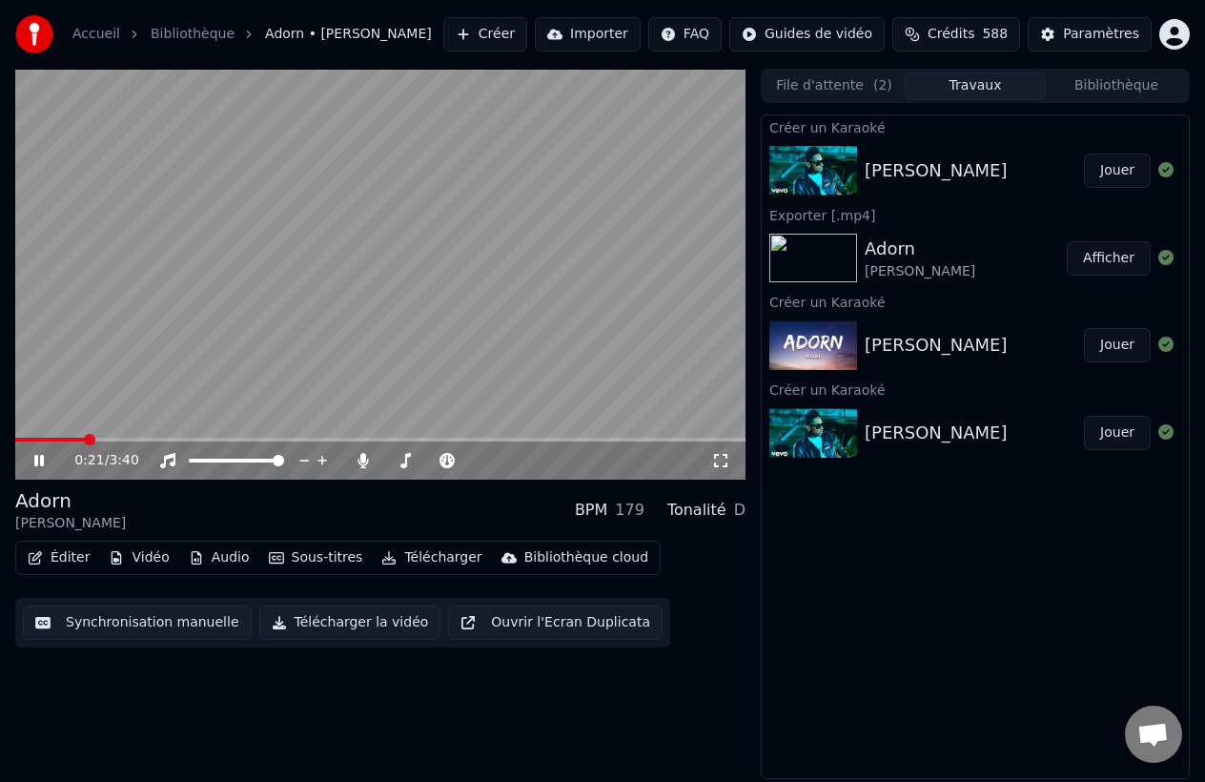
click at [86, 441] on span at bounding box center [380, 440] width 730 height 4
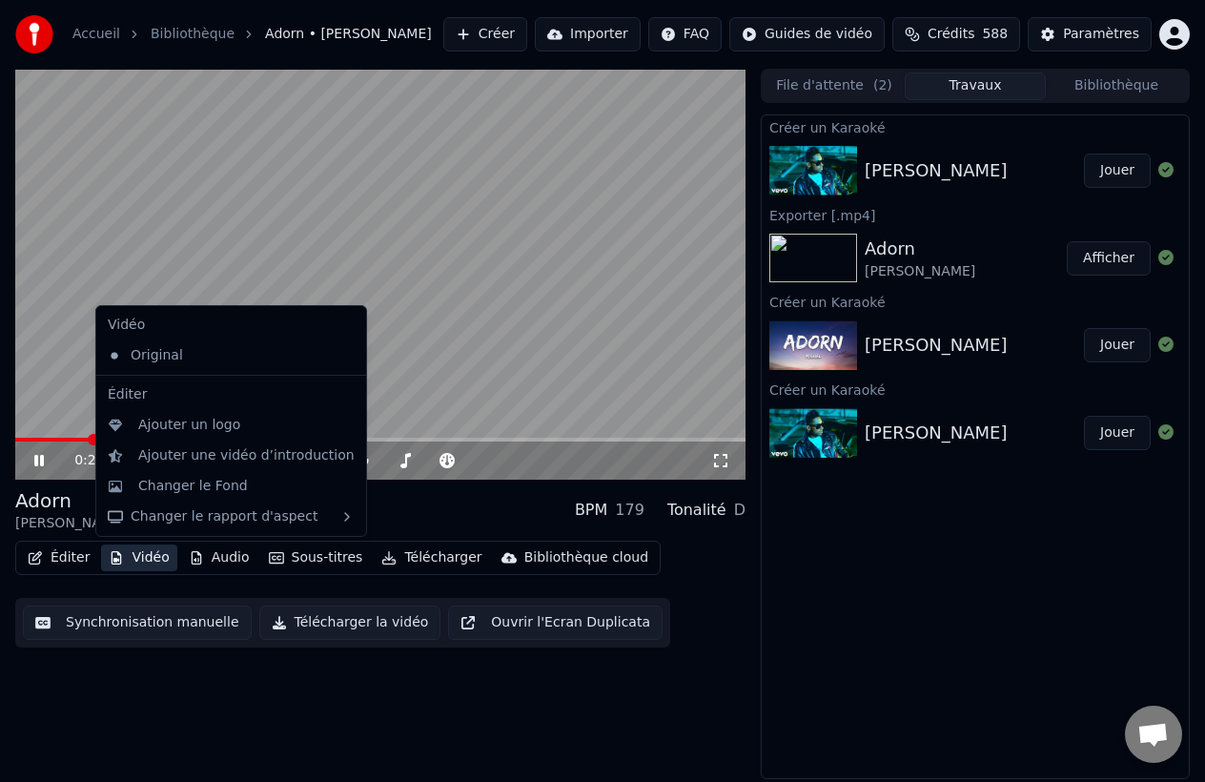
click at [150, 556] on button "Vidéo" at bounding box center [138, 557] width 75 height 27
click at [875, 78] on span "( 2 )" at bounding box center [882, 85] width 19 height 19
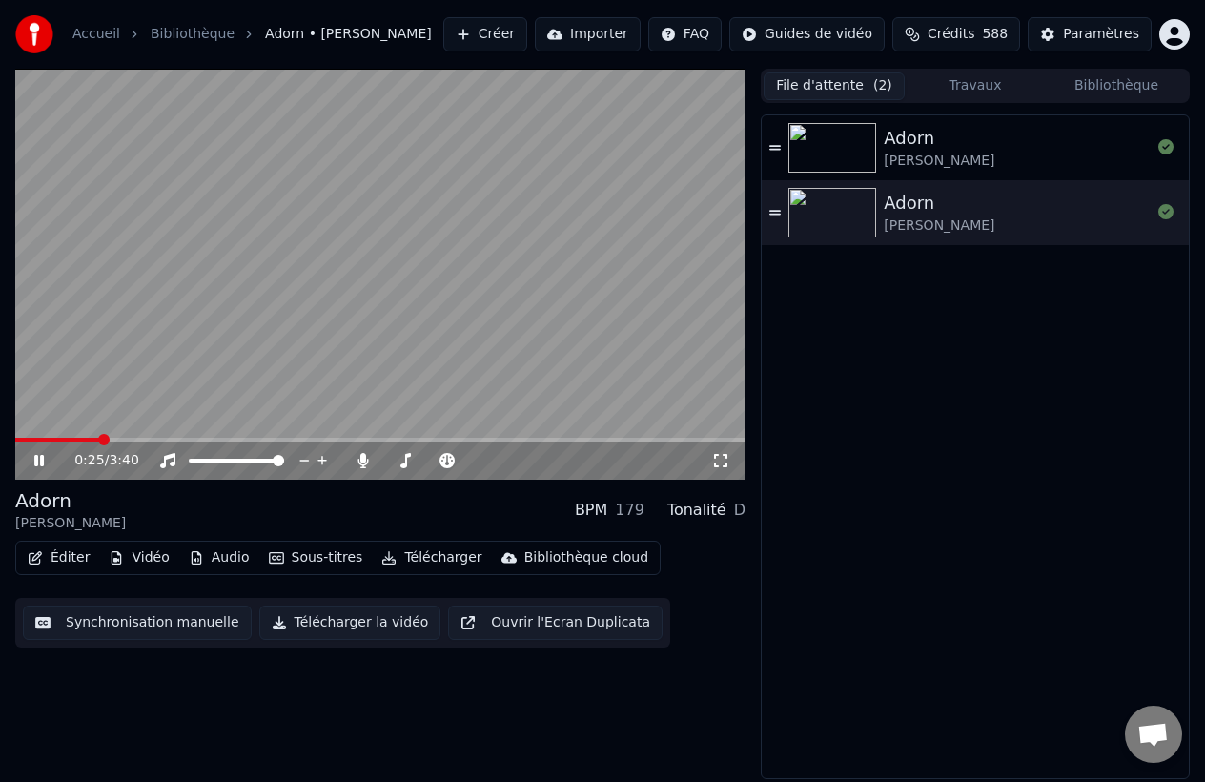
click at [955, 76] on button "Travaux" at bounding box center [975, 86] width 141 height 28
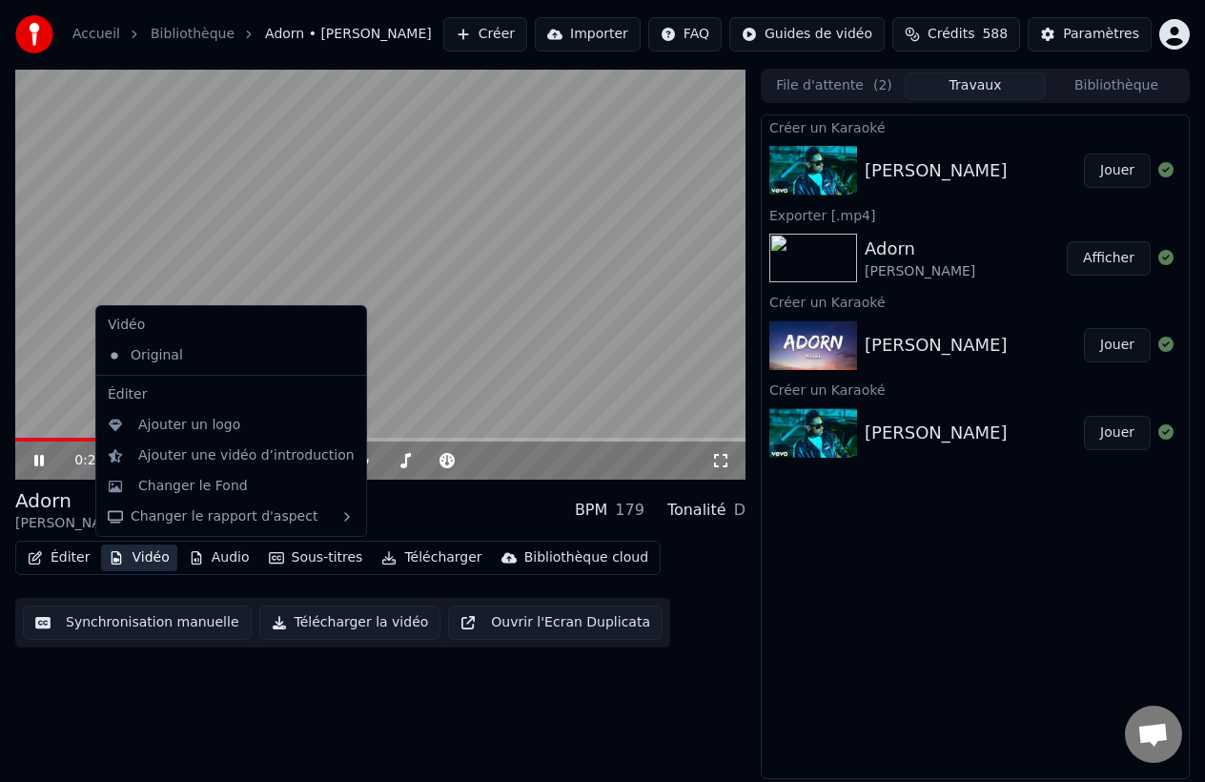
click at [150, 557] on button "Vidéo" at bounding box center [138, 557] width 75 height 27
click at [198, 362] on div "Original" at bounding box center [217, 355] width 234 height 31
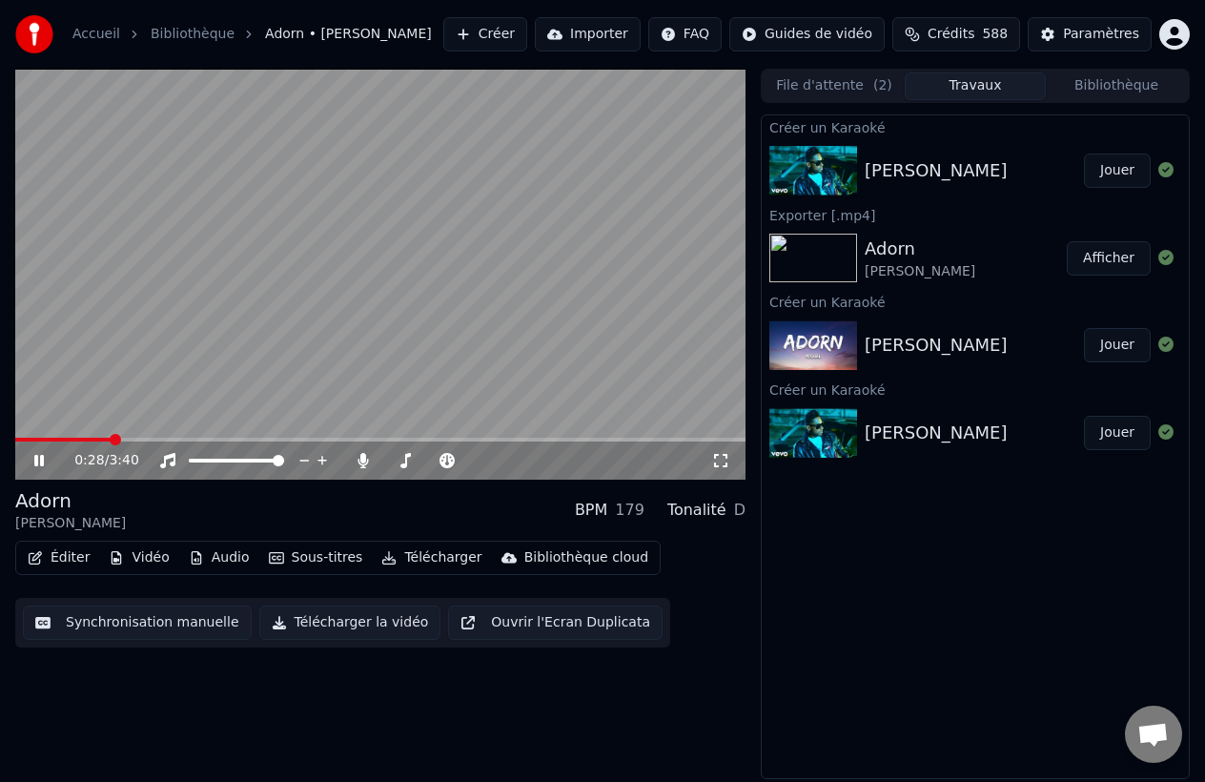
click at [52, 463] on icon at bounding box center [53, 460] width 44 height 15
click at [1063, 81] on button "Bibliothèque" at bounding box center [1116, 86] width 141 height 28
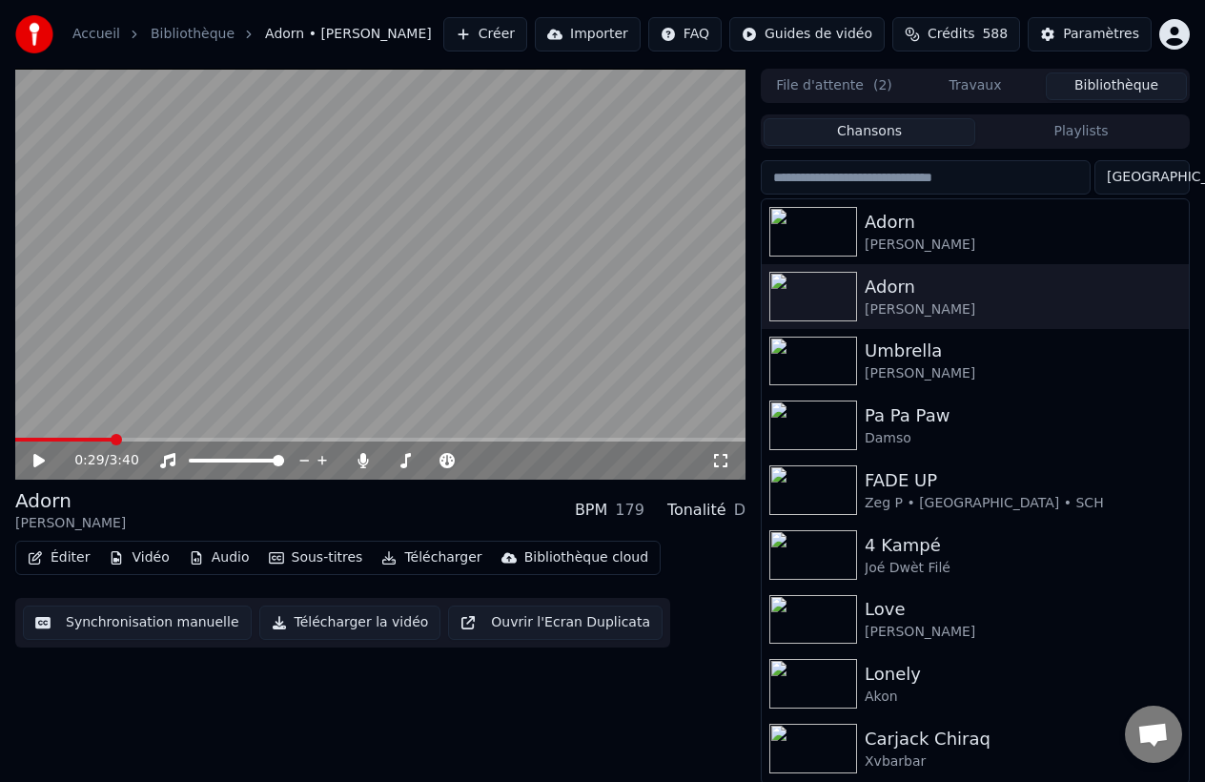
click at [948, 102] on div "File d'attente ( 2 ) Travaux Bibliothèque" at bounding box center [975, 86] width 429 height 34
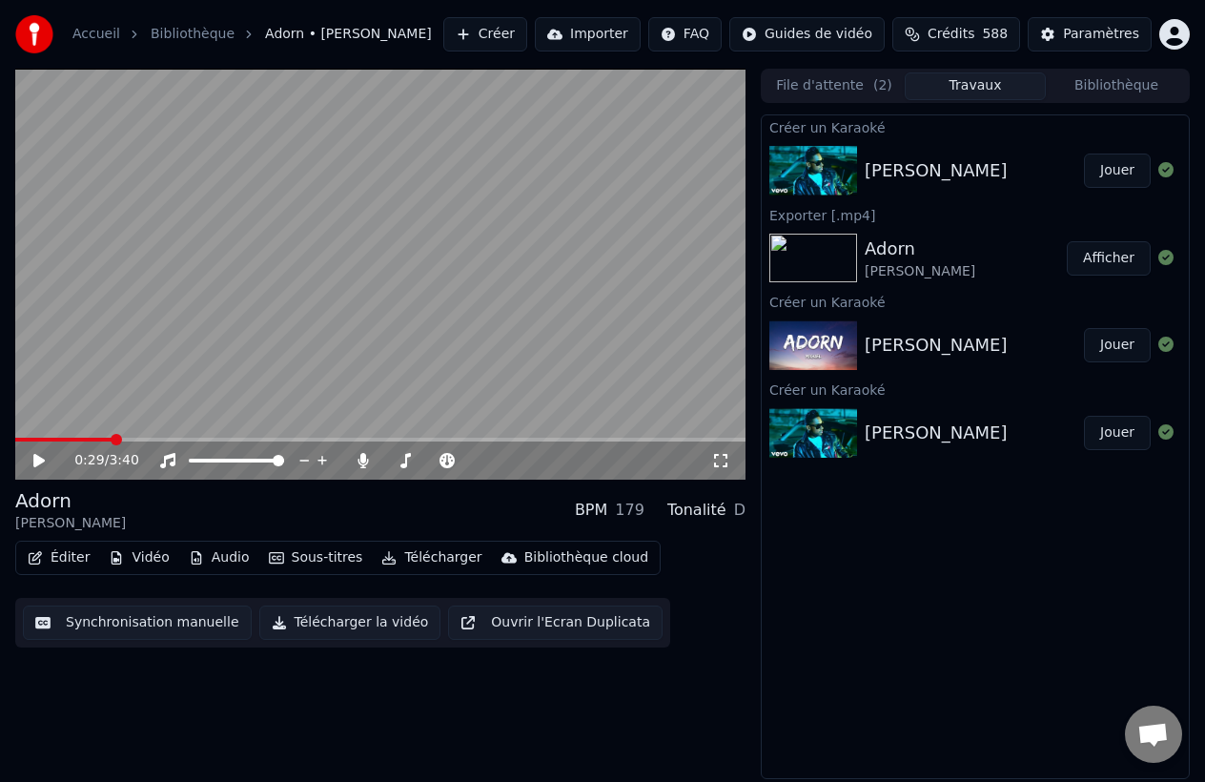
click at [965, 87] on button "Travaux" at bounding box center [975, 86] width 141 height 28
click at [977, 177] on div "[PERSON_NAME]" at bounding box center [936, 170] width 143 height 27
click at [568, 39] on button "Importer" at bounding box center [588, 34] width 106 height 34
click at [503, 38] on button "Créer" at bounding box center [485, 34] width 84 height 34
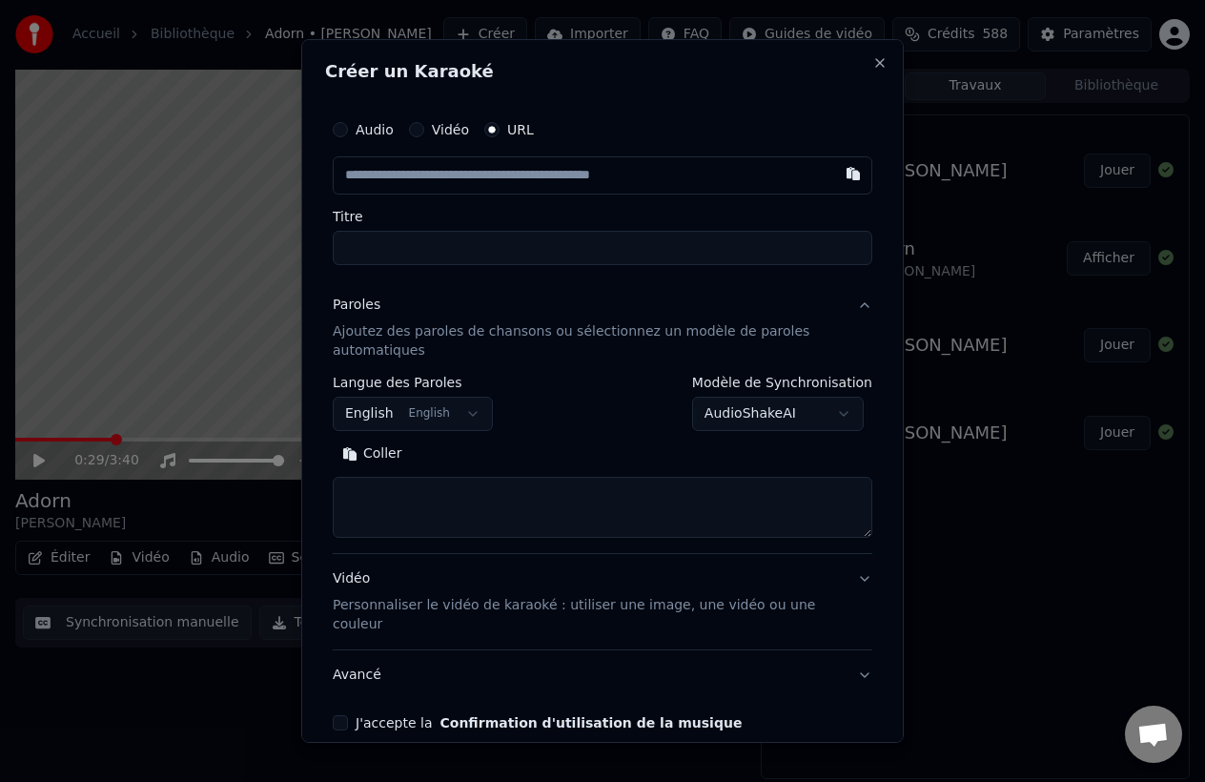
click at [513, 130] on label "URL" at bounding box center [520, 129] width 27 height 13
click at [500, 130] on button "URL" at bounding box center [491, 129] width 15 height 15
click at [462, 170] on input "text" at bounding box center [603, 175] width 540 height 38
paste input "**********"
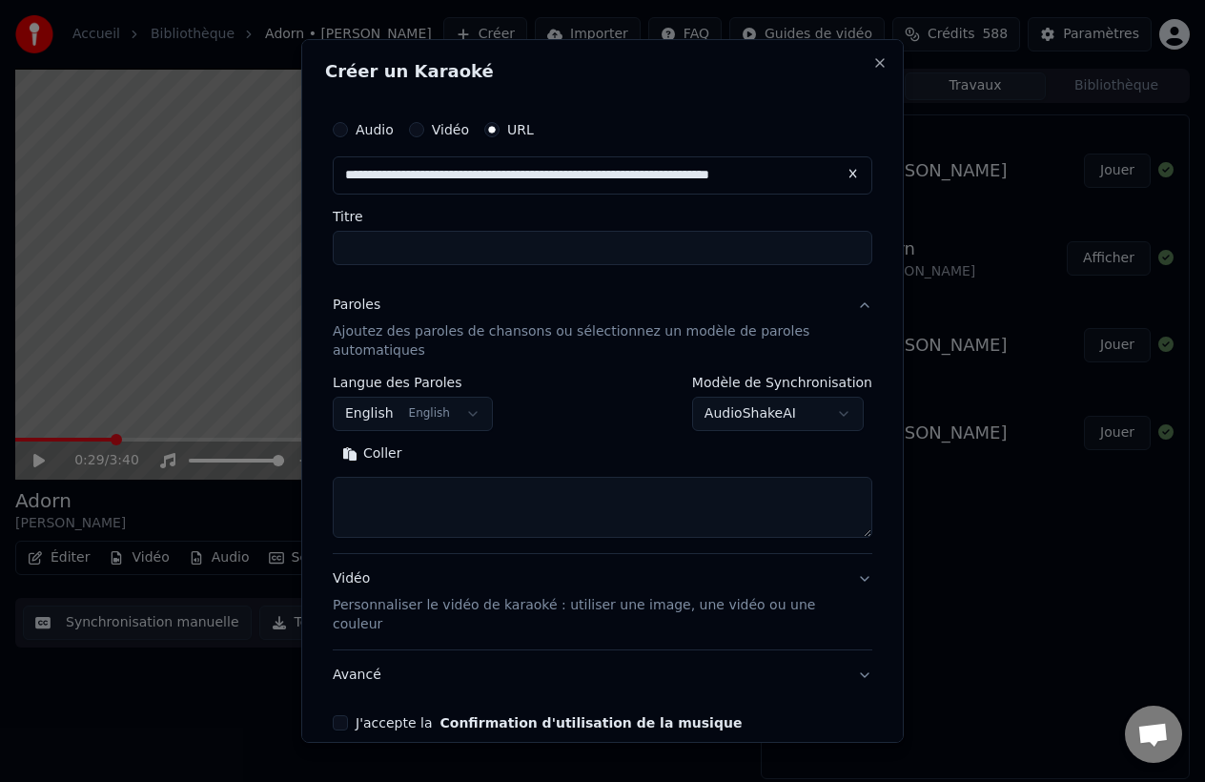
type input "**********"
click at [463, 217] on label "Titre" at bounding box center [603, 216] width 540 height 13
click at [463, 231] on input "Titre" at bounding box center [603, 248] width 540 height 34
type input "**********"
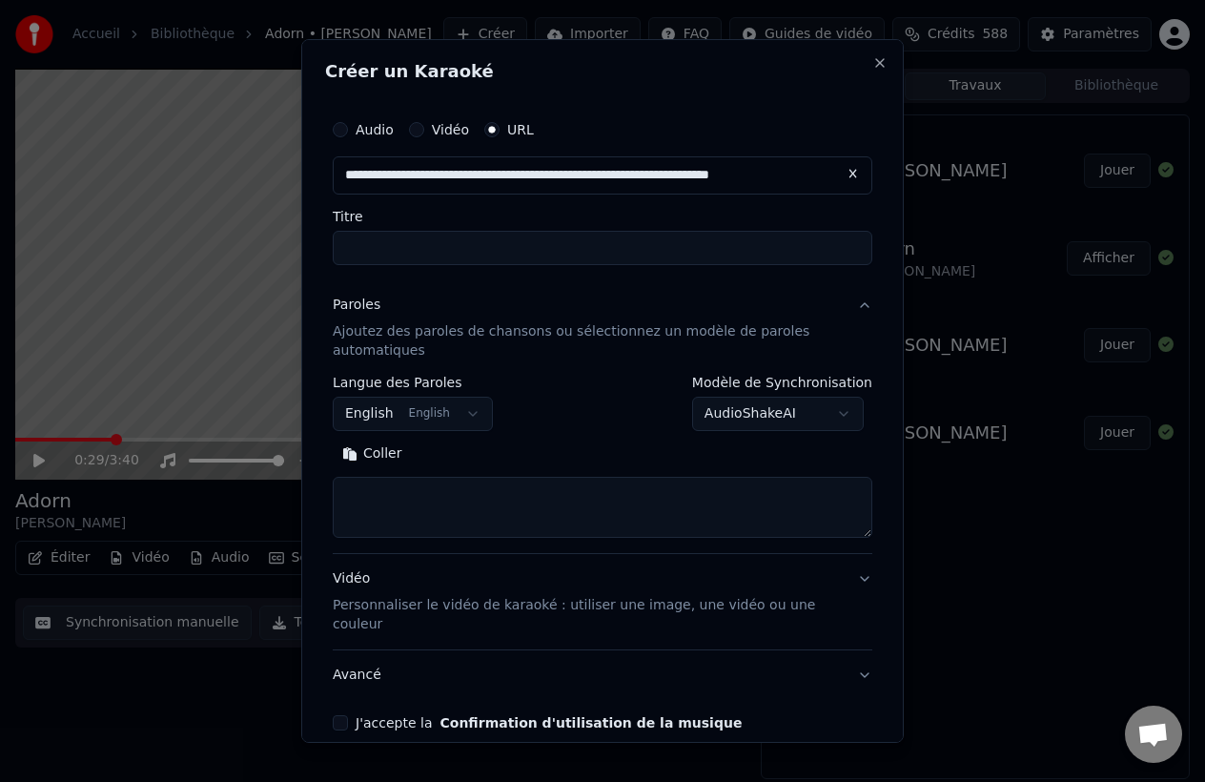
type input "**********"
click at [472, 454] on button "Rechercher" at bounding box center [469, 454] width 115 height 31
type textarea "**********"
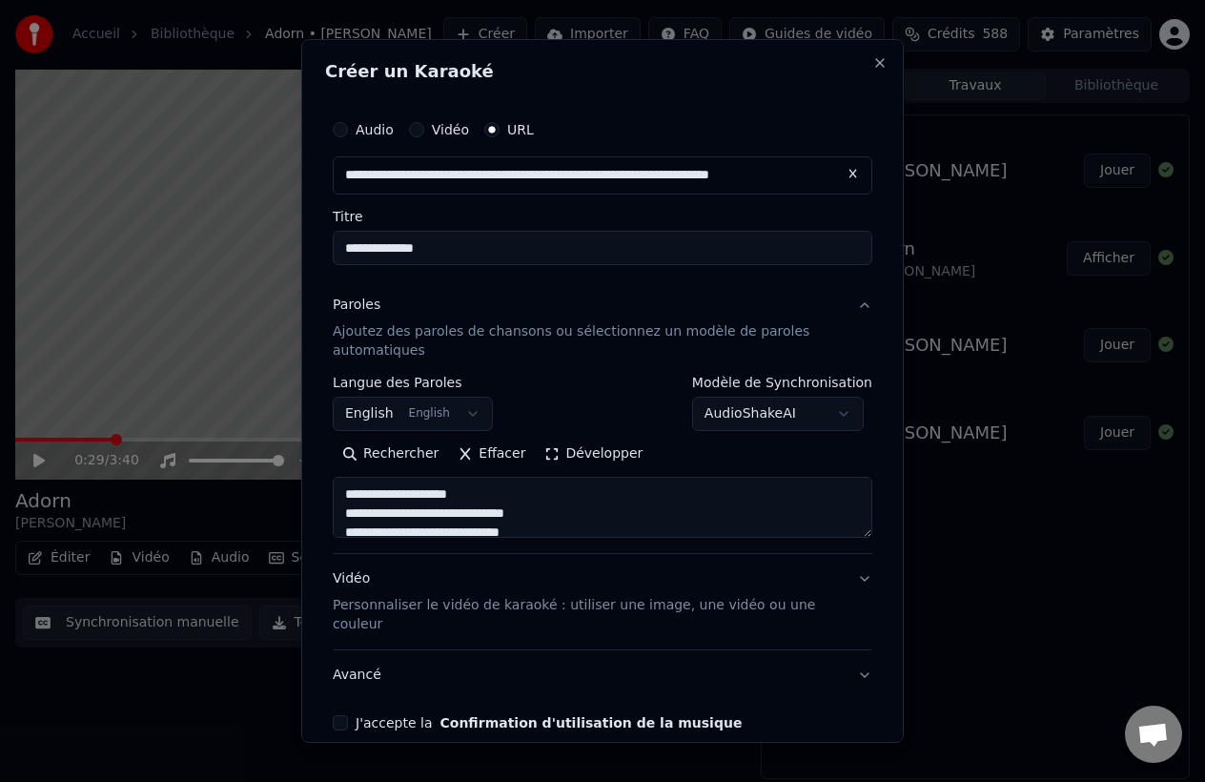
scroll to position [72, 0]
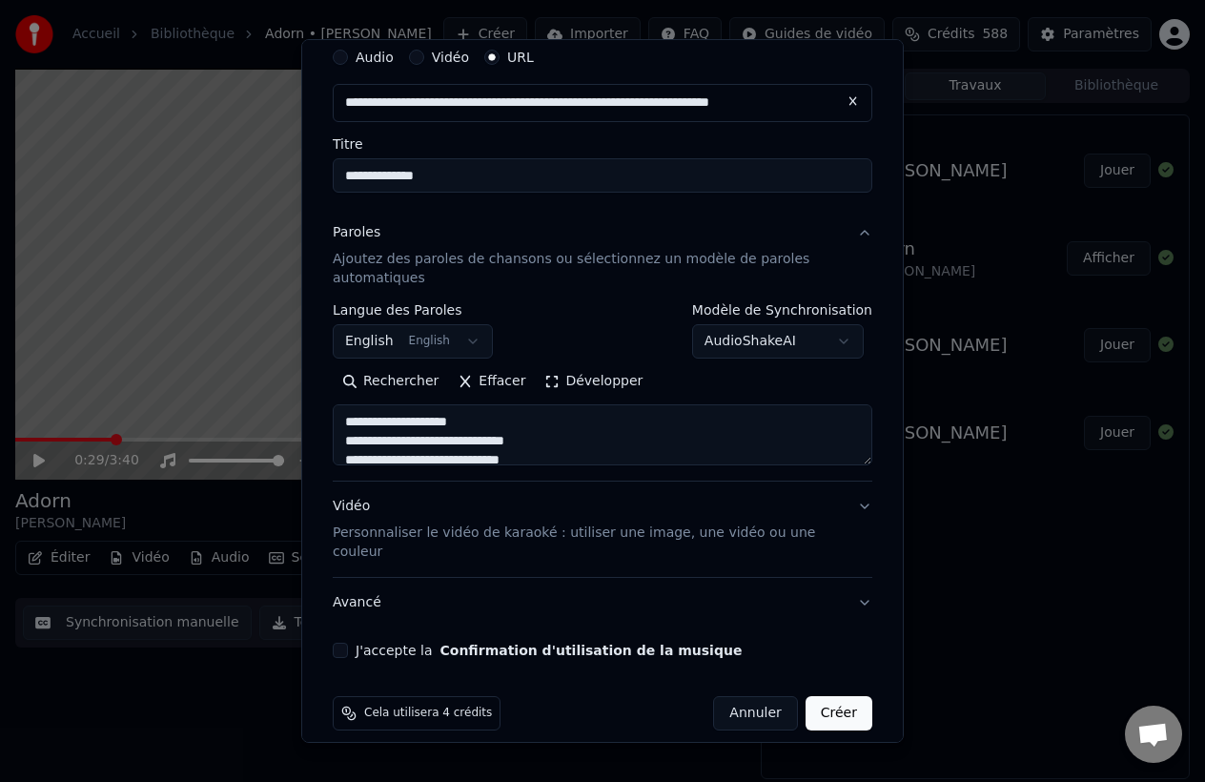
click at [565, 495] on button "Vidéo Personnaliser le vidéo de karaoké : utiliser une image, une vidéo ou une …" at bounding box center [603, 529] width 540 height 95
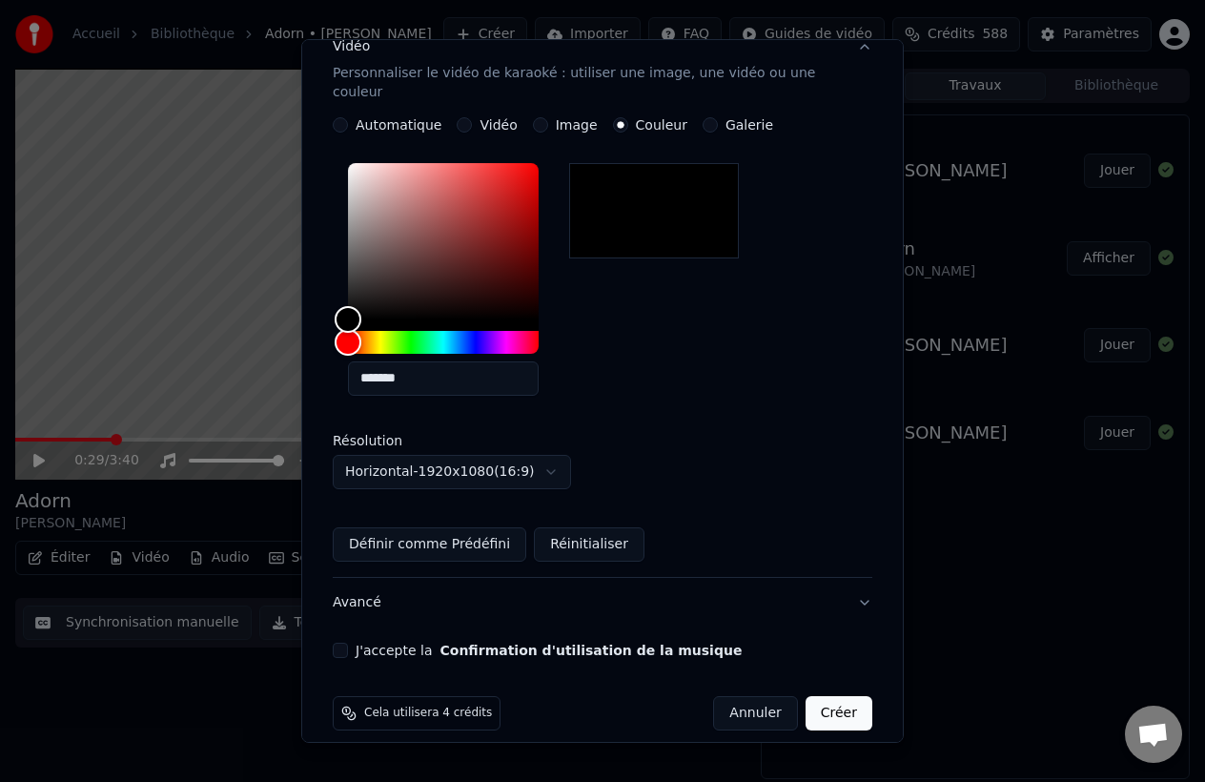
click at [412, 118] on label "Automatique" at bounding box center [399, 124] width 86 height 13
click at [348, 117] on button "Automatique" at bounding box center [340, 124] width 15 height 15
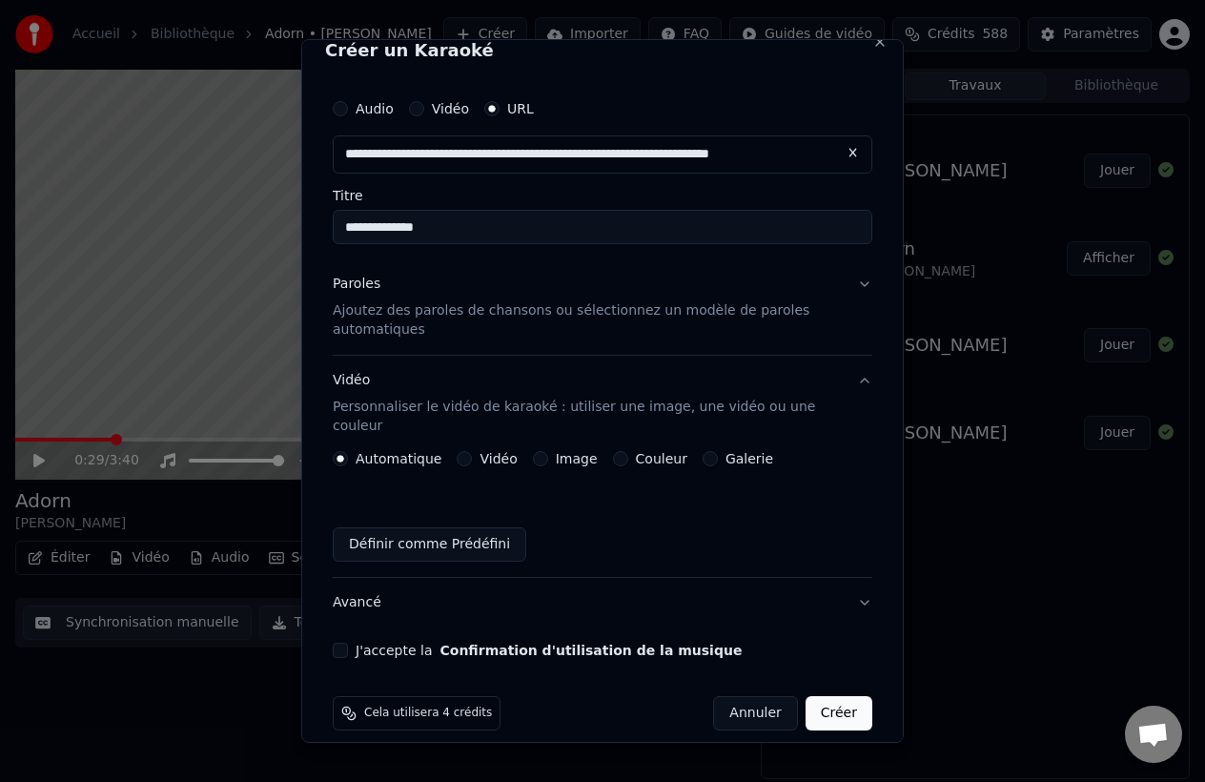
click at [469, 527] on button "Définir comme Prédéfini" at bounding box center [430, 544] width 194 height 34
click at [473, 451] on div "Vidéo" at bounding box center [487, 458] width 60 height 15
click at [458, 451] on button "Vidéo" at bounding box center [464, 458] width 15 height 15
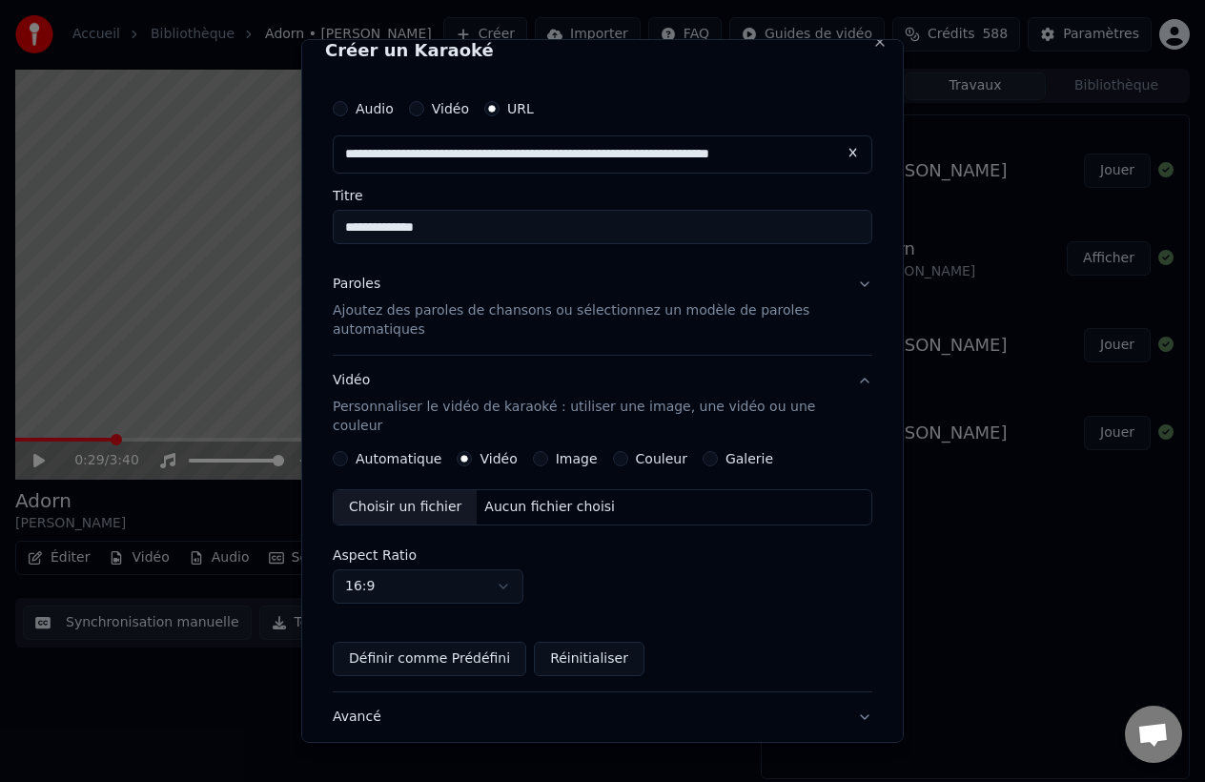
click at [363, 452] on label "Automatique" at bounding box center [399, 458] width 86 height 13
click at [348, 451] on button "Automatique" at bounding box center [340, 458] width 15 height 15
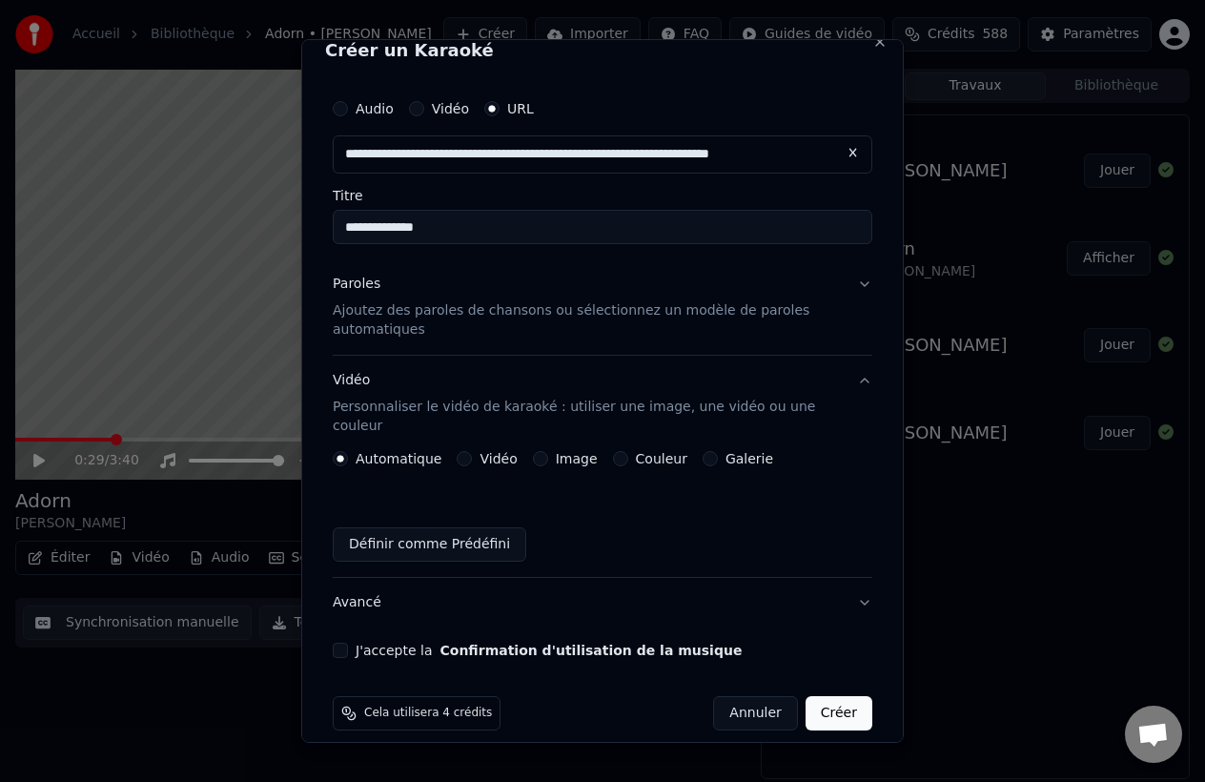
click at [369, 644] on label "J'accepte la Confirmation d'utilisation de la musique" at bounding box center [549, 650] width 386 height 13
click at [348, 643] on button "J'accepte la Confirmation d'utilisation de la musique" at bounding box center [340, 650] width 15 height 15
click at [853, 696] on button "Créer" at bounding box center [839, 713] width 67 height 34
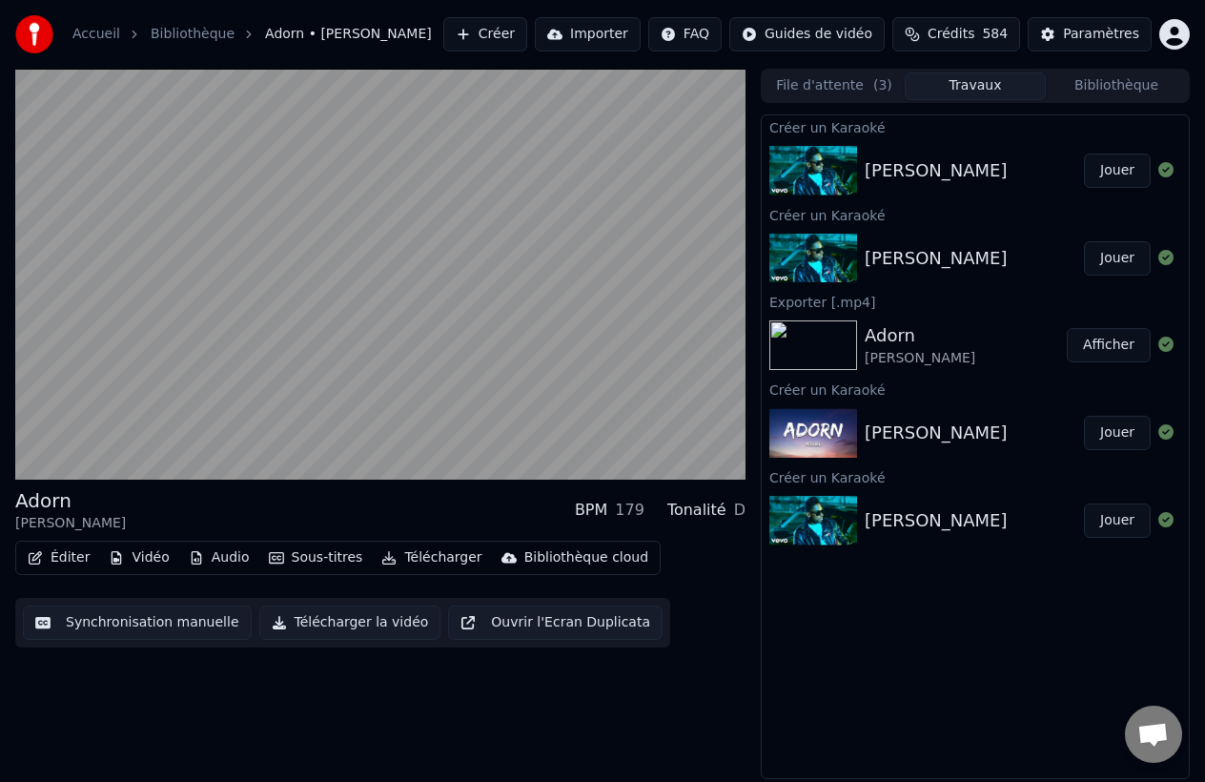
click at [1112, 168] on button "Jouer" at bounding box center [1117, 171] width 67 height 34
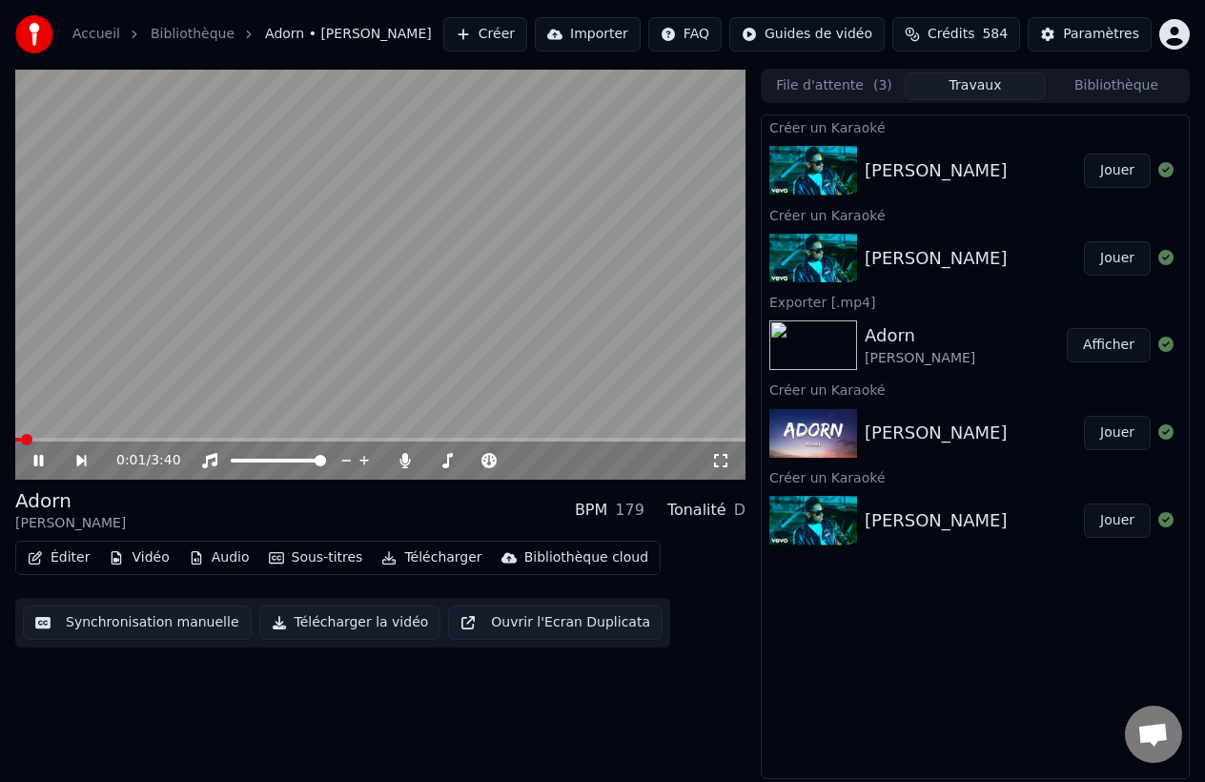
click at [1112, 241] on button "Jouer" at bounding box center [1117, 258] width 67 height 34
click at [117, 445] on div "0:00 / 3:40" at bounding box center [380, 461] width 730 height 38
click at [101, 444] on div "0:01 / 3:40" at bounding box center [380, 461] width 730 height 38
click at [100, 440] on span at bounding box center [380, 440] width 730 height 4
click at [1074, 38] on div "Paramètres" at bounding box center [1101, 34] width 76 height 19
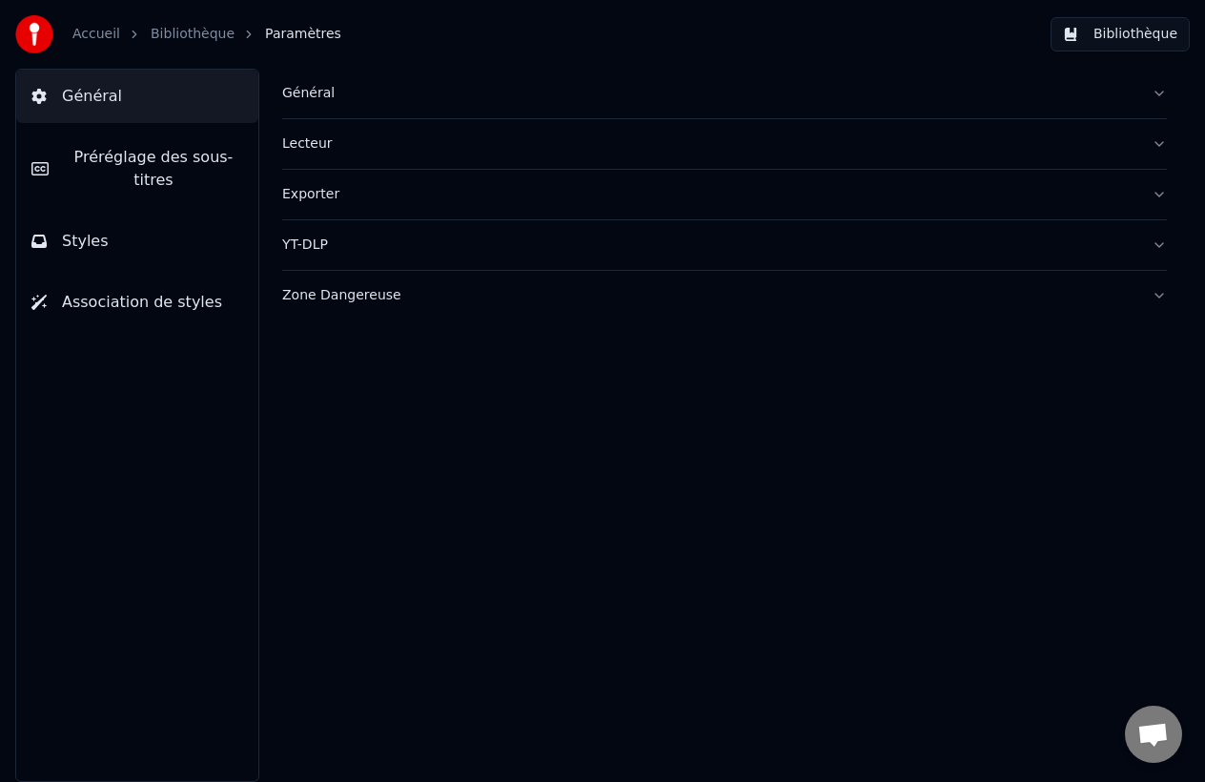
click at [322, 129] on button "Lecteur" at bounding box center [724, 144] width 885 height 50
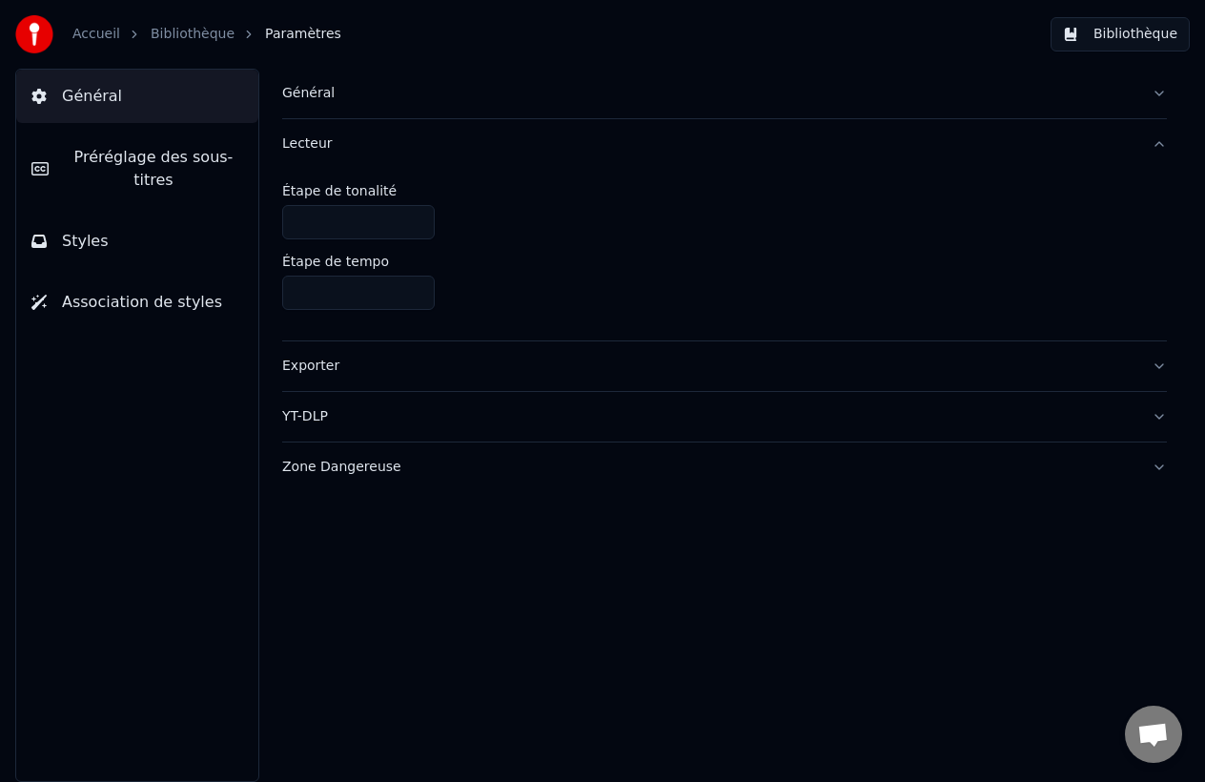
click at [335, 104] on button "Général" at bounding box center [724, 94] width 885 height 50
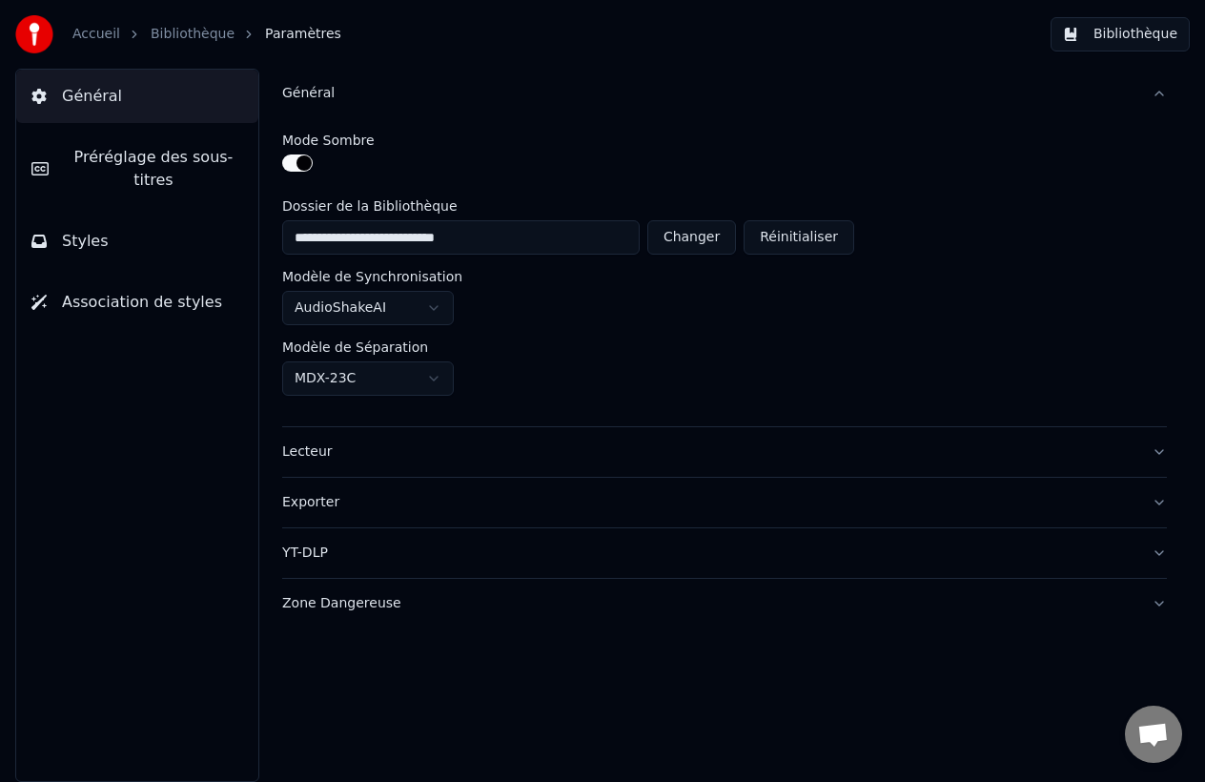
click at [178, 142] on button "Préréglage des sous-titres" at bounding box center [137, 169] width 242 height 76
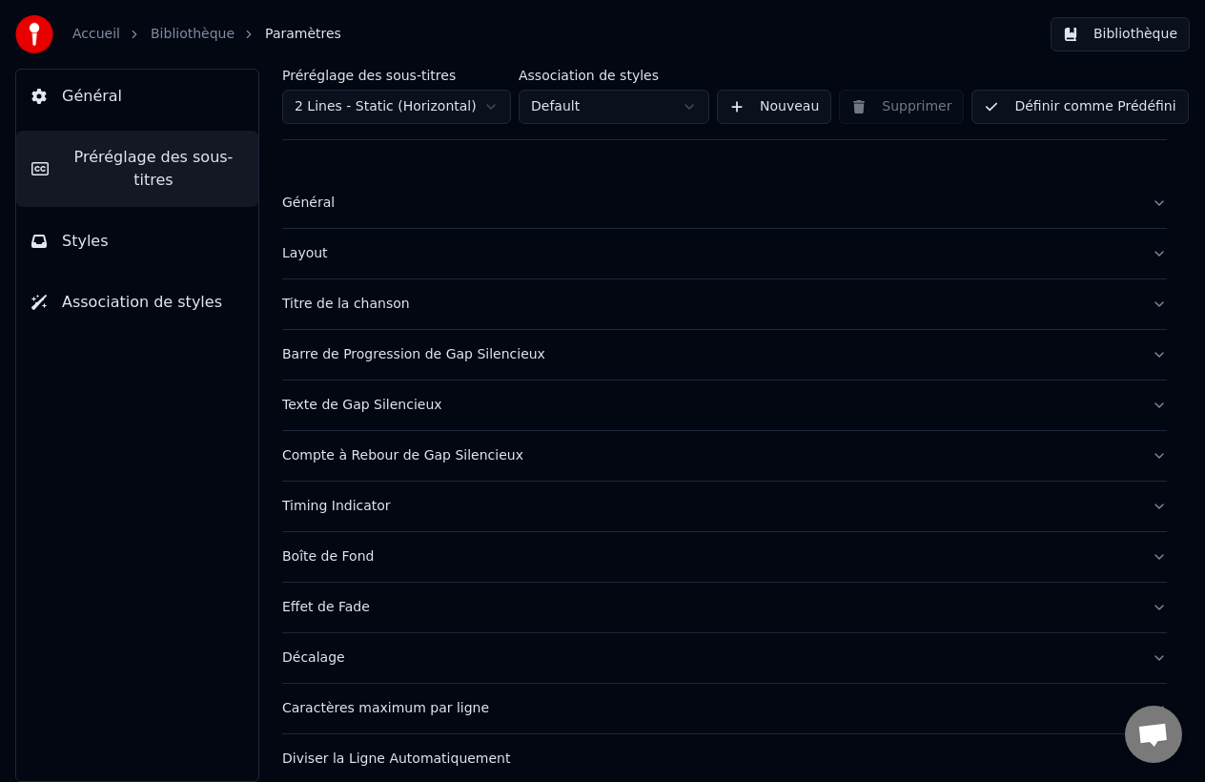
click at [327, 198] on div "Général" at bounding box center [709, 203] width 854 height 19
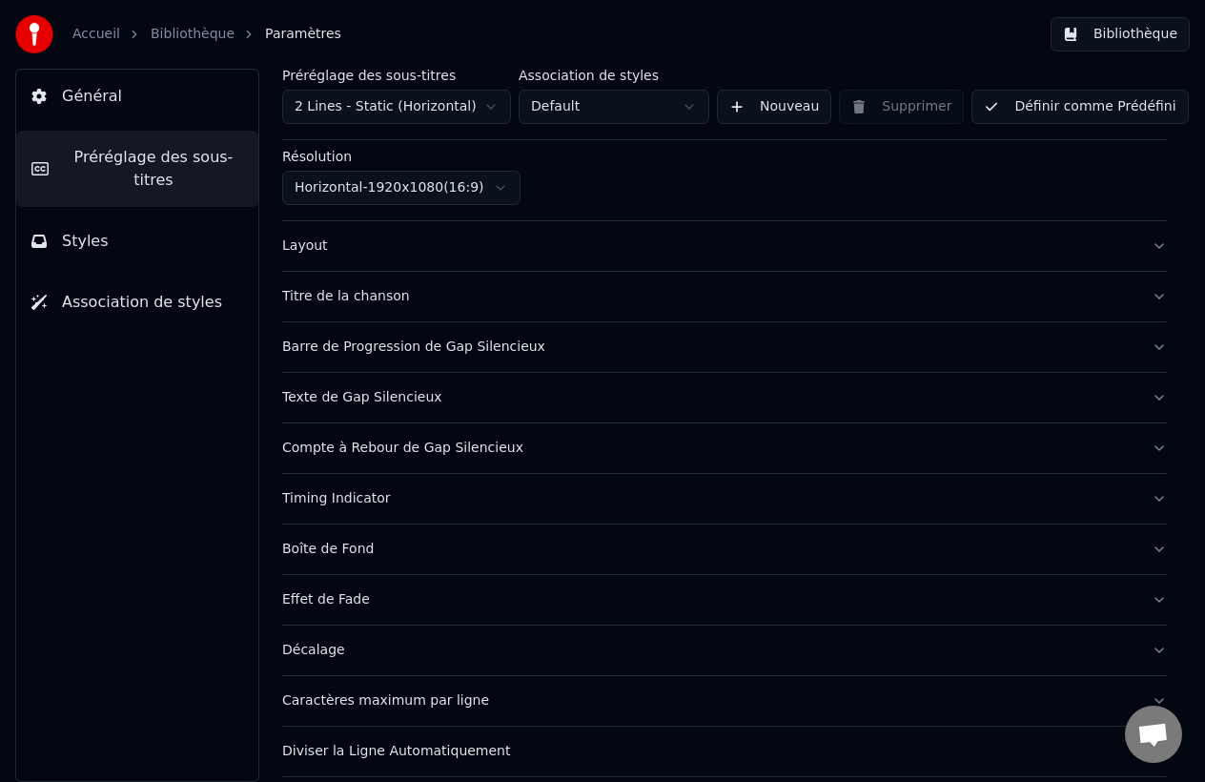
scroll to position [216, 0]
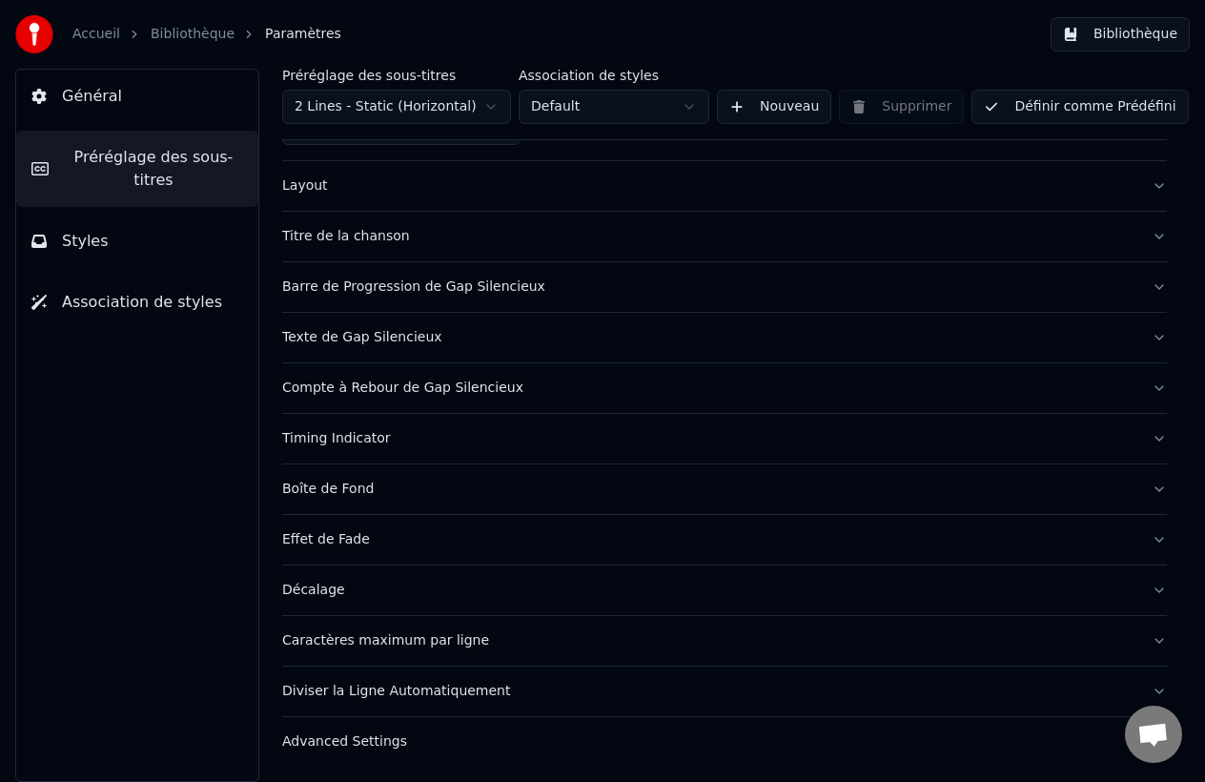
click at [152, 243] on button "Styles" at bounding box center [137, 241] width 242 height 53
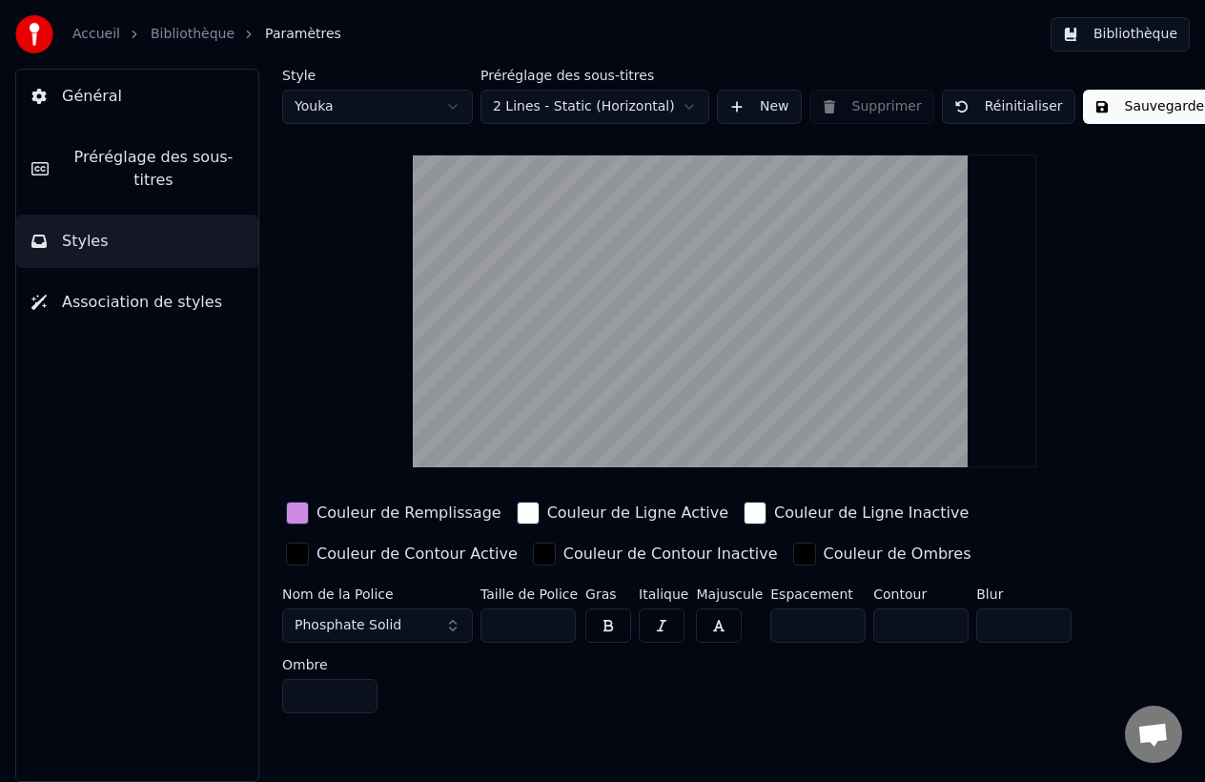
click at [151, 321] on button "Association de styles" at bounding box center [137, 302] width 242 height 53
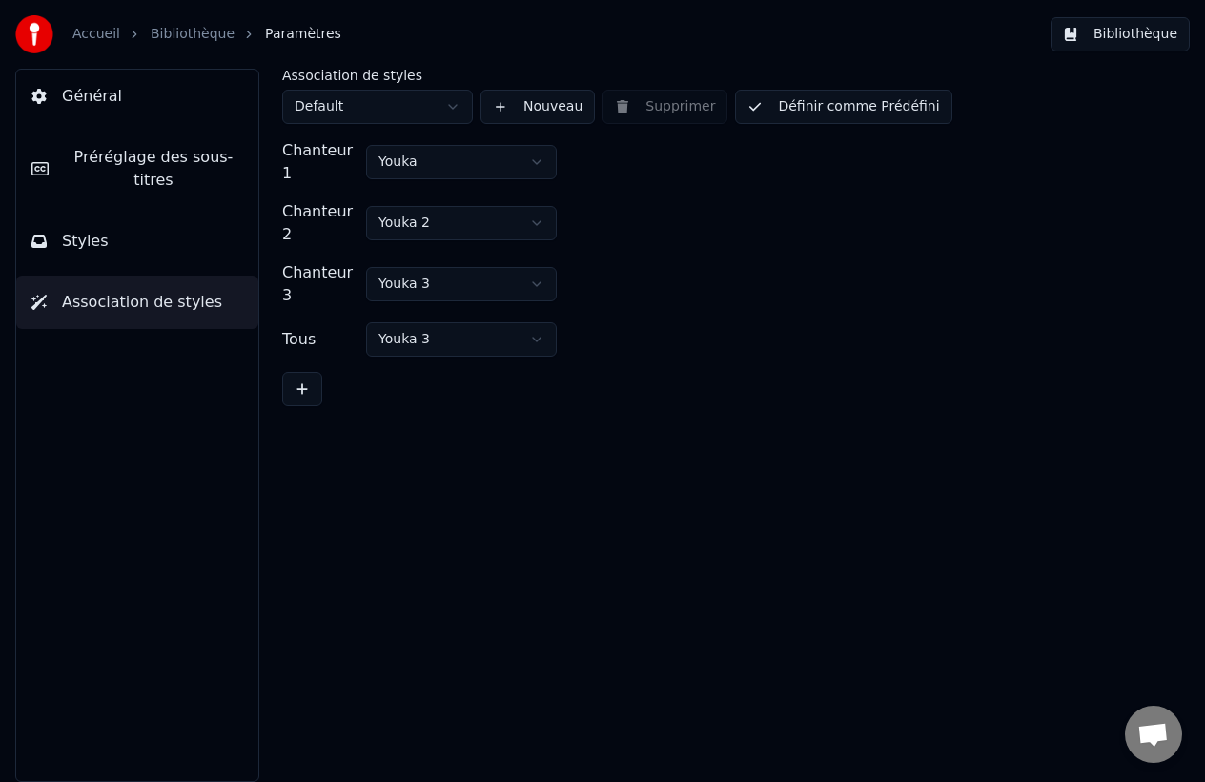
click at [1155, 40] on button "Bibliothèque" at bounding box center [1120, 34] width 139 height 34
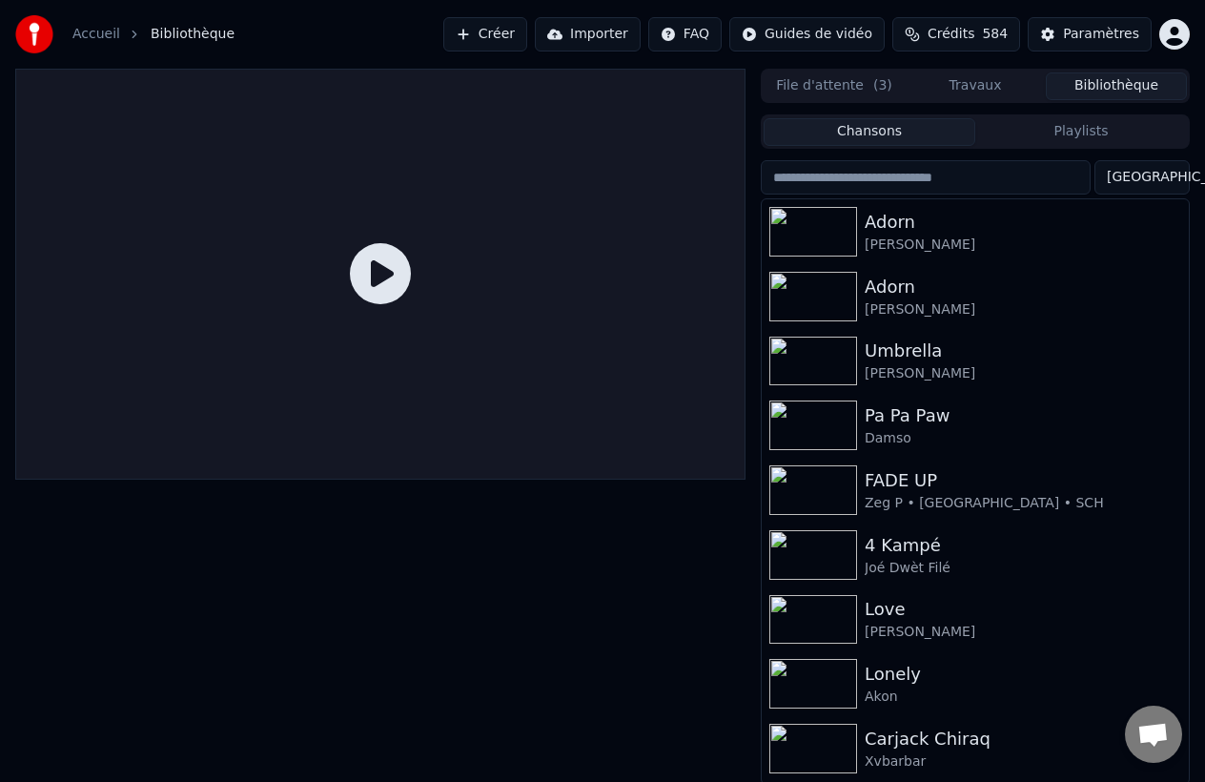
click at [577, 316] on div at bounding box center [380, 274] width 730 height 411
click at [348, 283] on div at bounding box center [380, 274] width 730 height 411
click at [882, 282] on div "Adorn" at bounding box center [1014, 287] width 298 height 27
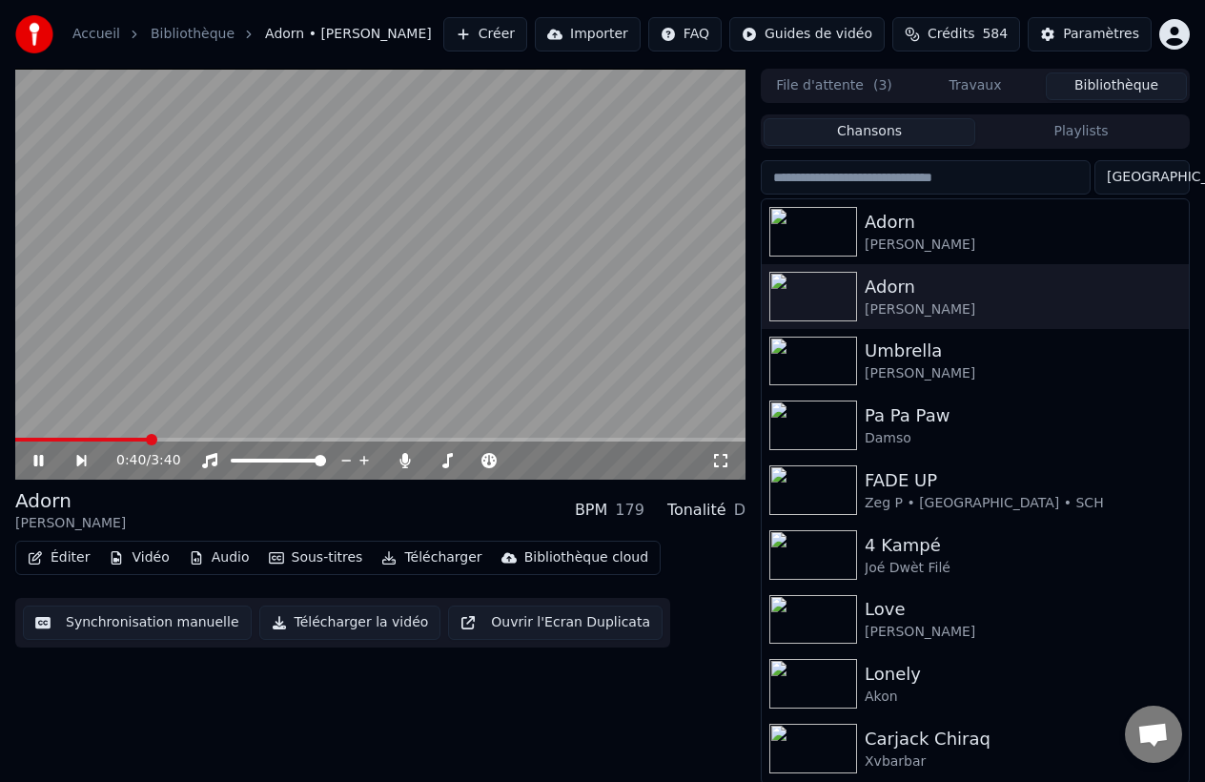
click at [147, 439] on span at bounding box center [380, 440] width 730 height 4
click at [141, 562] on button "Vidéo" at bounding box center [138, 557] width 75 height 27
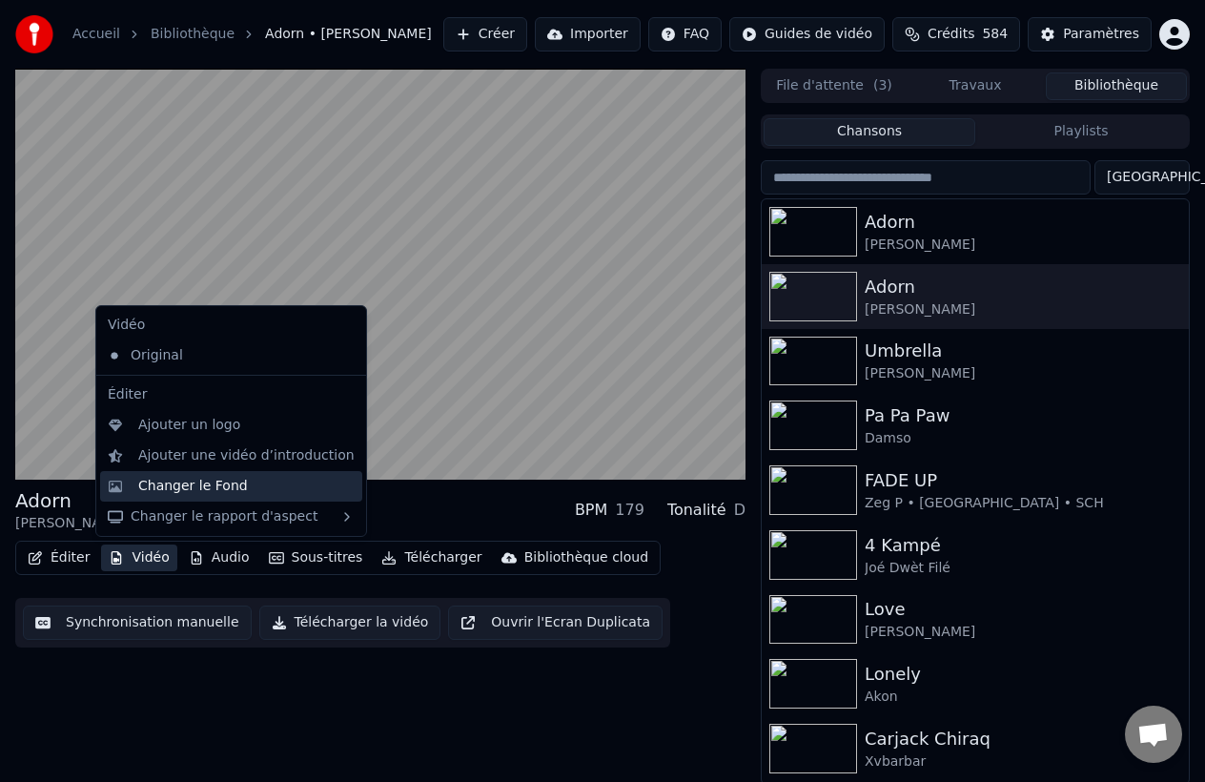
click at [284, 480] on div "Changer le Fond" at bounding box center [246, 486] width 216 height 19
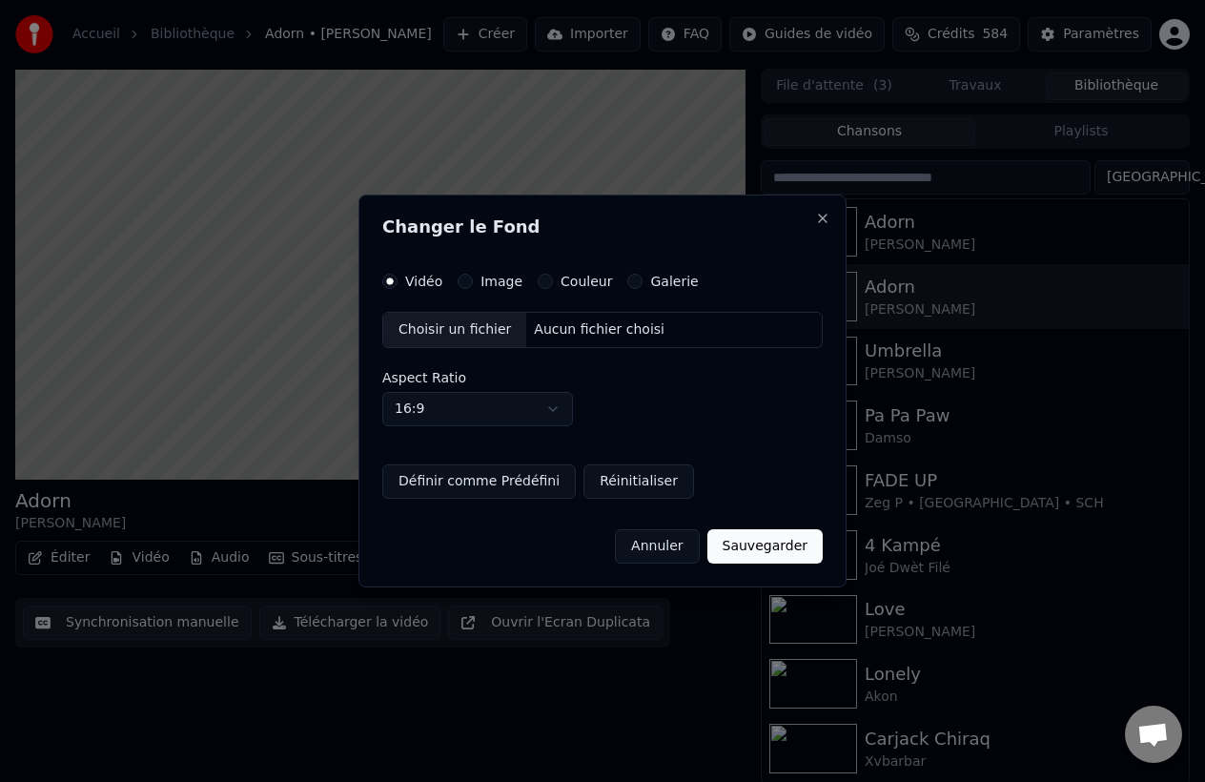
click at [747, 532] on button "Sauvegarder" at bounding box center [765, 546] width 115 height 34
click at [750, 555] on button "Sauvegarder" at bounding box center [765, 546] width 115 height 34
click at [672, 297] on div "Vidéo Image Couleur Galerie Choisir un fichier Aucun fichier choisi Aspect Rati…" at bounding box center [602, 386] width 441 height 225
click at [653, 284] on label "Galerie" at bounding box center [674, 281] width 48 height 13
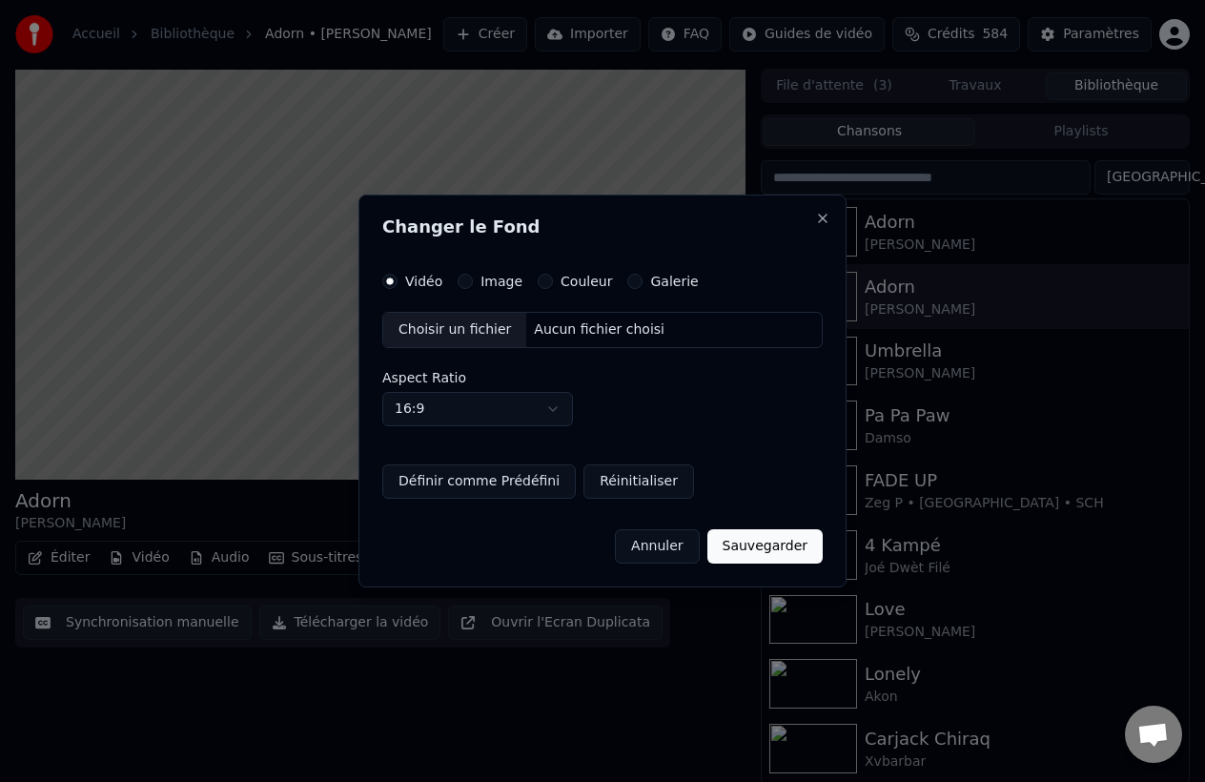
click at [643, 284] on button "Galerie" at bounding box center [634, 281] width 15 height 15
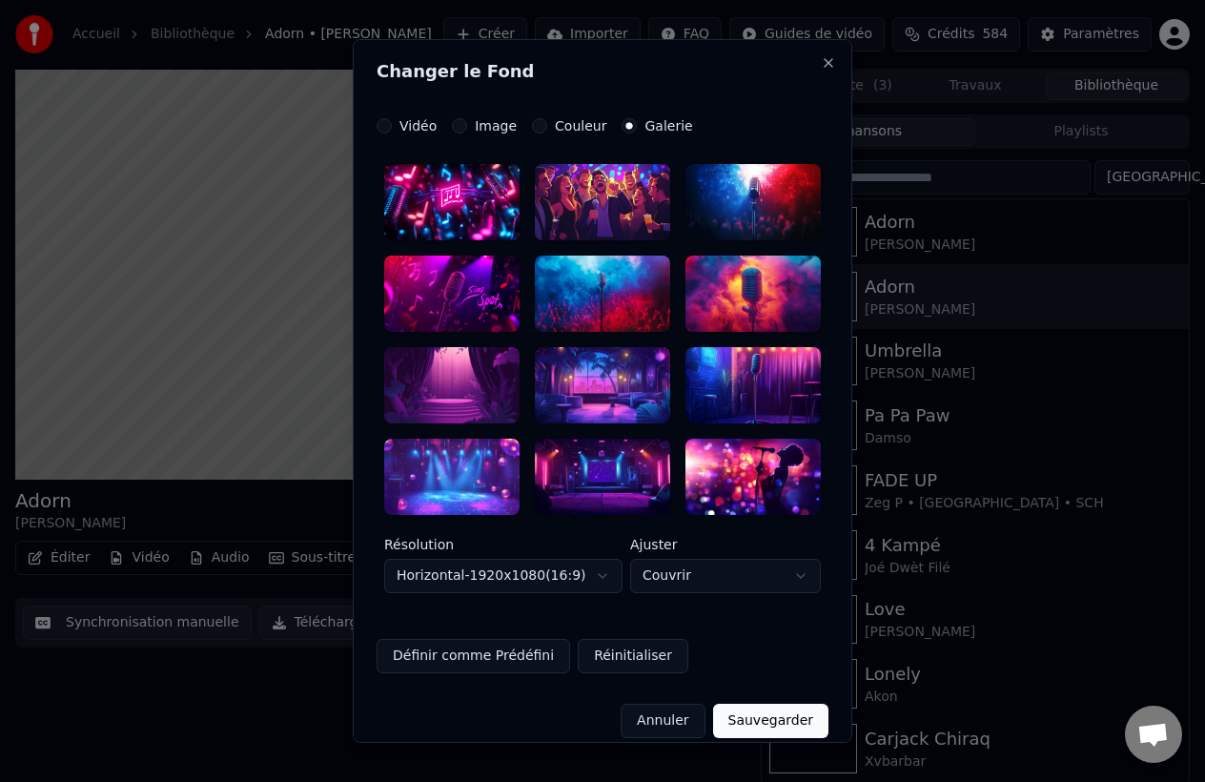
click at [571, 131] on label "Couleur" at bounding box center [580, 125] width 51 height 13
click at [547, 131] on button "Couleur" at bounding box center [539, 125] width 15 height 15
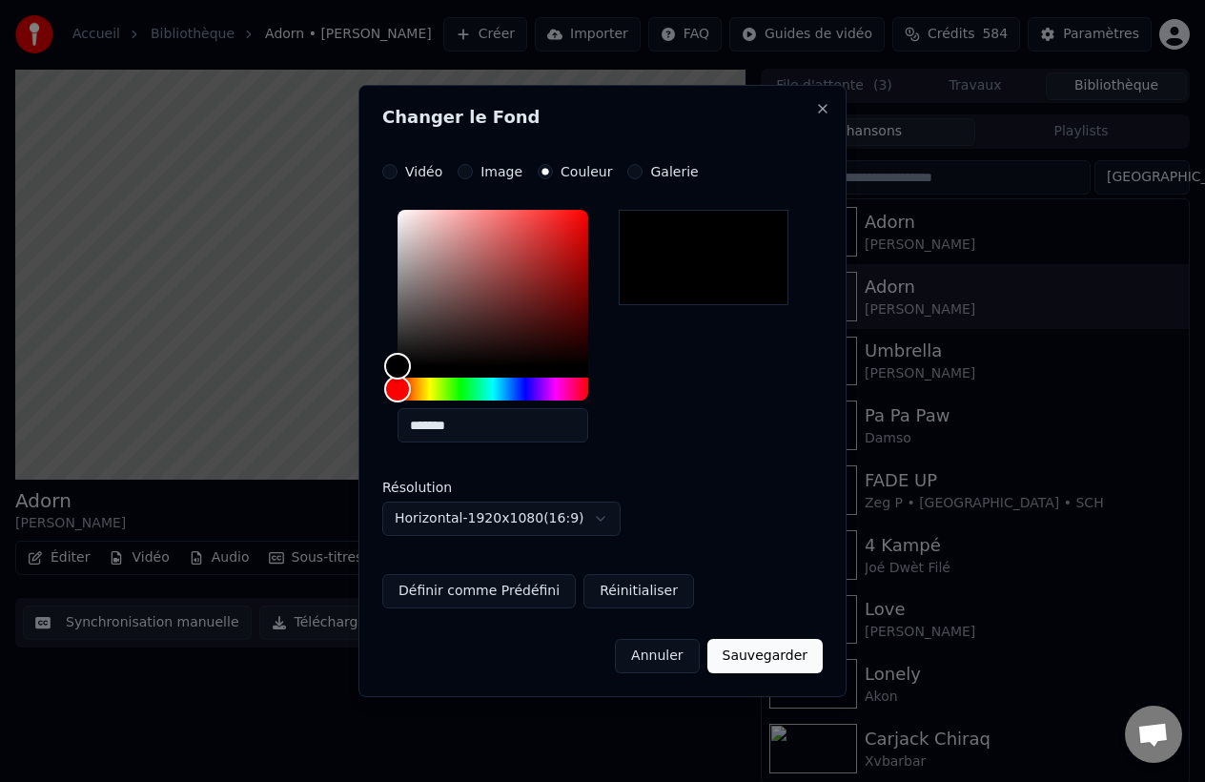
click at [492, 160] on div "**********" at bounding box center [603, 391] width 488 height 612
click at [499, 175] on label "Image" at bounding box center [502, 171] width 42 height 13
click at [473, 175] on button "Image" at bounding box center [465, 171] width 15 height 15
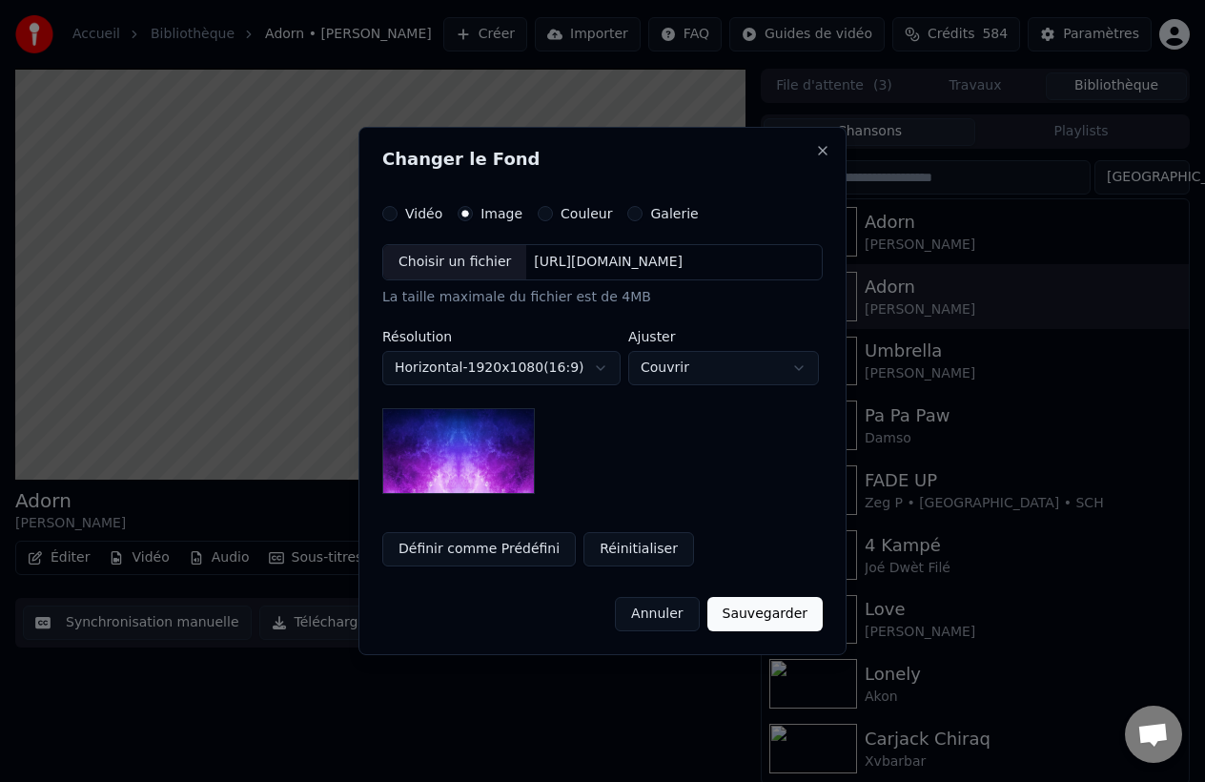
click at [847, 149] on div "**********" at bounding box center [603, 391] width 488 height 528
click at [829, 153] on button "Close" at bounding box center [822, 150] width 15 height 15
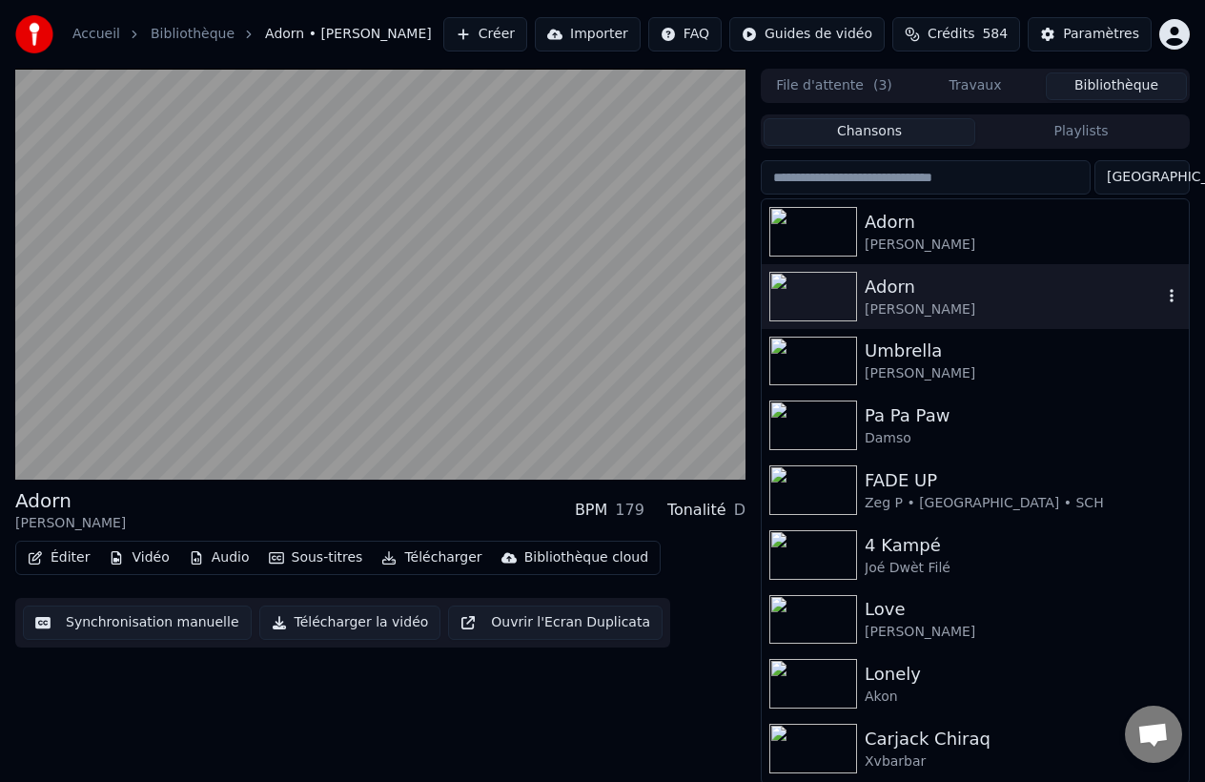
click at [1173, 283] on div "[PERSON_NAME]" at bounding box center [975, 296] width 427 height 65
click at [1173, 298] on icon "button" at bounding box center [1171, 295] width 19 height 15
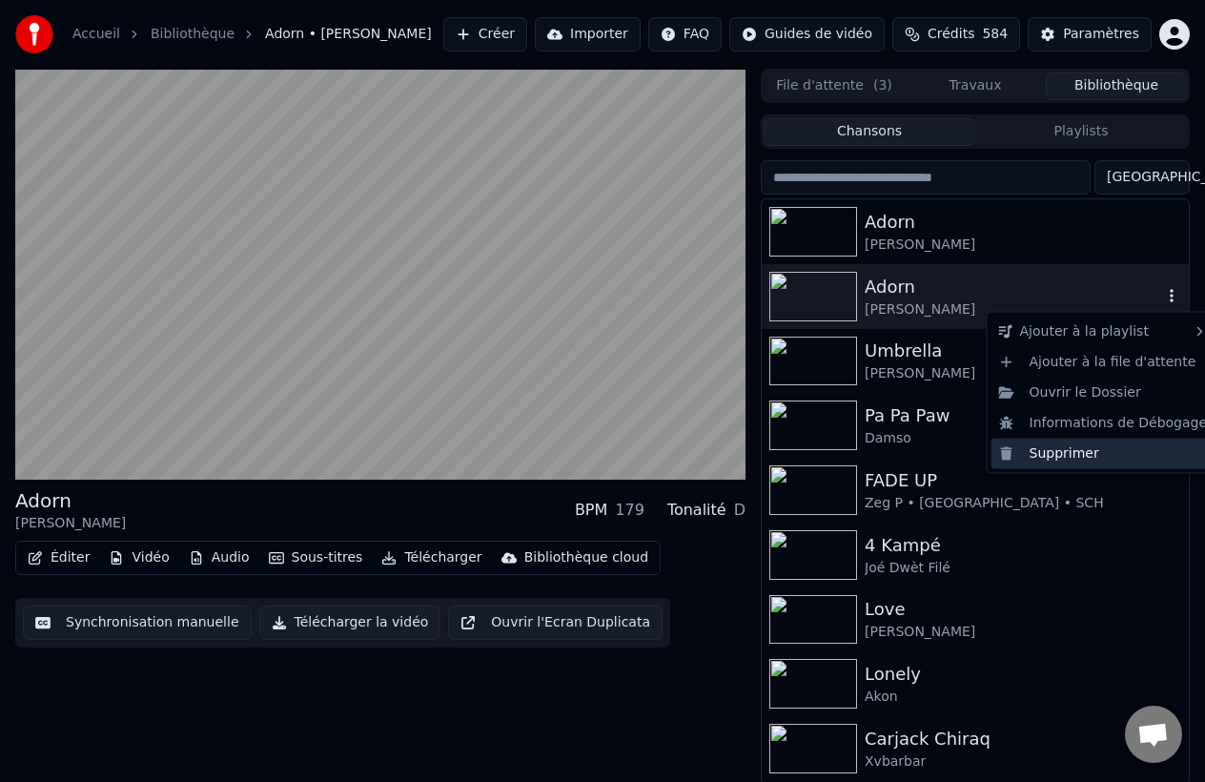
click at [1094, 452] on div "Supprimer" at bounding box center [1104, 453] width 224 height 31
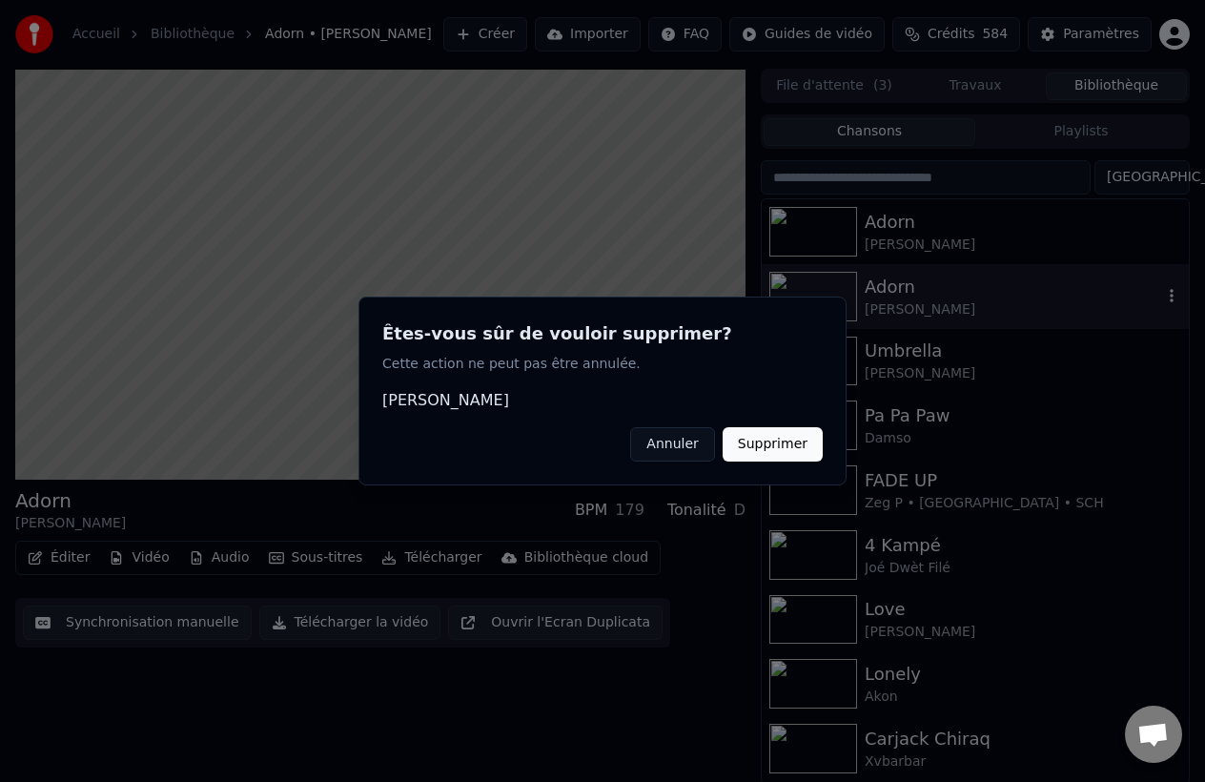
click at [757, 449] on button "Supprimer" at bounding box center [773, 444] width 100 height 34
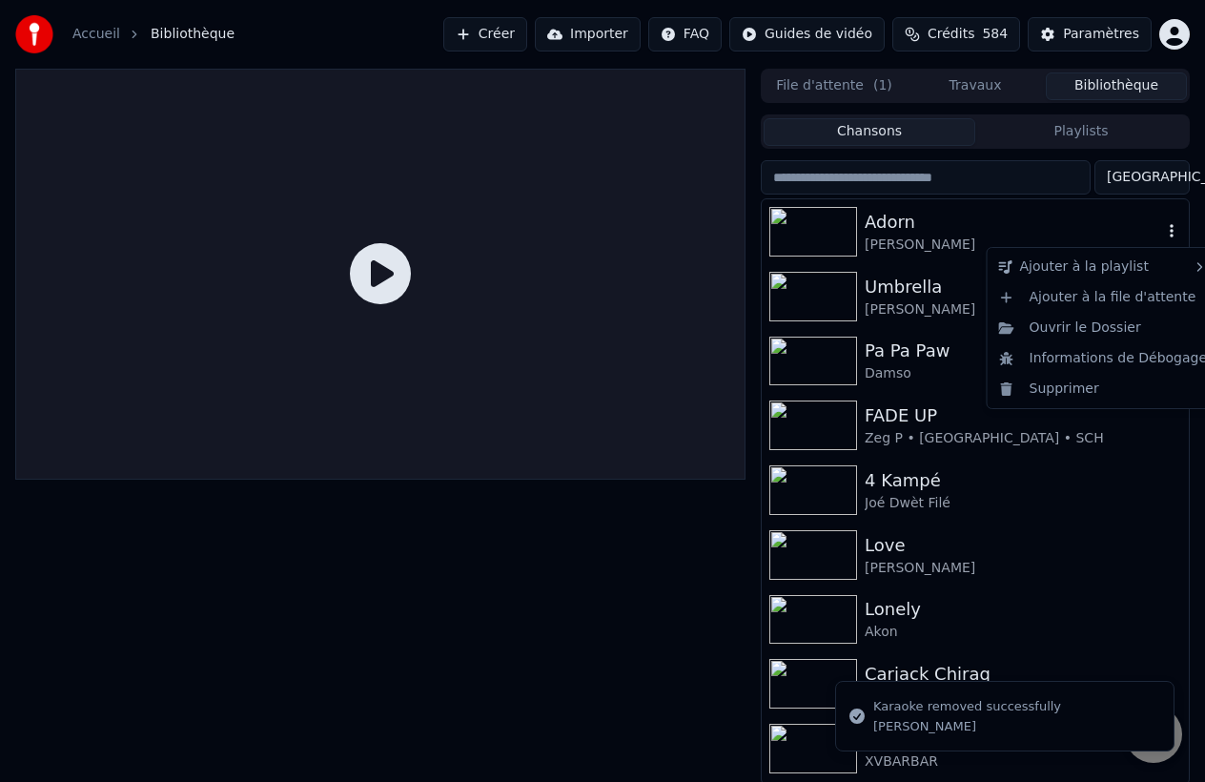
click at [1168, 232] on icon "button" at bounding box center [1171, 230] width 19 height 15
click at [1167, 238] on icon "button" at bounding box center [1171, 230] width 19 height 15
click at [1065, 380] on div "Supprimer" at bounding box center [1104, 389] width 224 height 31
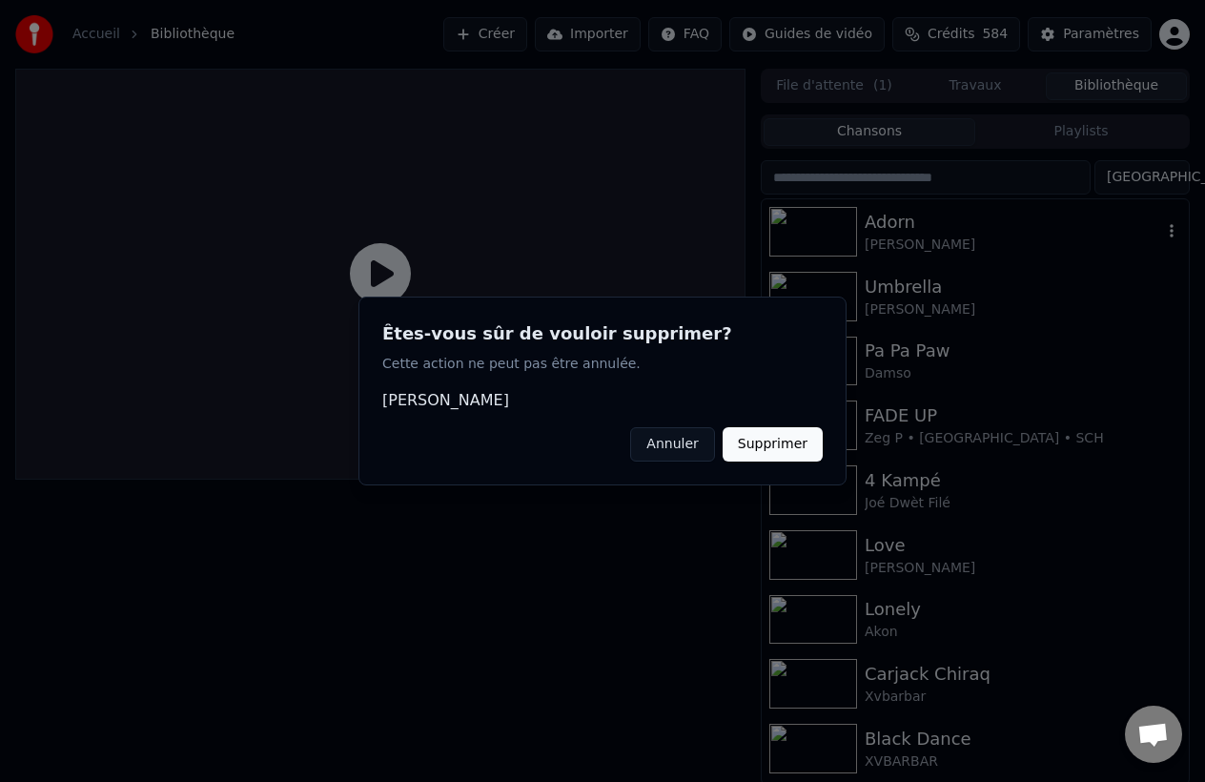
click at [772, 442] on button "Supprimer" at bounding box center [773, 444] width 100 height 34
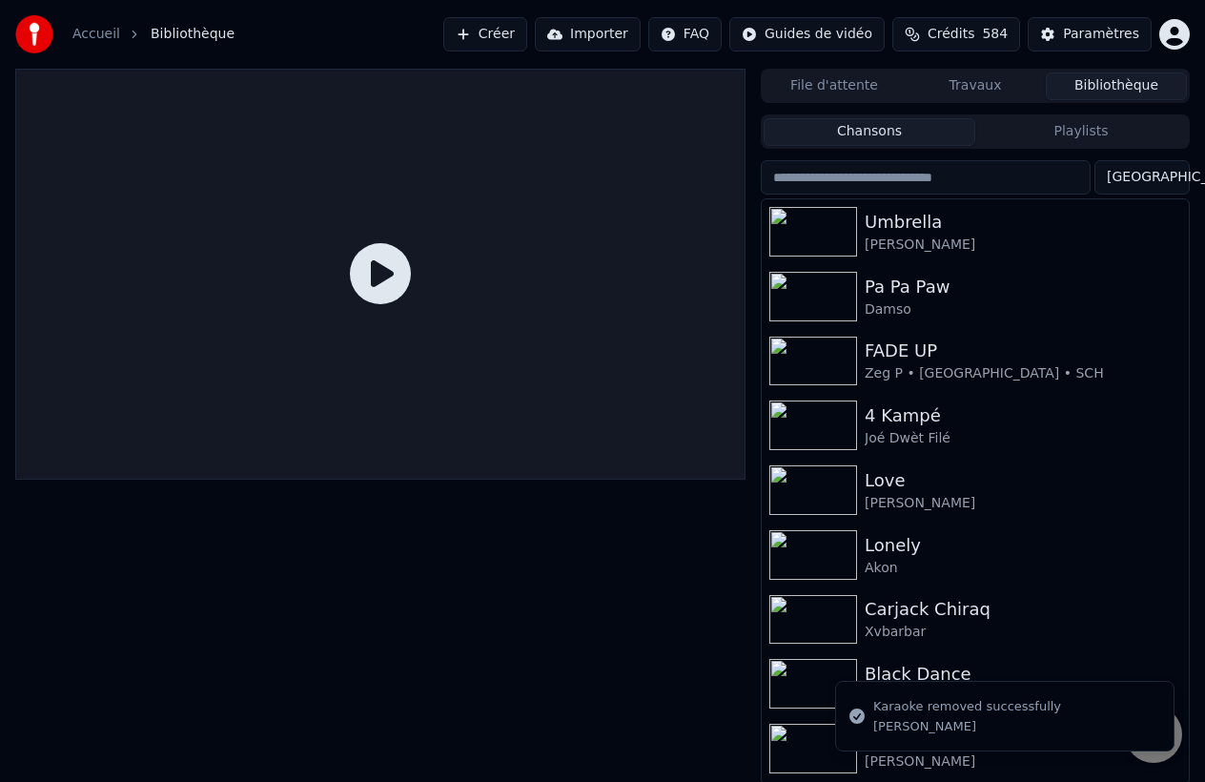
click at [874, 87] on button "File d'attente" at bounding box center [834, 86] width 141 height 28
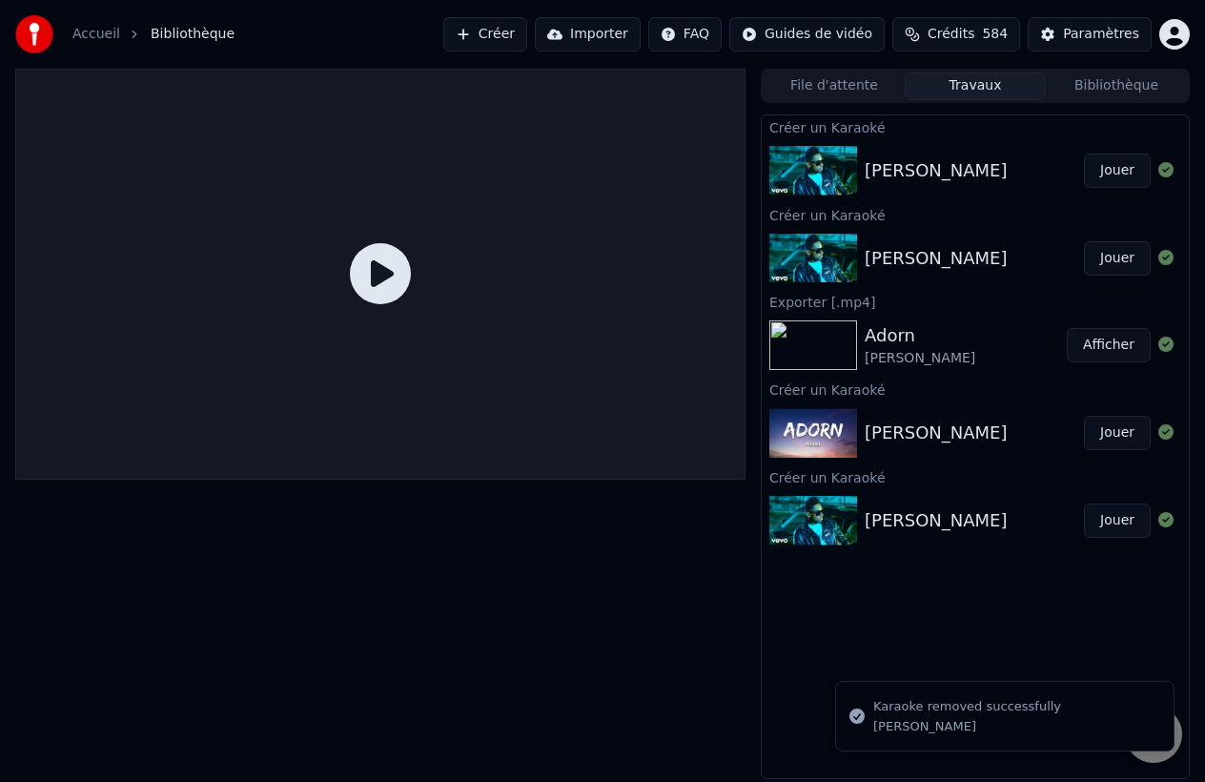
click at [977, 72] on button "Travaux" at bounding box center [975, 86] width 141 height 28
click at [1106, 170] on button "Jouer" at bounding box center [1117, 171] width 67 height 34
click at [1113, 160] on button "Jouer" at bounding box center [1117, 171] width 67 height 34
click at [1113, 174] on button "Jouer" at bounding box center [1117, 171] width 67 height 34
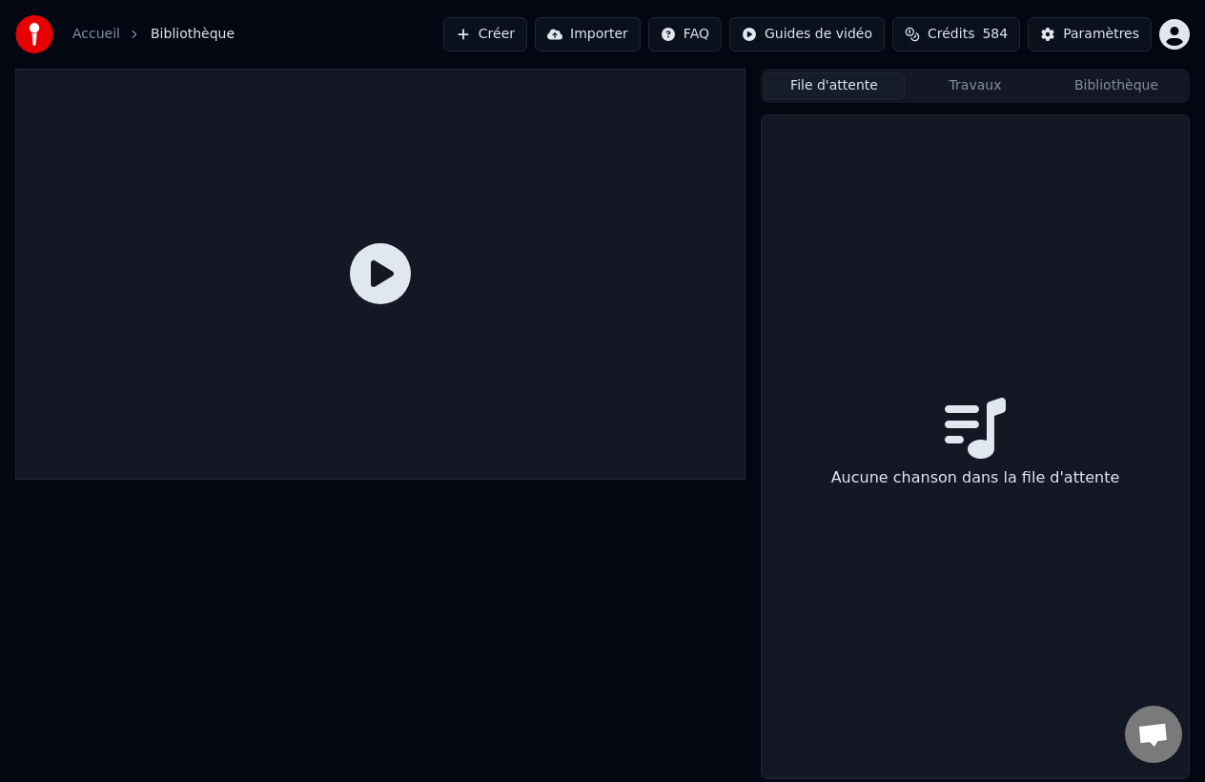
click at [831, 92] on button "File d'attente" at bounding box center [834, 86] width 141 height 28
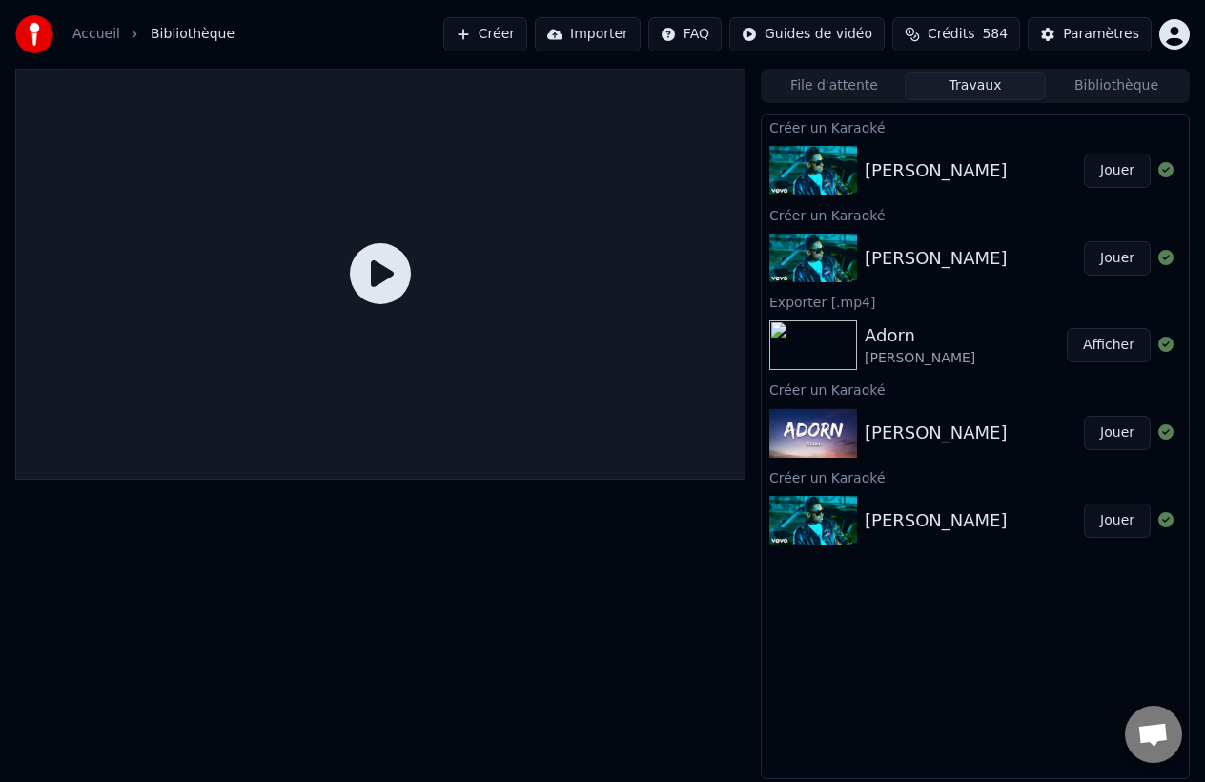
click at [970, 91] on button "Travaux" at bounding box center [975, 86] width 141 height 28
click at [1101, 152] on div "[PERSON_NAME]" at bounding box center [975, 170] width 427 height 65
click at [1102, 172] on button "Jouer" at bounding box center [1117, 171] width 67 height 34
click at [522, 36] on button "Créer" at bounding box center [485, 34] width 84 height 34
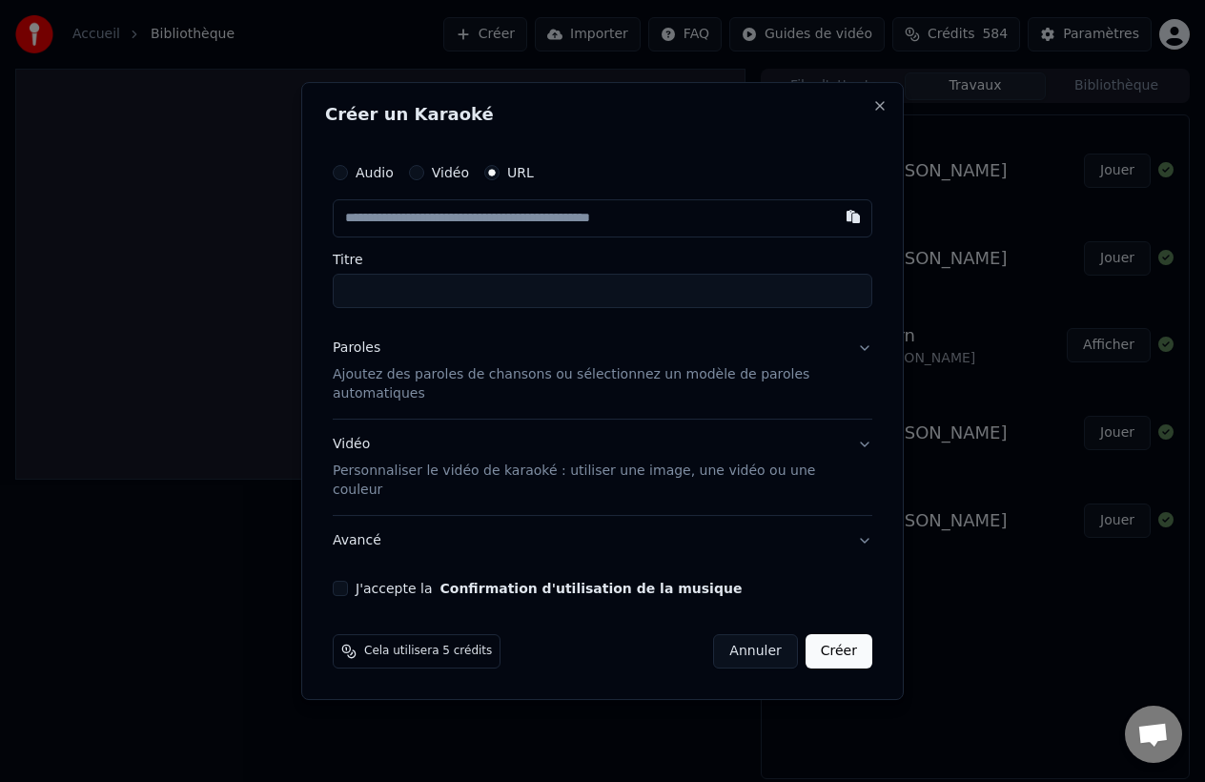
click at [505, 223] on input "text" at bounding box center [603, 218] width 540 height 38
type input "**********"
click at [480, 266] on label "Titre" at bounding box center [603, 259] width 540 height 13
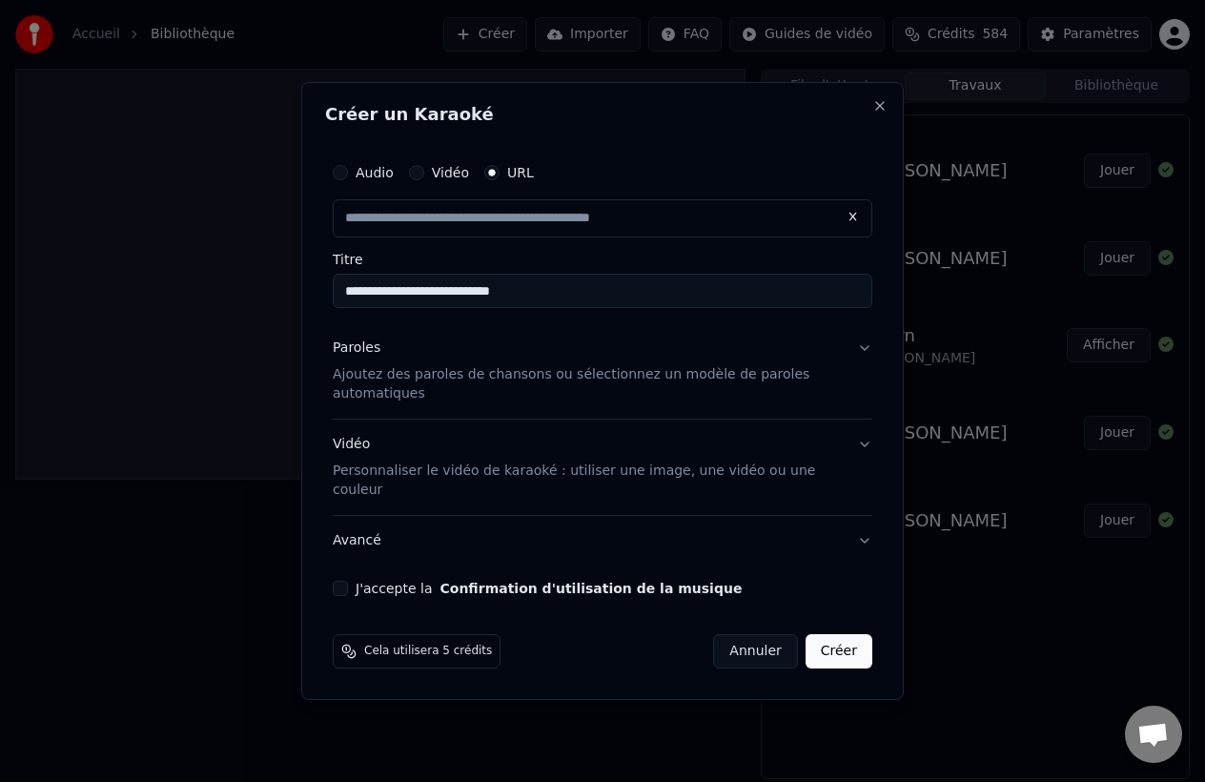
click at [480, 274] on input "**********" at bounding box center [603, 291] width 540 height 34
click at [461, 374] on div "Paroles Ajoutez des paroles de chansons ou sélectionnez un modèle de paroles au…" at bounding box center [587, 371] width 509 height 65
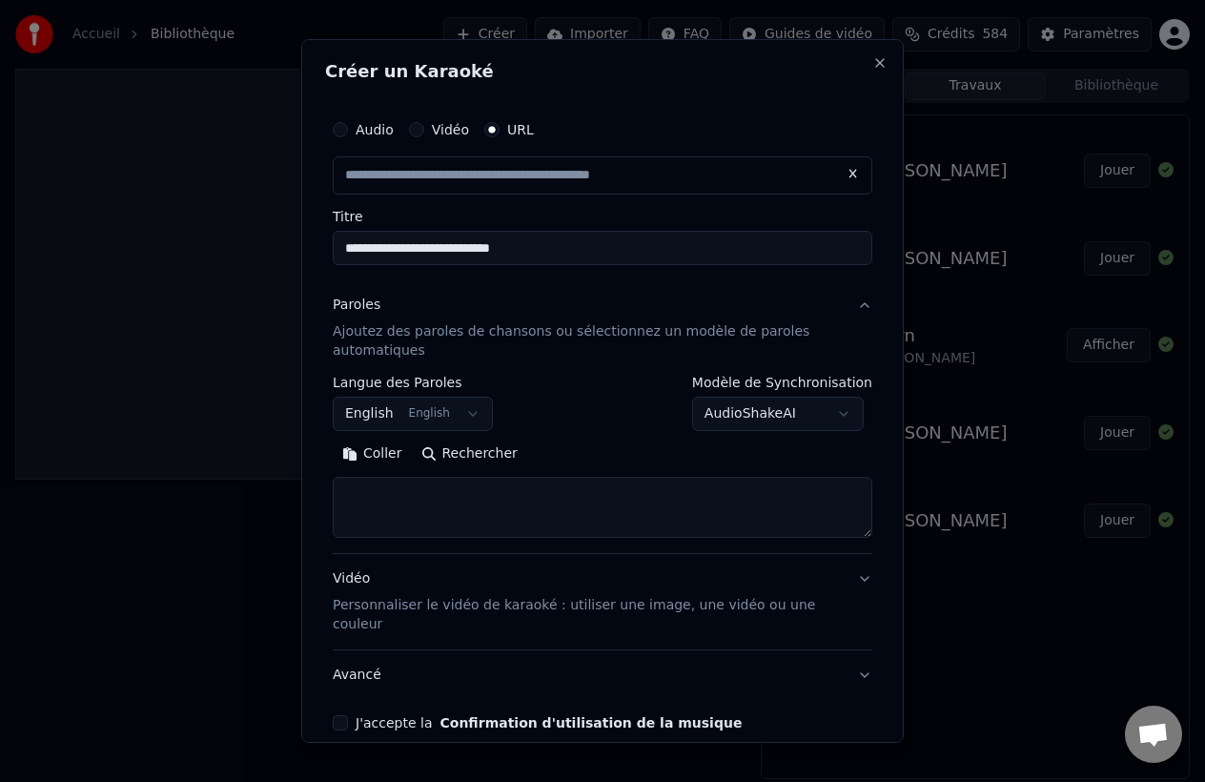
type input "**********"
click at [419, 408] on button "English English" at bounding box center [413, 414] width 160 height 34
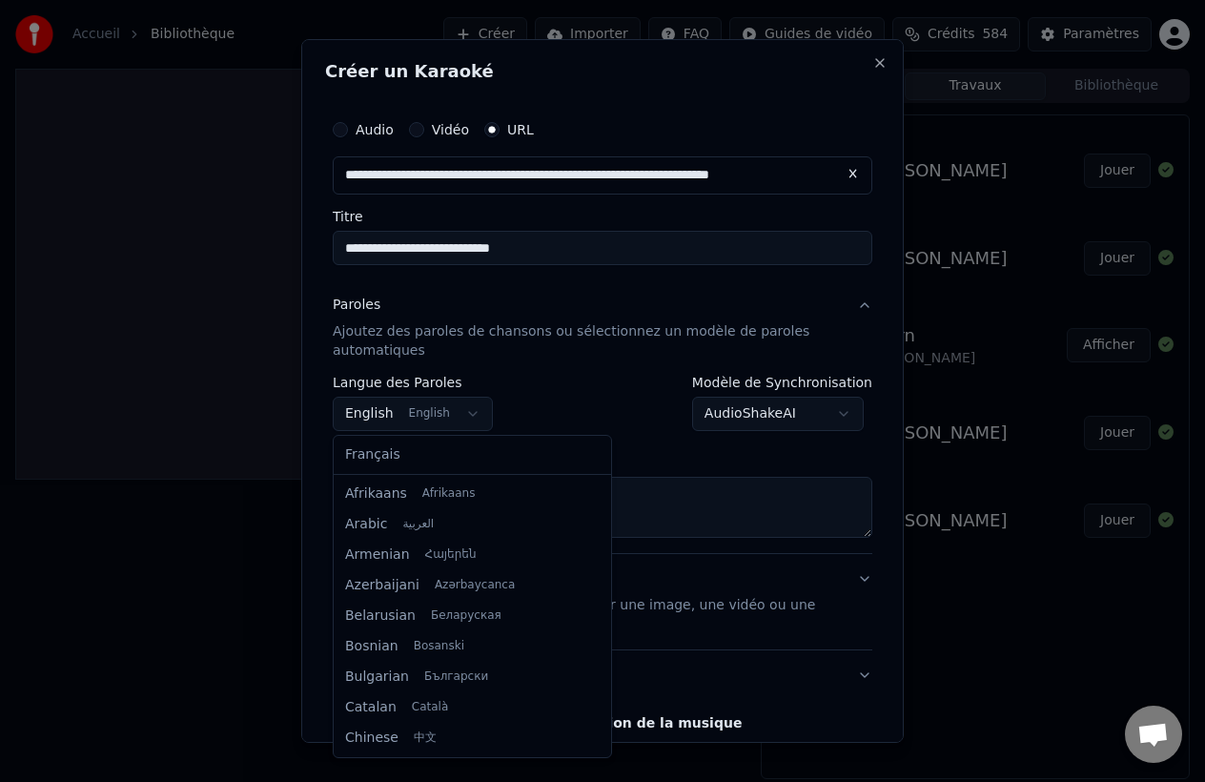
scroll to position [153, 0]
select select "**"
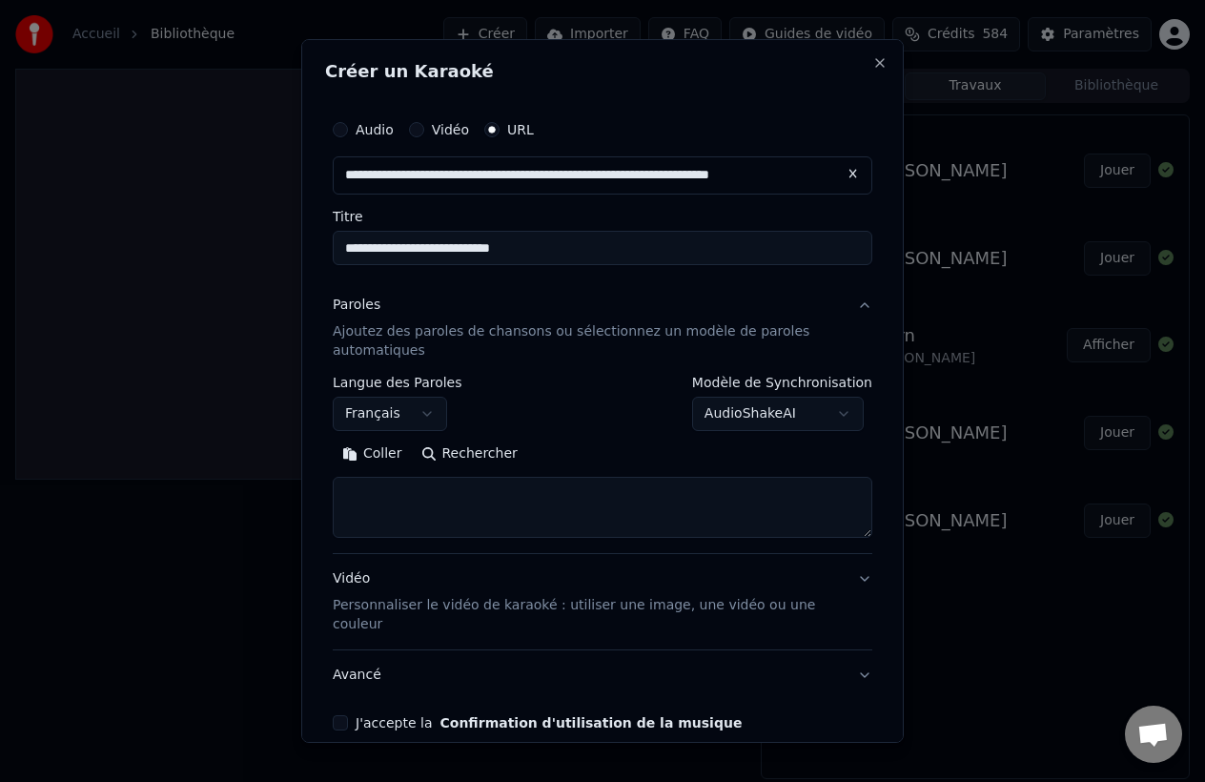
click at [459, 453] on button "Rechercher" at bounding box center [469, 454] width 115 height 31
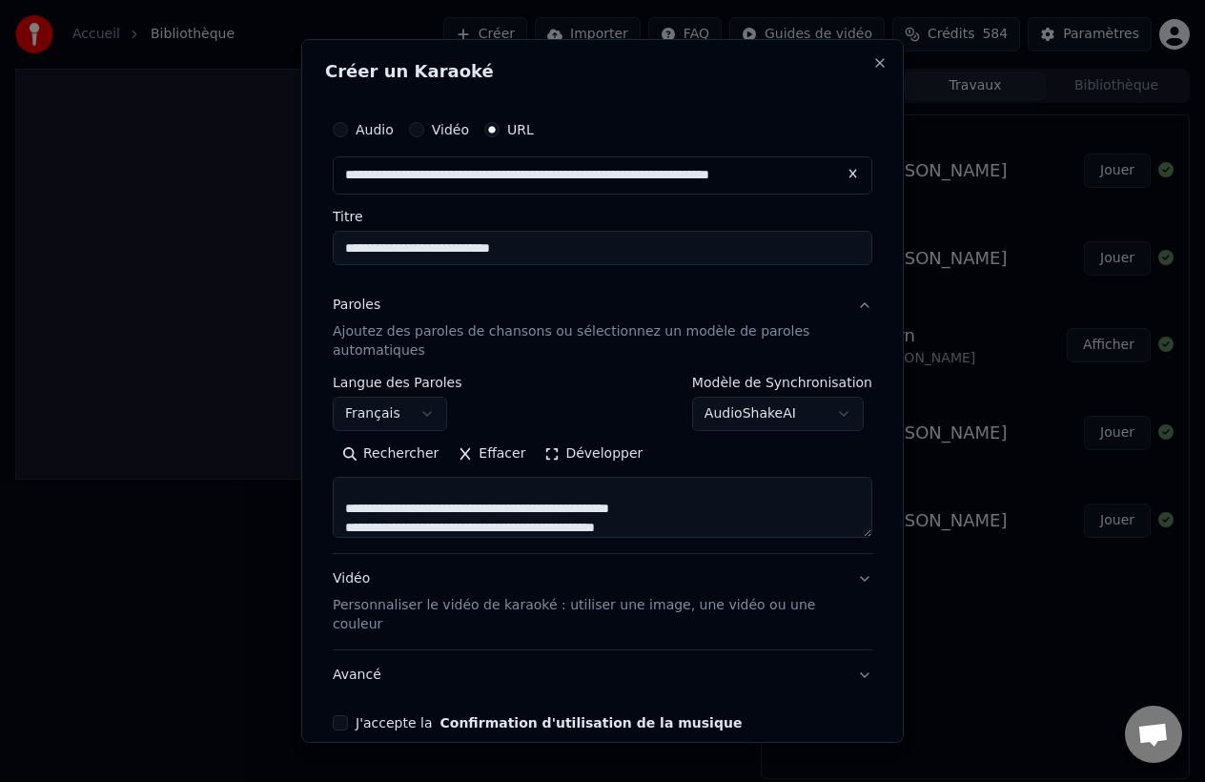
scroll to position [56, 0]
click at [431, 489] on textarea at bounding box center [603, 507] width 540 height 61
click at [407, 415] on body "**********" at bounding box center [602, 391] width 1205 height 782
click at [634, 497] on textarea at bounding box center [603, 507] width 540 height 61
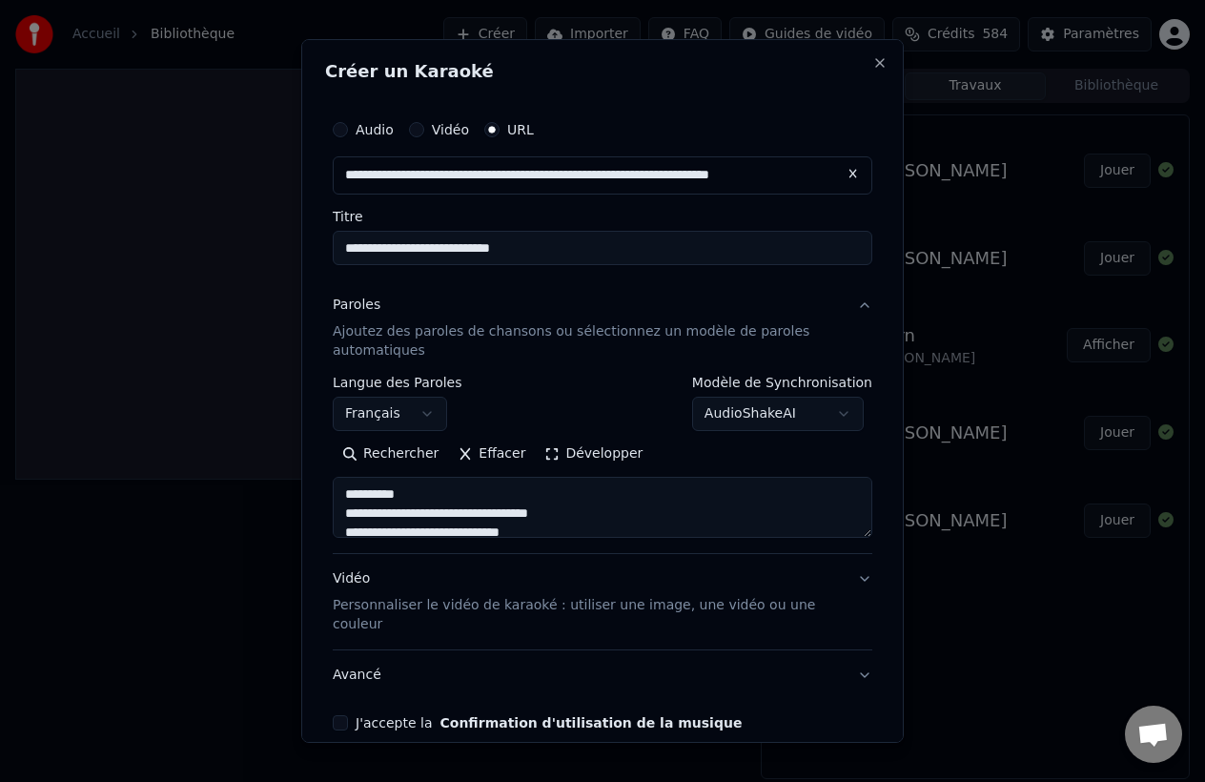
paste textarea "**********"
type textarea "**********"
click at [566, 581] on div "Vidéo Personnaliser le vidéo de karaoké : utiliser une image, une vidéo ou une …" at bounding box center [587, 601] width 509 height 65
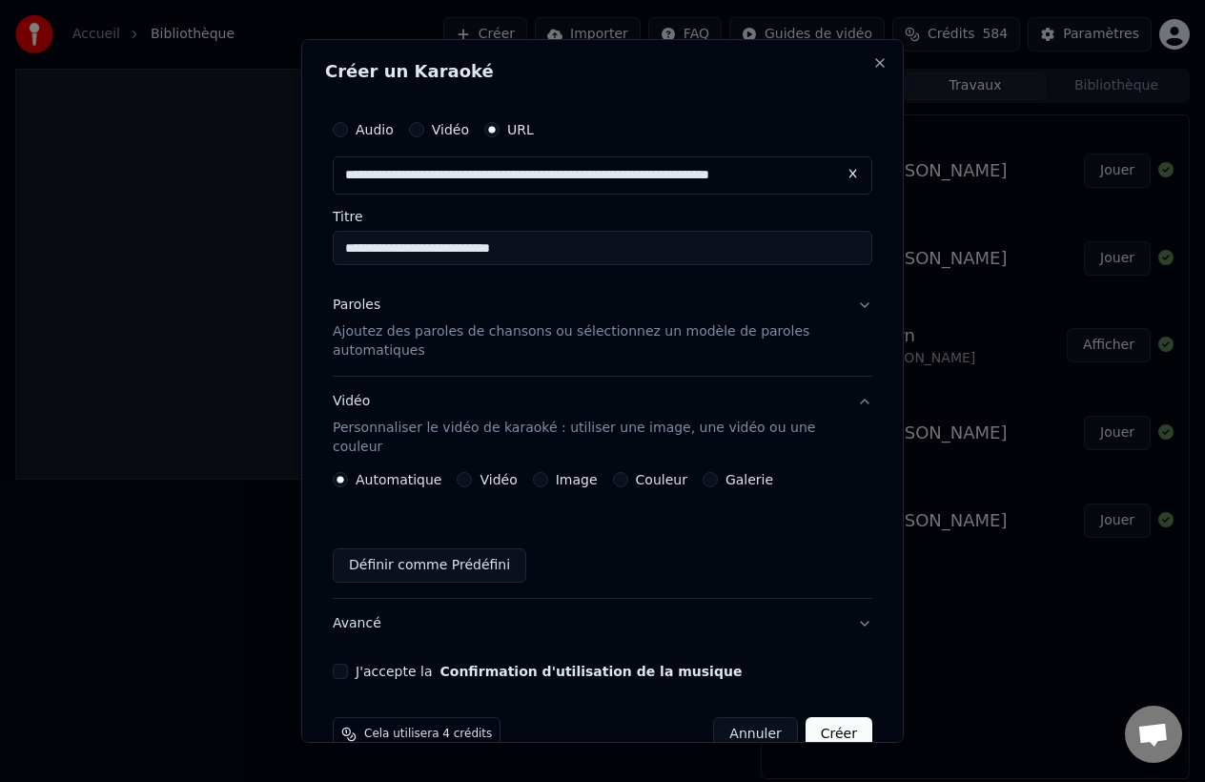
scroll to position [21, 0]
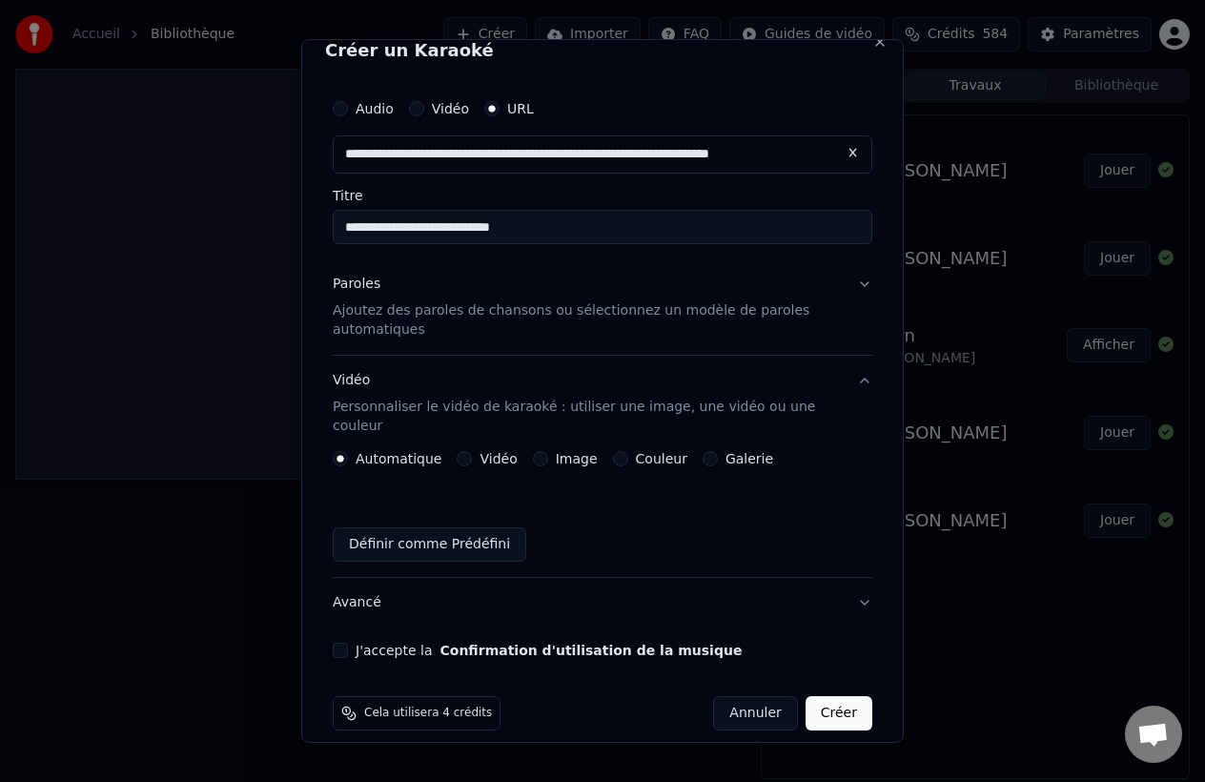
click at [473, 451] on div "Vidéo" at bounding box center [487, 458] width 60 height 15
click at [463, 451] on button "Vidéo" at bounding box center [464, 458] width 15 height 15
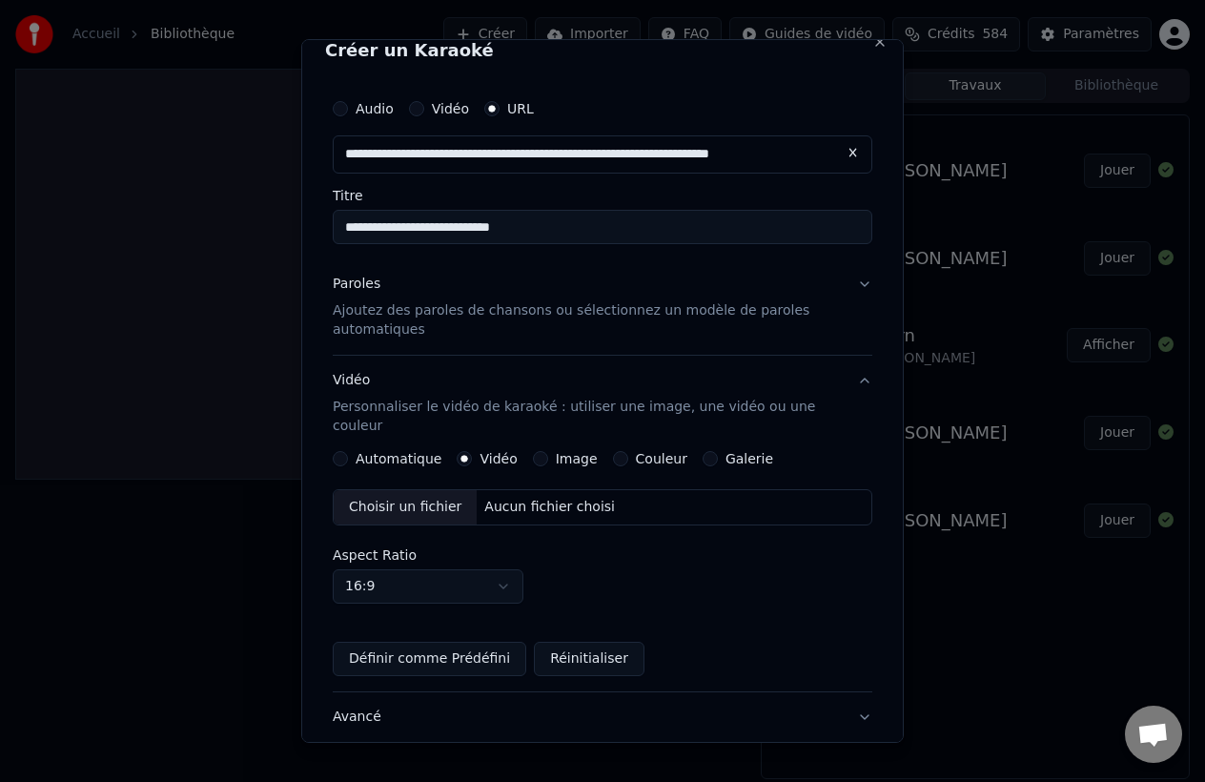
click at [381, 452] on label "Automatique" at bounding box center [399, 458] width 86 height 13
click at [348, 451] on button "Automatique" at bounding box center [340, 458] width 15 height 15
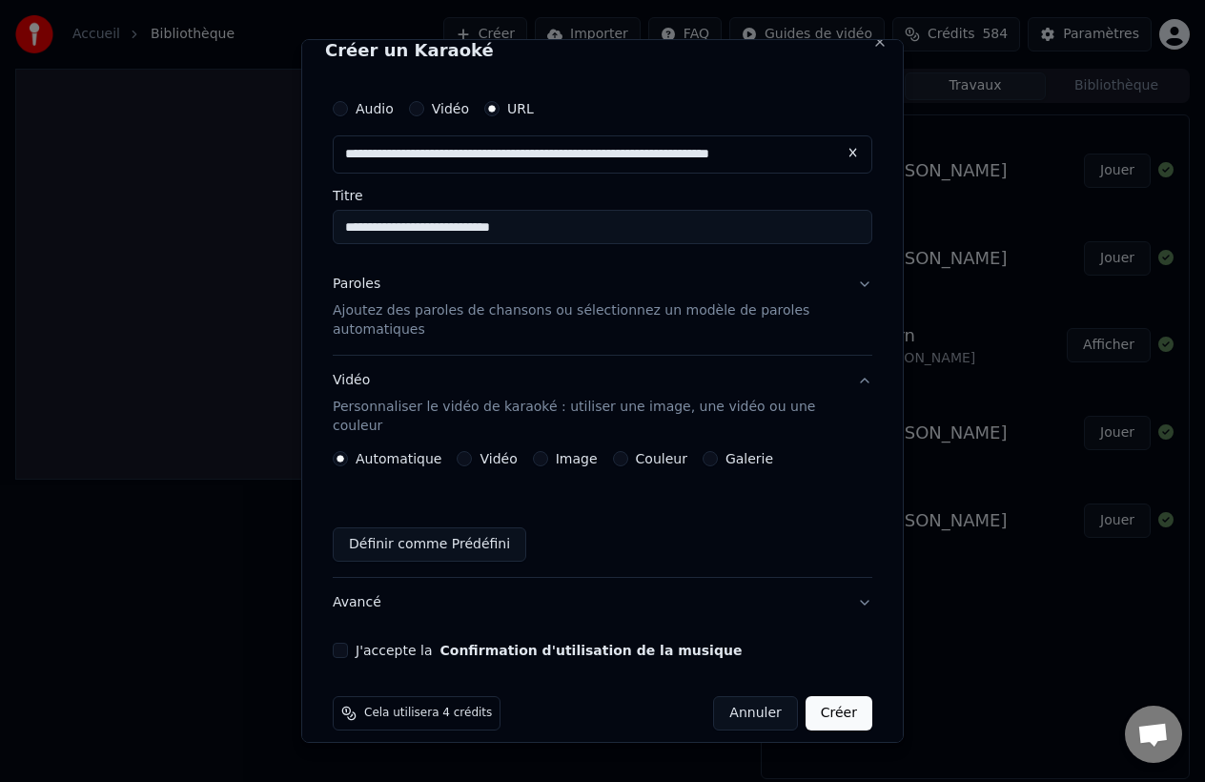
click at [346, 643] on button "J'accepte la Confirmation d'utilisation de la musique" at bounding box center [340, 650] width 15 height 15
click at [854, 696] on button "Créer" at bounding box center [839, 713] width 67 height 34
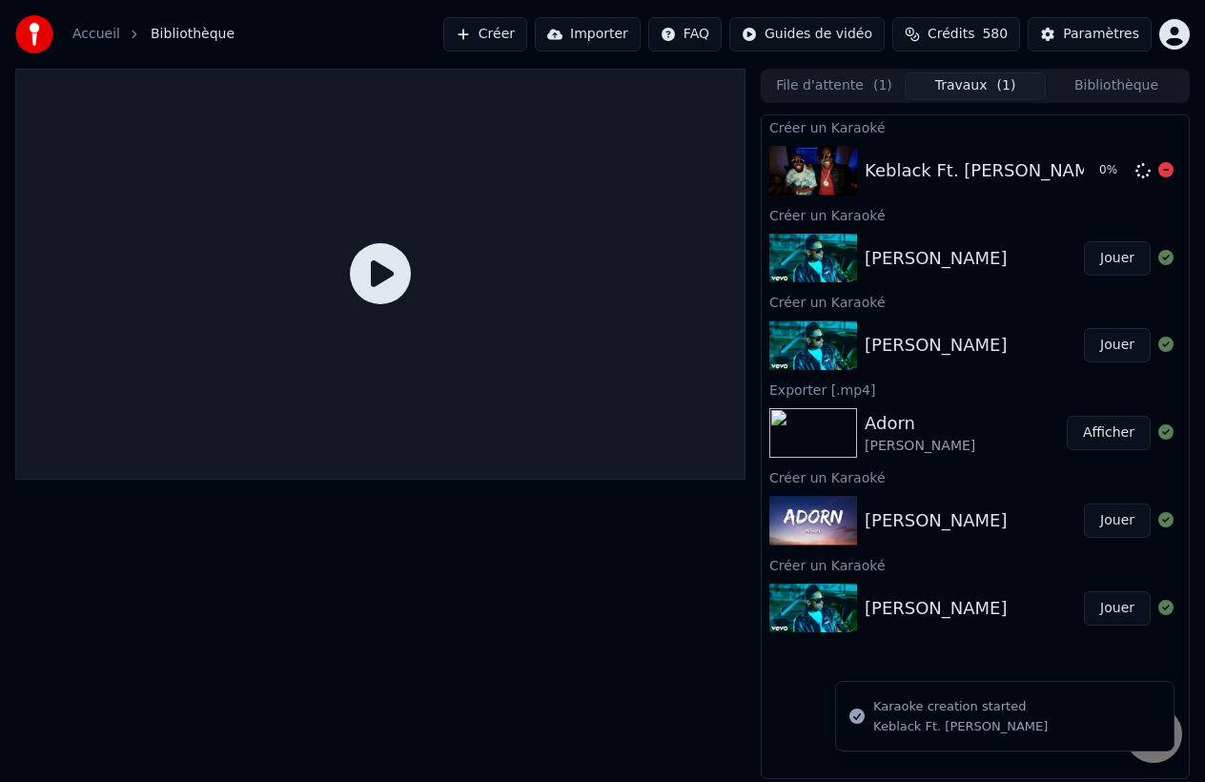
click at [873, 158] on div "Keblack Ft. [PERSON_NAME]" at bounding box center [986, 170] width 242 height 27
click at [371, 268] on icon at bounding box center [380, 273] width 61 height 61
click at [1092, 260] on button "Jouer" at bounding box center [1117, 258] width 67 height 34
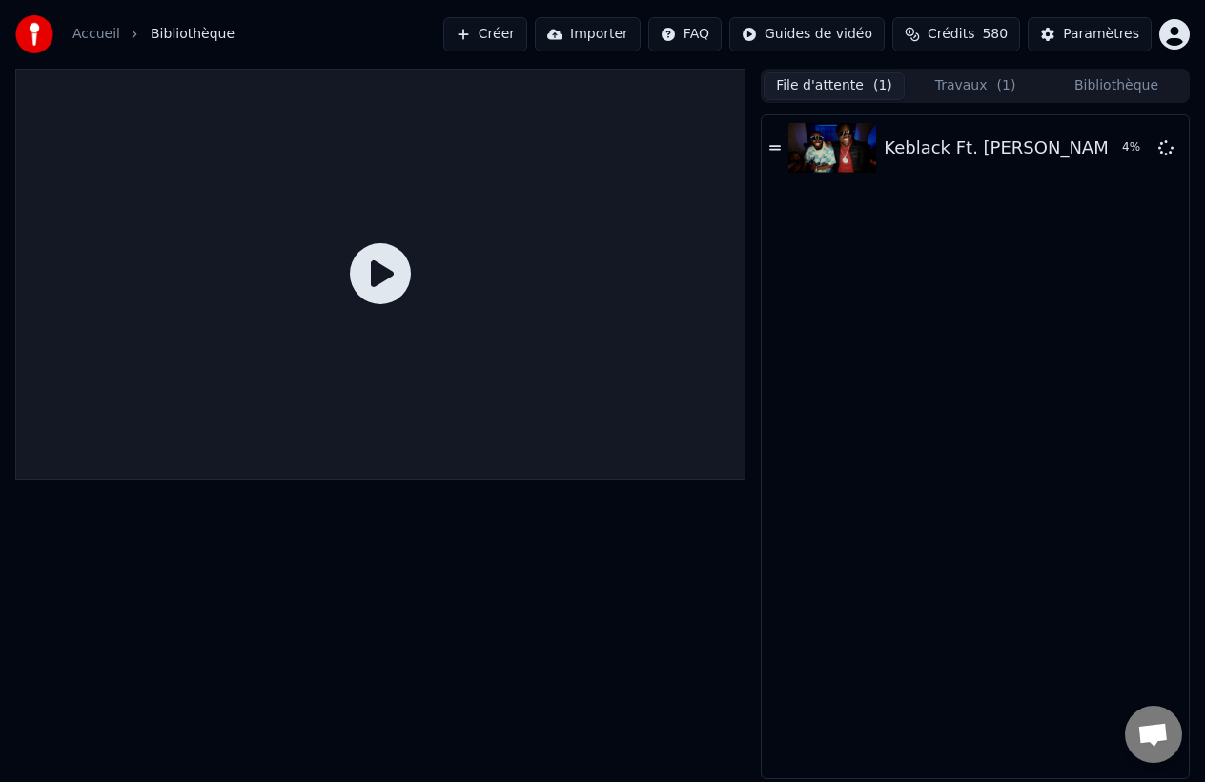
click at [863, 92] on button "File d'attente ( 1 )" at bounding box center [834, 86] width 141 height 28
click at [913, 149] on div "Keblack Ft. [PERSON_NAME]" at bounding box center [1005, 147] width 242 height 27
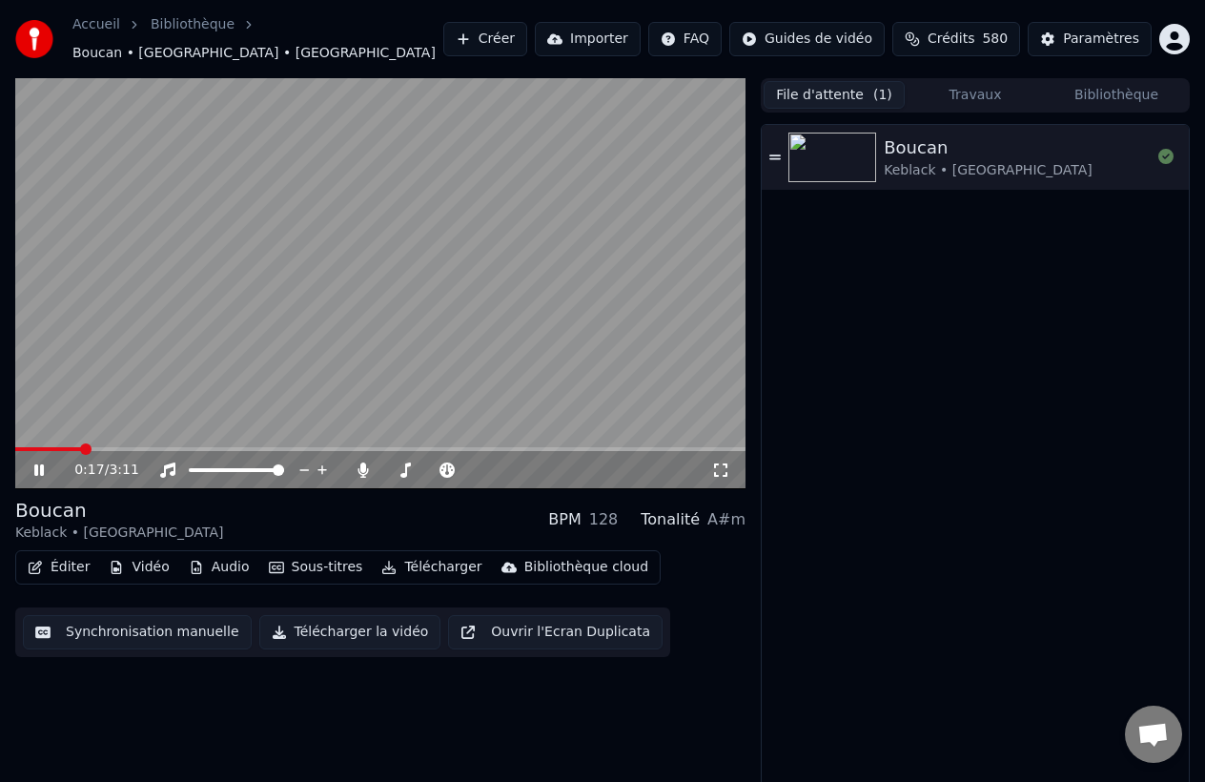
click at [44, 561] on button "Éditer" at bounding box center [58, 567] width 77 height 27
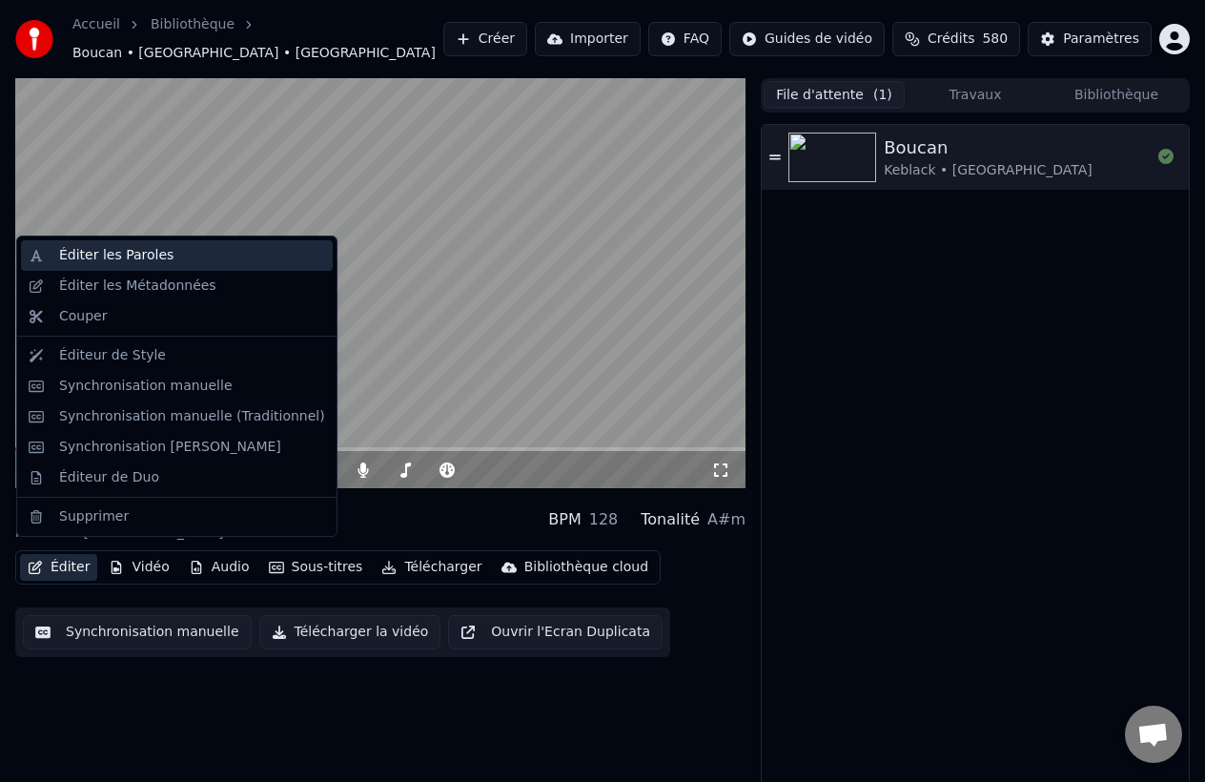
click at [149, 254] on div "Éditer les Paroles" at bounding box center [116, 255] width 114 height 19
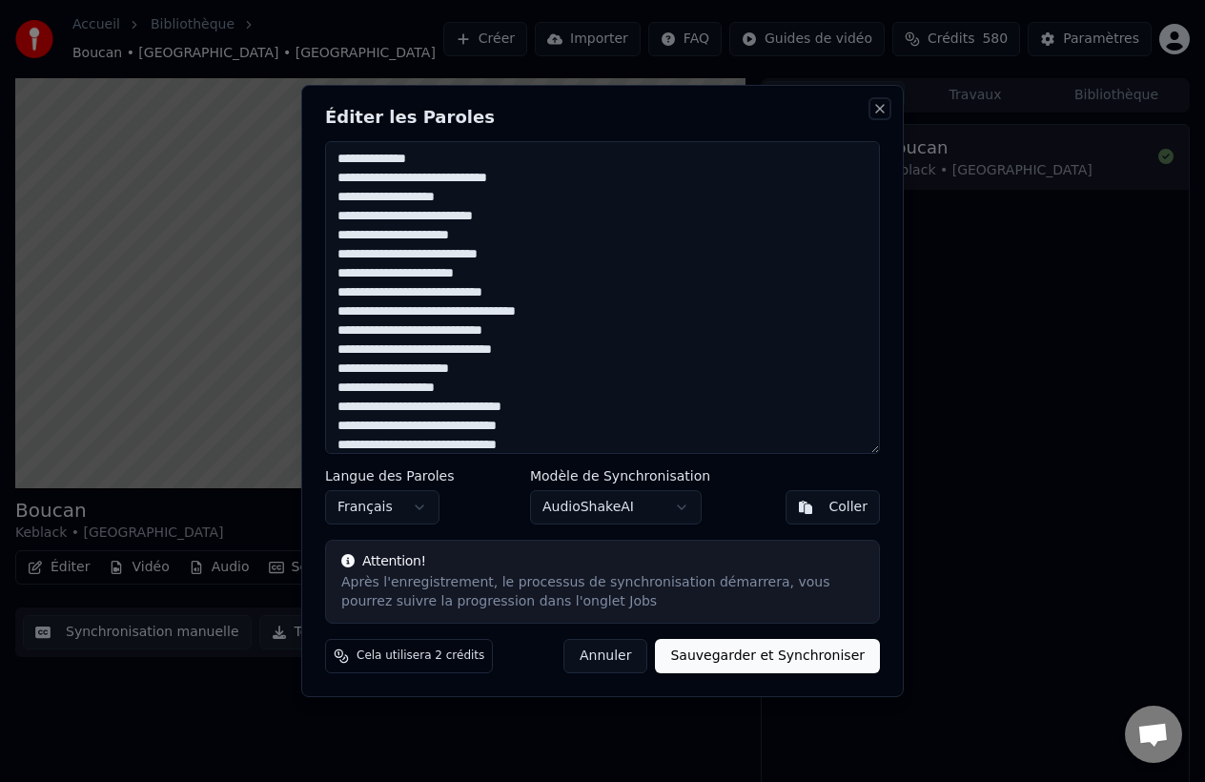
click at [885, 110] on button "Close" at bounding box center [880, 108] width 15 height 15
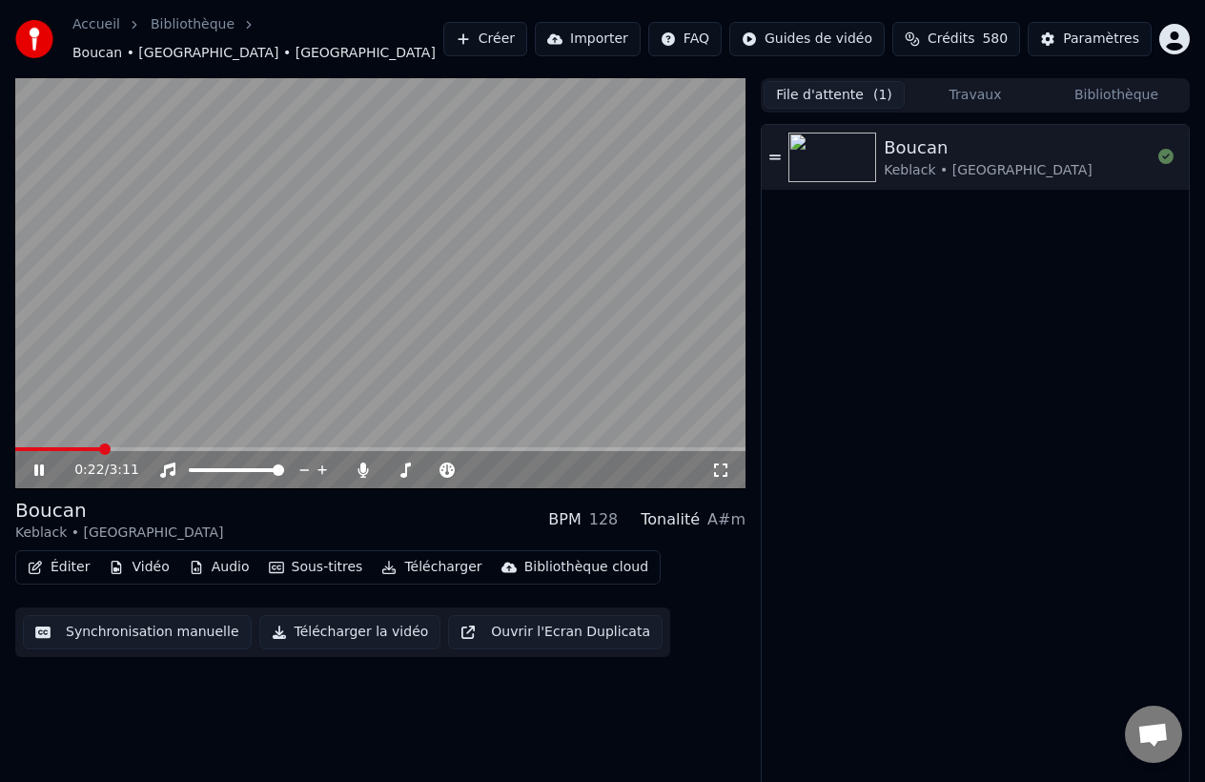
click at [73, 554] on button "Éditer" at bounding box center [58, 567] width 77 height 27
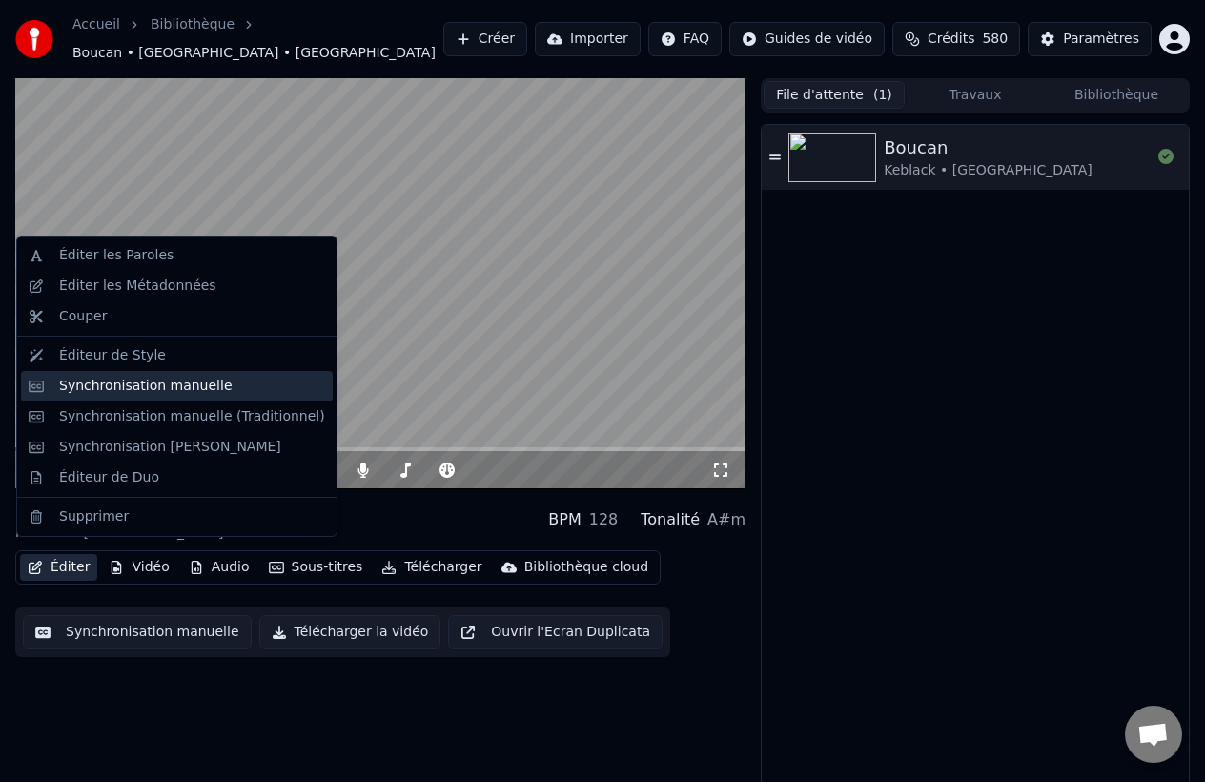
click at [192, 392] on div "Synchronisation manuelle" at bounding box center [146, 386] width 174 height 19
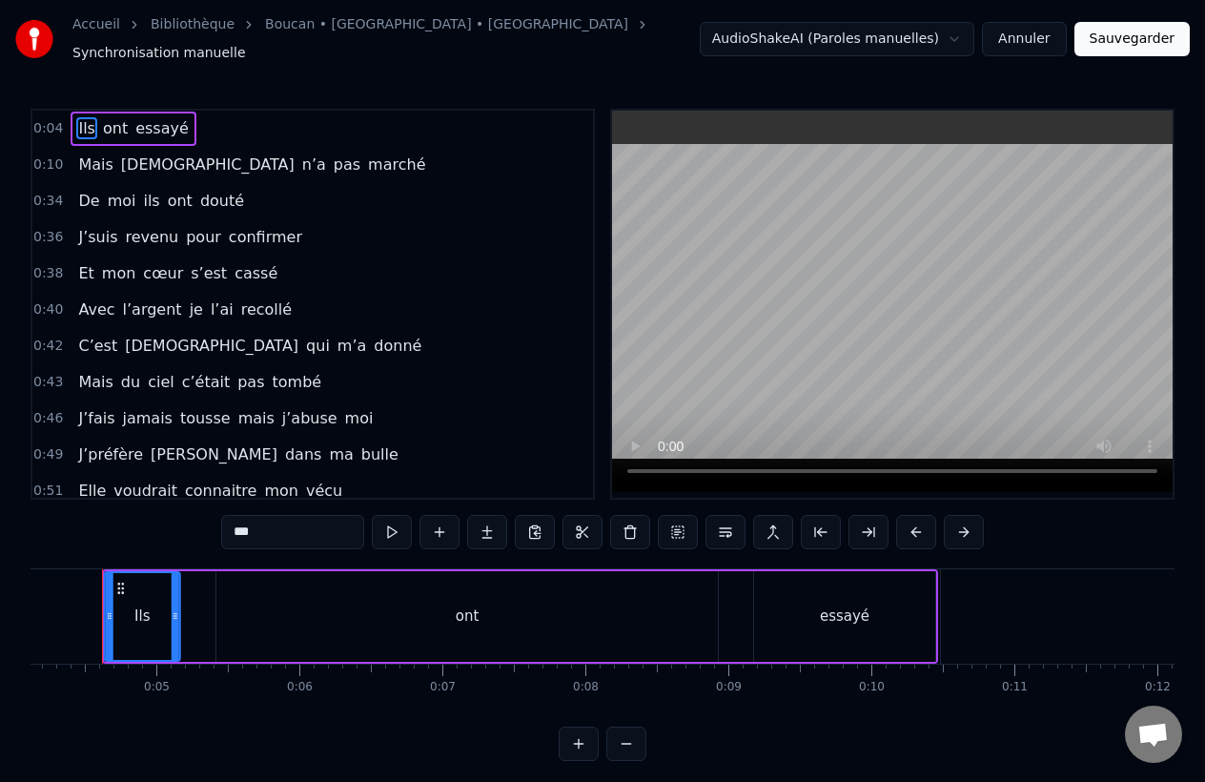
scroll to position [0, 448]
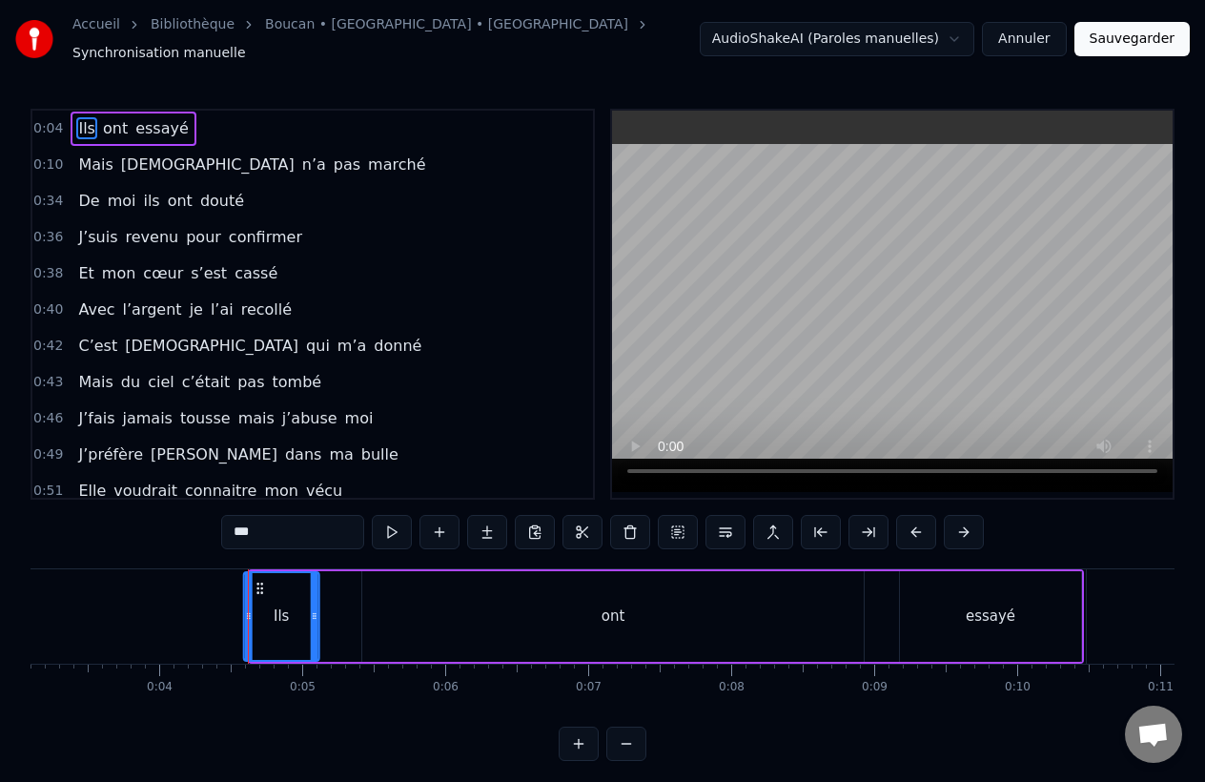
drag, startPoint x: 122, startPoint y: 580, endPoint x: 261, endPoint y: 605, distance: 141.4
click at [259, 605] on div "Ils" at bounding box center [281, 616] width 73 height 87
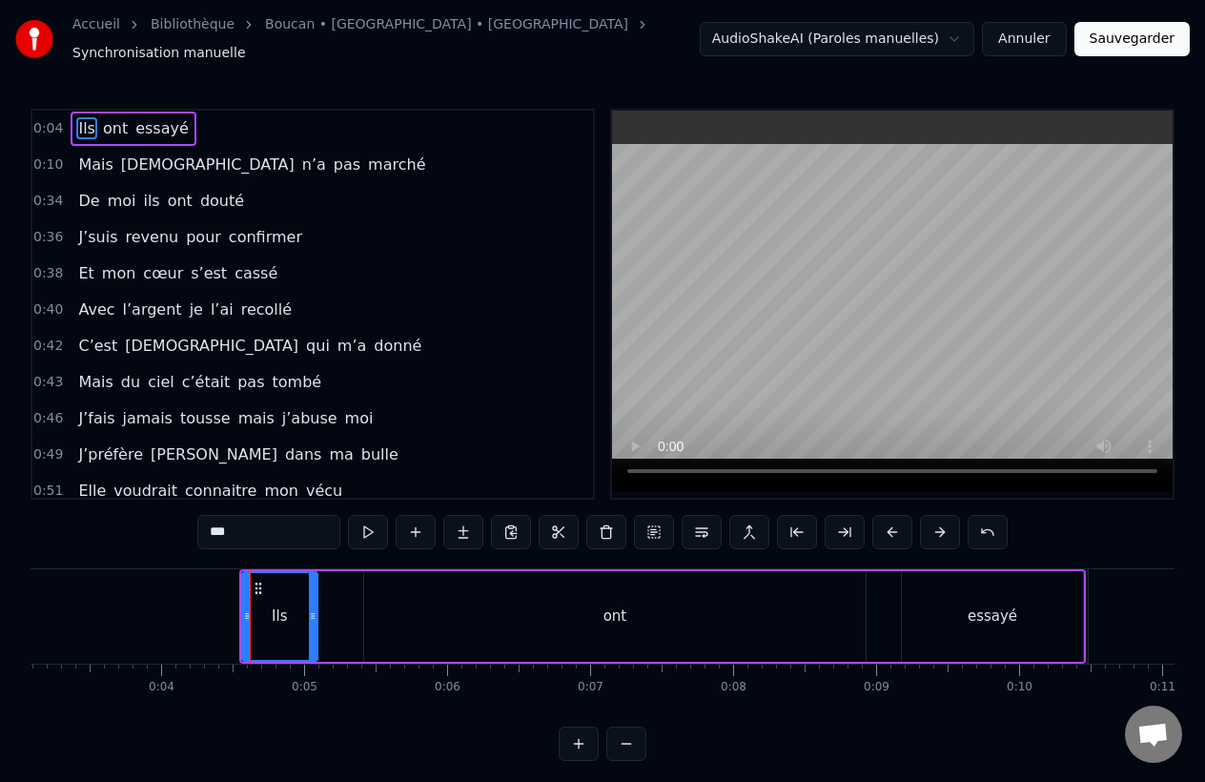
click at [80, 154] on span "Mais" at bounding box center [95, 165] width 38 height 22
type input "****"
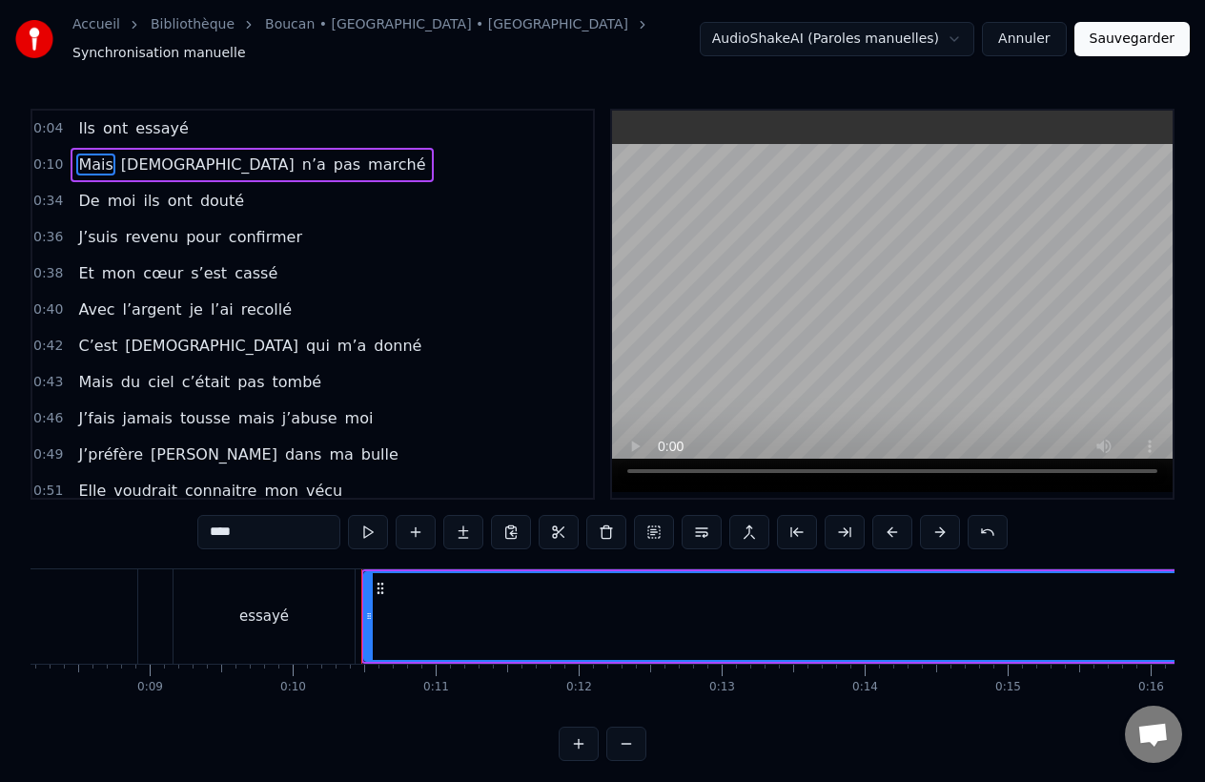
click at [49, 183] on div "0:34 De moi ils ont douté" at bounding box center [312, 201] width 561 height 36
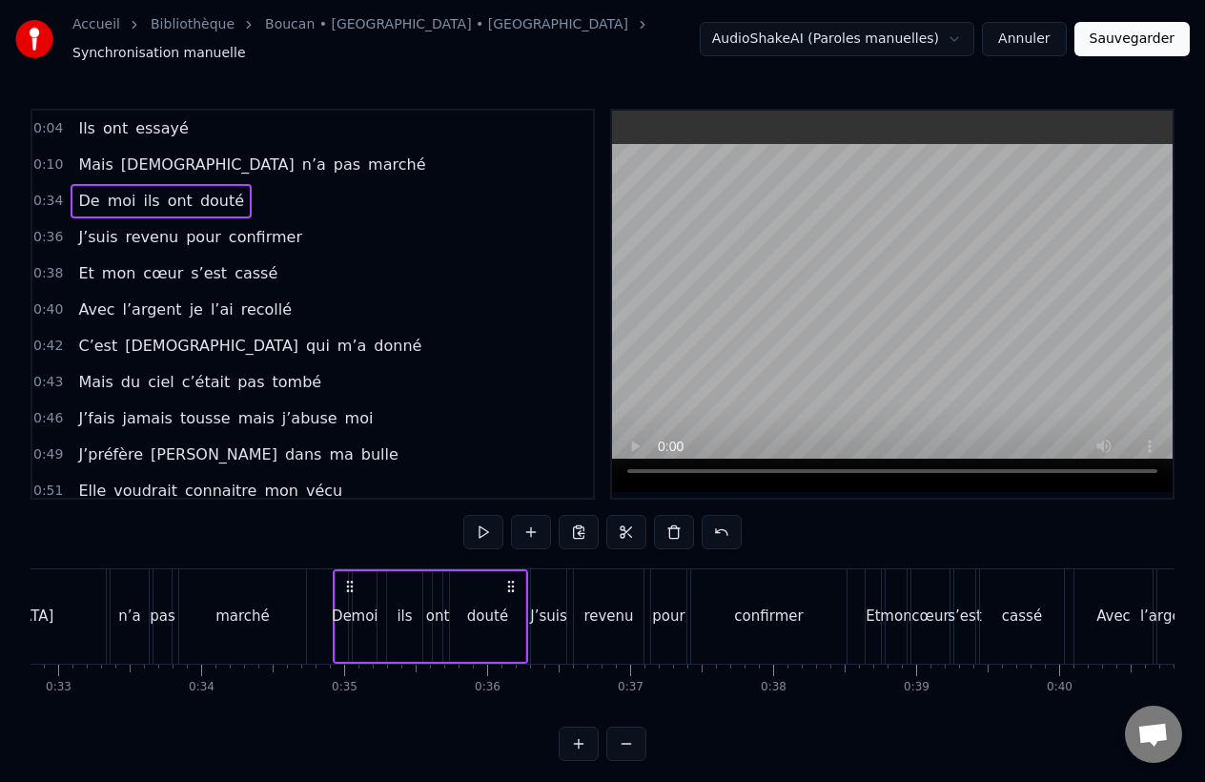
scroll to position [0, 4900]
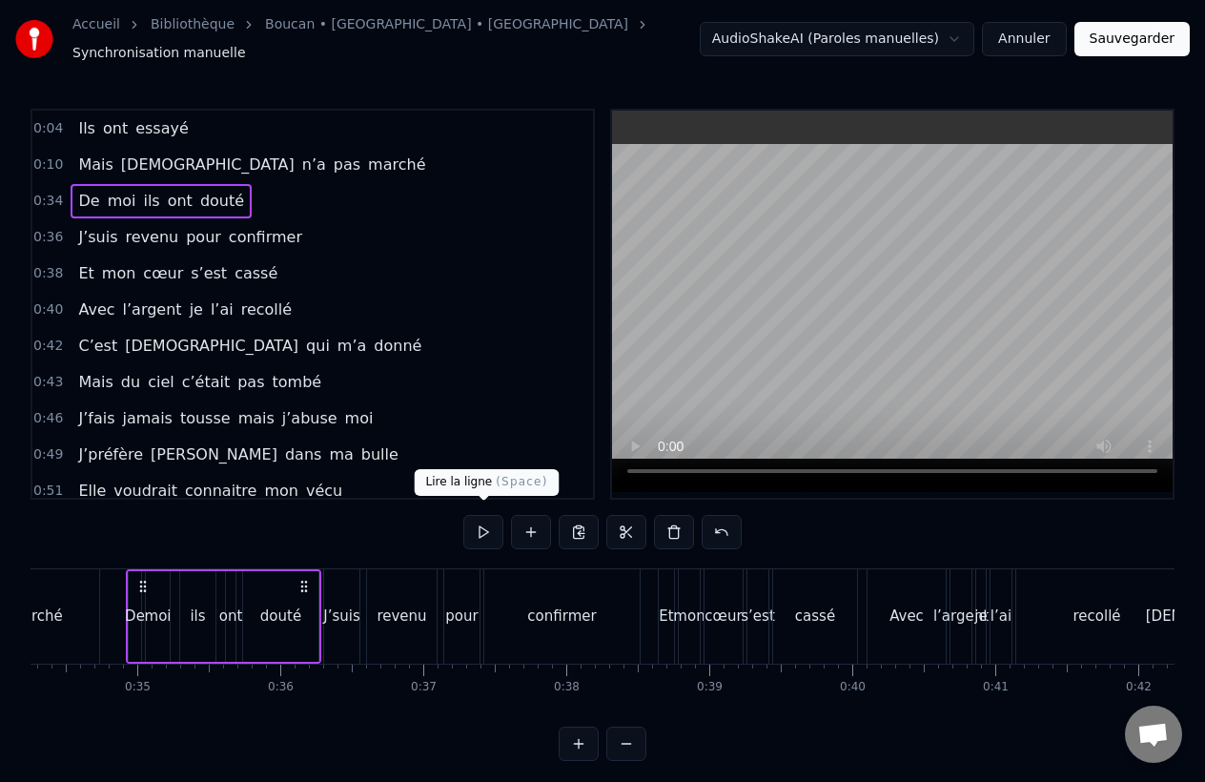
click at [487, 527] on button at bounding box center [483, 532] width 40 height 34
click at [486, 525] on button at bounding box center [483, 532] width 40 height 34
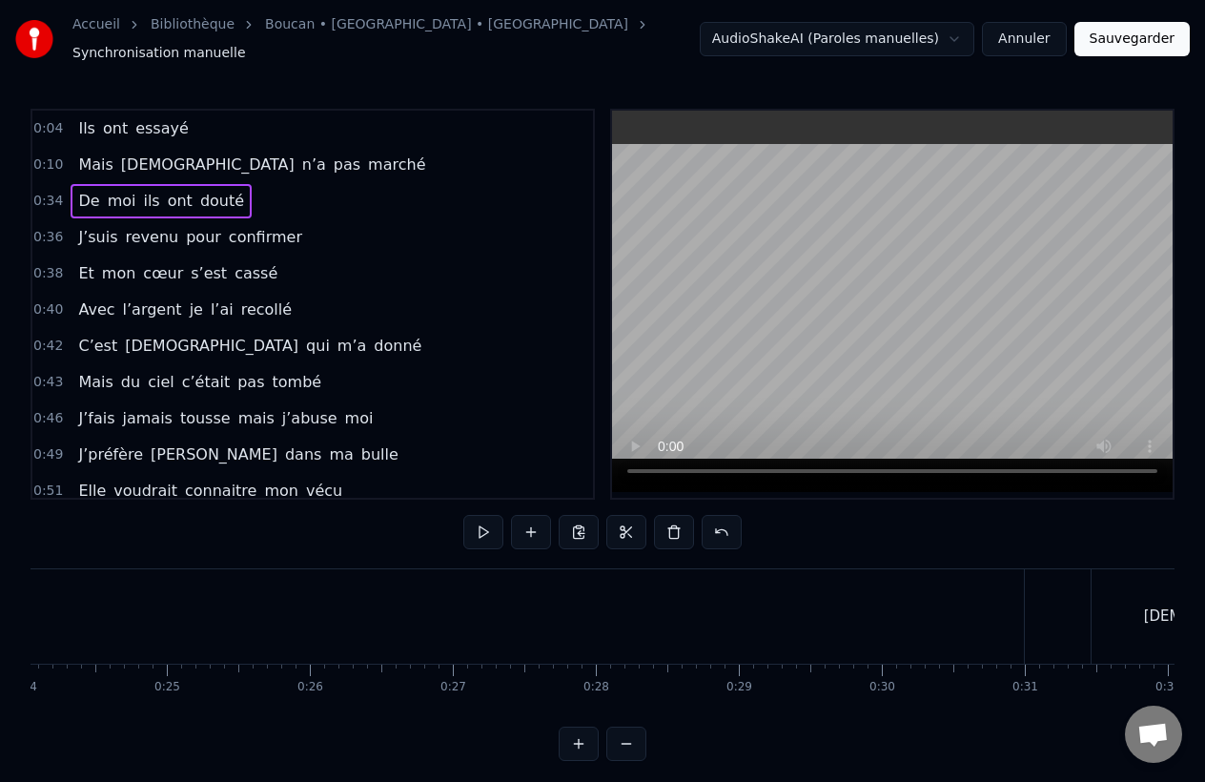
scroll to position [0, 3430]
click at [625, 744] on button at bounding box center [626, 744] width 40 height 34
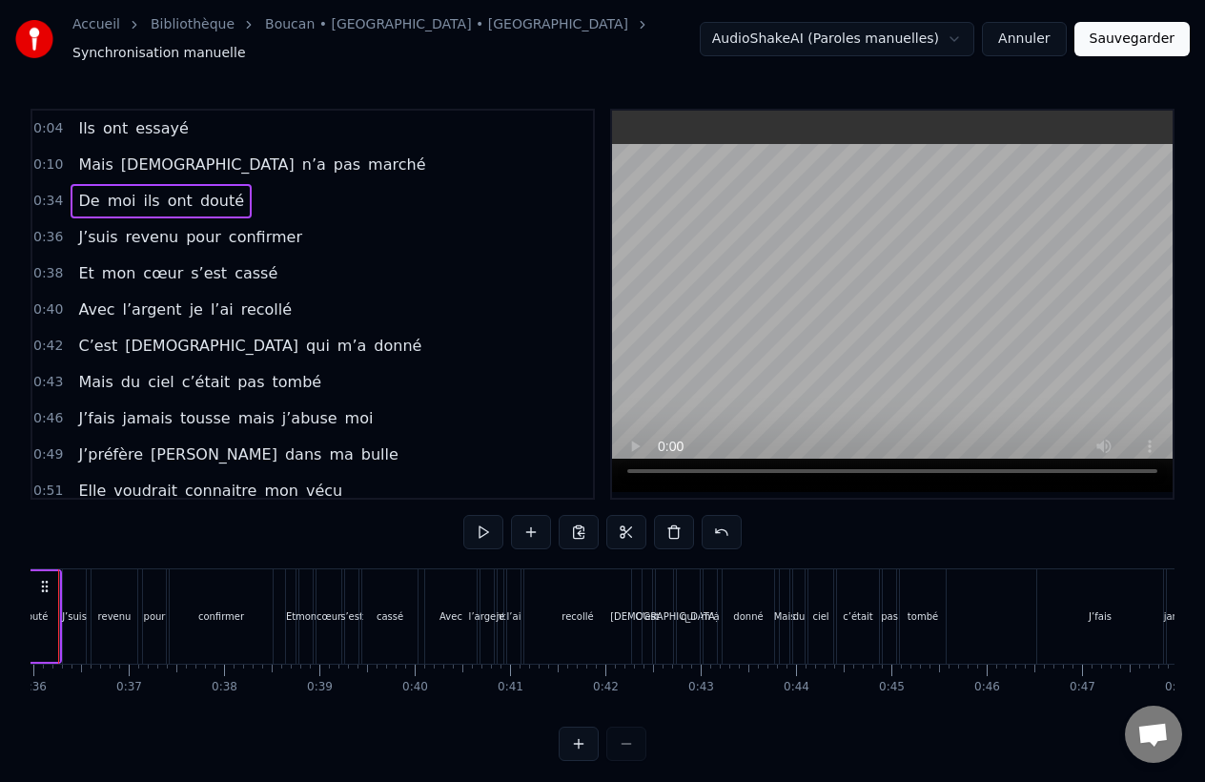
scroll to position [0, 3362]
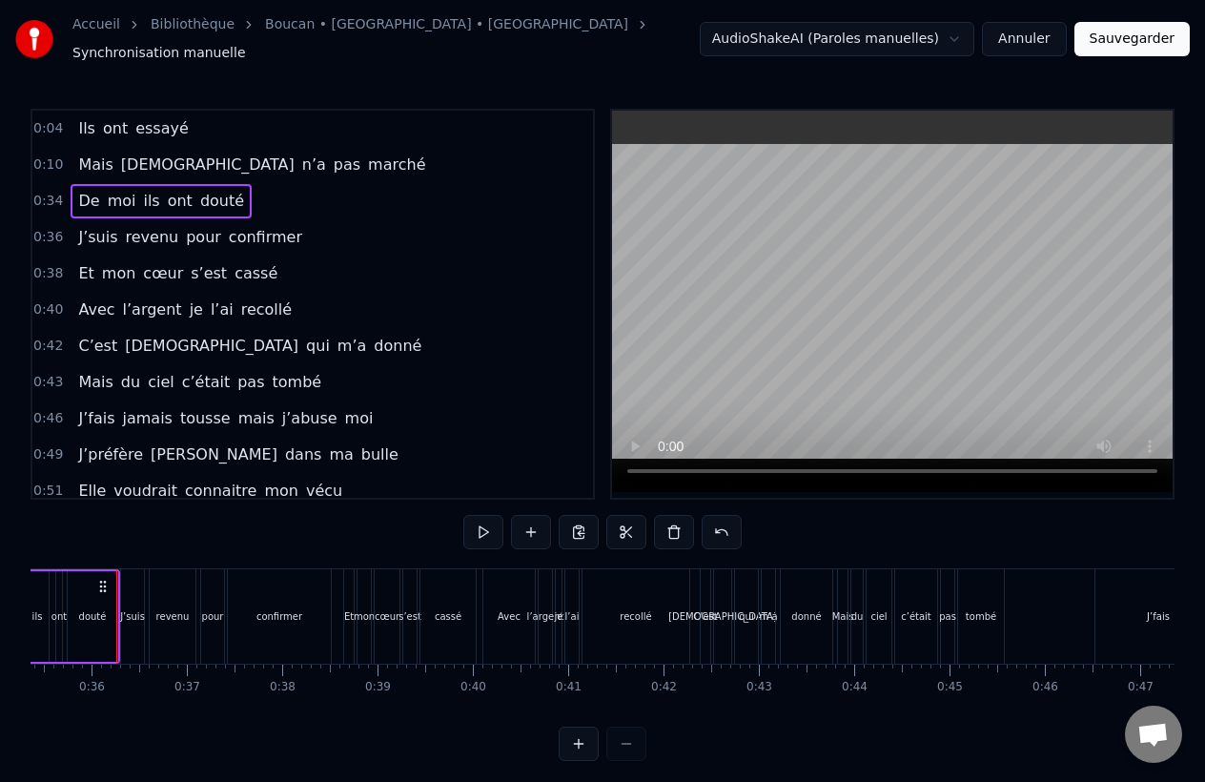
click at [625, 744] on div at bounding box center [603, 744] width 88 height 34
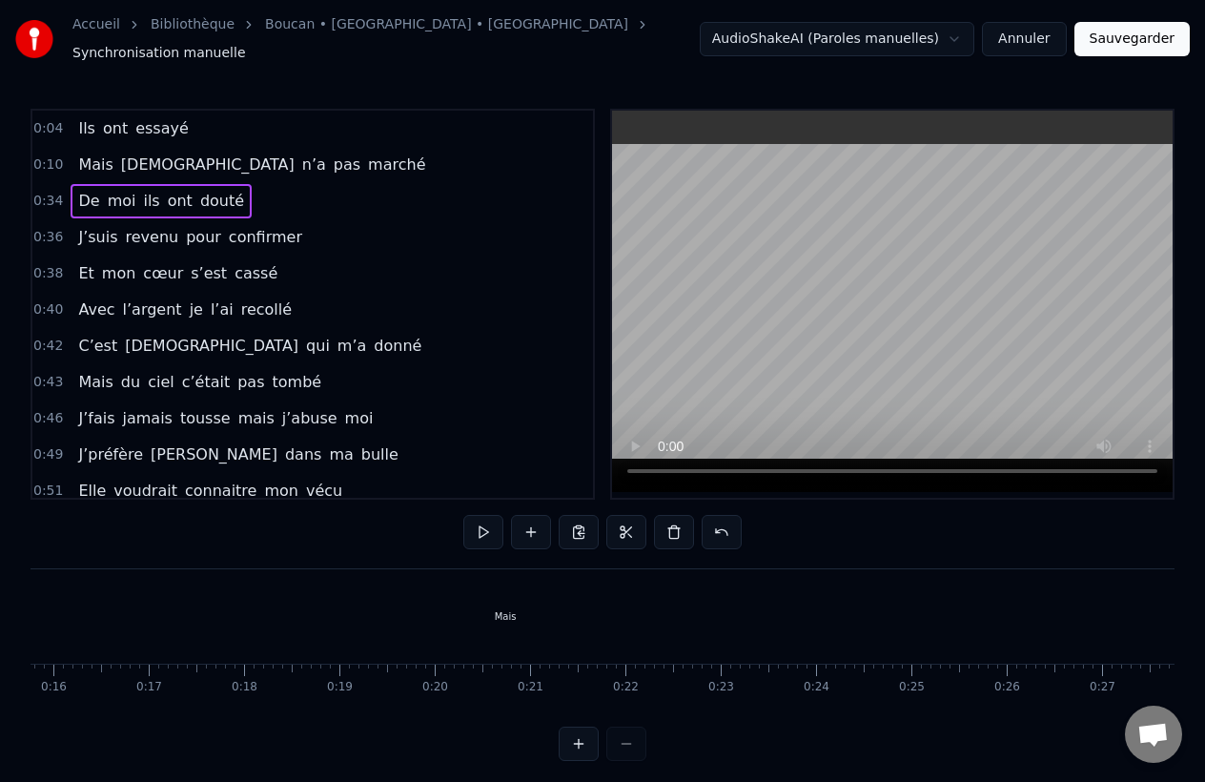
click at [366, 627] on div "Mais" at bounding box center [505, 616] width 1955 height 94
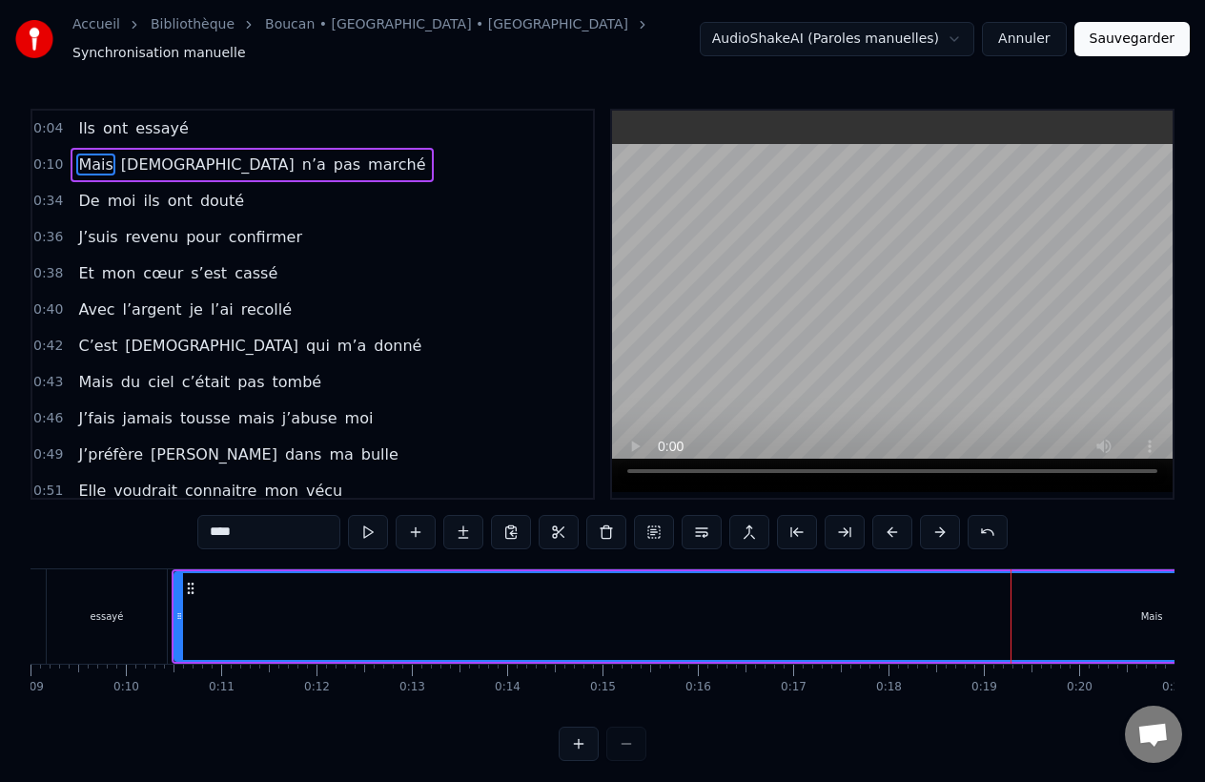
scroll to position [0, 862]
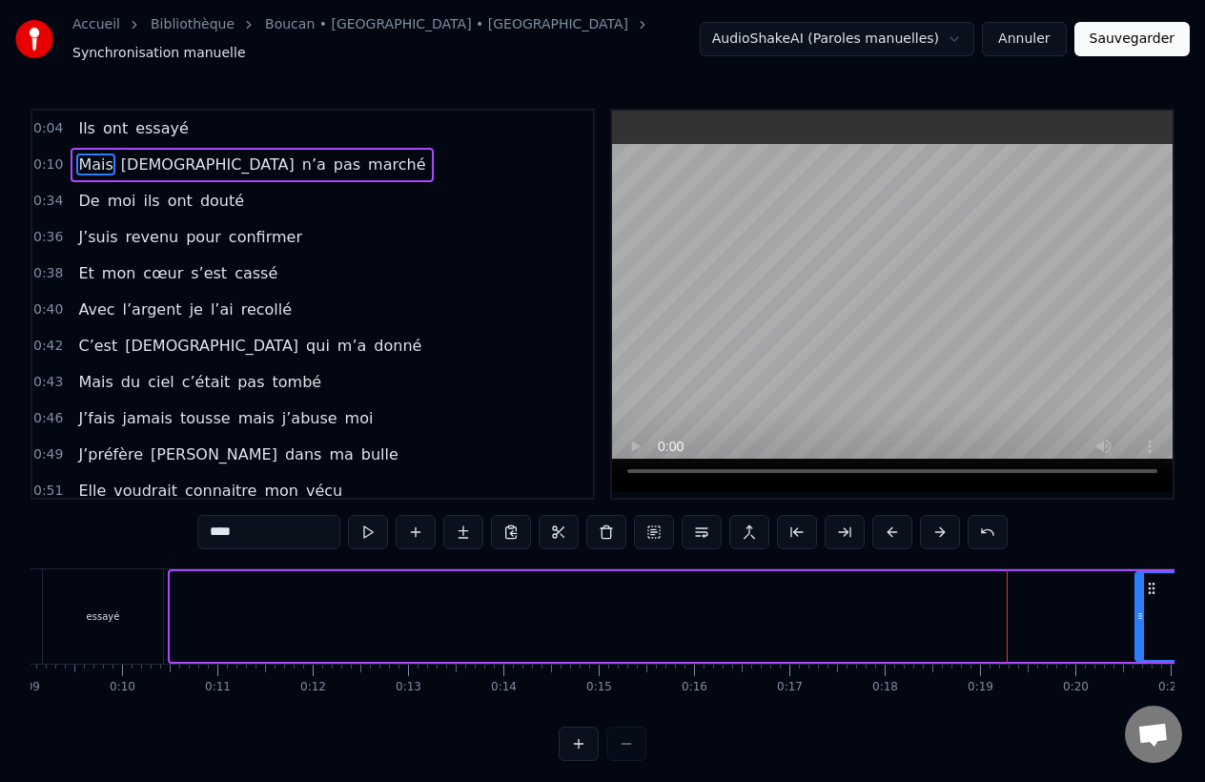
drag, startPoint x: 178, startPoint y: 600, endPoint x: 1139, endPoint y: 614, distance: 960.4
click at [1140, 615] on div at bounding box center [1141, 616] width 8 height 87
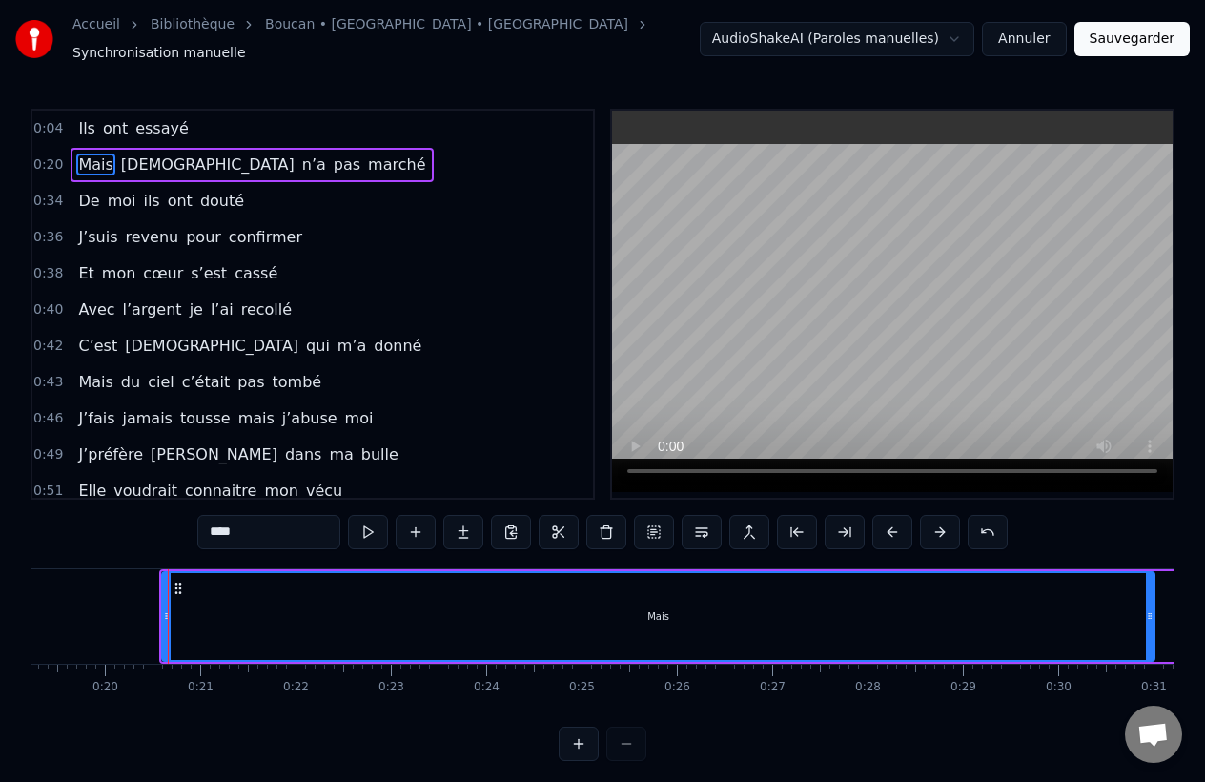
scroll to position [0, 1875]
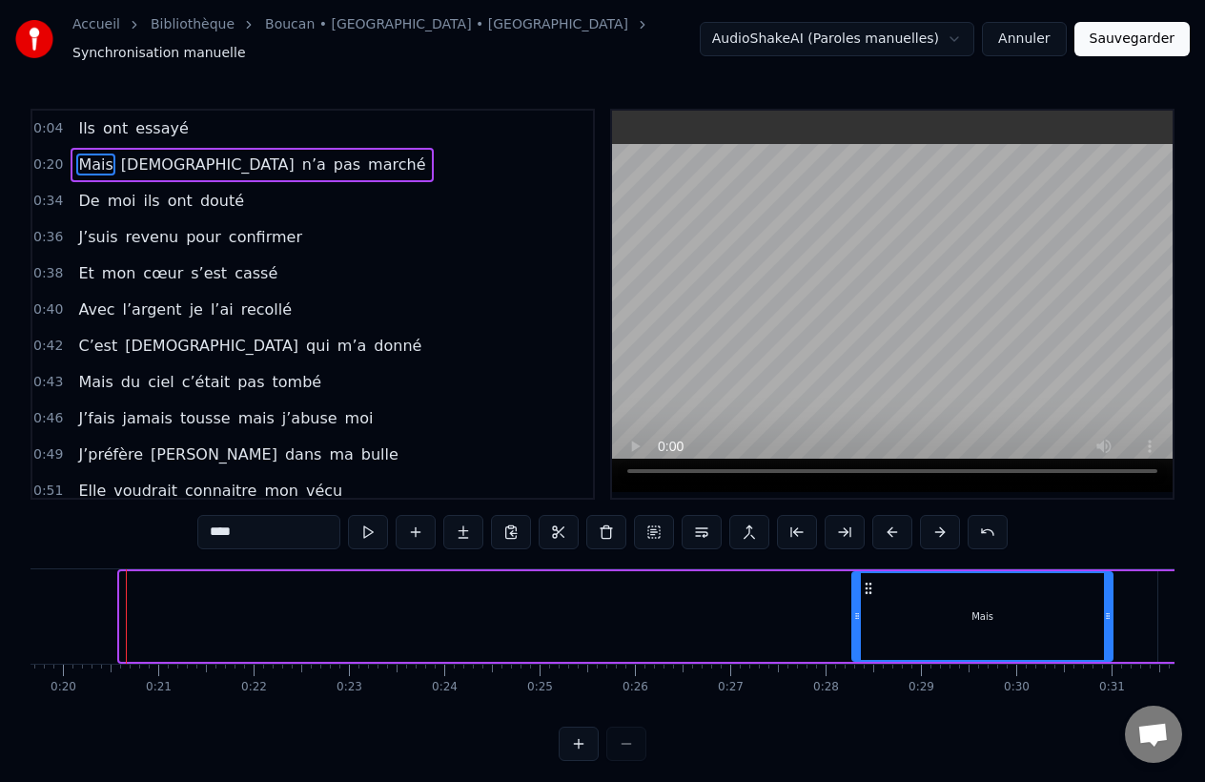
drag, startPoint x: 127, startPoint y: 586, endPoint x: 860, endPoint y: 594, distance: 733.3
click at [860, 594] on div at bounding box center [857, 616] width 8 height 87
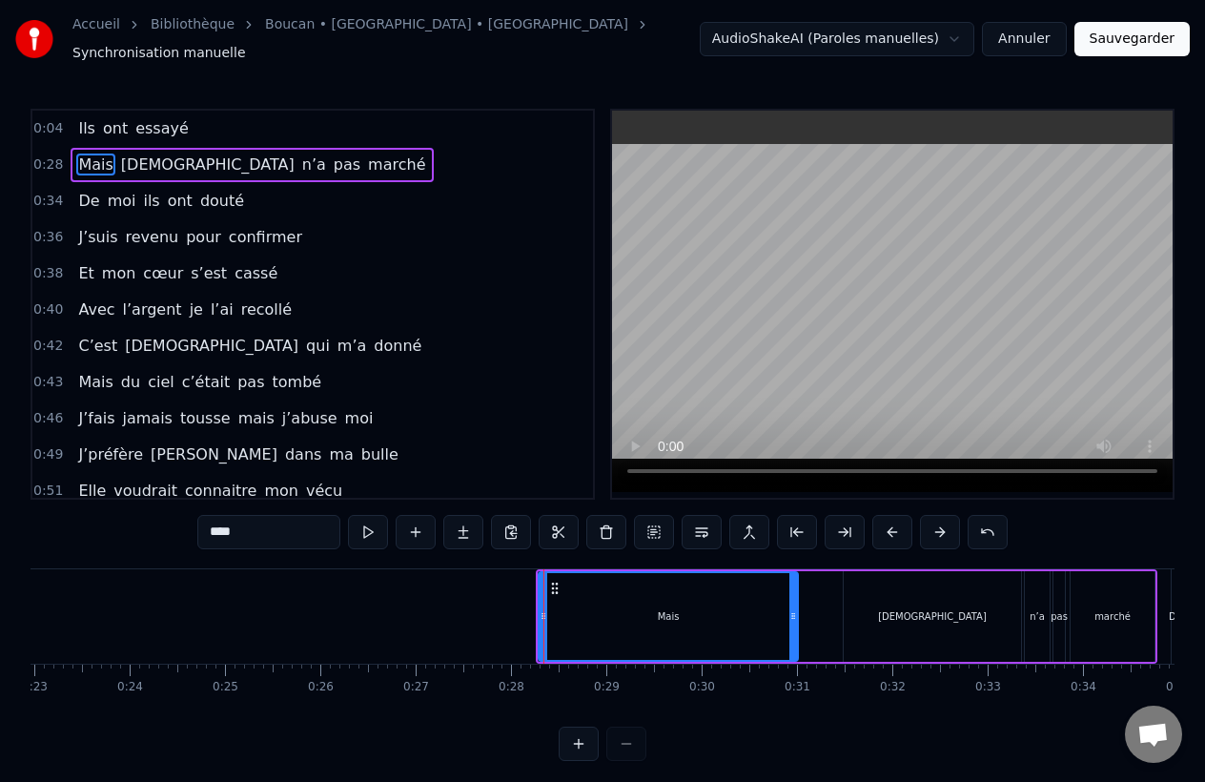
scroll to position [0, 2455]
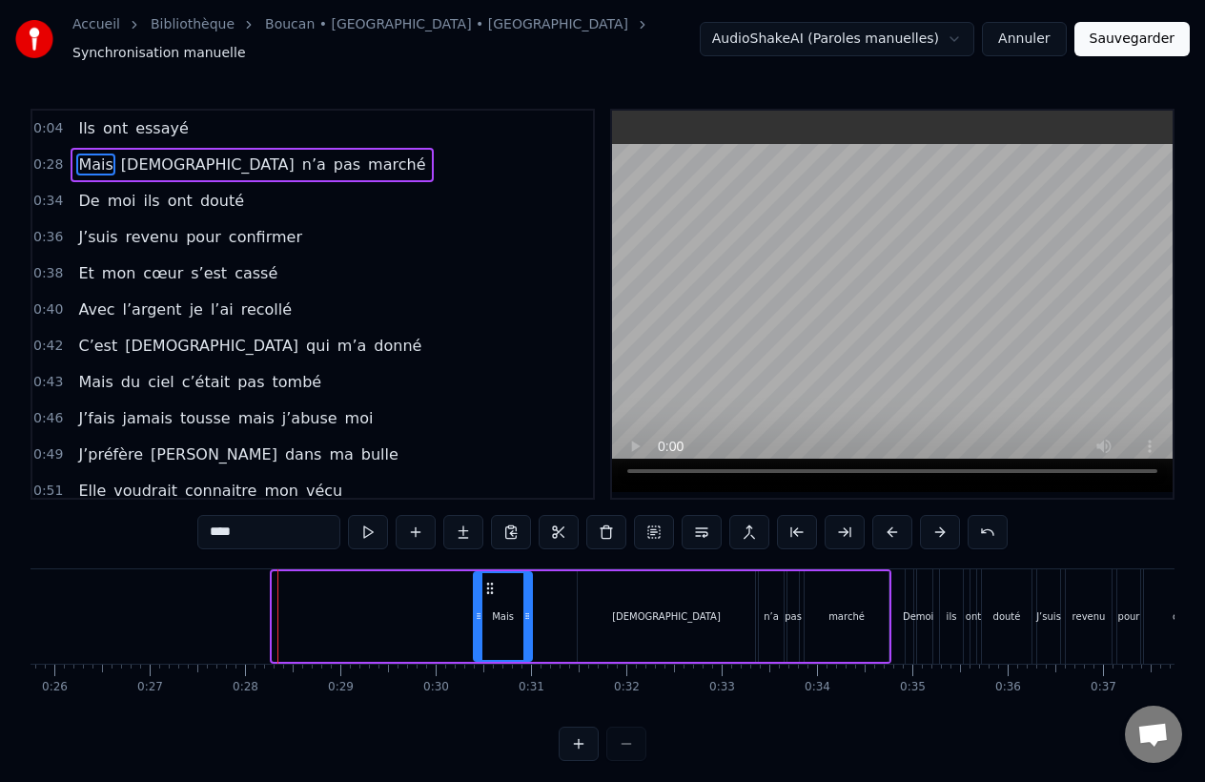
drag, startPoint x: 277, startPoint y: 588, endPoint x: 479, endPoint y: 597, distance: 202.3
click at [478, 598] on div at bounding box center [479, 616] width 8 height 87
click at [655, 609] on div "[DEMOGRAPHIC_DATA]" at bounding box center [666, 616] width 109 height 14
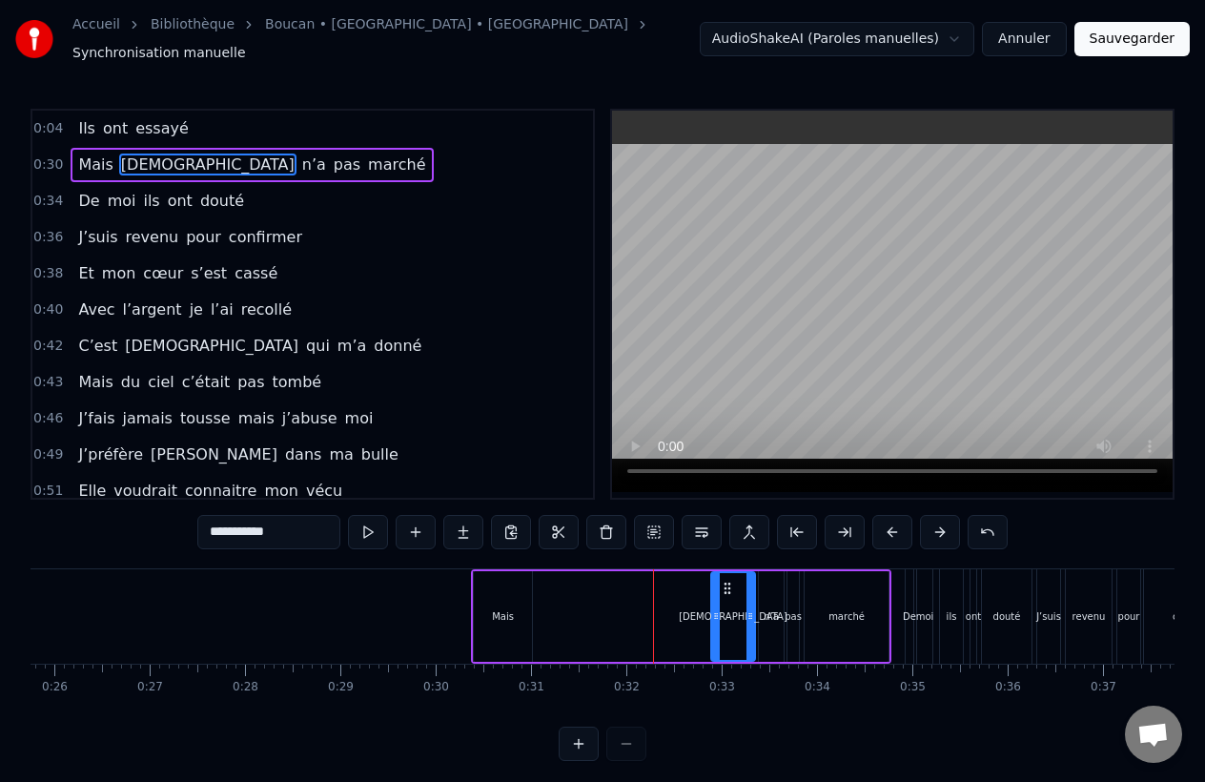
drag, startPoint x: 582, startPoint y: 590, endPoint x: 715, endPoint y: 590, distance: 133.5
click at [715, 590] on div at bounding box center [716, 616] width 8 height 87
click at [507, 609] on div "Mais" at bounding box center [503, 616] width 22 height 14
type input "****"
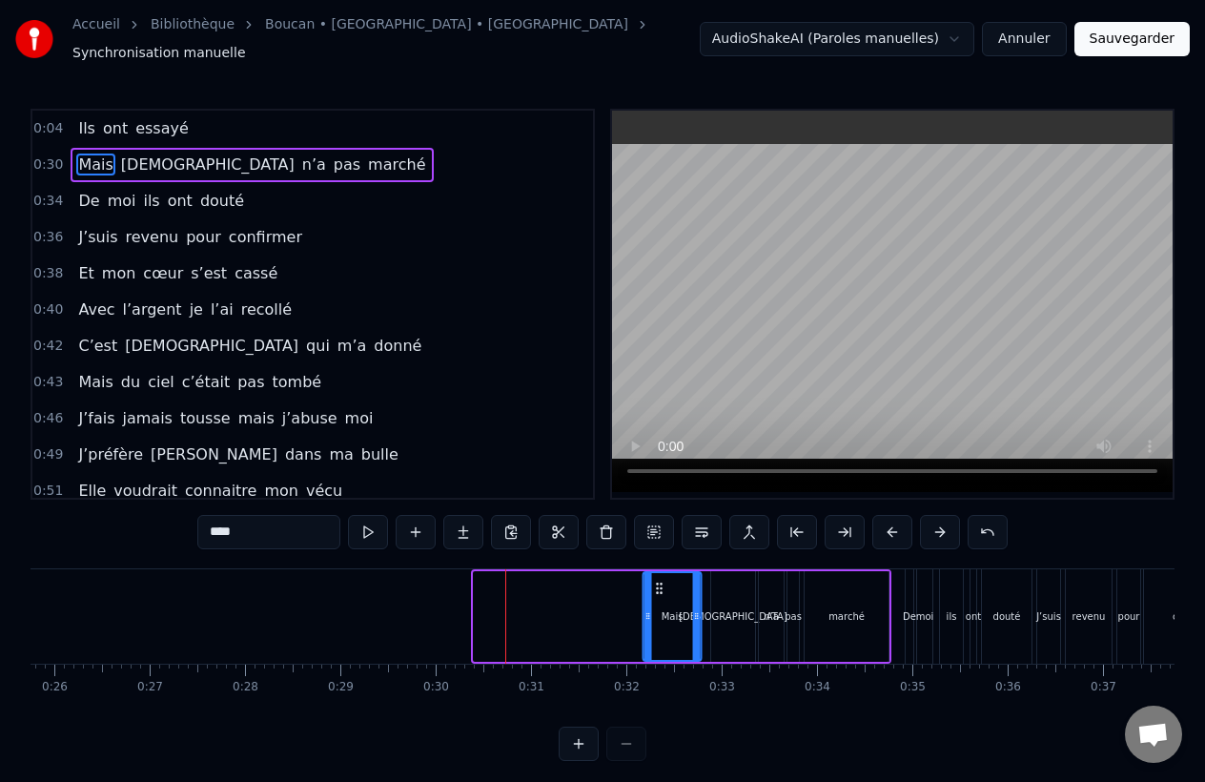
drag, startPoint x: 489, startPoint y: 581, endPoint x: 656, endPoint y: 578, distance: 166.9
click at [657, 581] on icon at bounding box center [659, 588] width 15 height 15
click at [644, 573] on div at bounding box center [648, 616] width 8 height 87
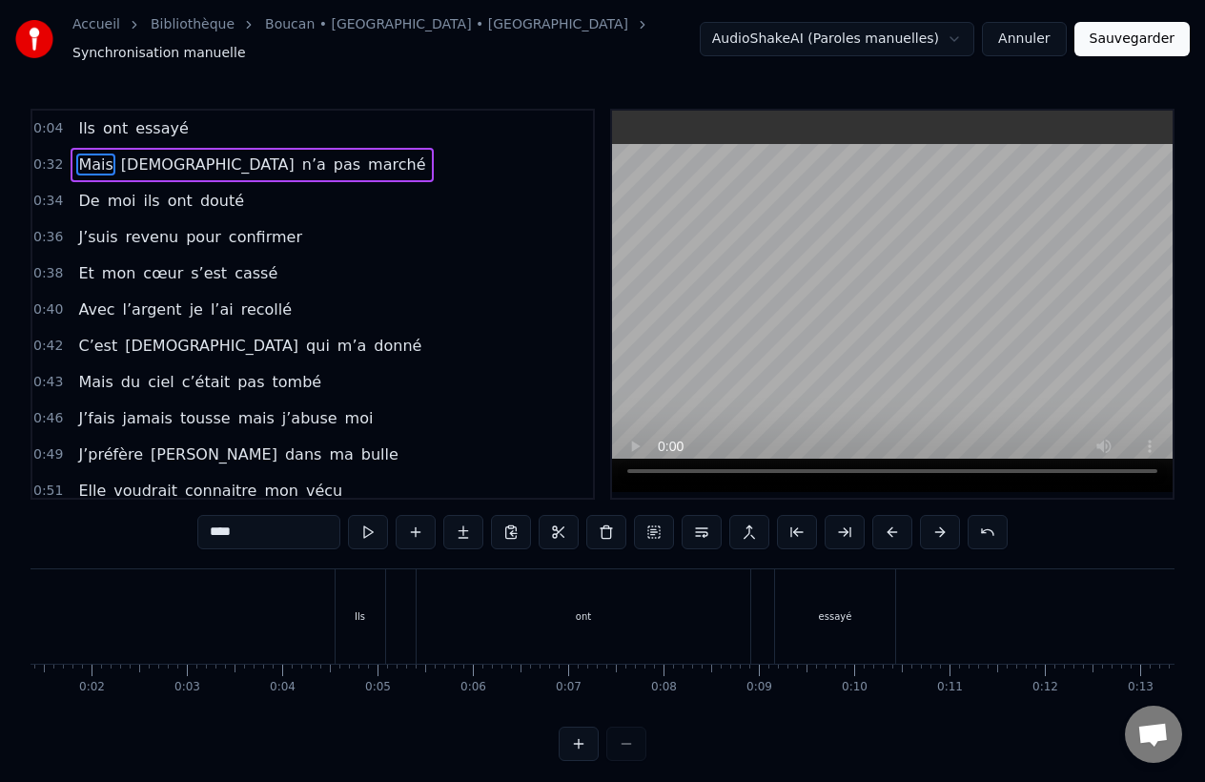
scroll to position [0, 0]
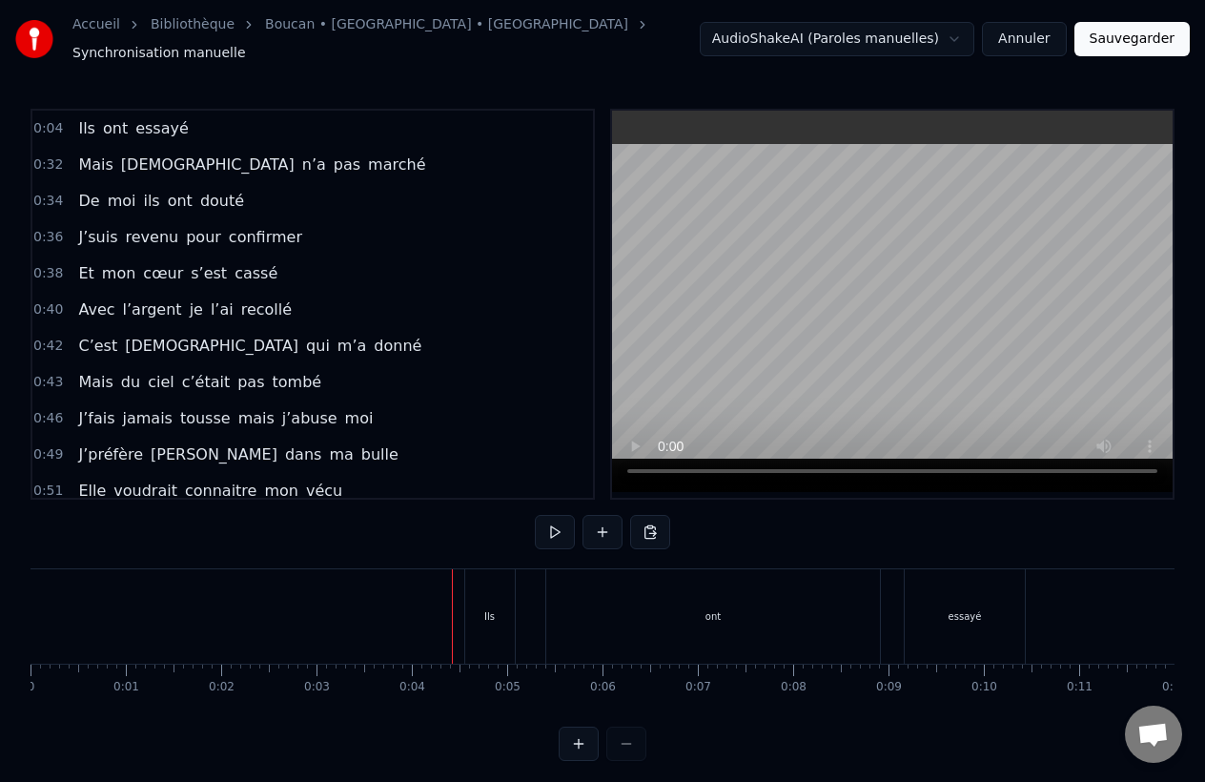
click at [479, 588] on div "Ils" at bounding box center [490, 616] width 50 height 94
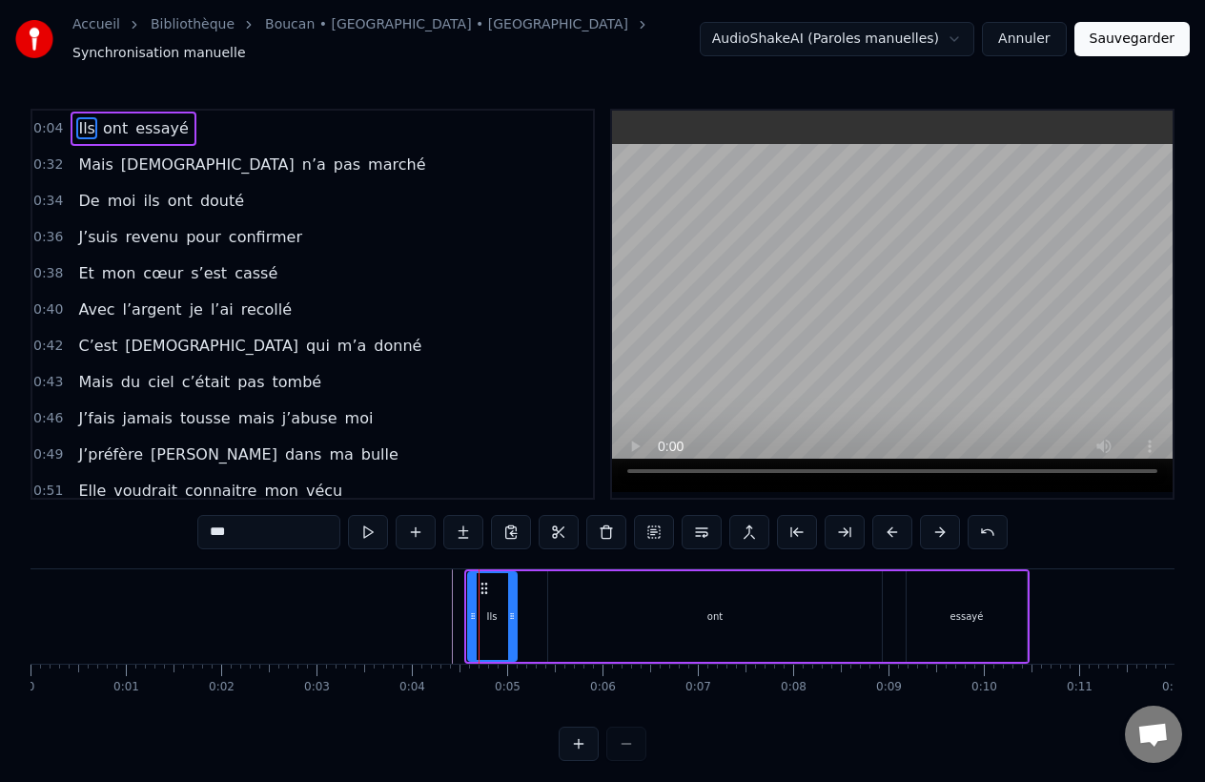
click at [471, 571] on div "Ils" at bounding box center [492, 616] width 51 height 91
drag, startPoint x: 504, startPoint y: 561, endPoint x: 589, endPoint y: 561, distance: 84.9
click at [590, 569] on div "Ils ont essayé" at bounding box center [746, 616] width 565 height 94
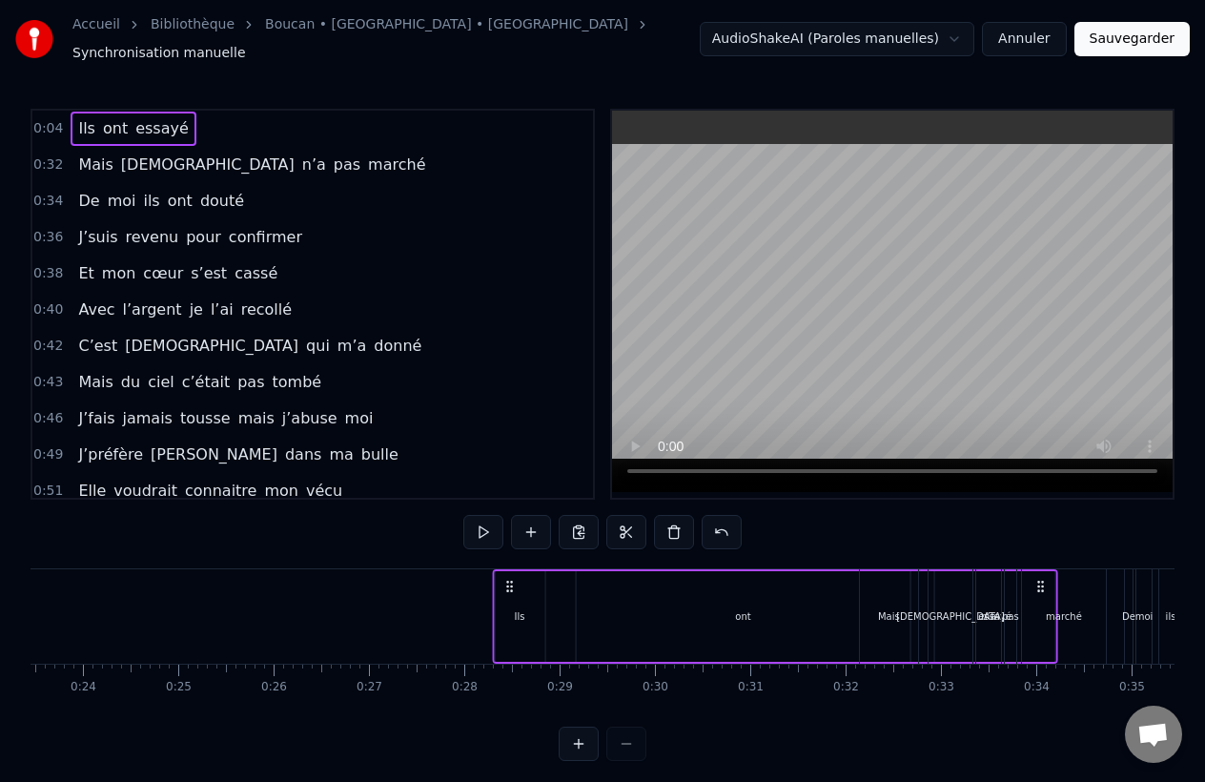
scroll to position [0, 2255]
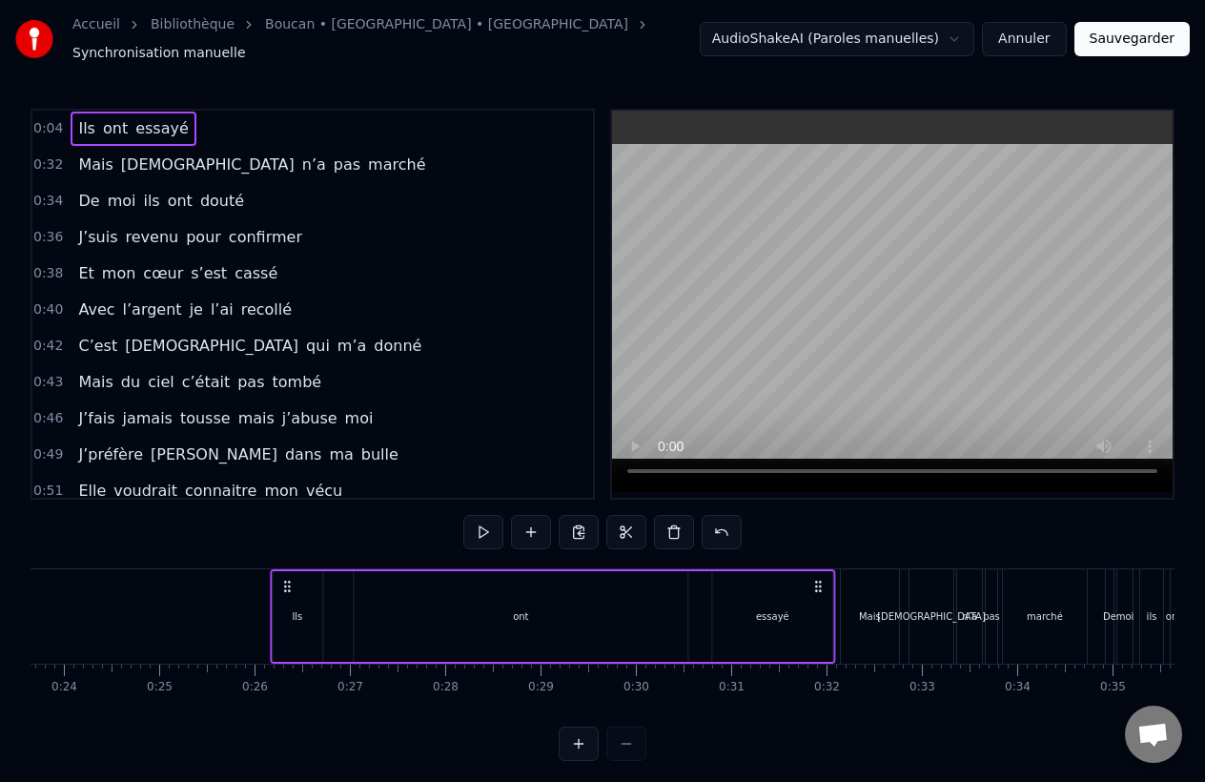
drag, startPoint x: 1012, startPoint y: 579, endPoint x: 815, endPoint y: 574, distance: 196.5
click at [817, 579] on icon at bounding box center [818, 586] width 15 height 15
click at [712, 586] on div "essayé" at bounding box center [772, 616] width 120 height 91
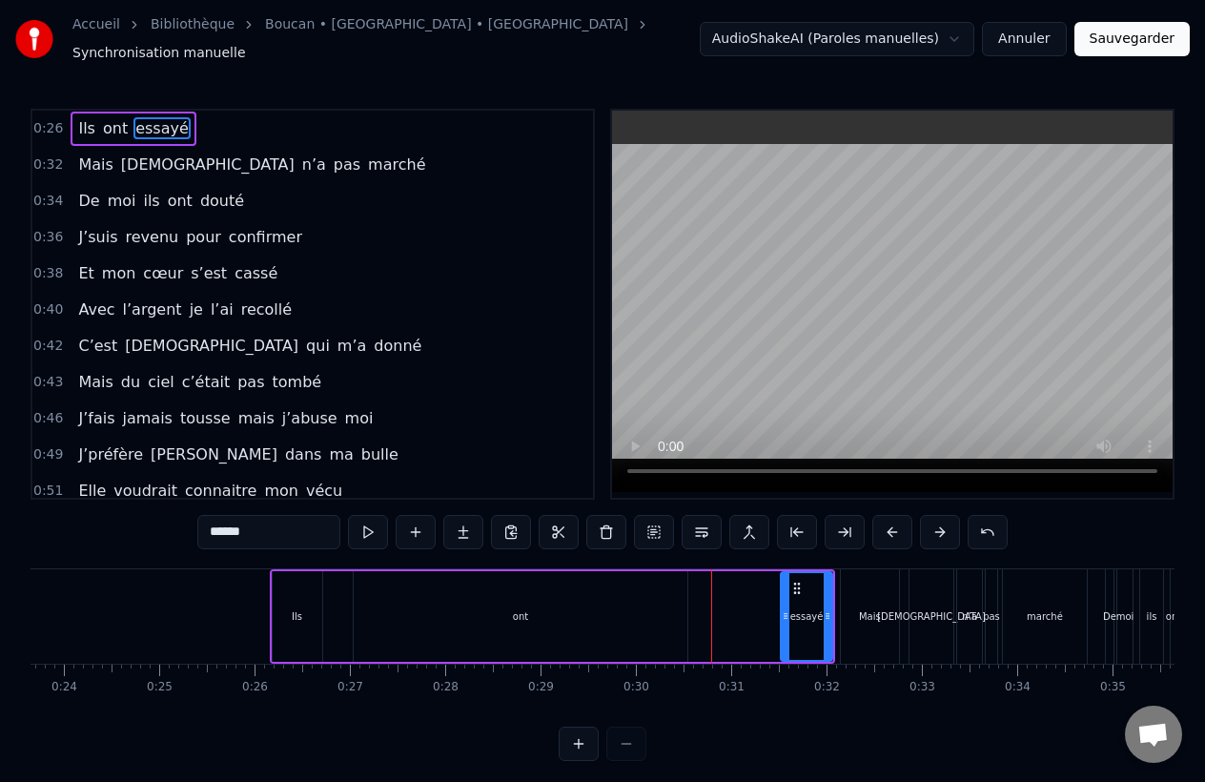
drag, startPoint x: 712, startPoint y: 586, endPoint x: 788, endPoint y: 586, distance: 75.3
click at [788, 588] on div at bounding box center [786, 616] width 8 height 87
click at [504, 586] on div "ont" at bounding box center [521, 616] width 334 height 91
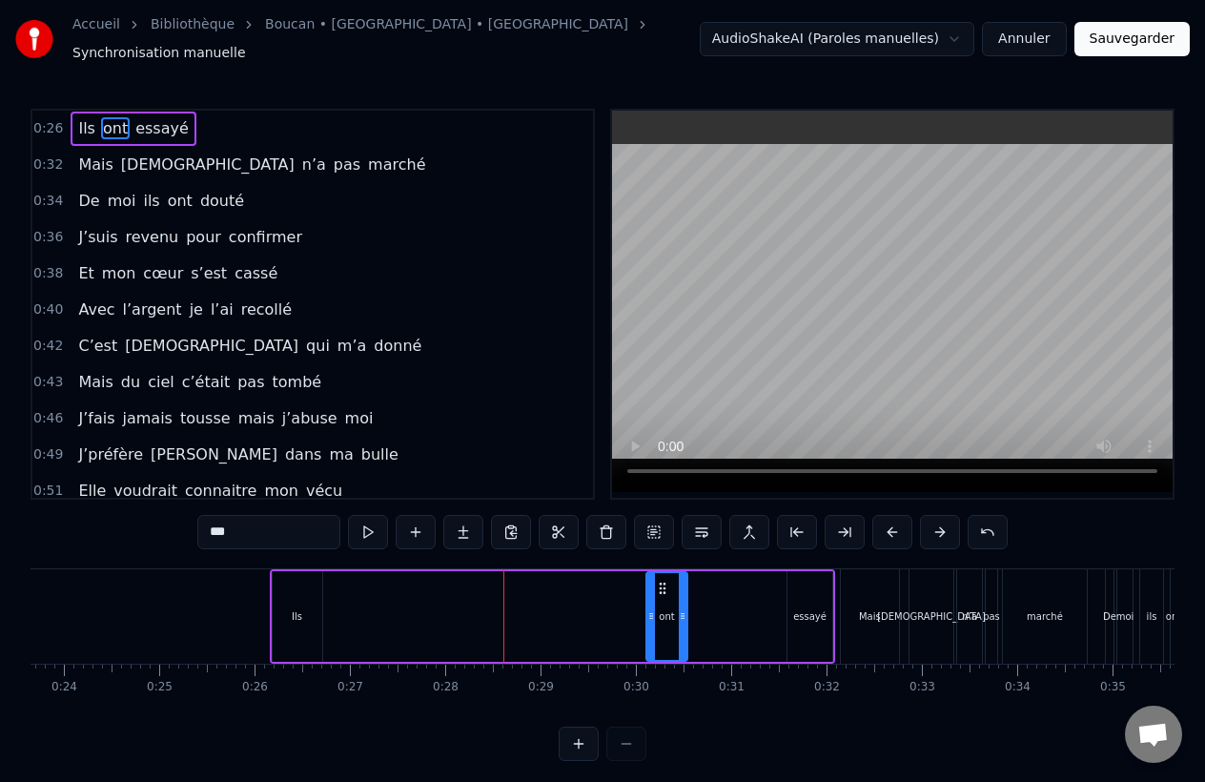
drag, startPoint x: 360, startPoint y: 596, endPoint x: 651, endPoint y: 602, distance: 290.9
click at [652, 602] on div at bounding box center [651, 616] width 8 height 87
drag, startPoint x: 662, startPoint y: 584, endPoint x: 762, endPoint y: 581, distance: 100.2
click at [763, 582] on icon at bounding box center [764, 588] width 15 height 15
click at [302, 610] on div "Ils" at bounding box center [298, 616] width 50 height 91
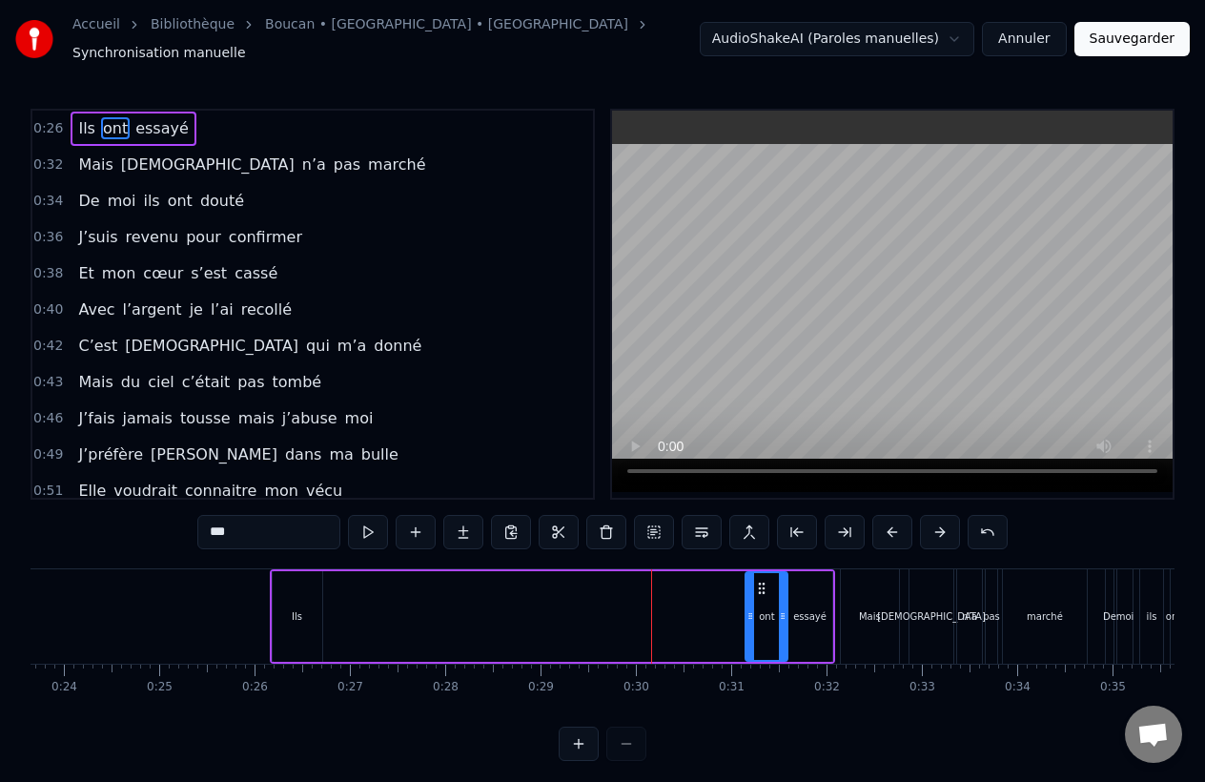
type input "***"
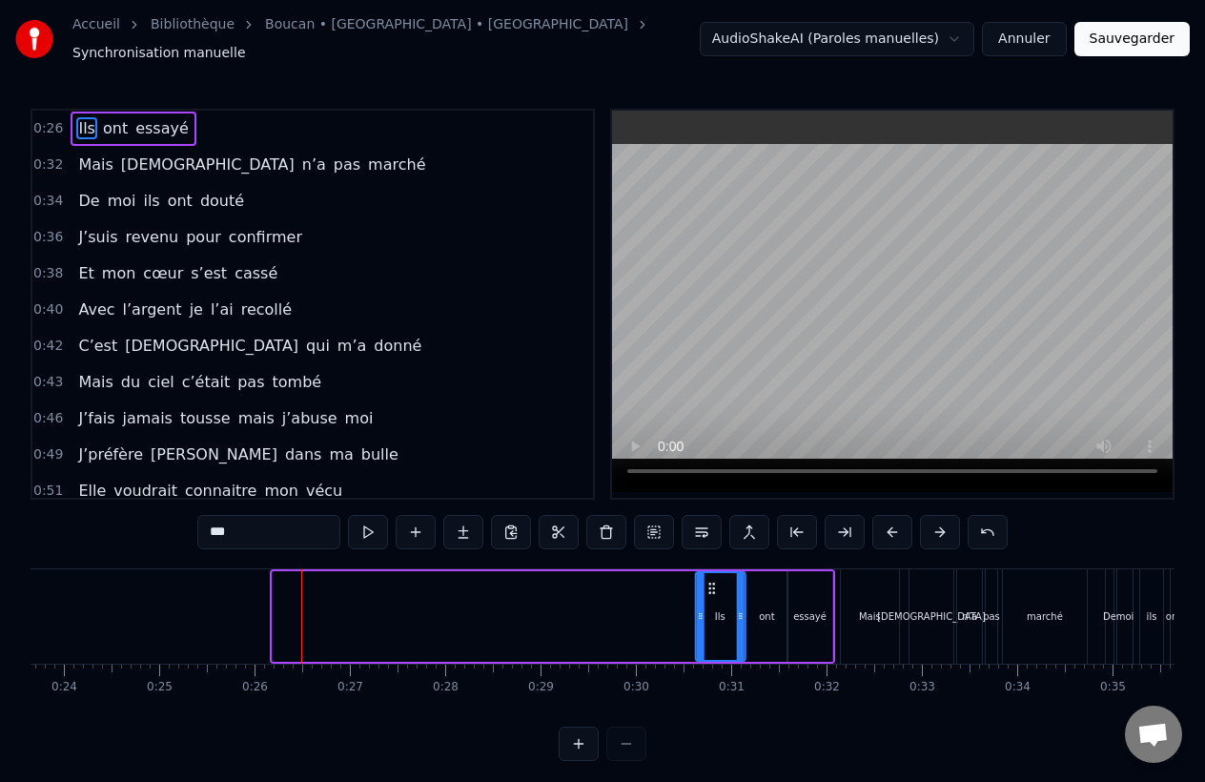
drag, startPoint x: 288, startPoint y: 574, endPoint x: 709, endPoint y: 579, distance: 421.5
click at [710, 583] on icon at bounding box center [711, 588] width 15 height 15
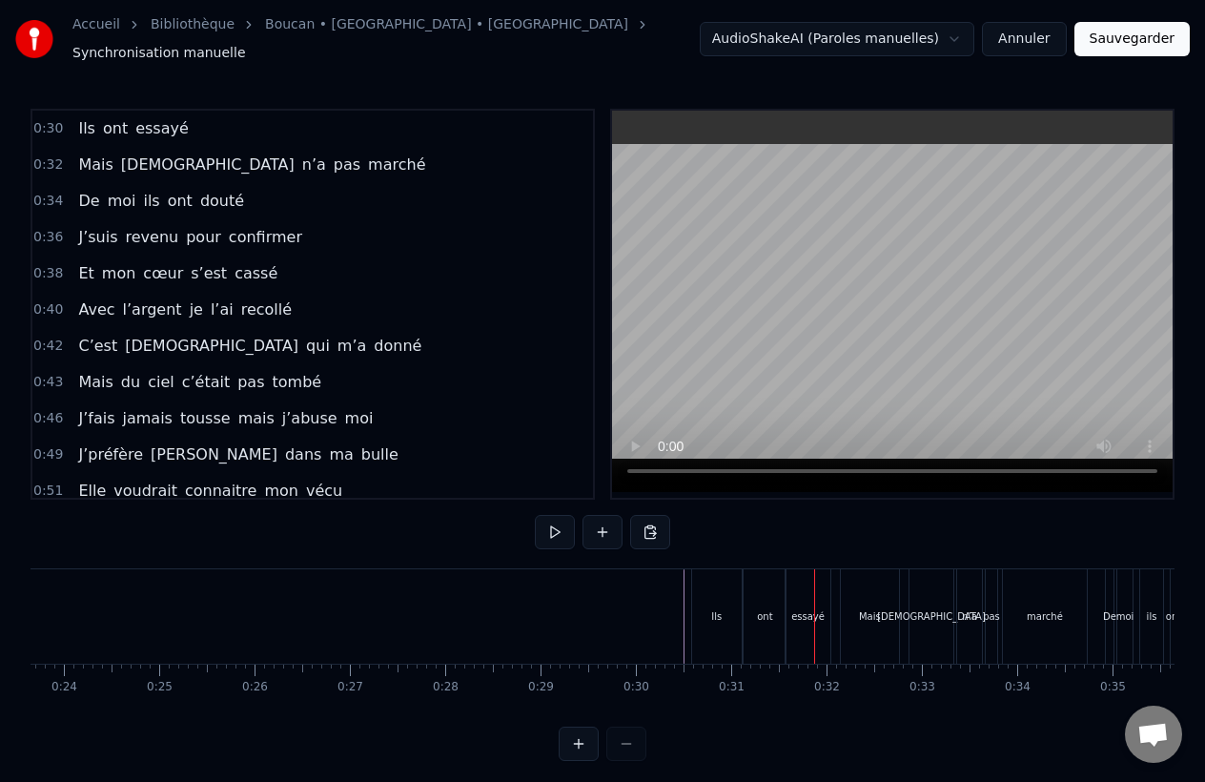
click at [759, 609] on div "ont" at bounding box center [764, 616] width 15 height 14
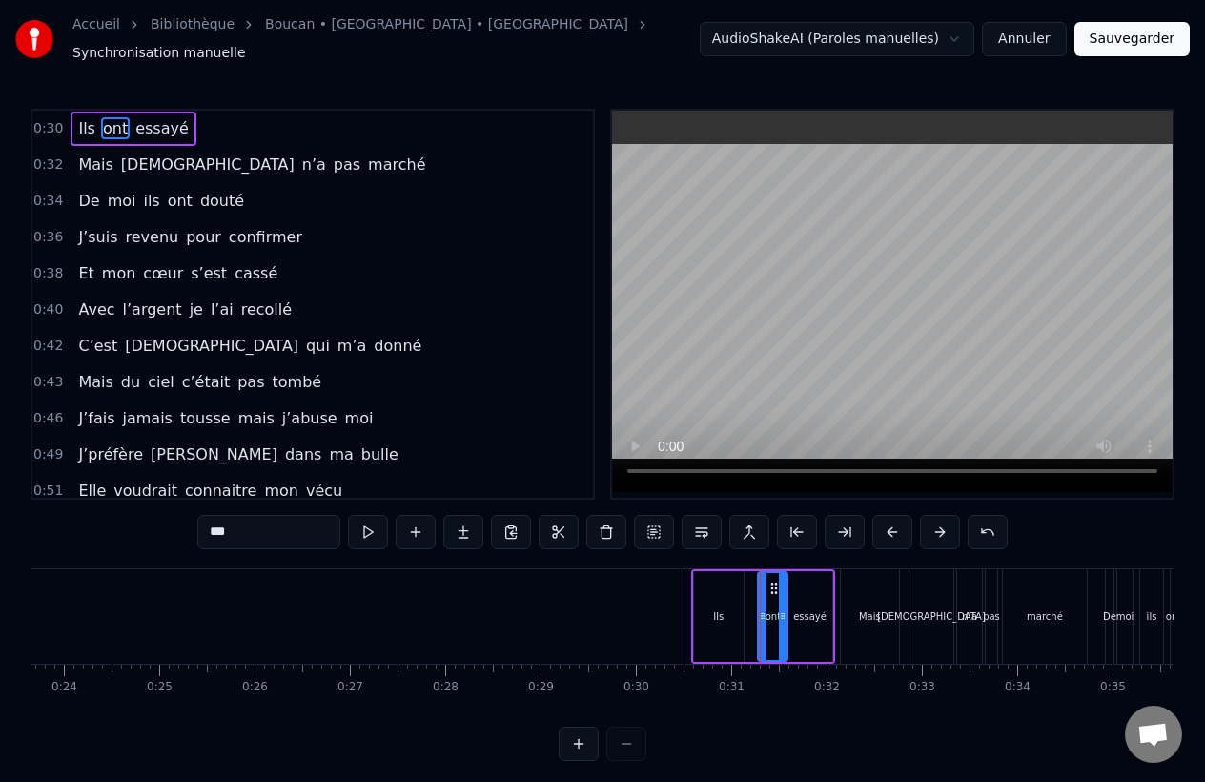
drag, startPoint x: 752, startPoint y: 607, endPoint x: 768, endPoint y: 607, distance: 15.3
click at [767, 608] on icon at bounding box center [763, 615] width 8 height 15
click at [713, 609] on div "Ils" at bounding box center [718, 616] width 10 height 14
type input "***"
drag, startPoint x: 712, startPoint y: 577, endPoint x: 730, endPoint y: 579, distance: 18.2
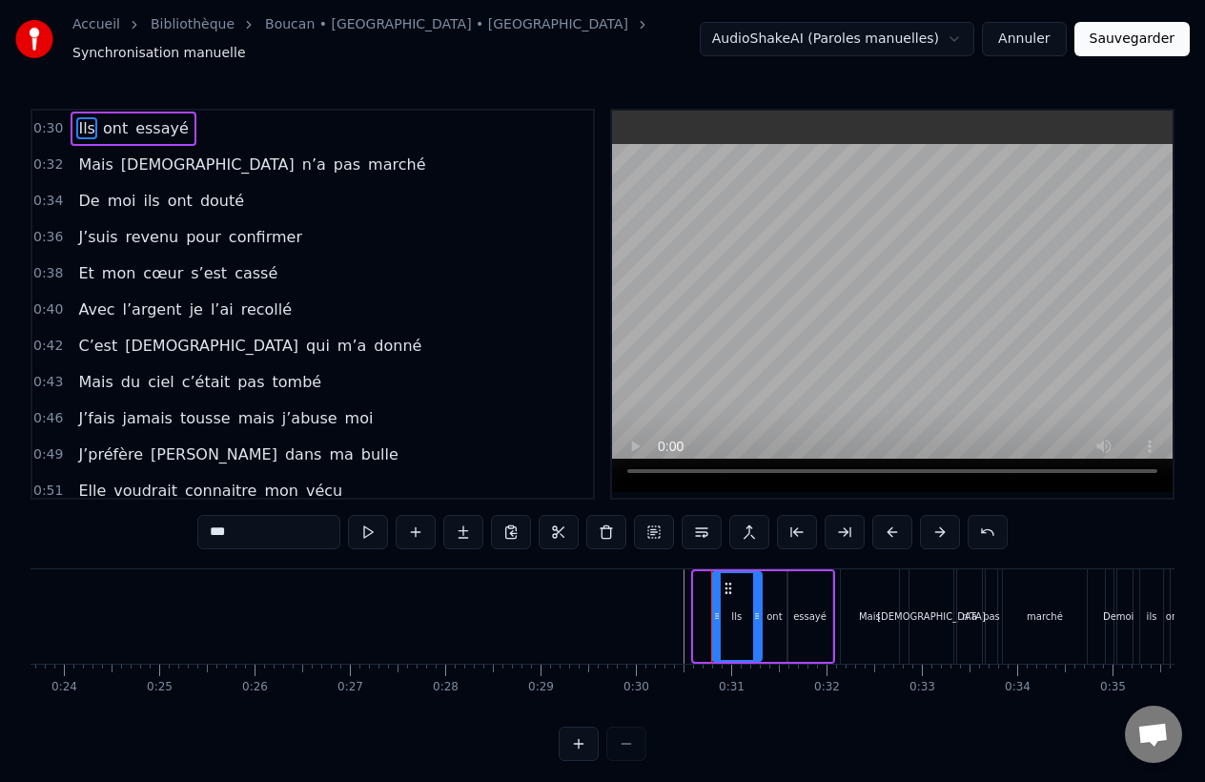
click at [730, 581] on icon at bounding box center [728, 588] width 15 height 15
drag, startPoint x: 717, startPoint y: 594, endPoint x: 738, endPoint y: 593, distance: 21.0
click at [739, 593] on div at bounding box center [739, 616] width 8 height 87
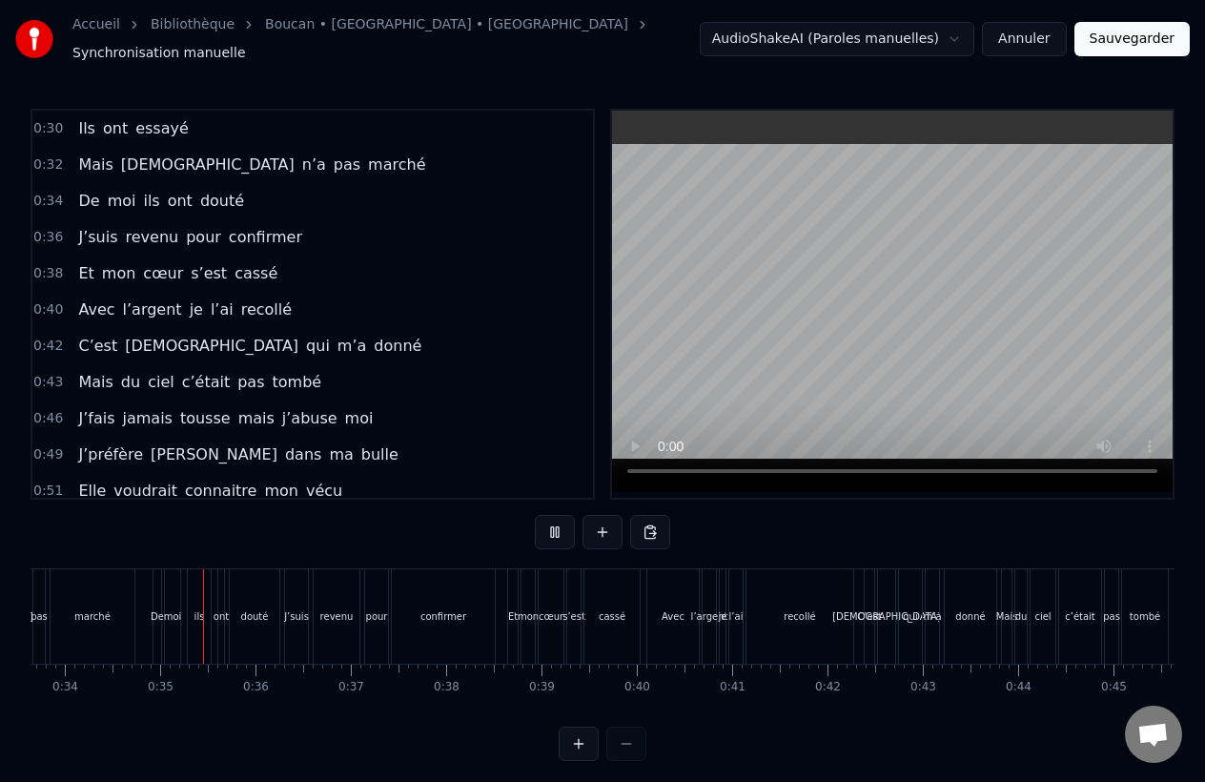
scroll to position [0, 3225]
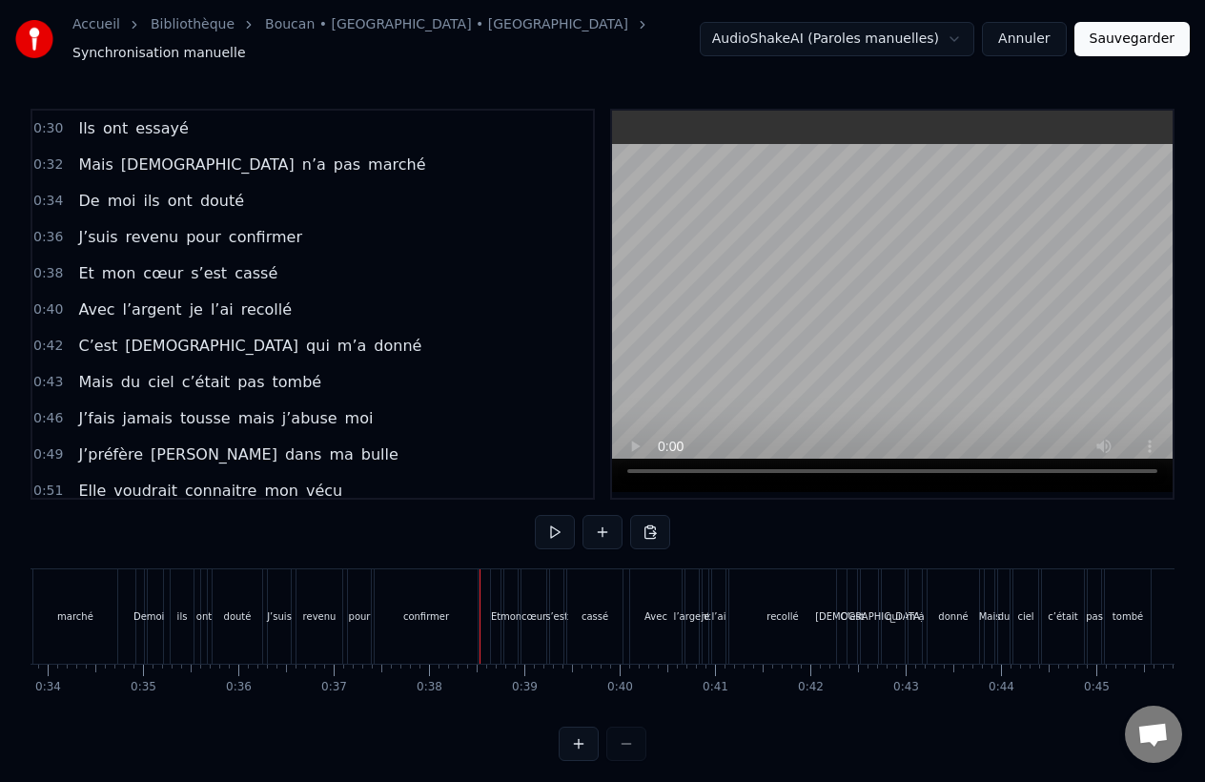
click at [1125, 41] on button "Sauvegarder" at bounding box center [1132, 39] width 115 height 34
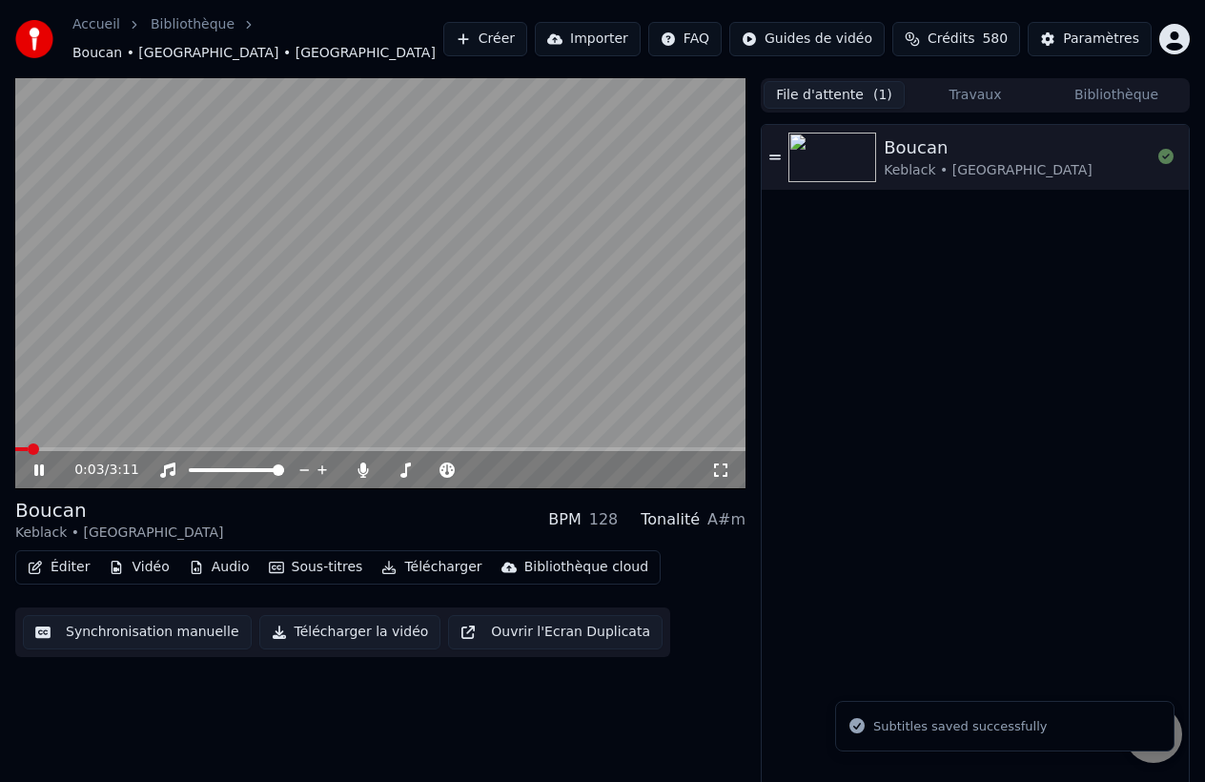
click at [61, 451] on div "0:03 / 3:11" at bounding box center [380, 470] width 730 height 38
click at [1066, 31] on div "Paramètres" at bounding box center [1101, 39] width 76 height 19
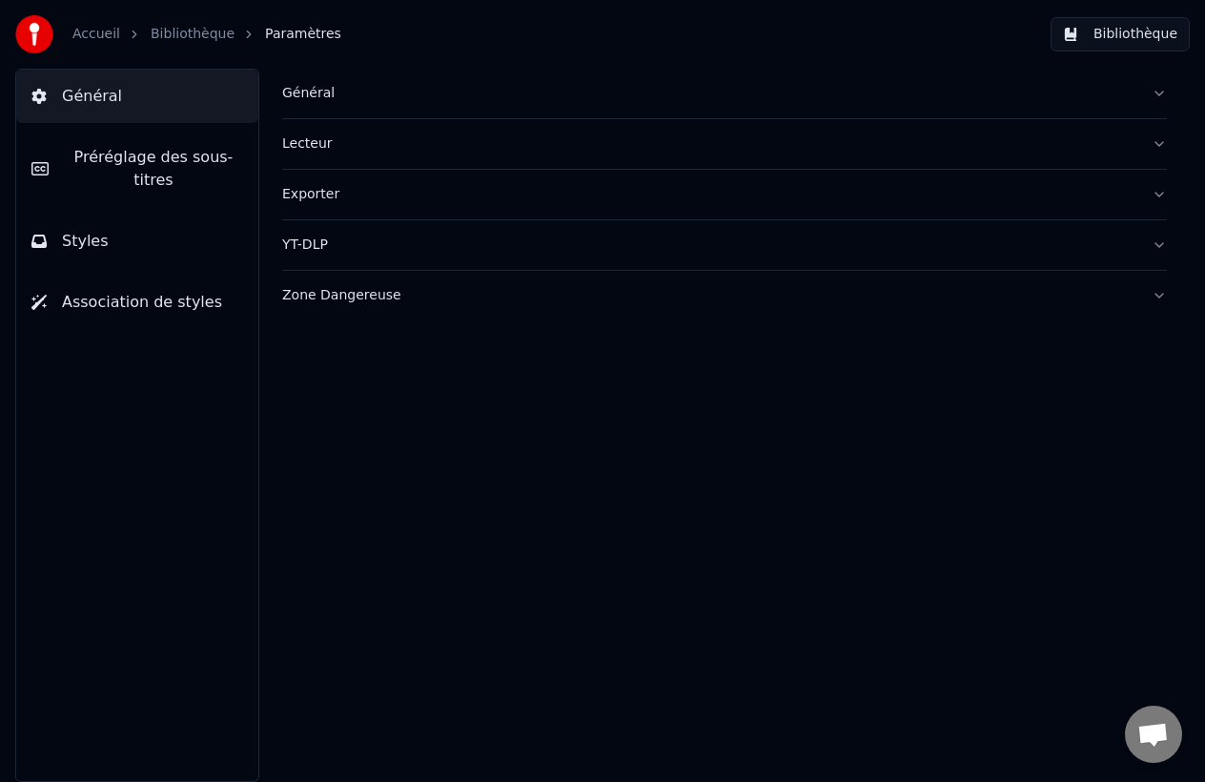
click at [352, 100] on div "Général" at bounding box center [709, 93] width 854 height 19
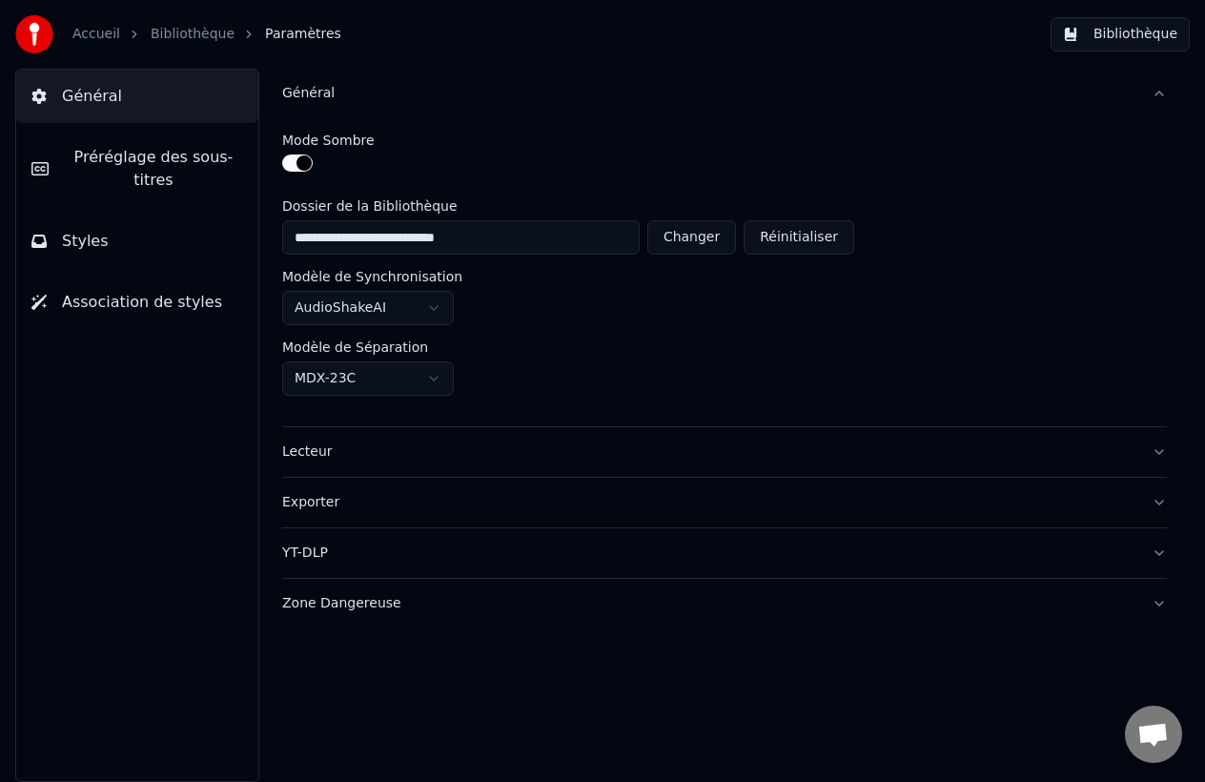
click at [170, 153] on span "Préréglage des sous-titres" at bounding box center [153, 169] width 179 height 46
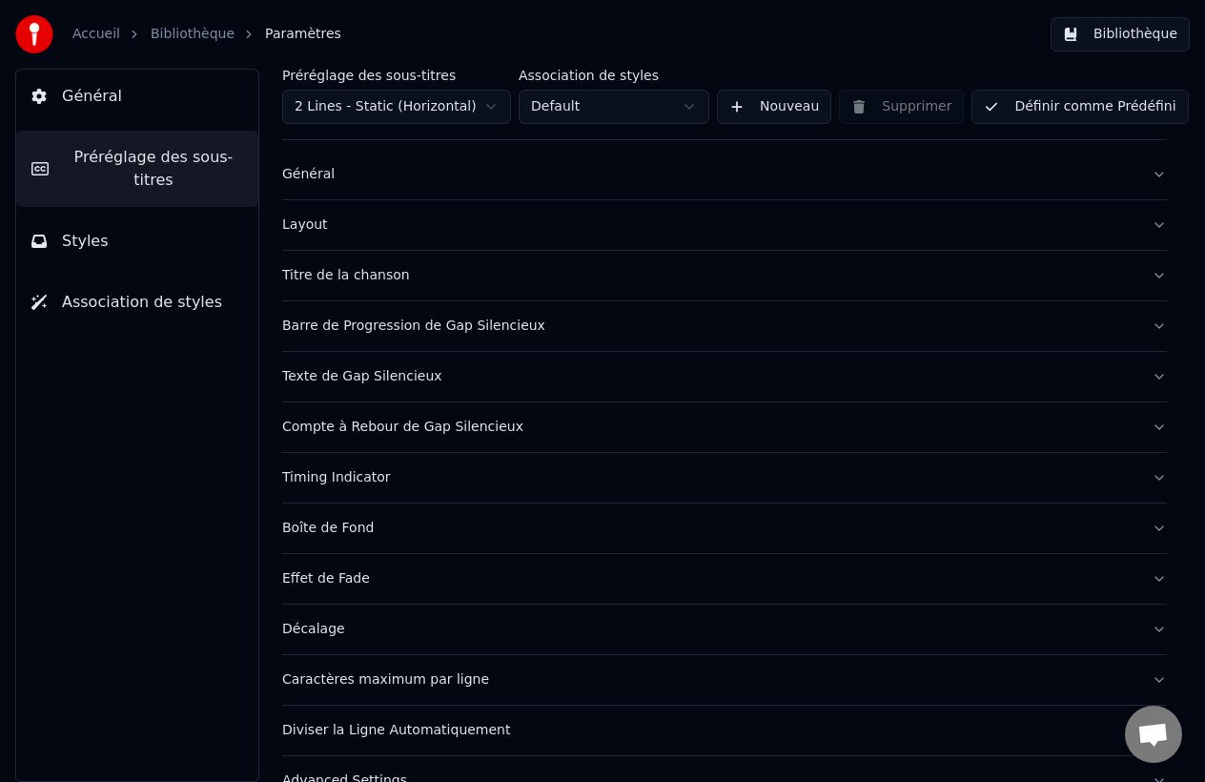
scroll to position [38, 0]
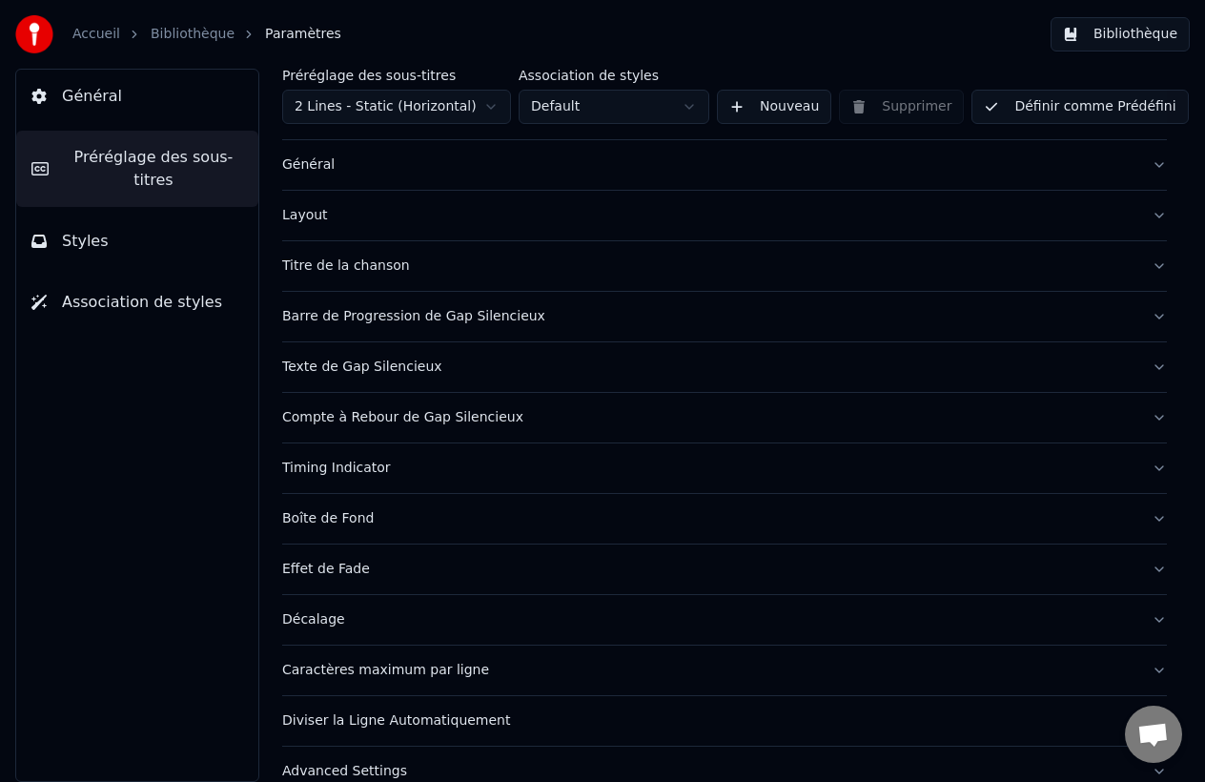
click at [381, 519] on div "Boîte de Fond" at bounding box center [709, 518] width 854 height 19
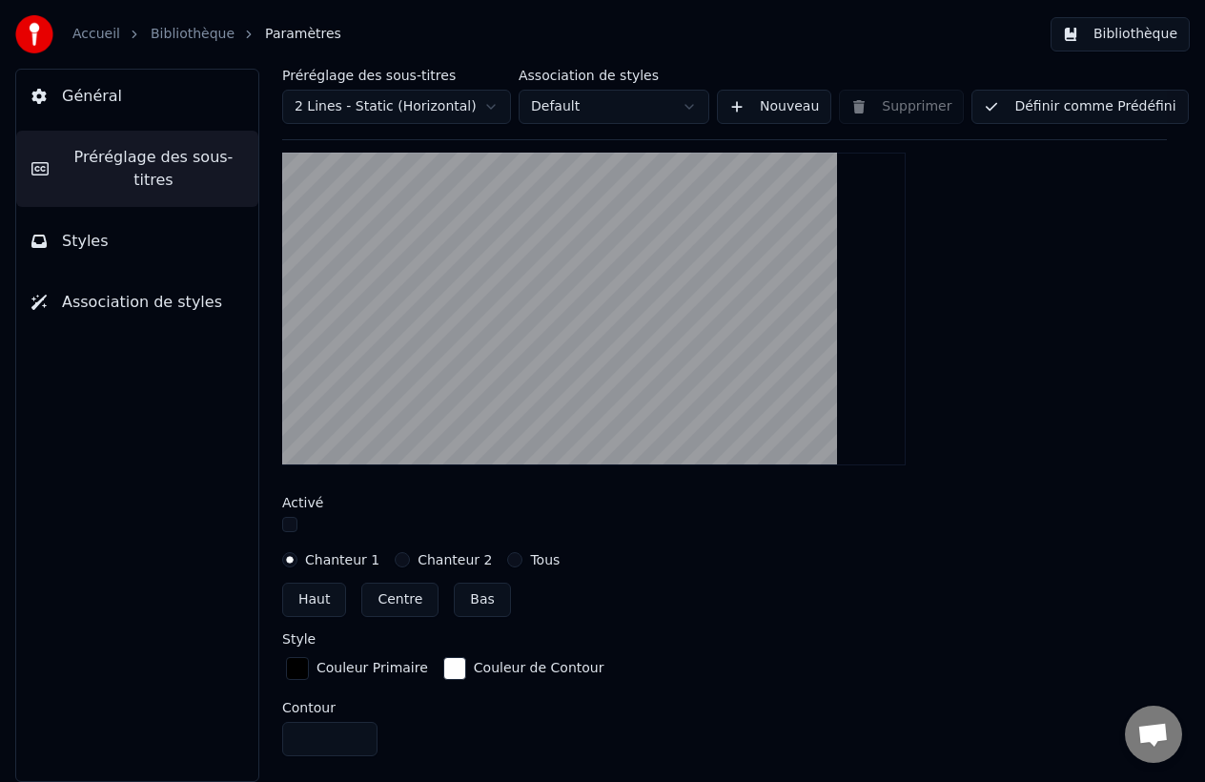
scroll to position [468, 0]
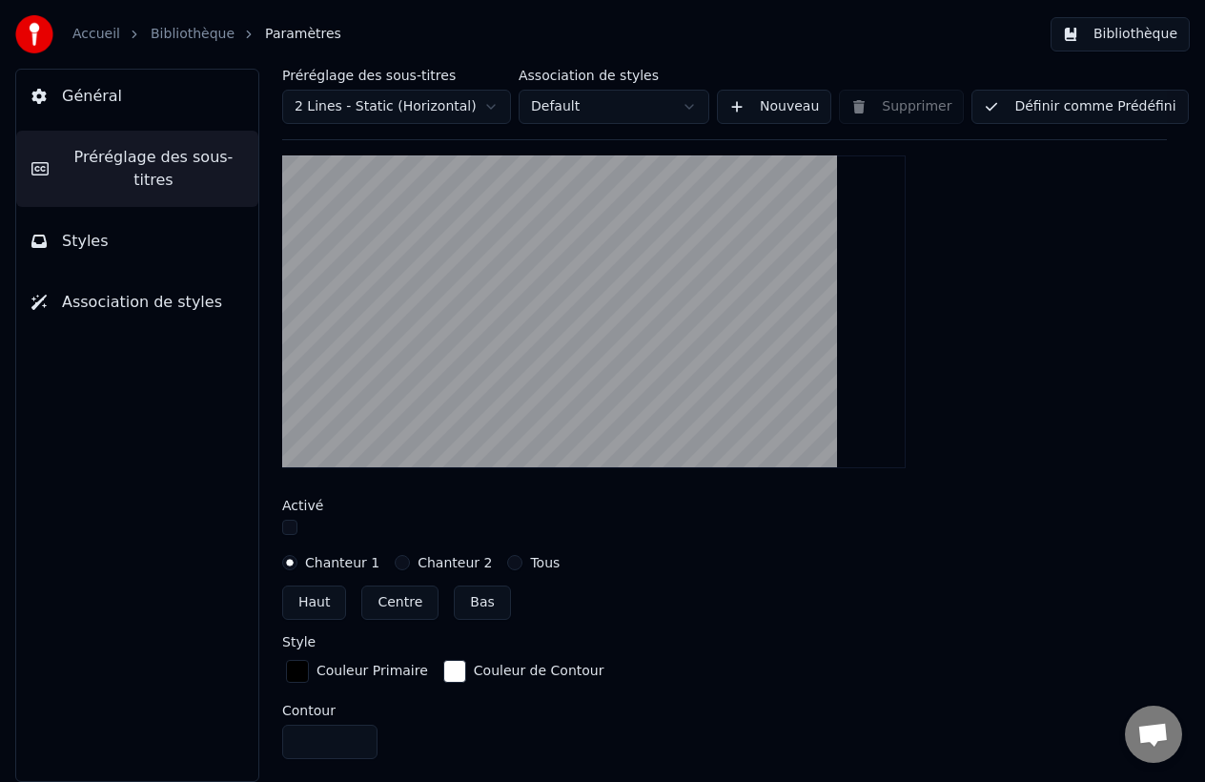
click at [293, 525] on button "button" at bounding box center [289, 527] width 15 height 15
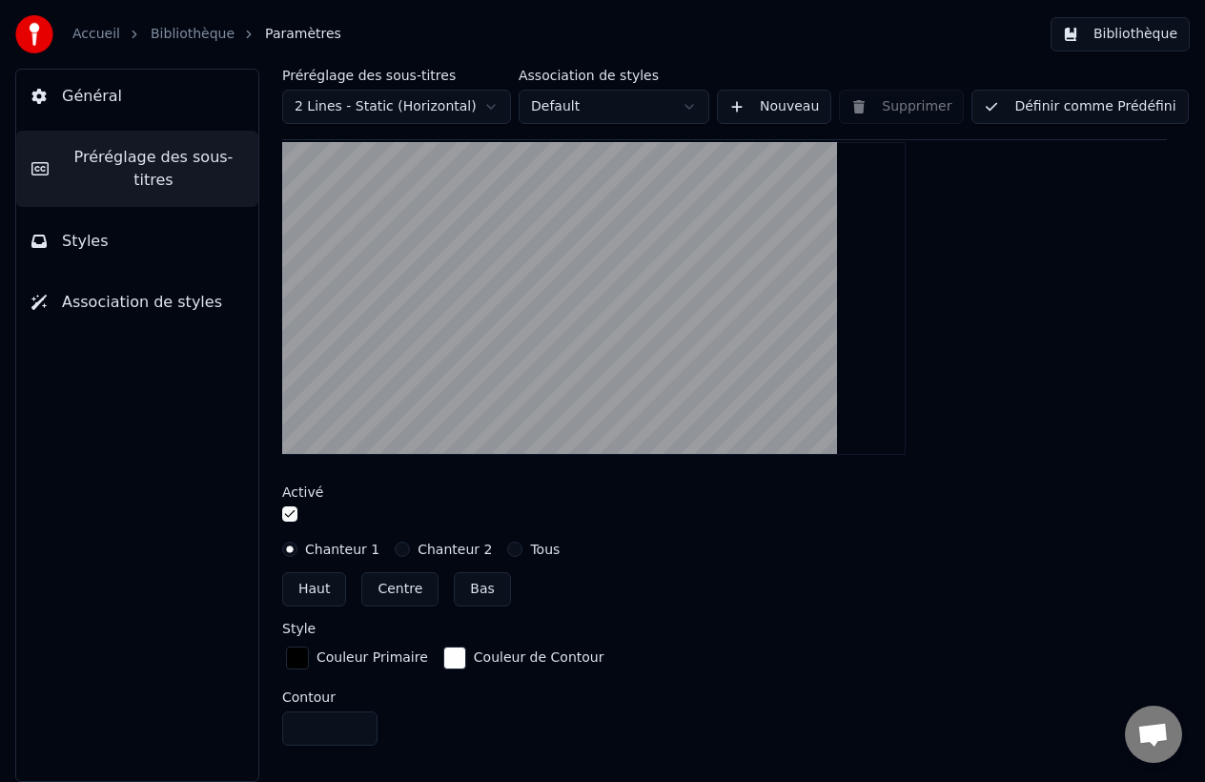
click at [395, 585] on button "Centre" at bounding box center [399, 589] width 77 height 34
click at [315, 581] on button "Haut" at bounding box center [314, 589] width 64 height 34
click at [370, 586] on button "Centre" at bounding box center [399, 589] width 77 height 34
type input "***"
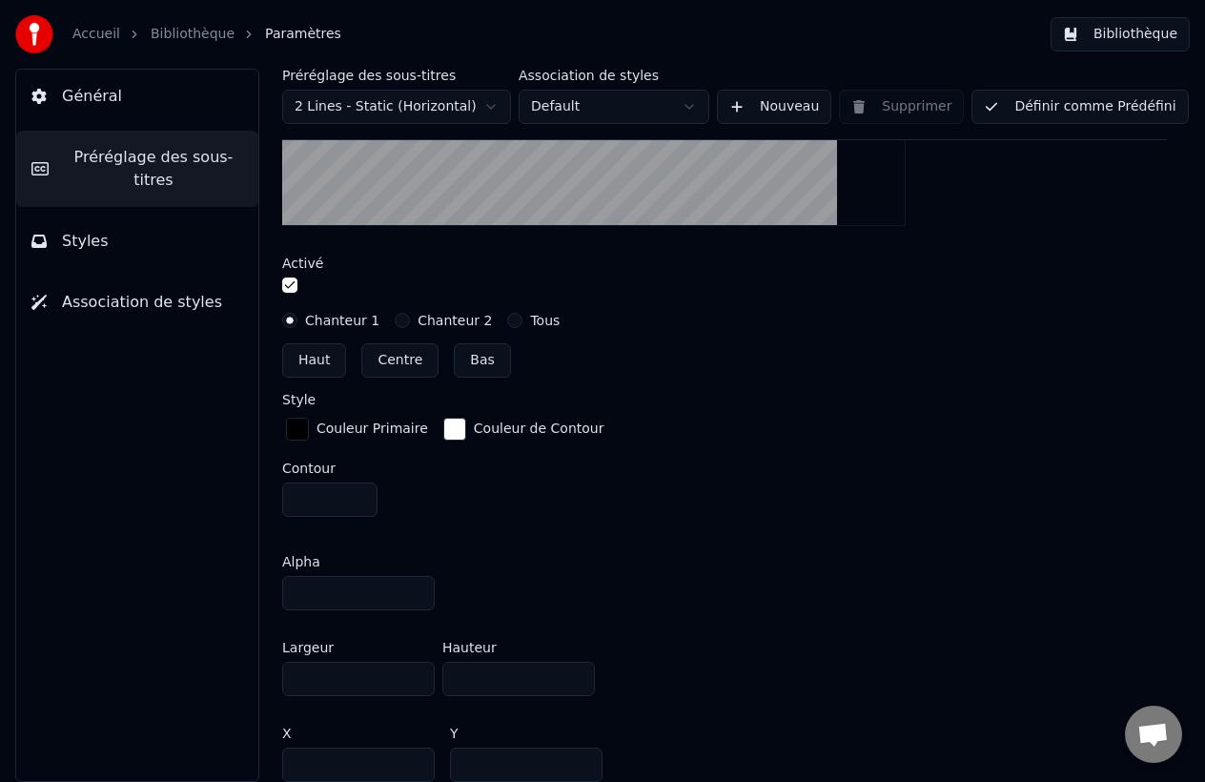
scroll to position [710, 0]
click at [574, 682] on input "***" at bounding box center [518, 679] width 153 height 34
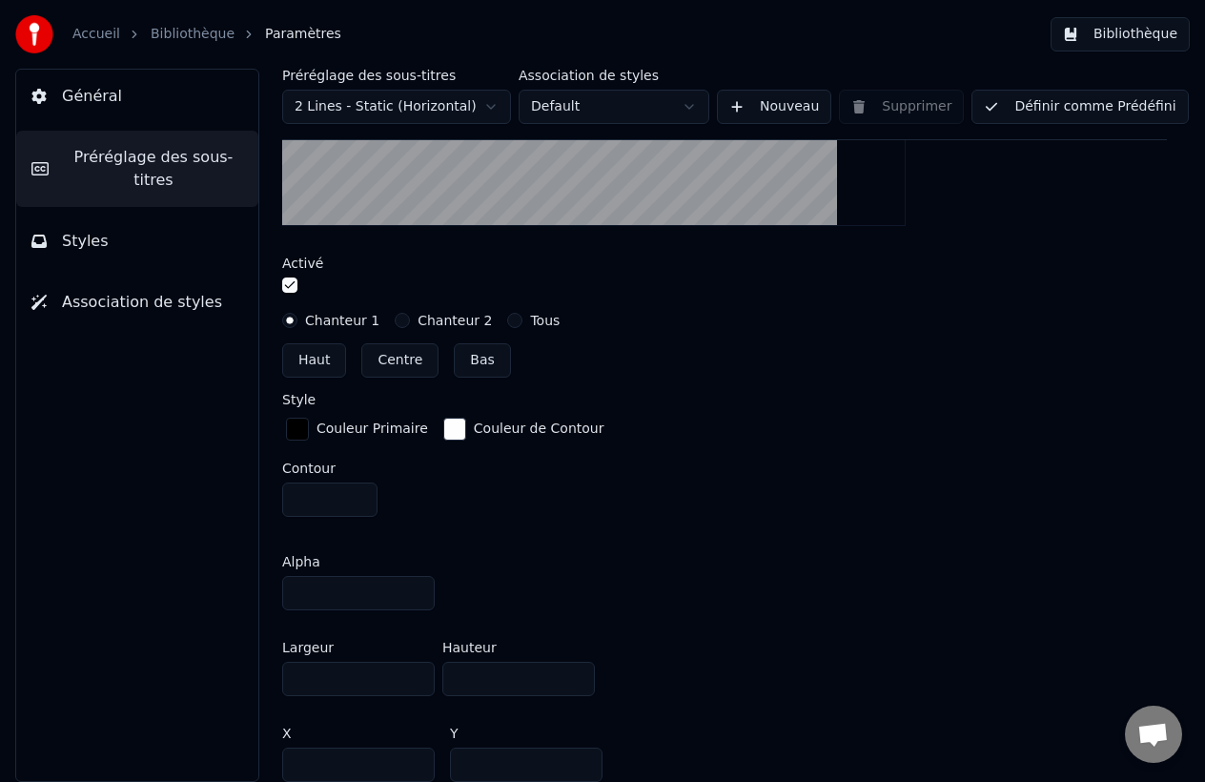
click at [574, 682] on input "***" at bounding box center [518, 679] width 153 height 34
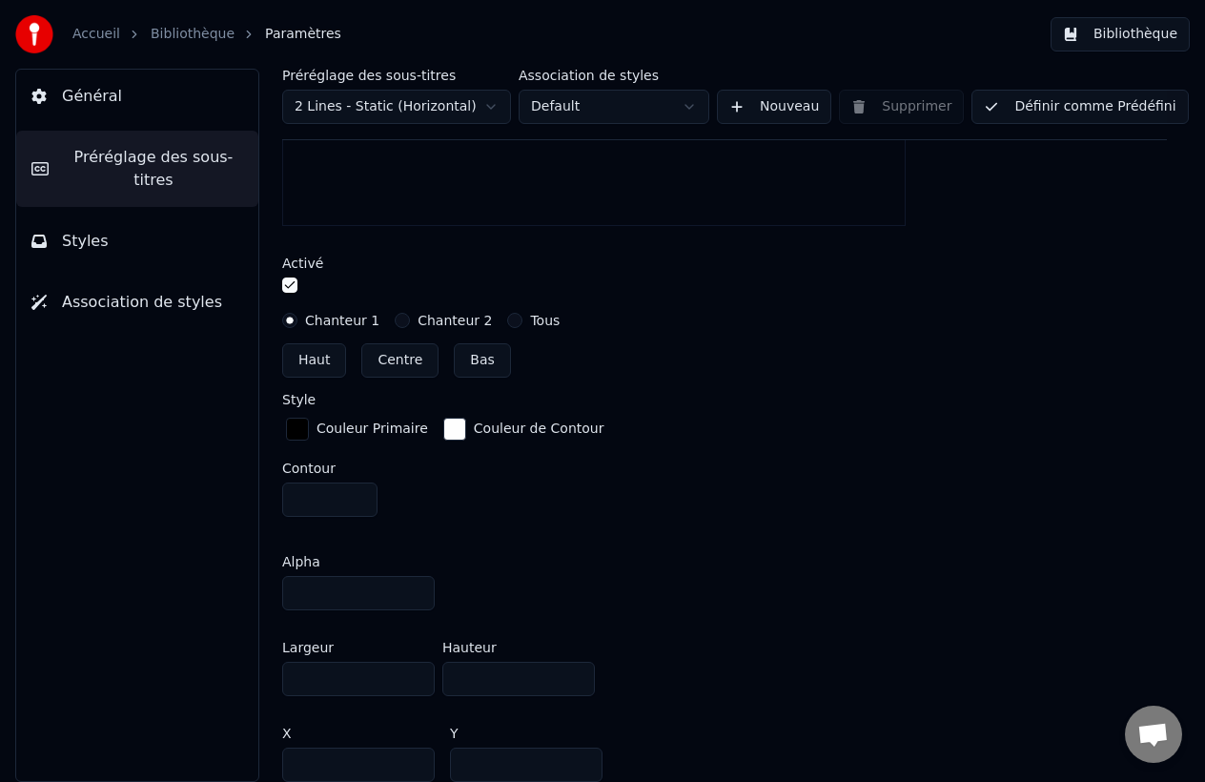
click at [574, 682] on input "***" at bounding box center [518, 679] width 153 height 34
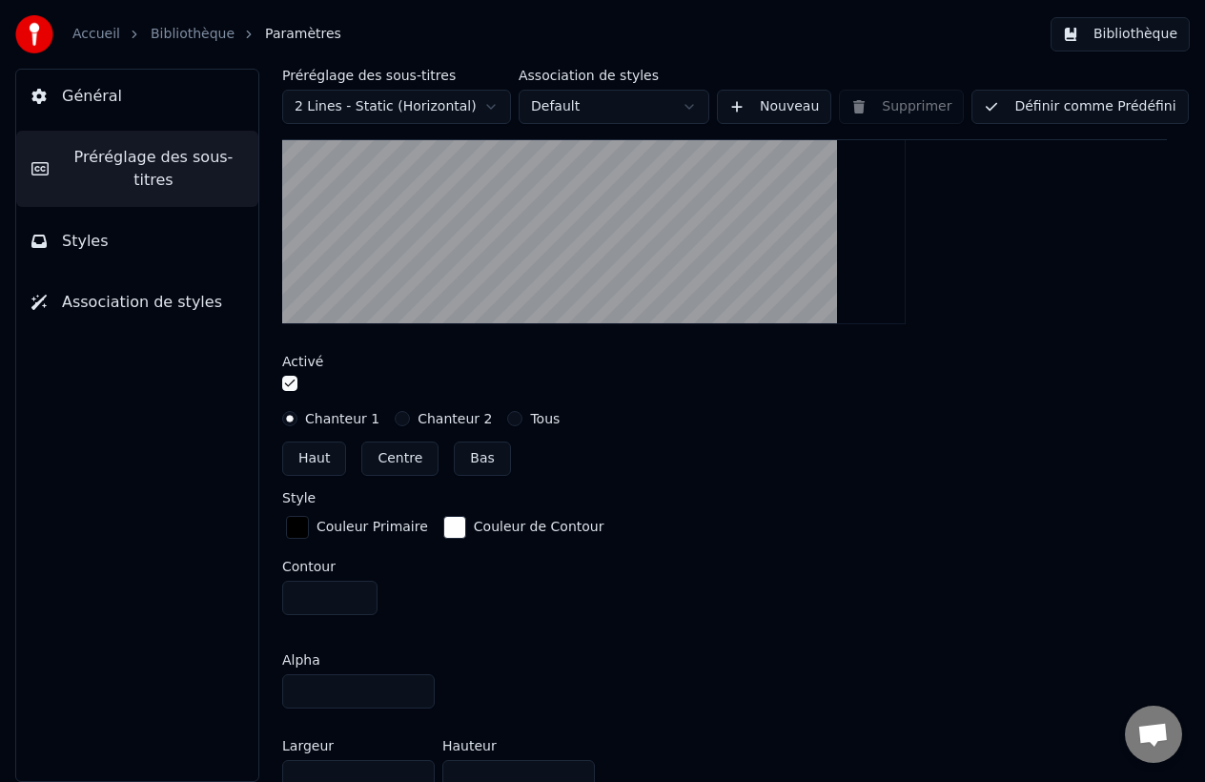
scroll to position [625, 0]
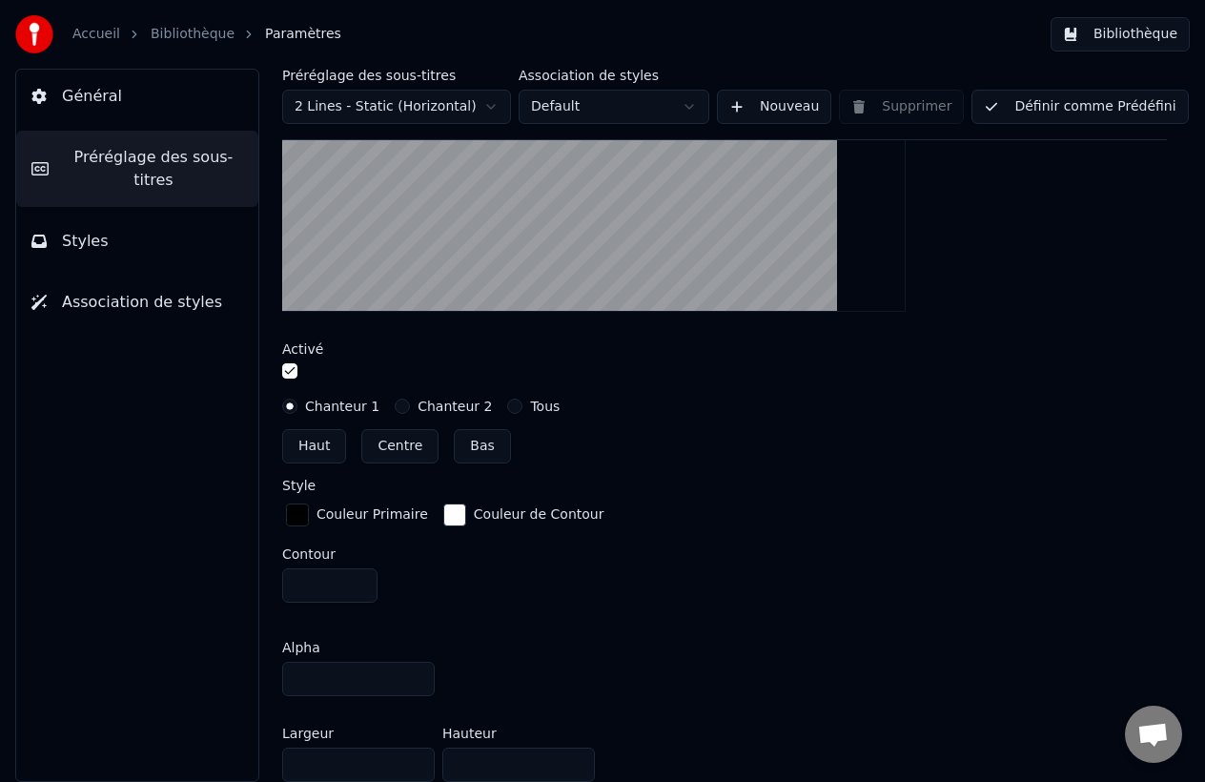
click at [574, 759] on input "***" at bounding box center [518, 765] width 153 height 34
click at [577, 763] on input "***" at bounding box center [518, 765] width 153 height 34
click at [576, 757] on input "***" at bounding box center [518, 765] width 153 height 34
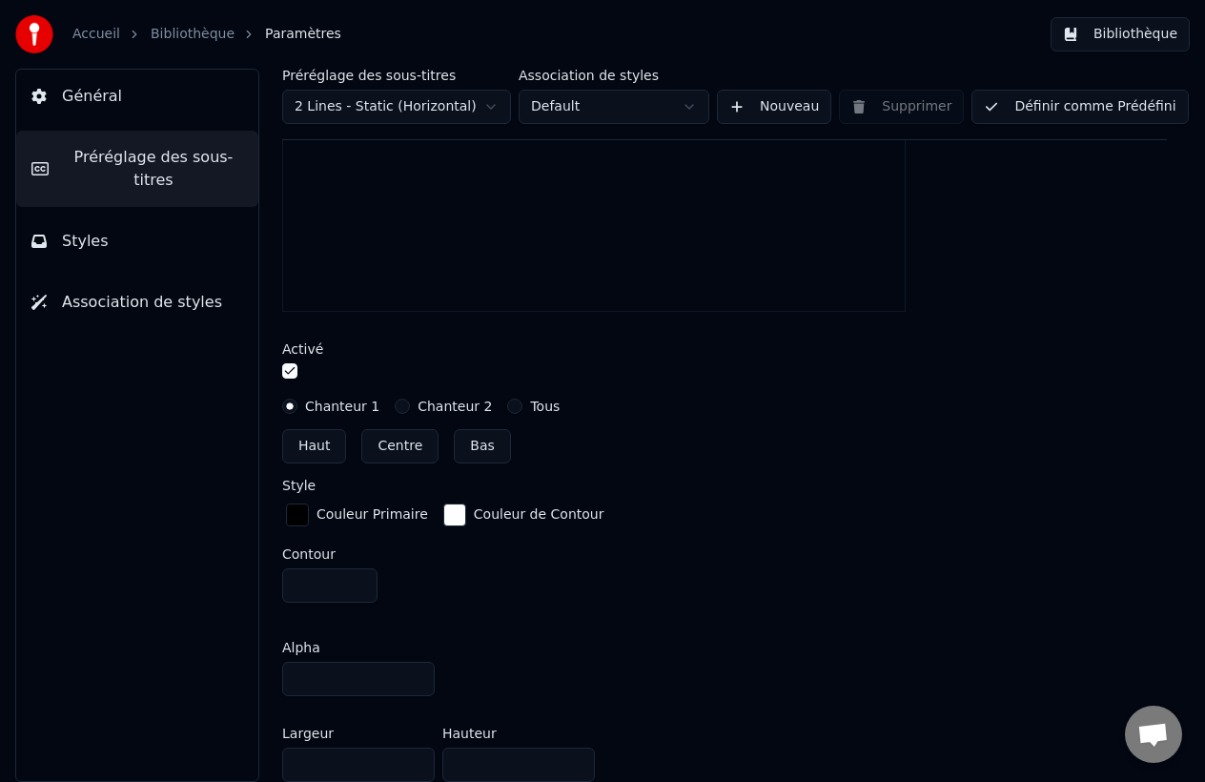
click at [576, 757] on input "***" at bounding box center [518, 765] width 153 height 34
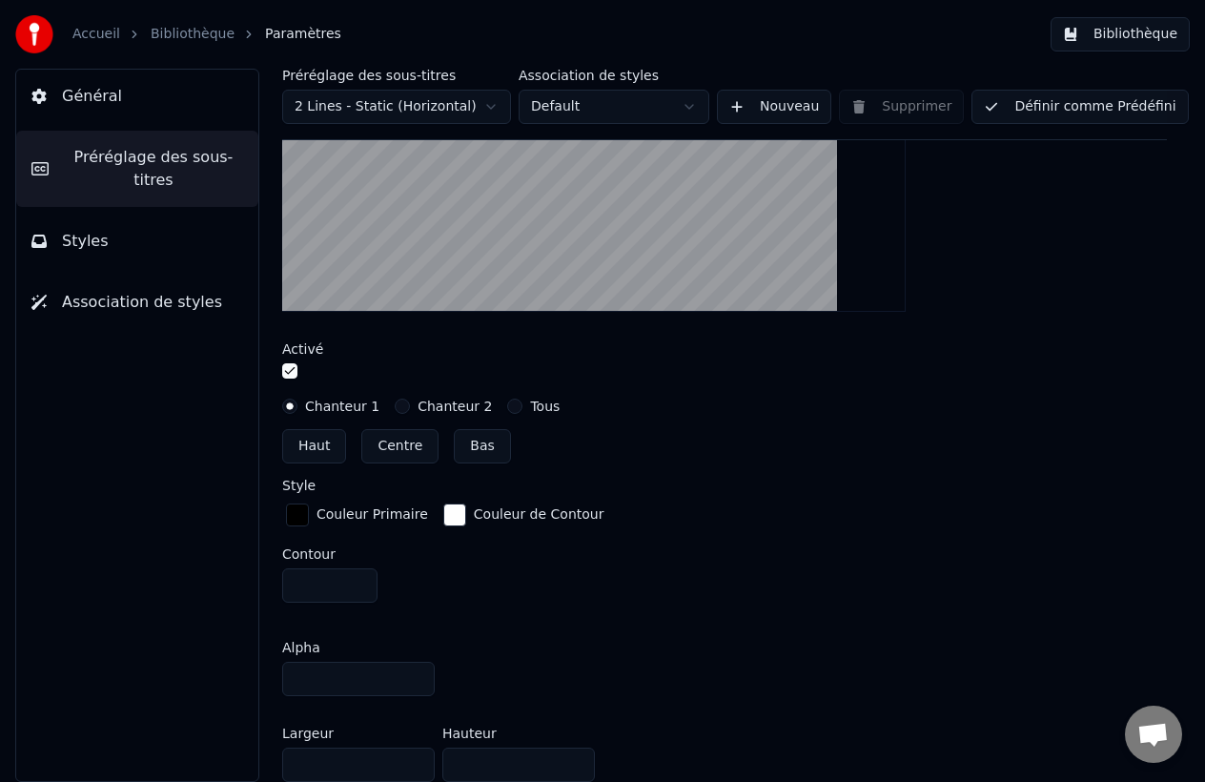
click at [576, 756] on input "***" at bounding box center [518, 765] width 153 height 34
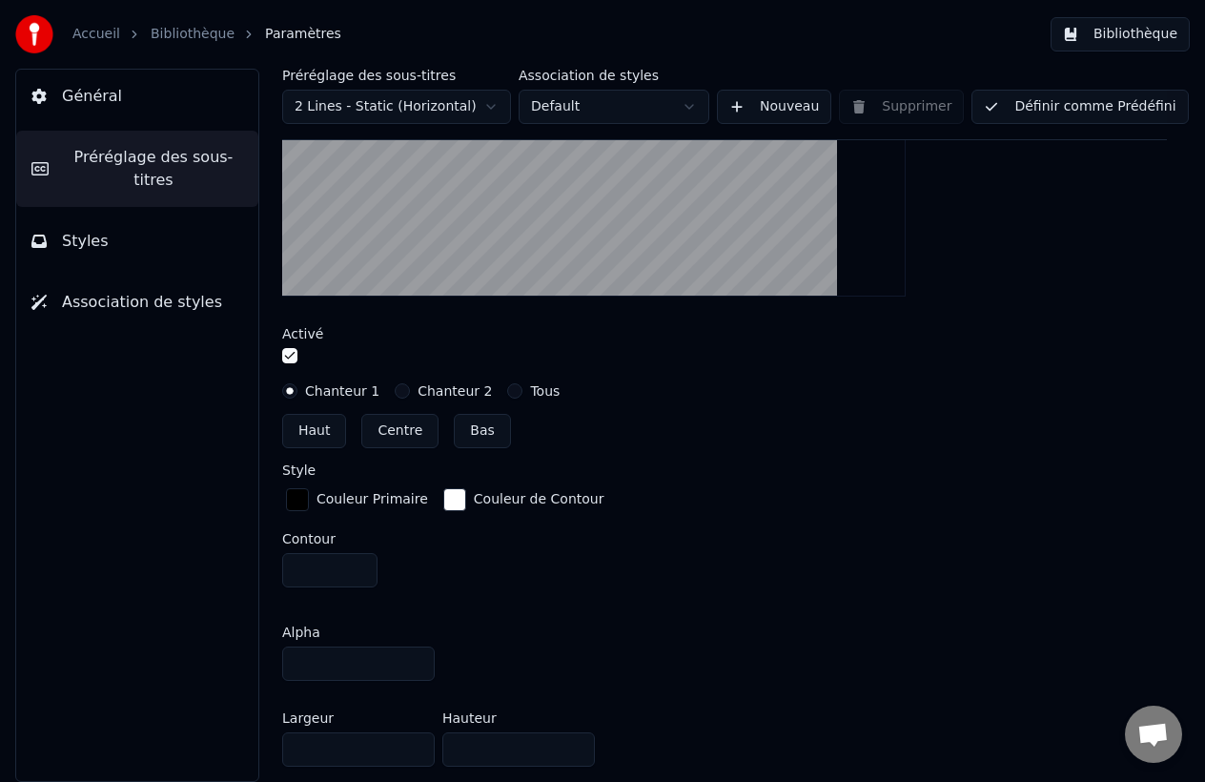
scroll to position [646, 0]
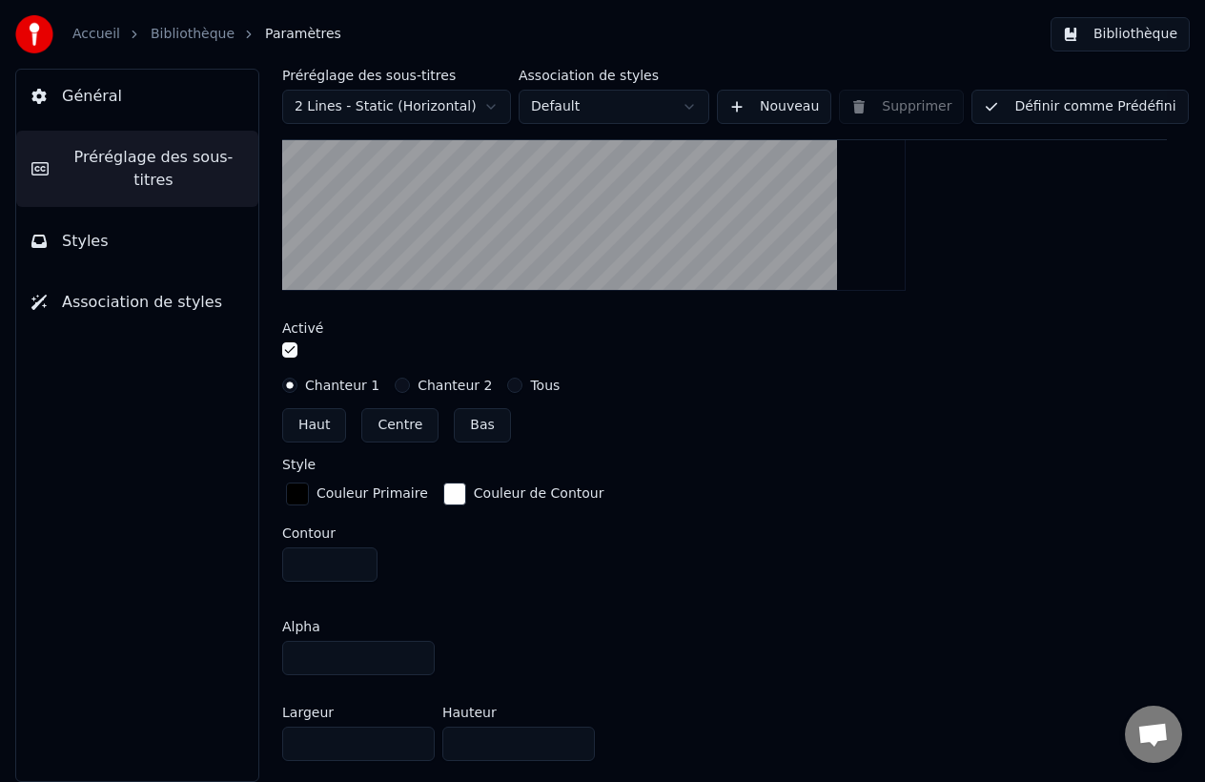
drag, startPoint x: 508, startPoint y: 743, endPoint x: 450, endPoint y: 742, distance: 58.2
click at [449, 742] on input "***" at bounding box center [518, 744] width 153 height 34
click at [488, 617] on div "Alpha **" at bounding box center [724, 648] width 885 height 86
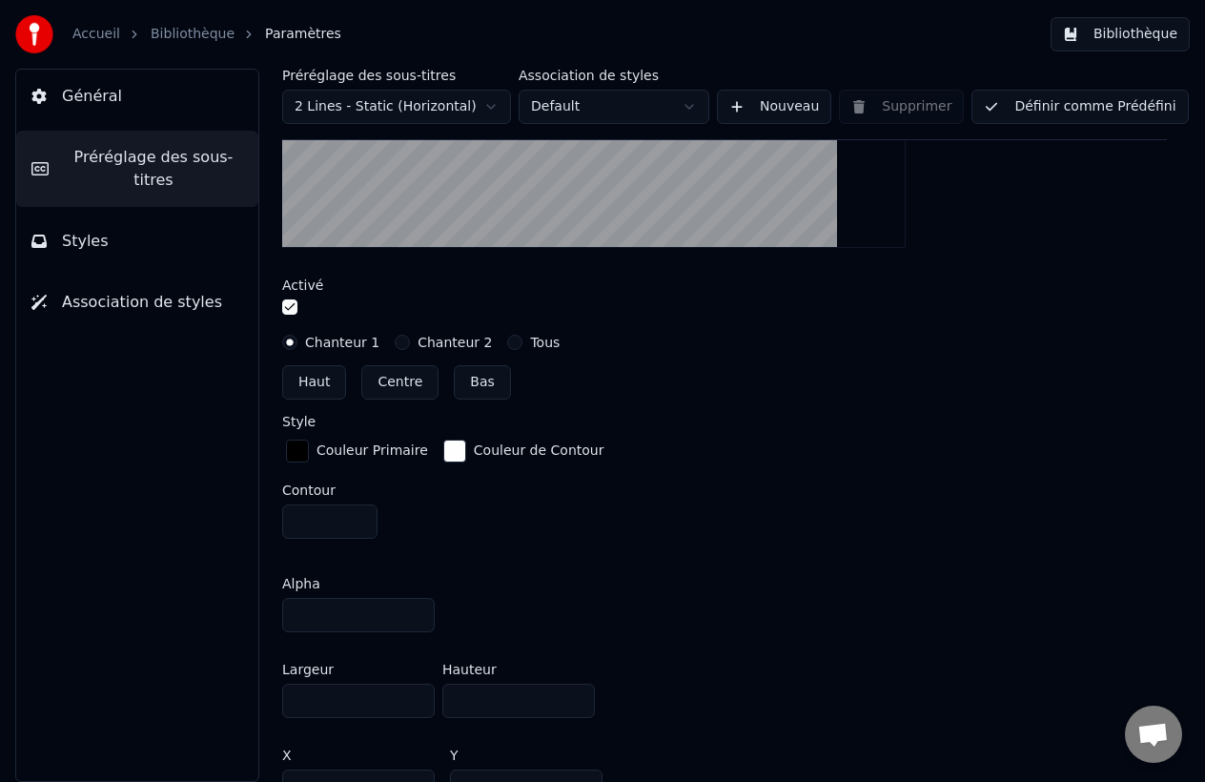
scroll to position [703, 0]
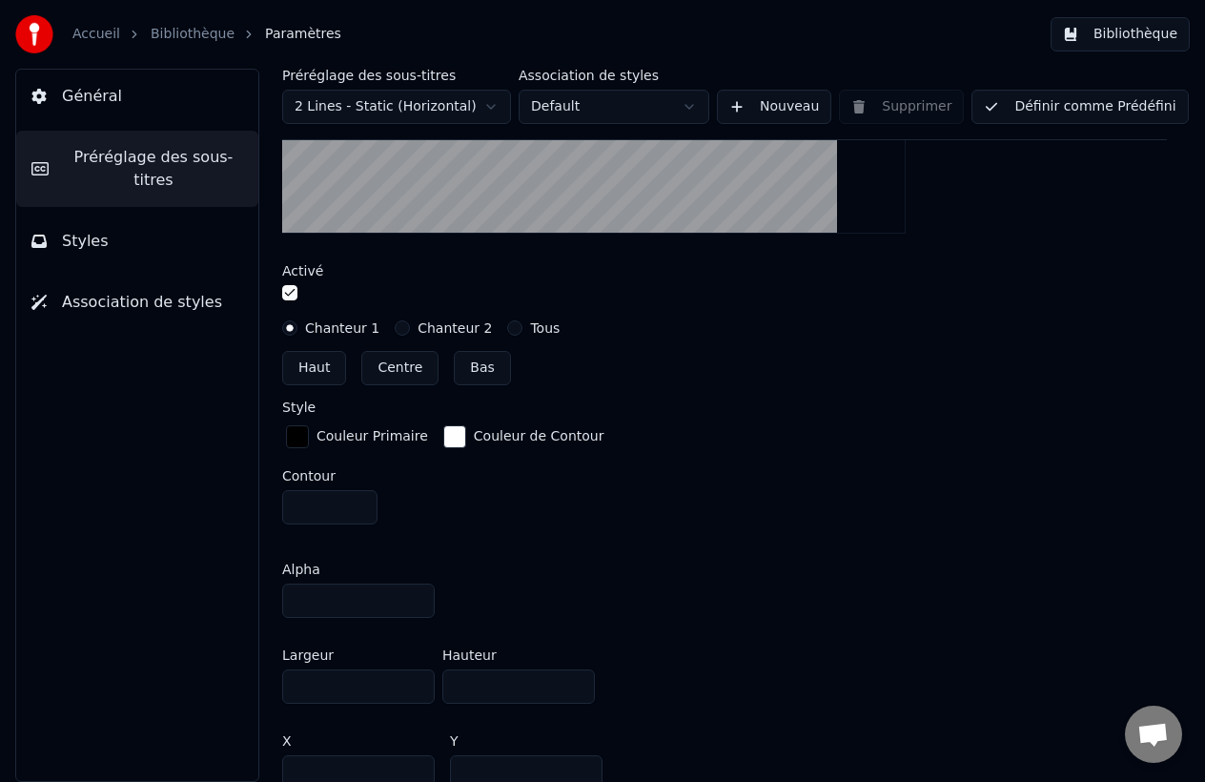
click at [486, 685] on input "***" at bounding box center [518, 686] width 153 height 34
click at [462, 688] on input "***" at bounding box center [518, 686] width 153 height 34
type input "***"
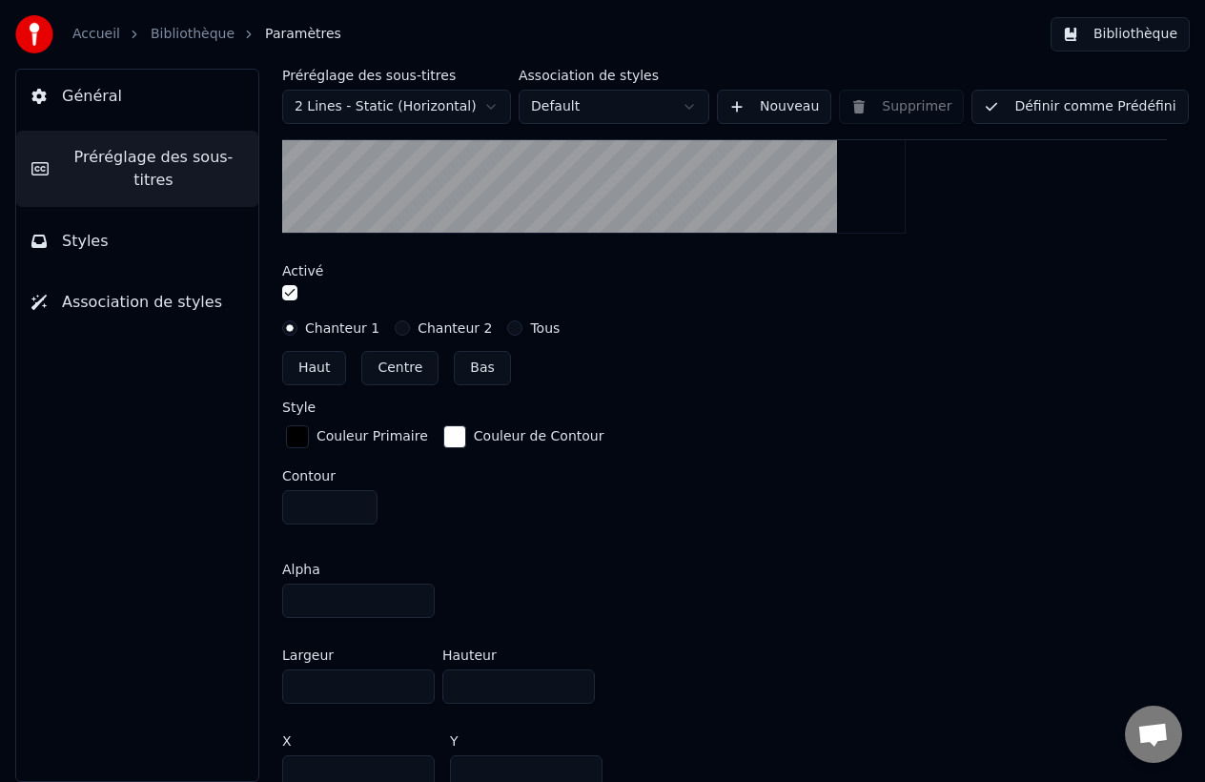
click at [512, 561] on div "Alpha **" at bounding box center [724, 590] width 885 height 86
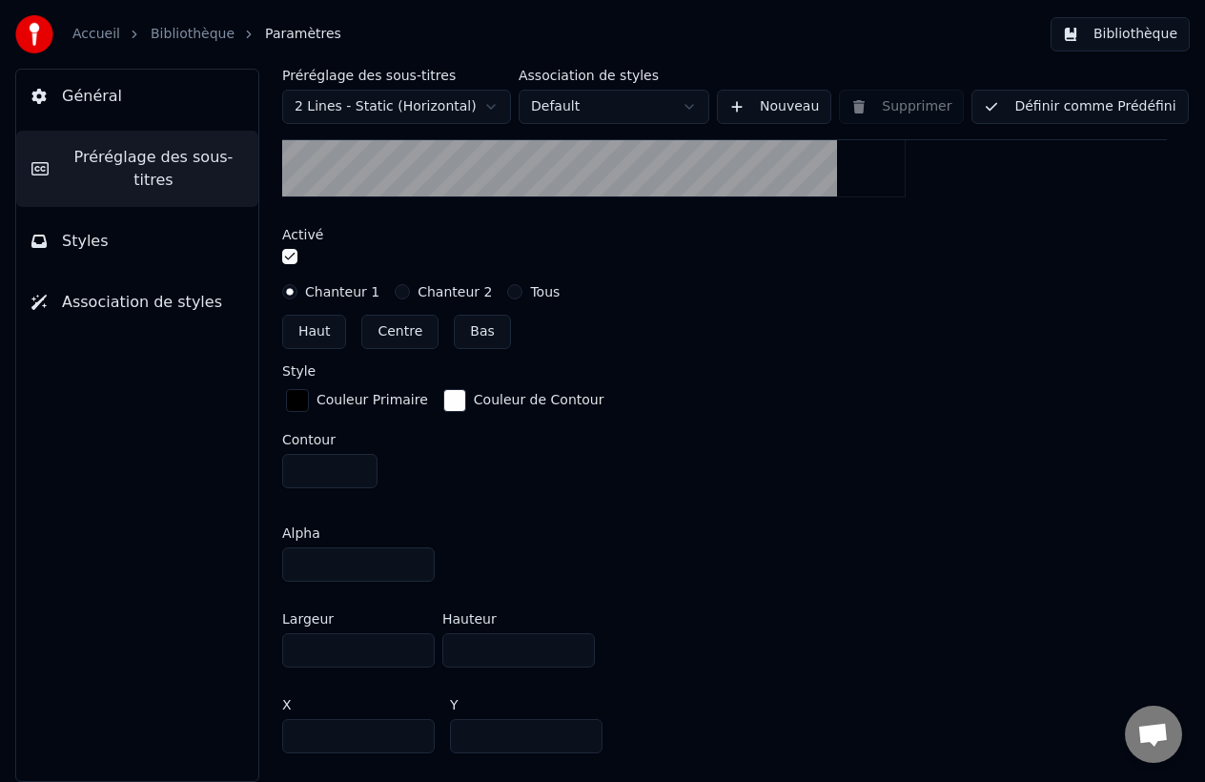
scroll to position [753, 0]
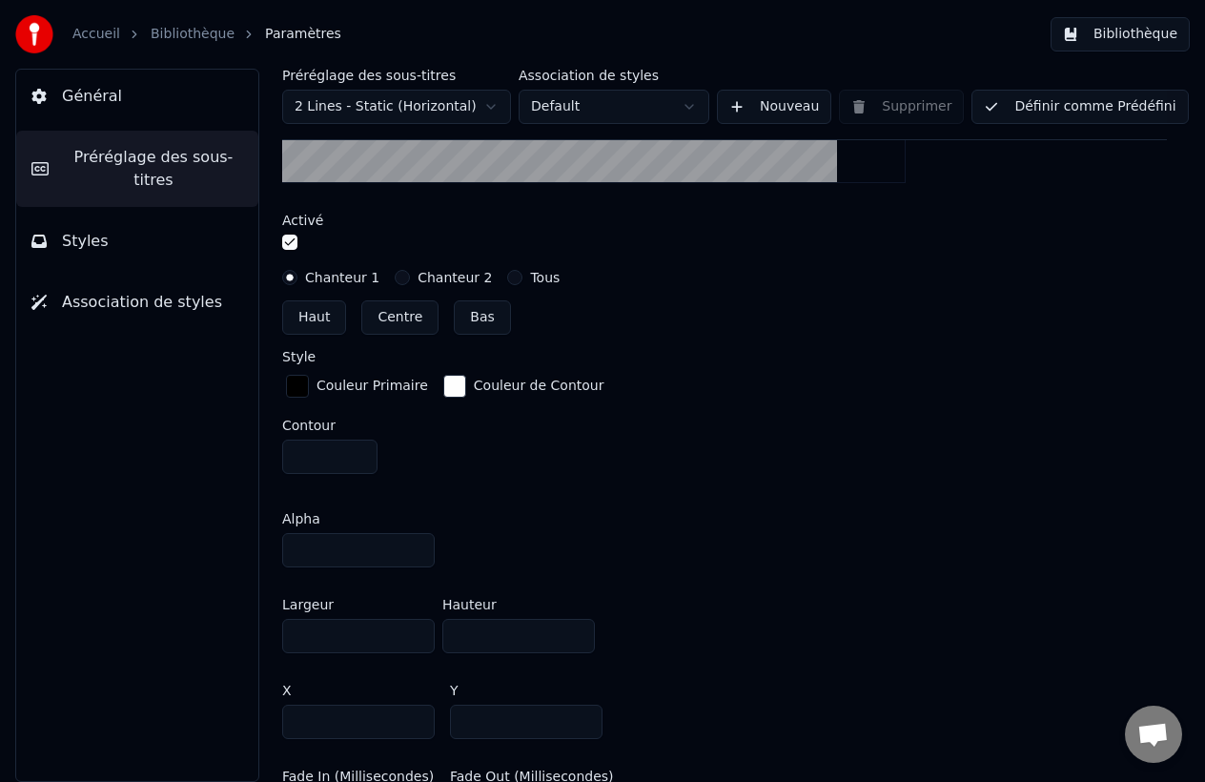
drag, startPoint x: 528, startPoint y: 721, endPoint x: 470, endPoint y: 718, distance: 58.2
click at [470, 718] on input "***" at bounding box center [526, 722] width 153 height 34
click at [618, 526] on div "Alpha **" at bounding box center [724, 540] width 885 height 86
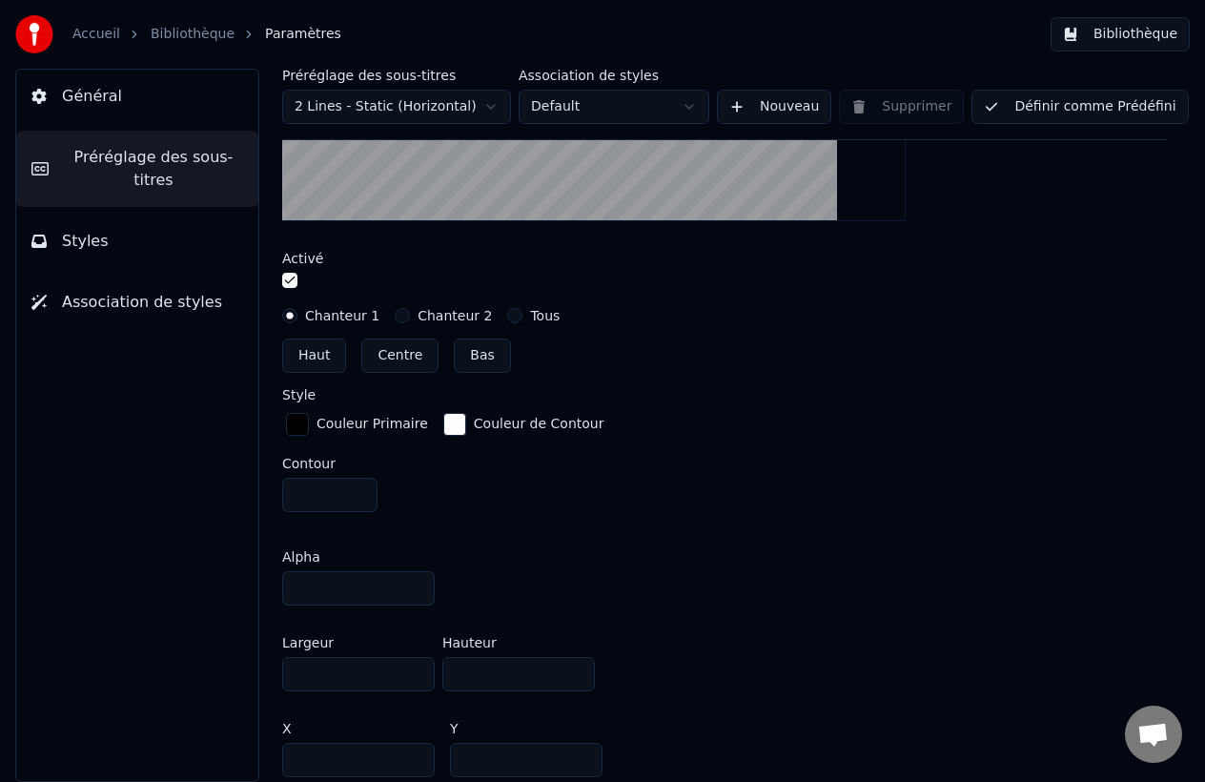
scroll to position [717, 0]
click at [502, 747] on input "***" at bounding box center [526, 758] width 153 height 34
click at [493, 764] on input "***" at bounding box center [526, 758] width 153 height 34
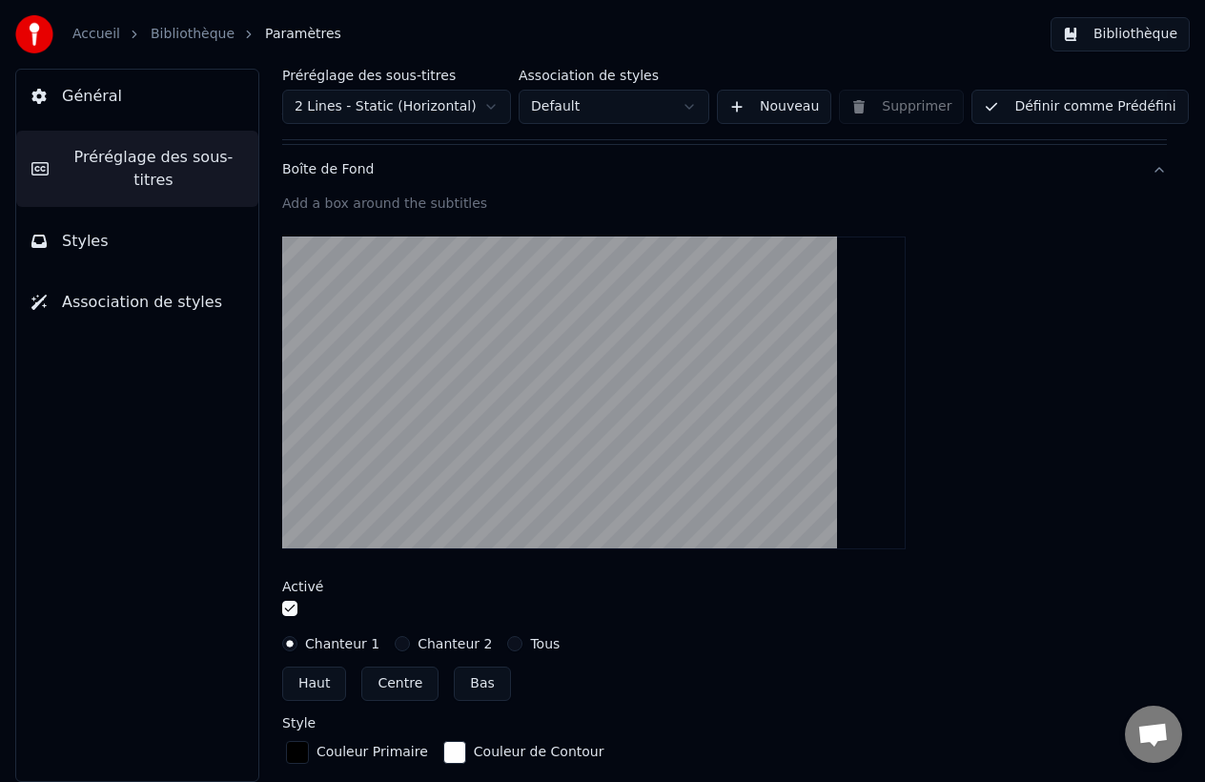
scroll to position [362, 0]
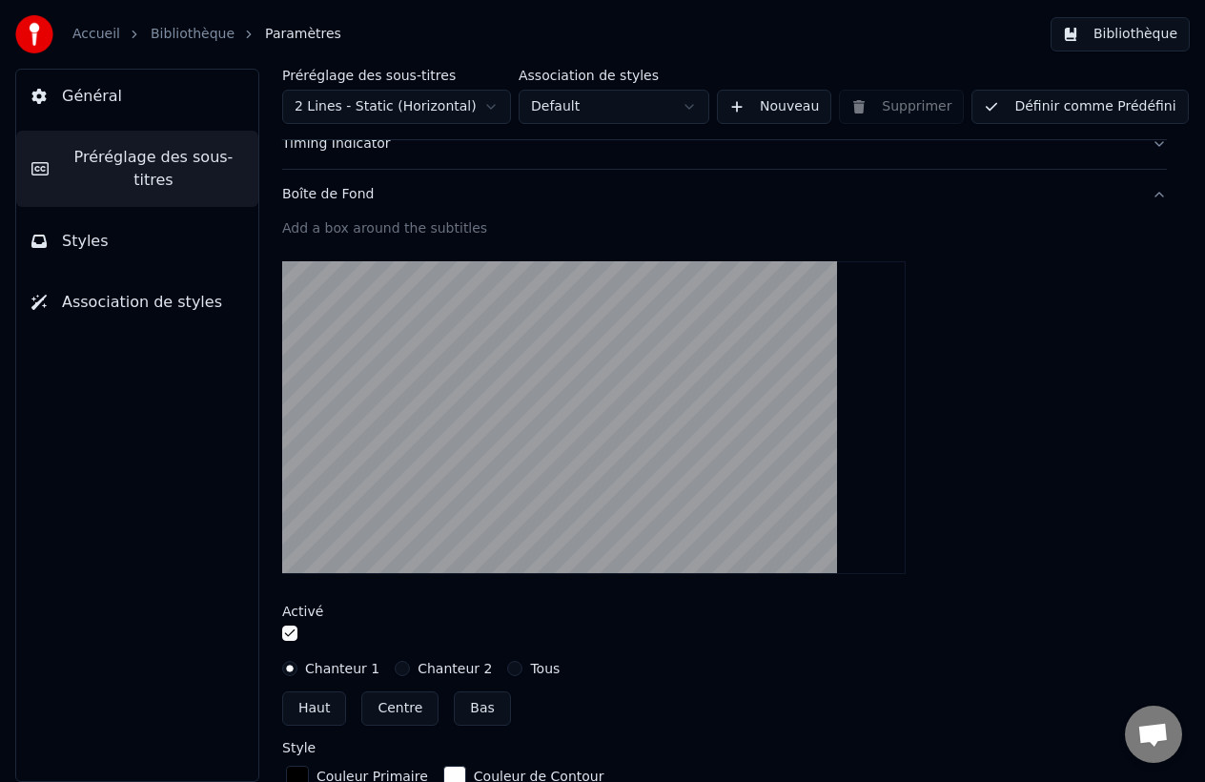
type input "***"
click at [897, 250] on div at bounding box center [724, 417] width 885 height 343
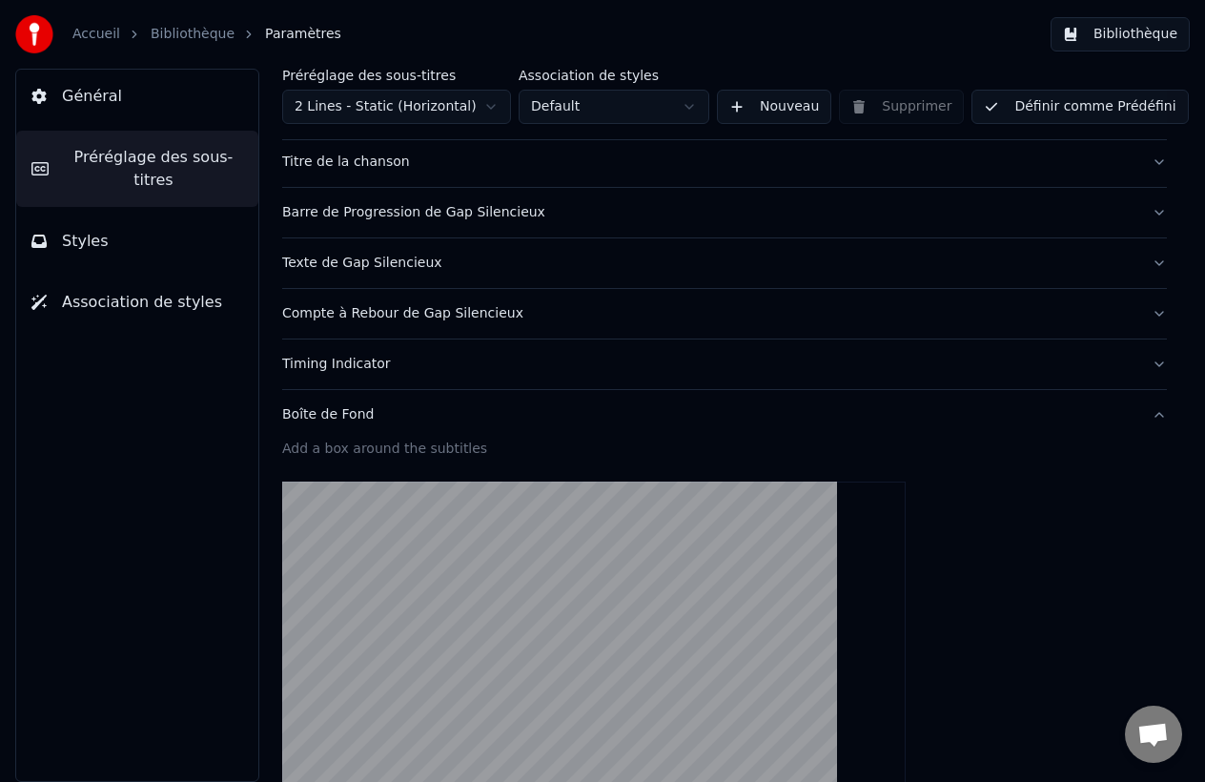
scroll to position [0, 0]
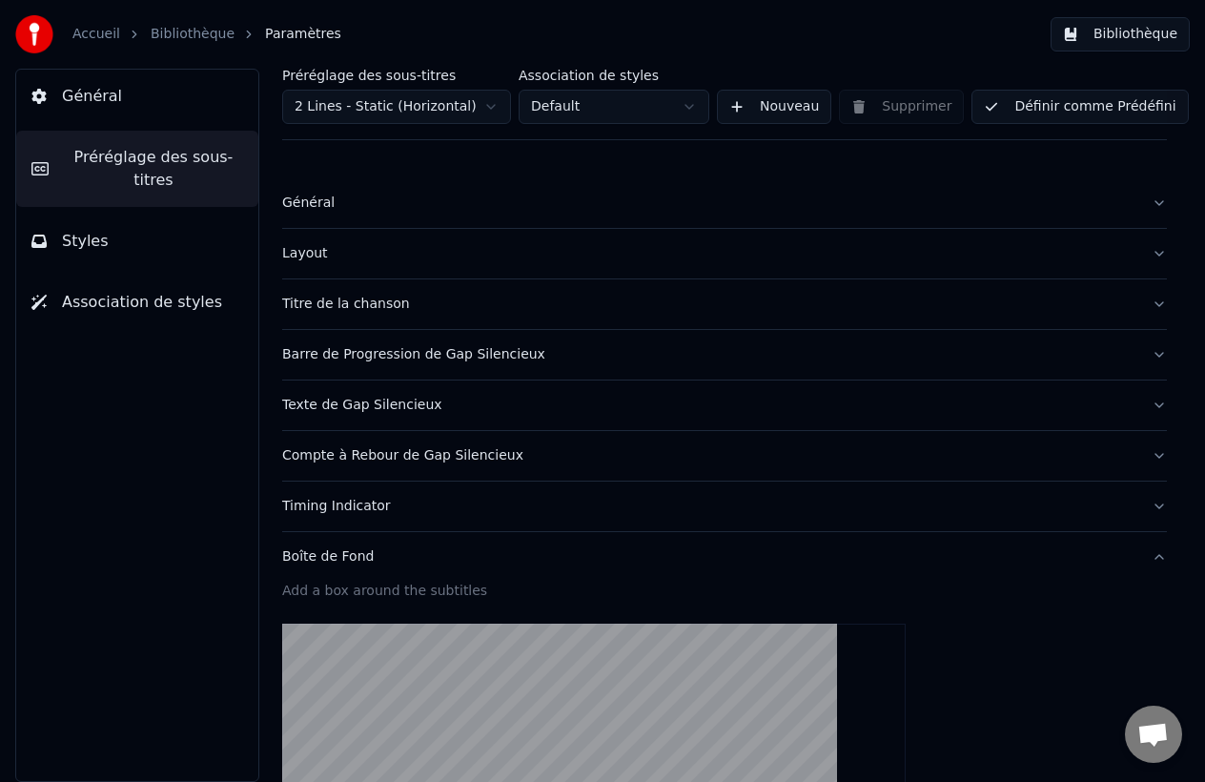
click at [1035, 111] on button "Définir comme Prédéfini" at bounding box center [1080, 107] width 216 height 34
click at [1029, 103] on button "Terminé" at bounding box center [1026, 107] width 108 height 34
click at [1113, 13] on div "Accueil Bibliothèque Paramètres Bibliothèque" at bounding box center [602, 34] width 1205 height 69
click at [1113, 35] on button "Bibliothèque" at bounding box center [1120, 34] width 139 height 34
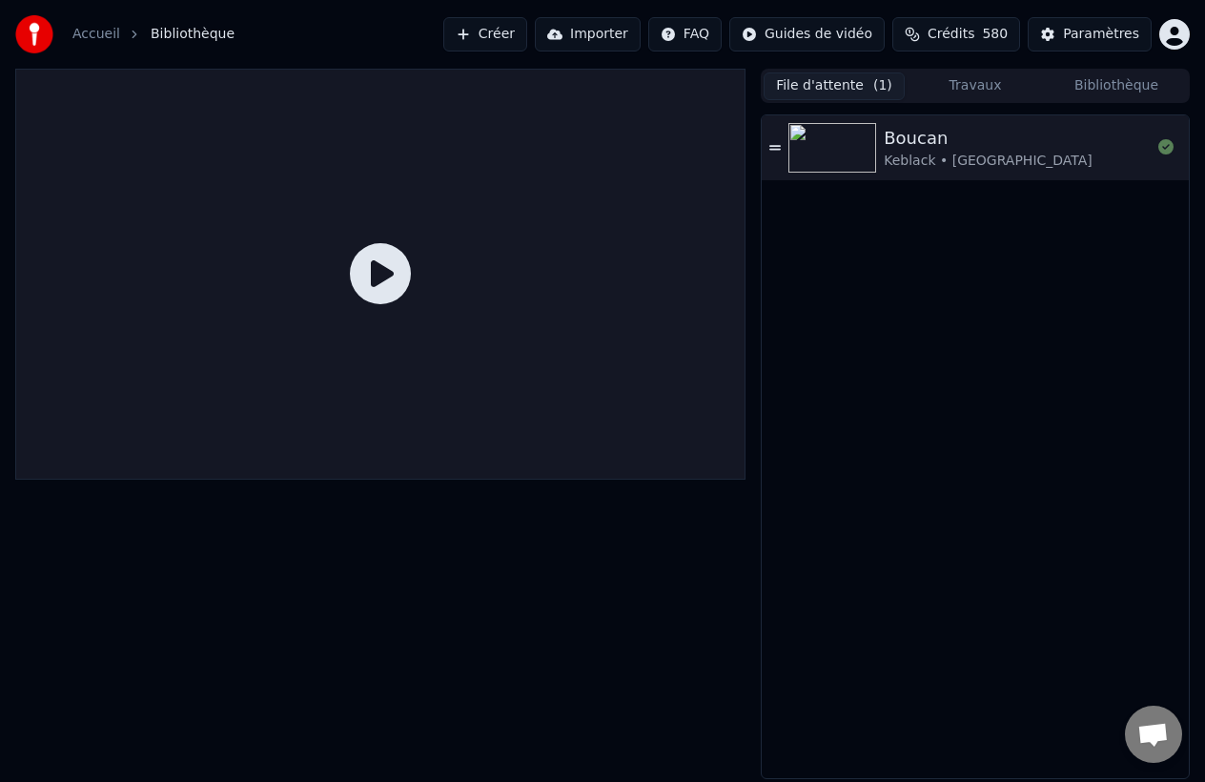
click at [828, 93] on button "File d'attente ( 1 )" at bounding box center [834, 86] width 141 height 28
click at [802, 149] on img at bounding box center [833, 148] width 88 height 50
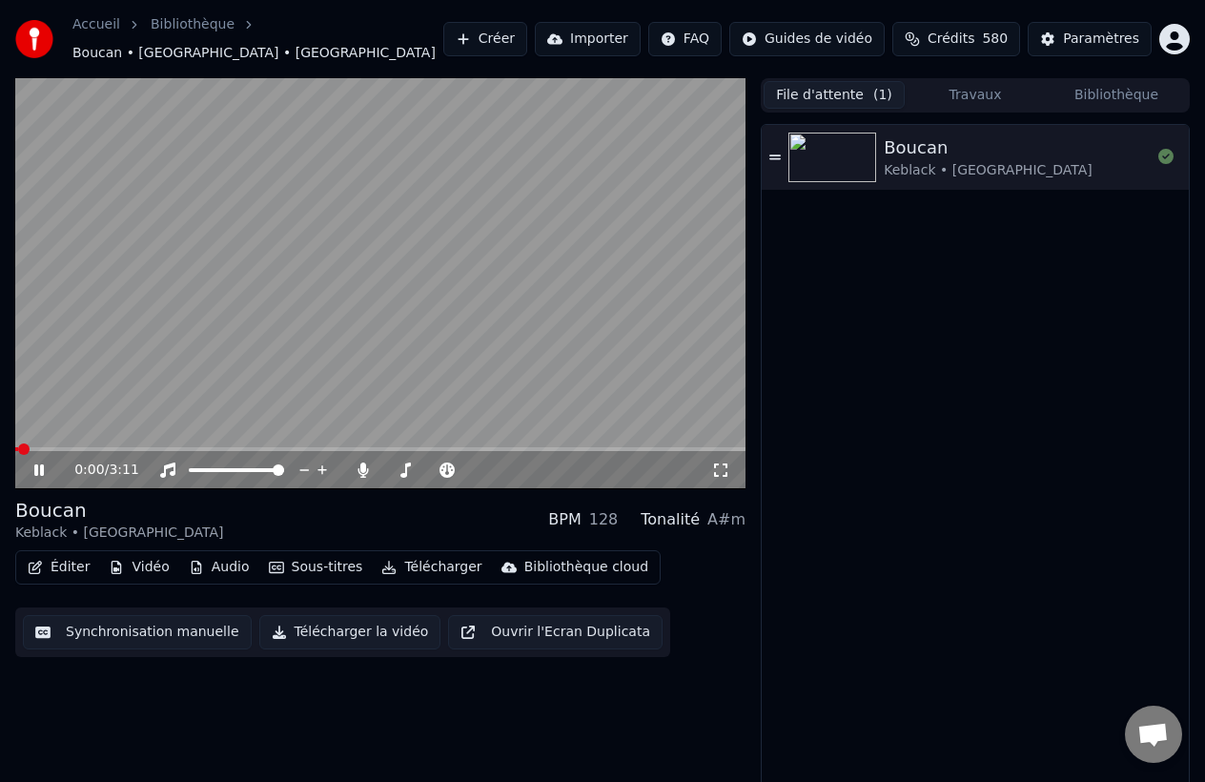
click at [110, 435] on video at bounding box center [380, 283] width 730 height 411
click at [96, 447] on span at bounding box center [380, 449] width 730 height 4
click at [184, 360] on video at bounding box center [380, 283] width 730 height 411
click at [155, 447] on span at bounding box center [380, 449] width 730 height 4
click at [429, 323] on video at bounding box center [380, 283] width 730 height 411
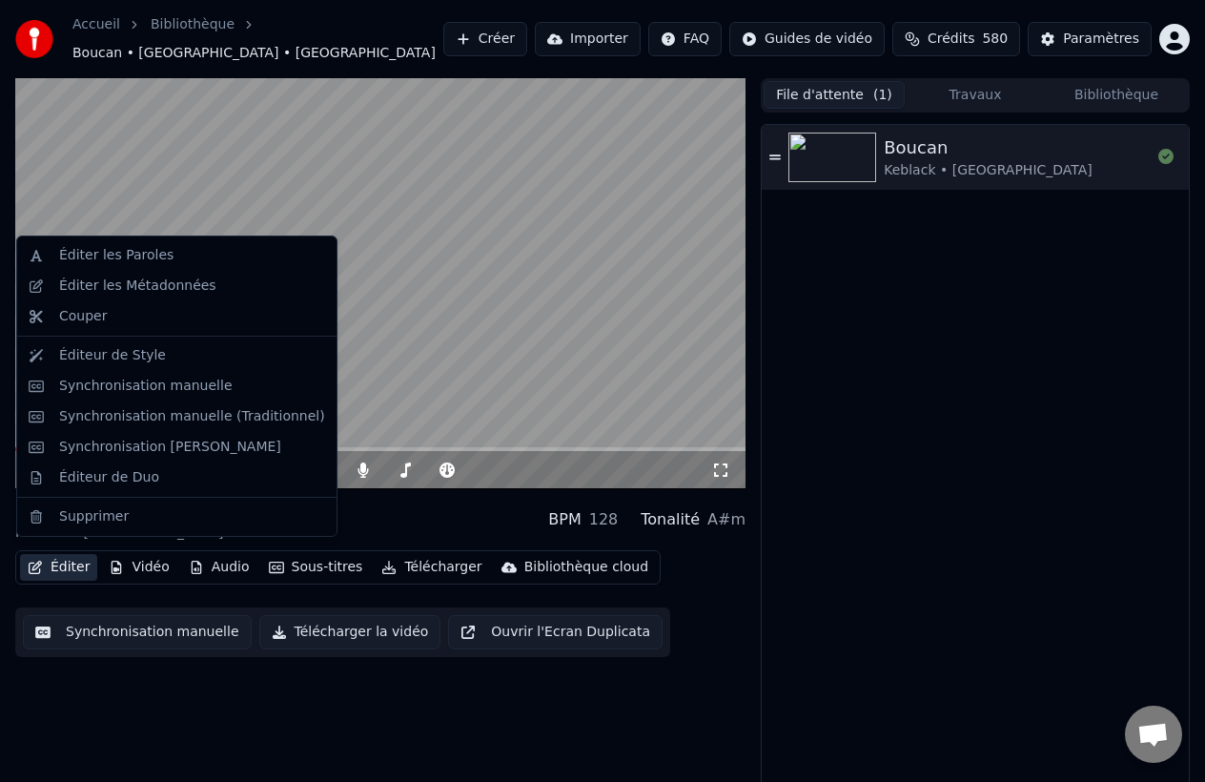
click at [43, 554] on button "Éditer" at bounding box center [58, 567] width 77 height 27
click at [217, 451] on div "Synchronisation [PERSON_NAME]" at bounding box center [170, 447] width 222 height 19
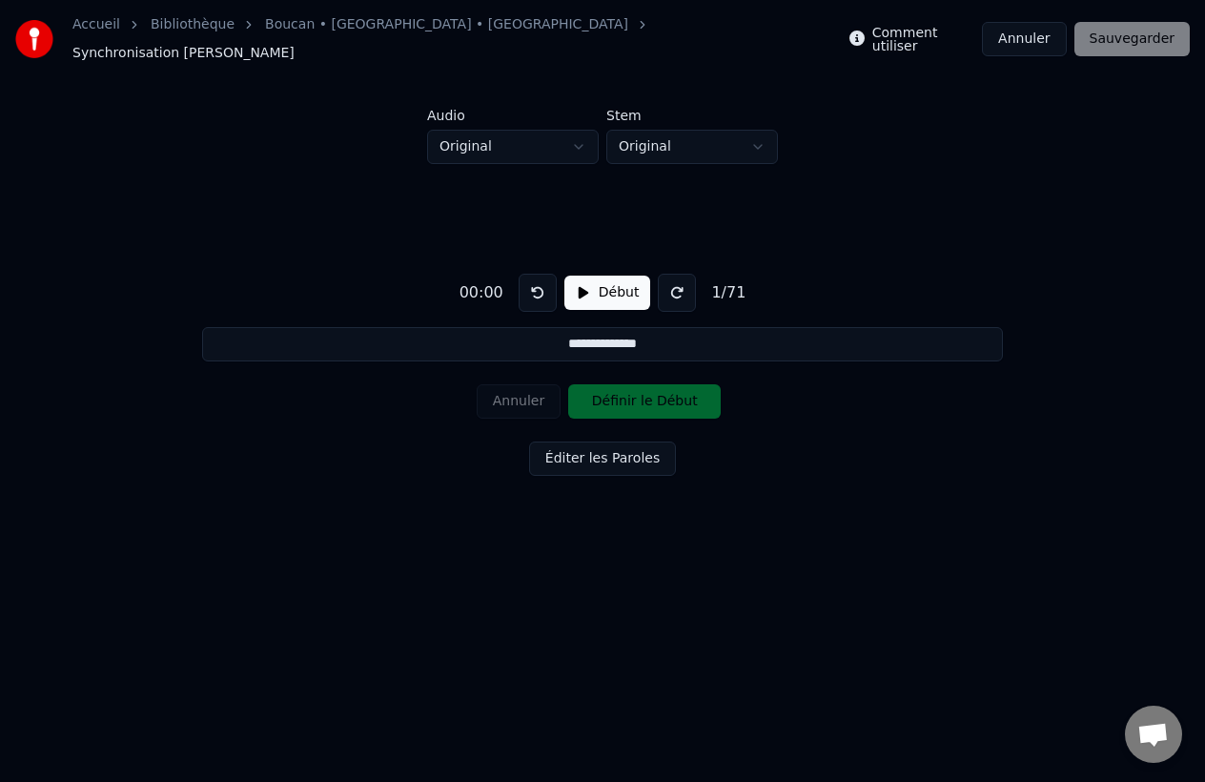
click at [1031, 44] on button "Annuler" at bounding box center [1024, 39] width 84 height 34
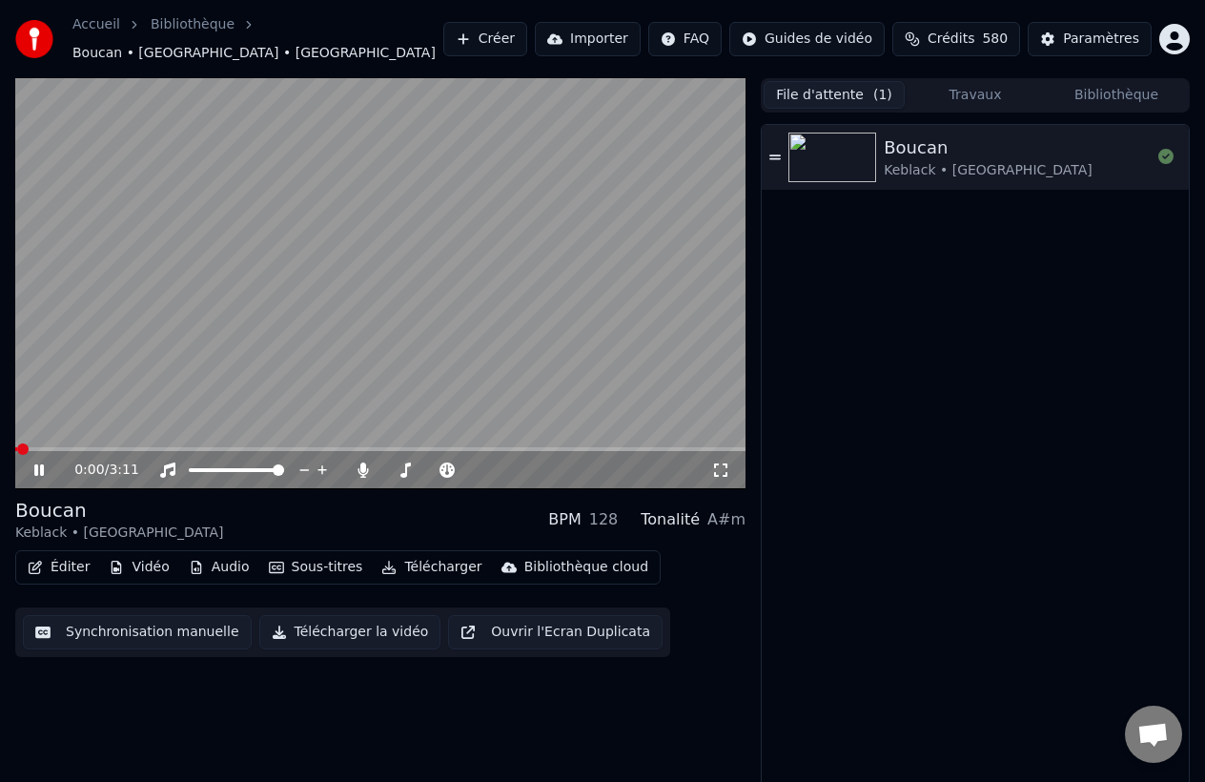
click at [42, 561] on icon "button" at bounding box center [35, 567] width 15 height 13
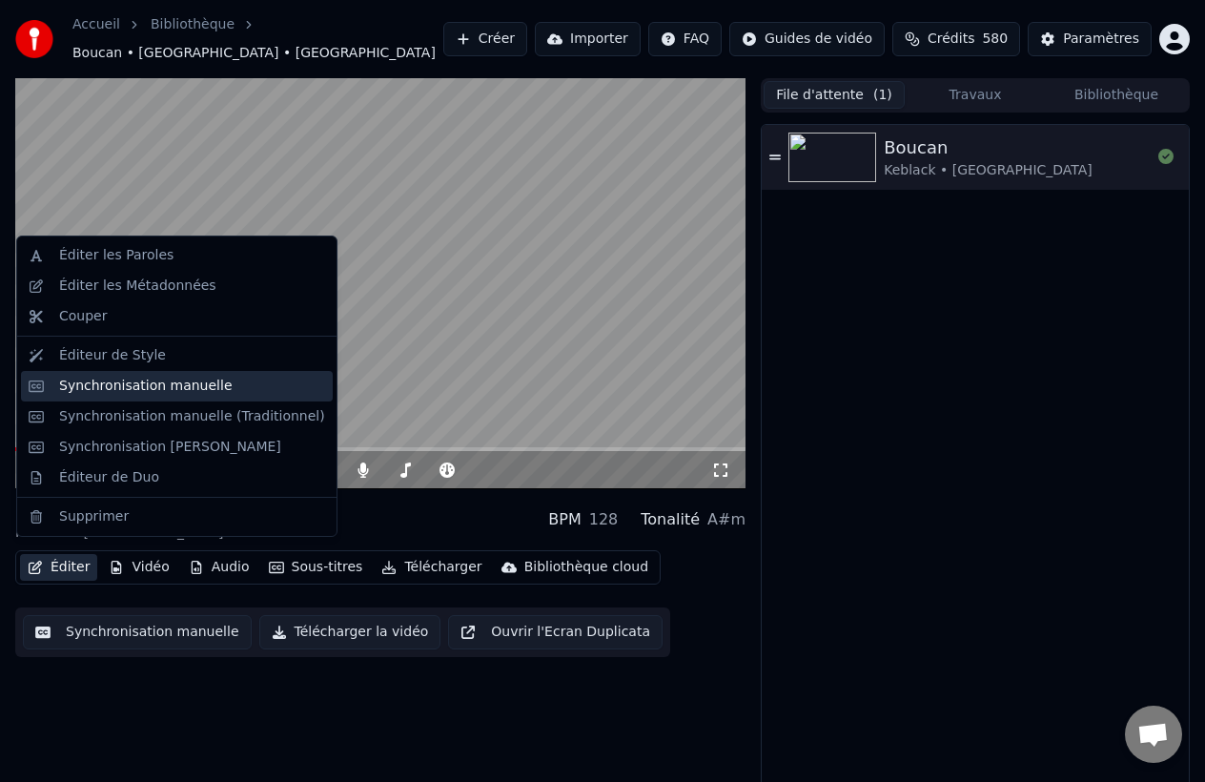
click at [208, 382] on div "Synchronisation manuelle" at bounding box center [146, 386] width 174 height 19
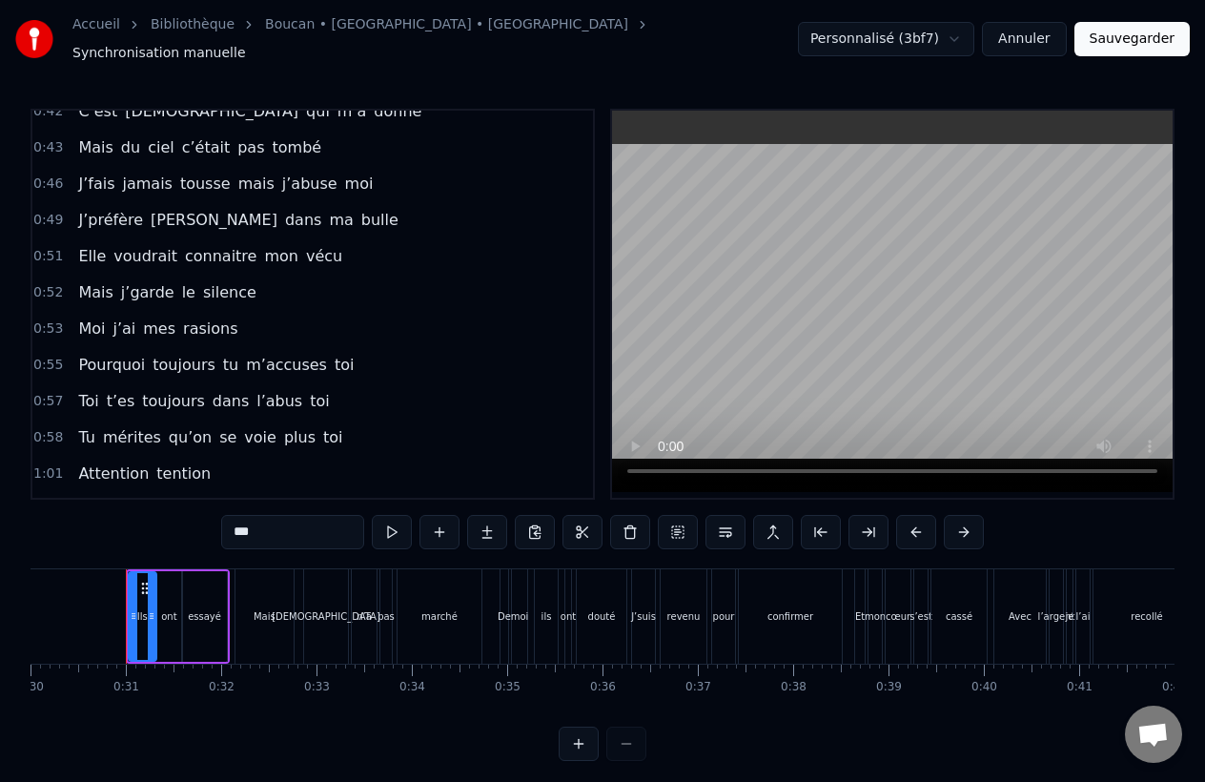
scroll to position [231, 0]
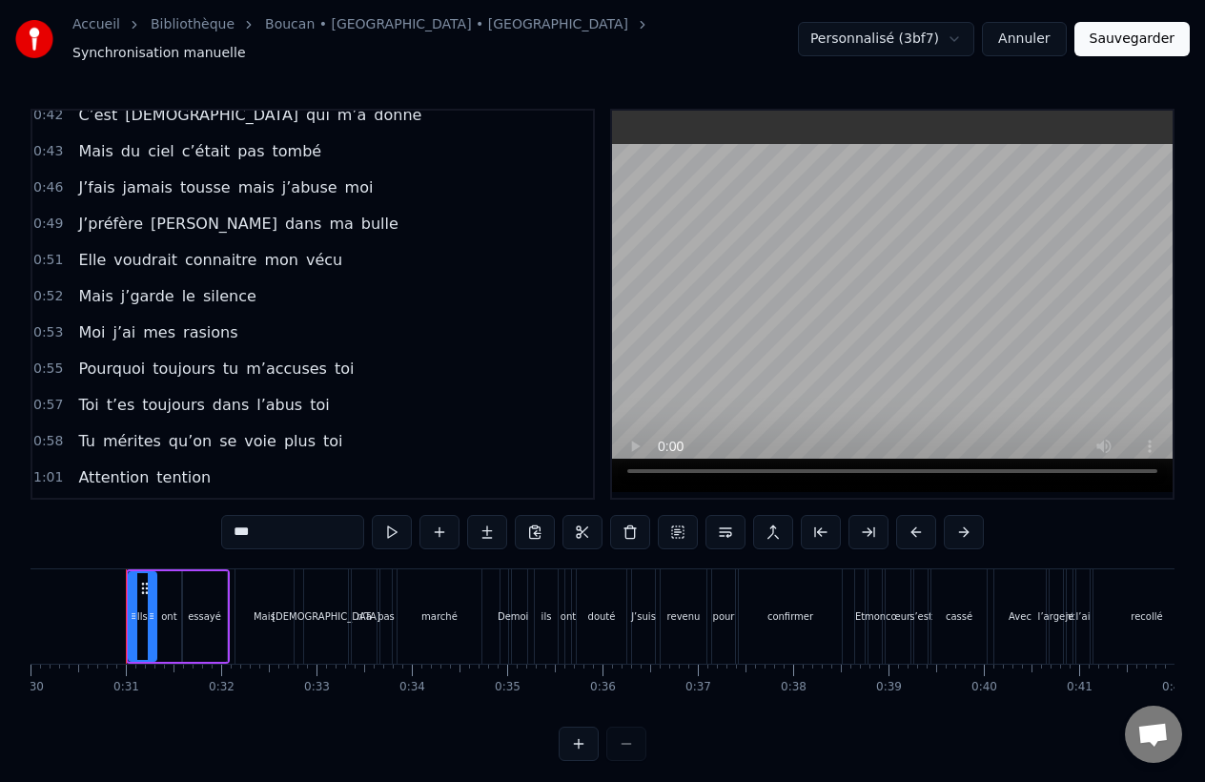
click at [202, 331] on span "rasions" at bounding box center [210, 332] width 58 height 22
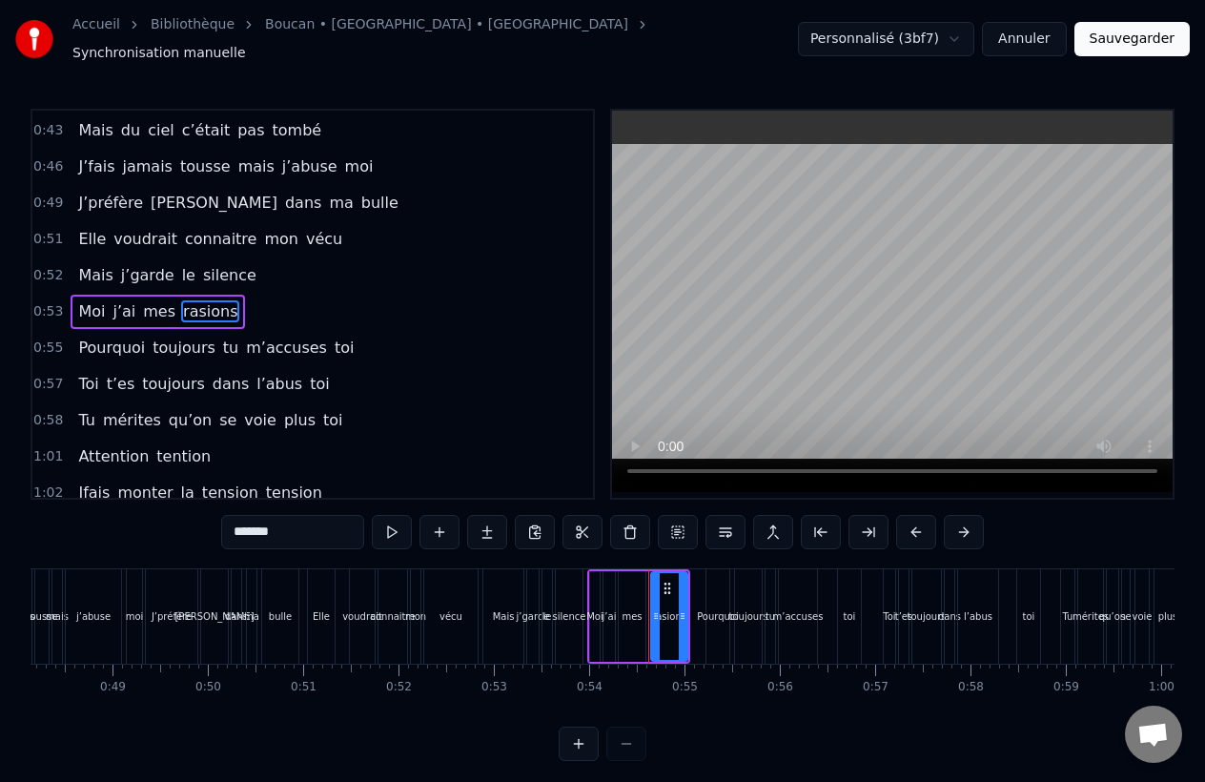
scroll to position [0, 5113]
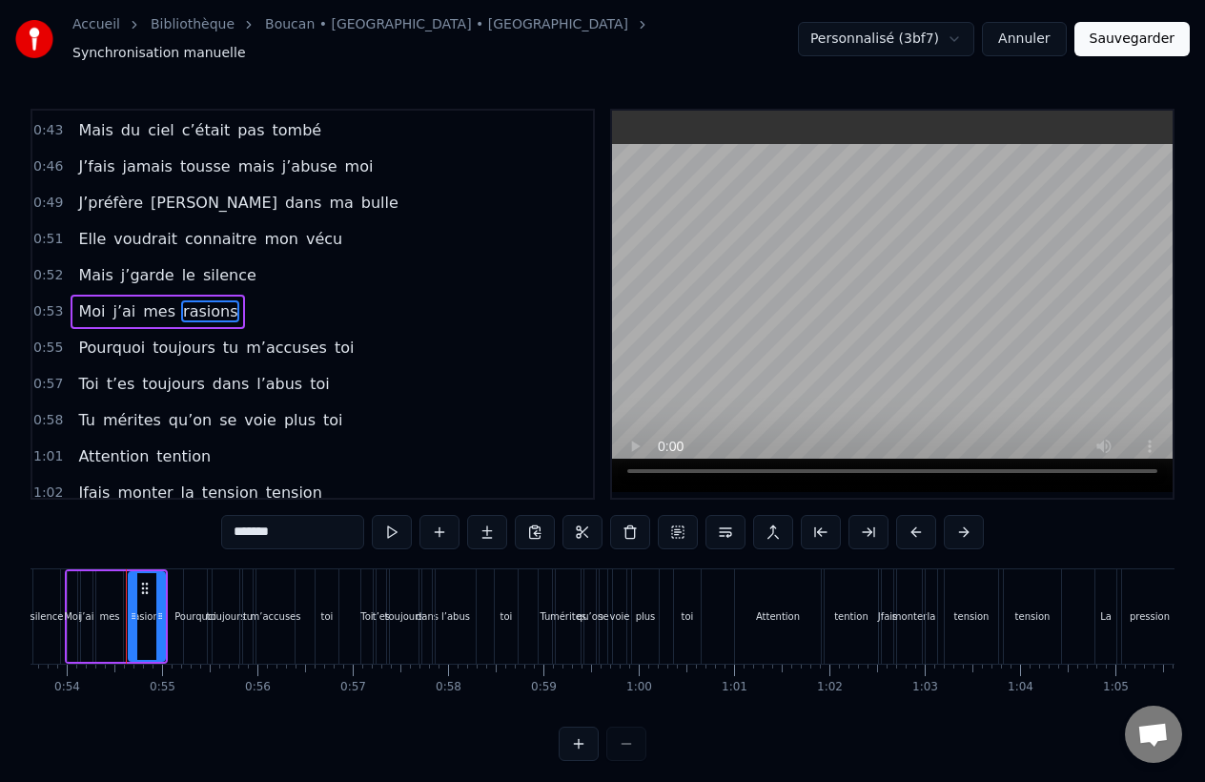
click at [202, 305] on span "rasions" at bounding box center [210, 311] width 58 height 22
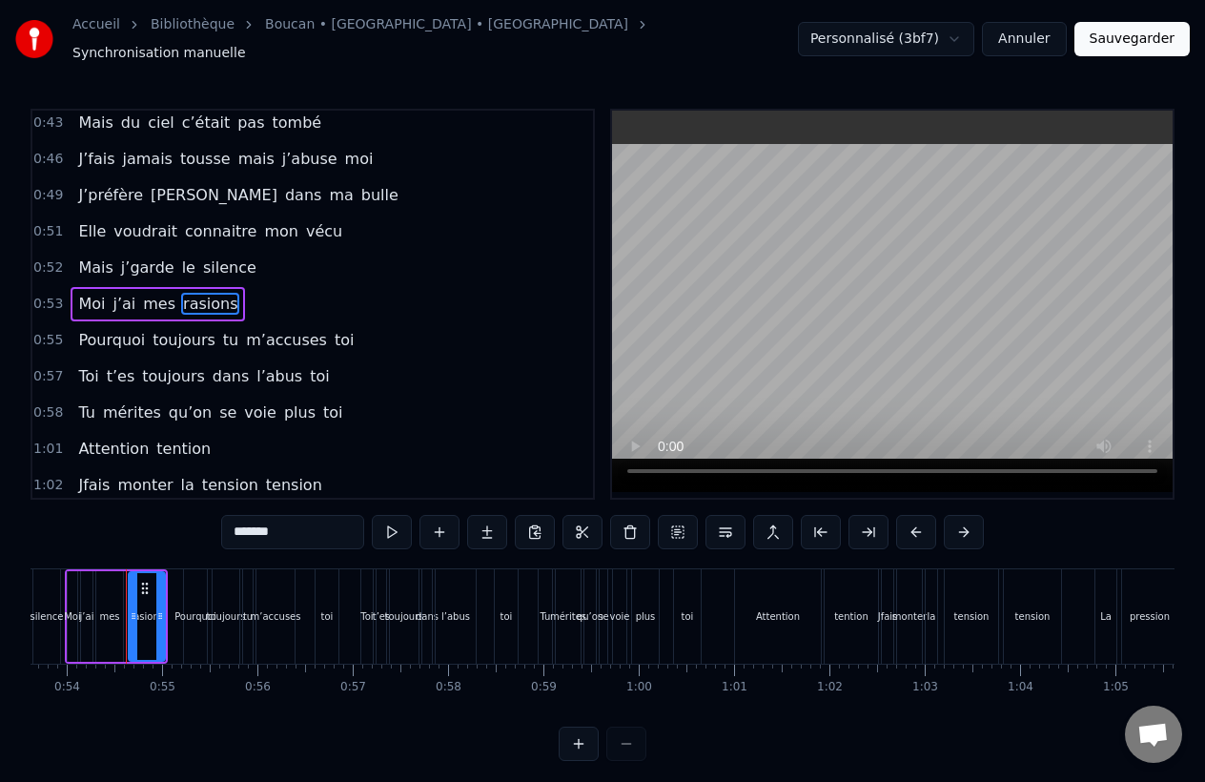
click at [202, 305] on span "rasions" at bounding box center [210, 304] width 58 height 22
click at [256, 527] on input "*******" at bounding box center [292, 532] width 143 height 34
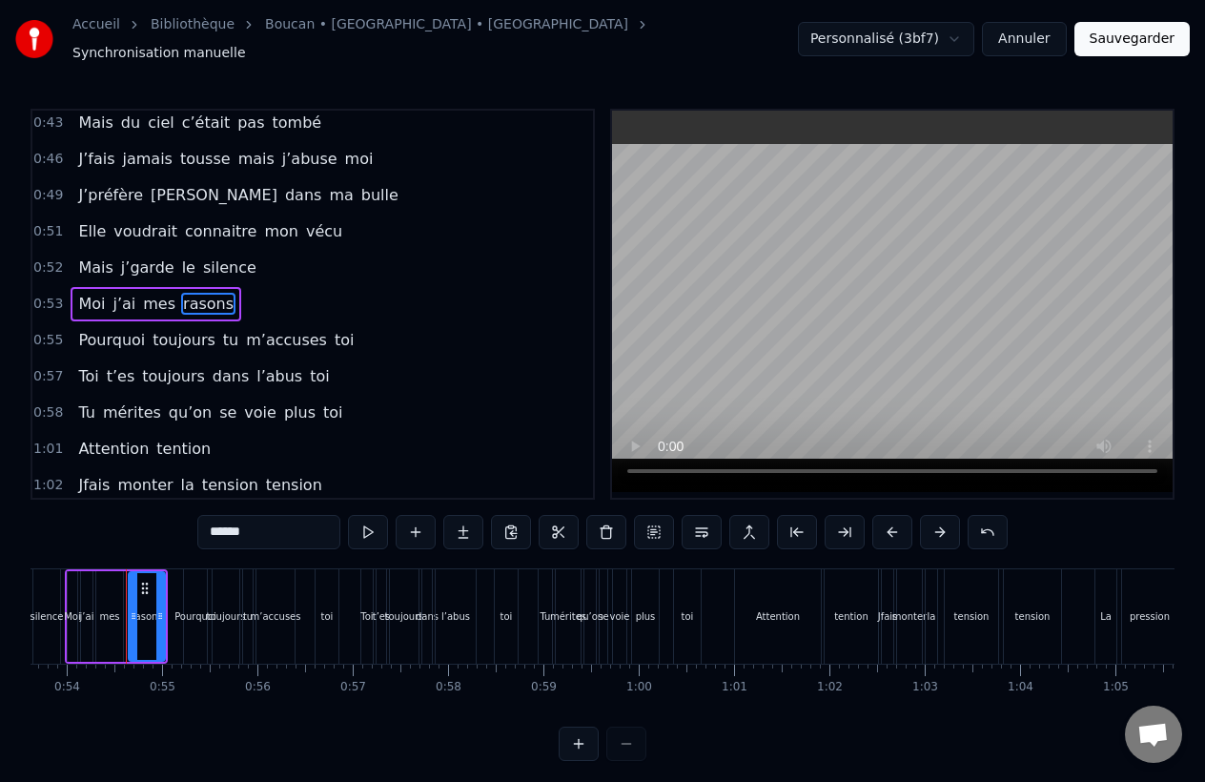
click at [222, 523] on input "******" at bounding box center [268, 532] width 143 height 34
type input "*******"
click at [412, 378] on div "0:57 Toi t’es toujours dans l’abus toi" at bounding box center [312, 377] width 561 height 36
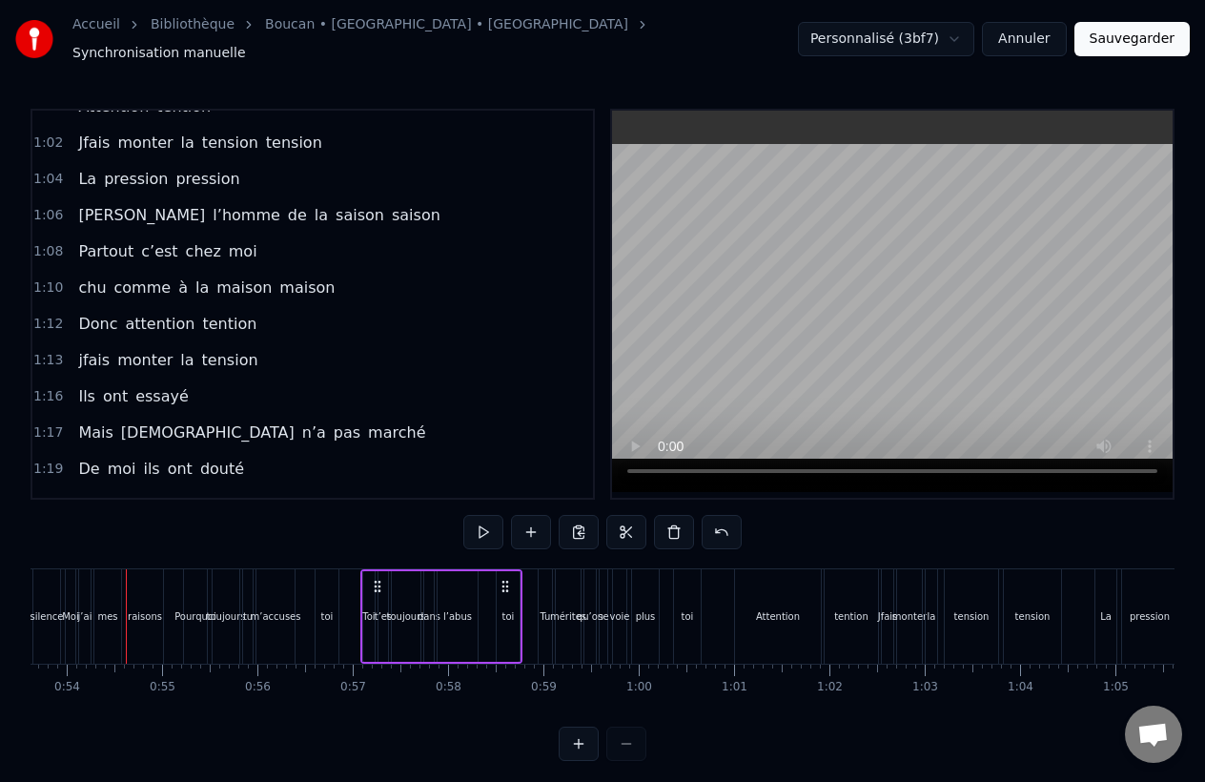
scroll to position [748, 0]
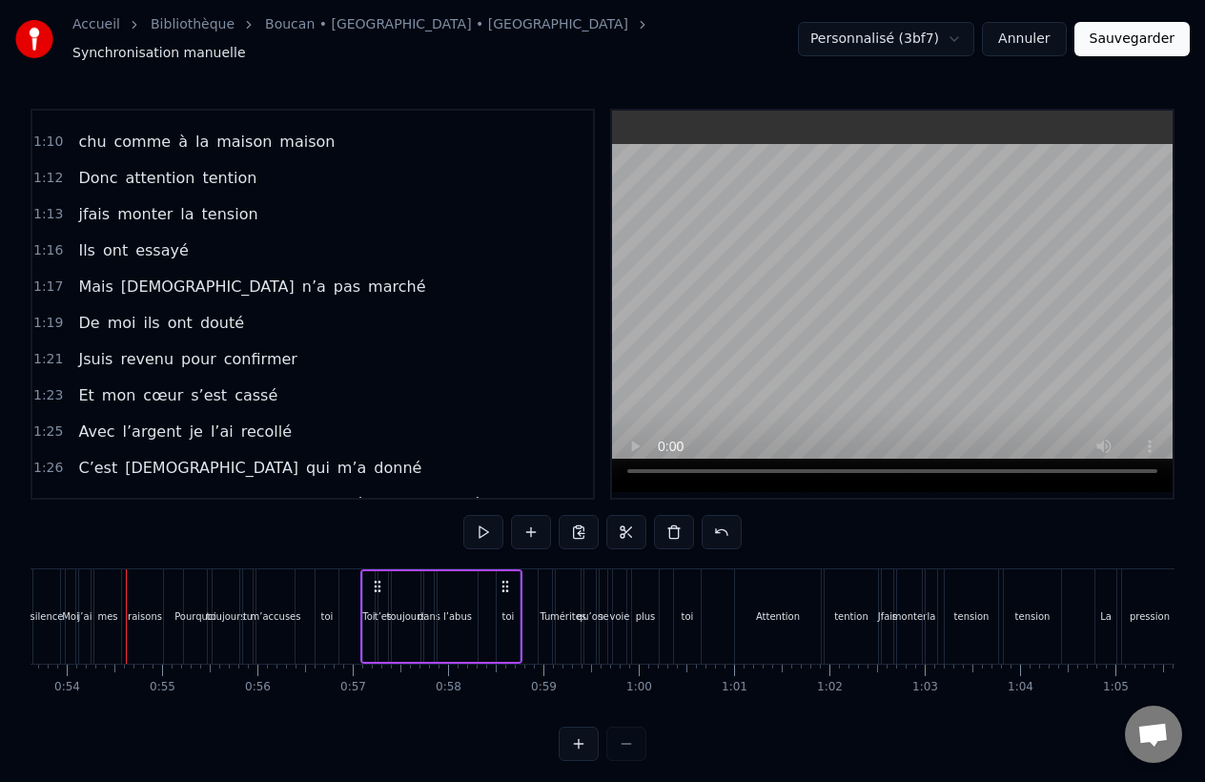
click at [1132, 39] on button "Sauvegarder" at bounding box center [1132, 39] width 115 height 34
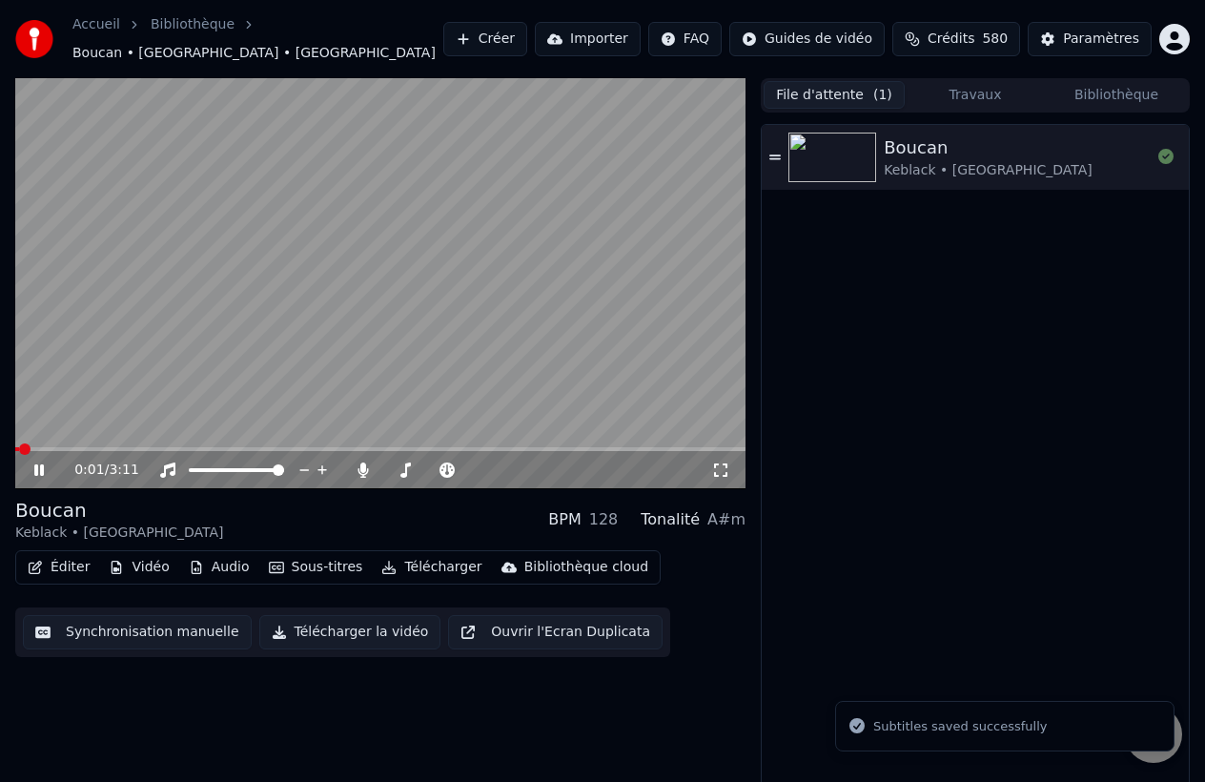
click at [156, 451] on div "0:01 / 3:11" at bounding box center [380, 470] width 730 height 38
click at [180, 451] on div "0:01 / 3:11" at bounding box center [380, 470] width 730 height 38
click at [174, 436] on video at bounding box center [380, 283] width 730 height 411
click at [238, 389] on video at bounding box center [380, 283] width 730 height 411
click at [159, 443] on span at bounding box center [163, 448] width 11 height 11
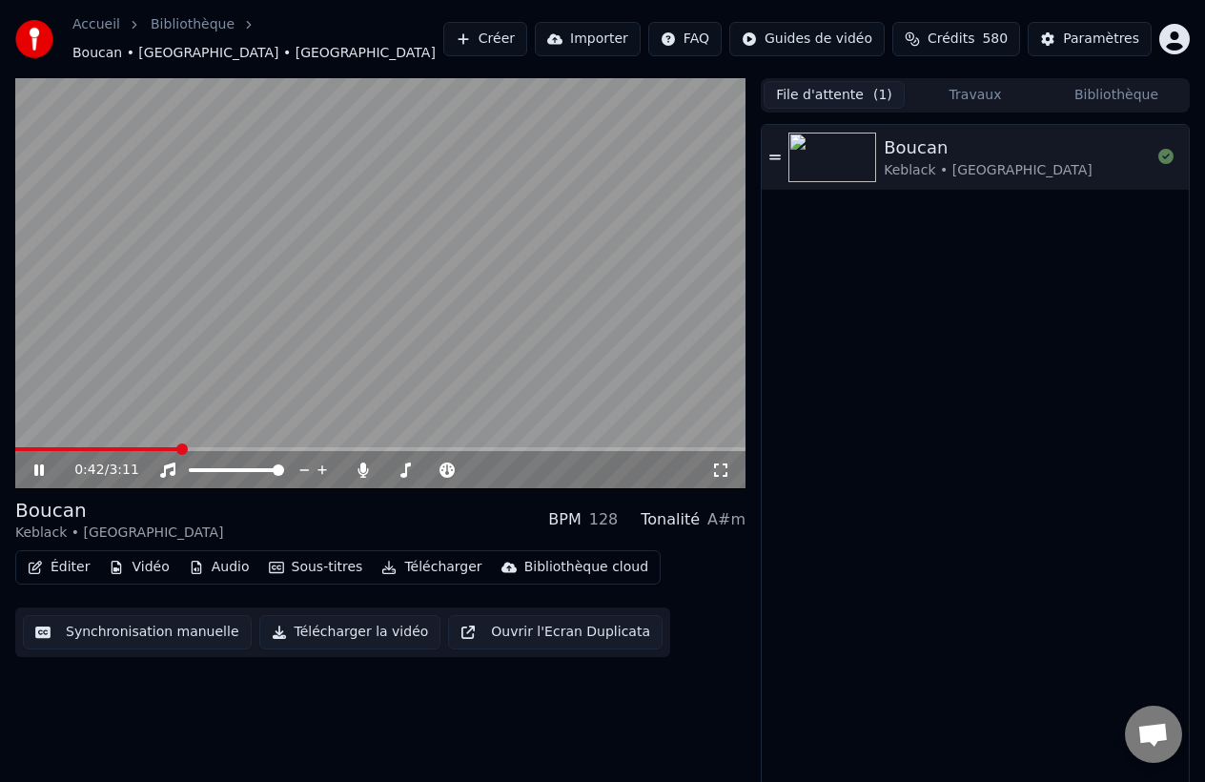
click at [427, 561] on button "Télécharger" at bounding box center [431, 567] width 115 height 27
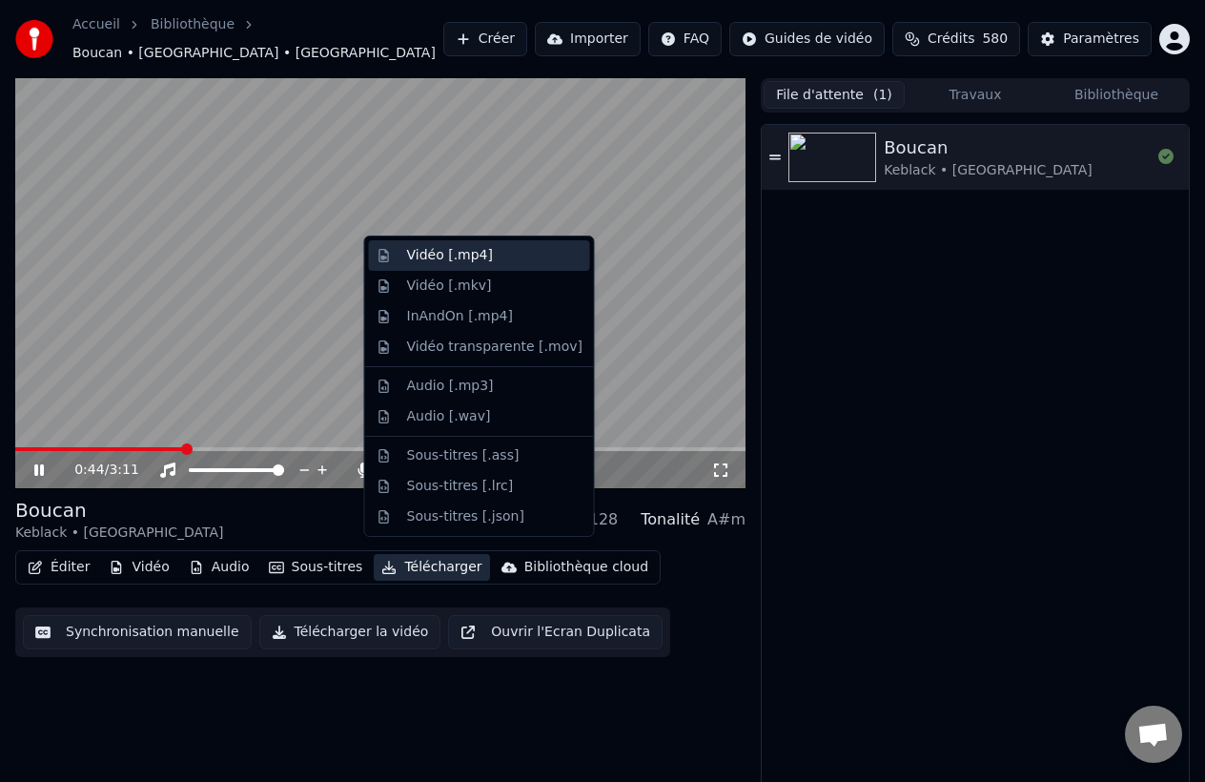
click at [475, 265] on div "Vidéo [.mp4]" at bounding box center [479, 255] width 221 height 31
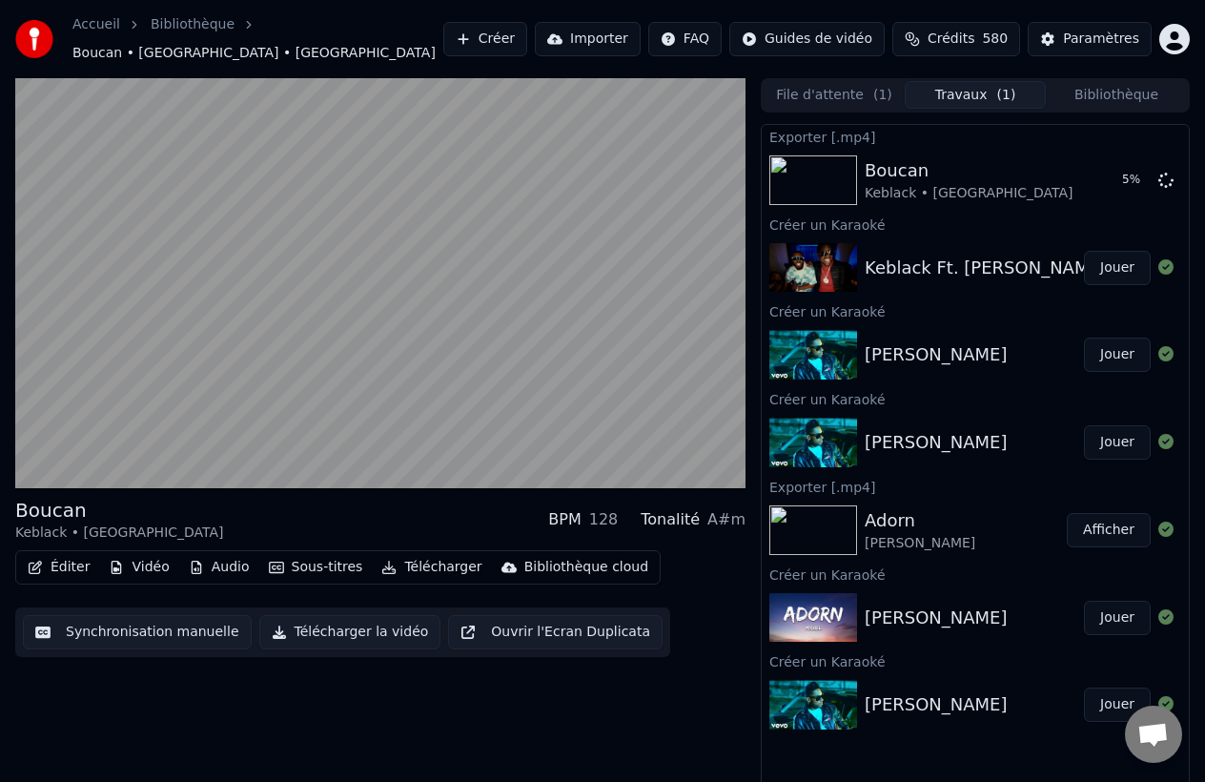
click at [1088, 90] on button "Bibliothèque" at bounding box center [1116, 95] width 141 height 28
click at [947, 91] on button "Travaux ( 1 )" at bounding box center [975, 95] width 141 height 28
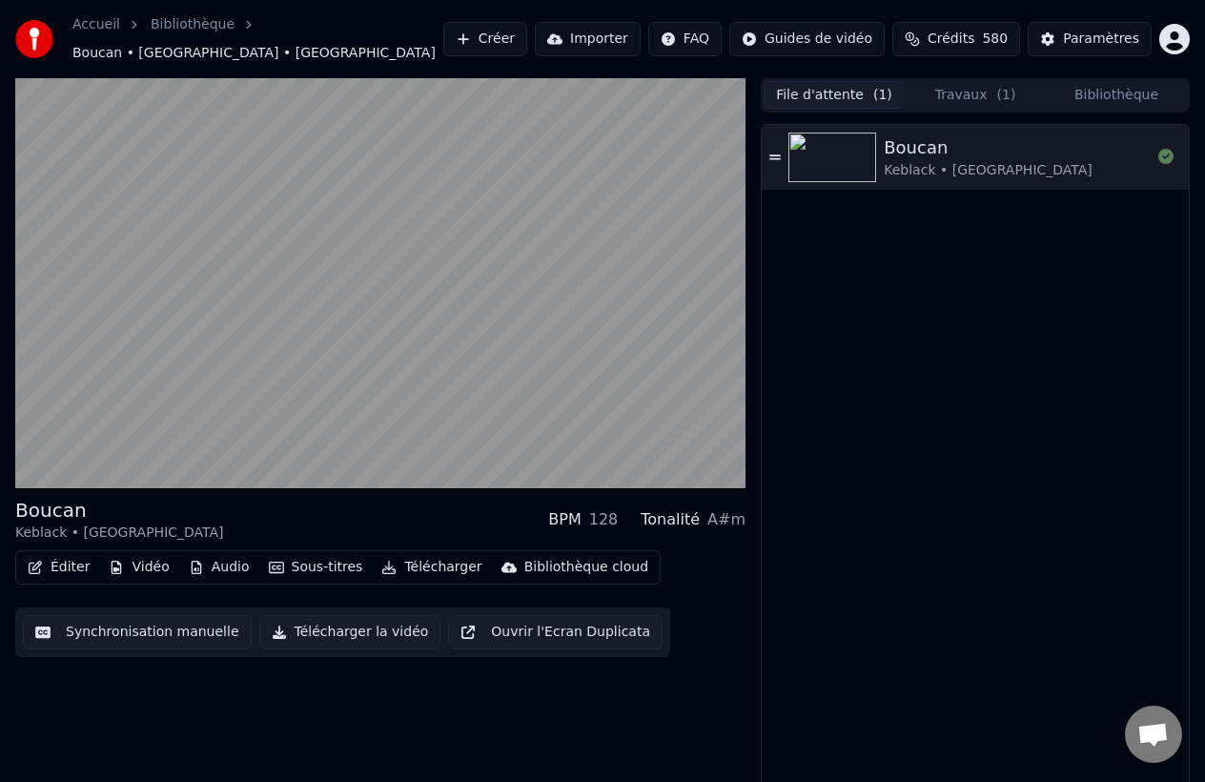
click at [869, 87] on button "File d'attente ( 1 )" at bounding box center [834, 95] width 141 height 28
click at [945, 85] on button "Travaux ( 1 )" at bounding box center [975, 95] width 141 height 28
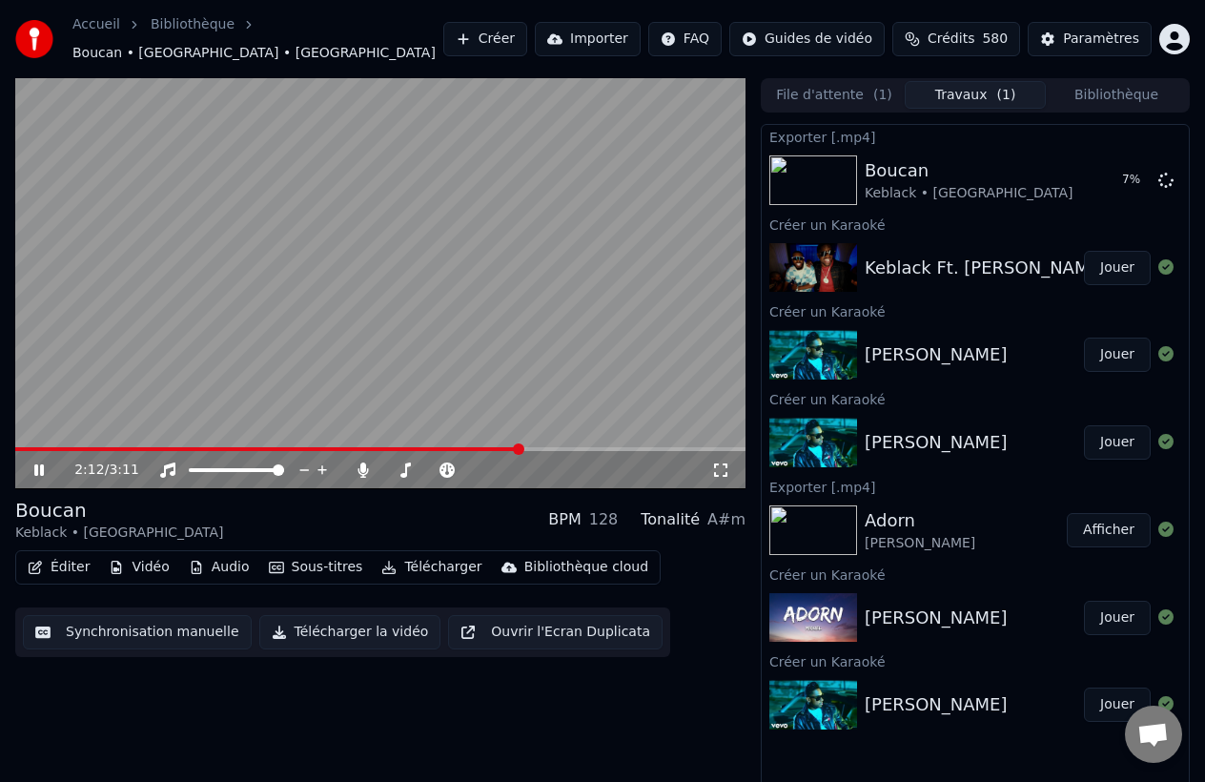
click at [609, 245] on video at bounding box center [380, 283] width 730 height 411
